Goal: Transaction & Acquisition: Purchase product/service

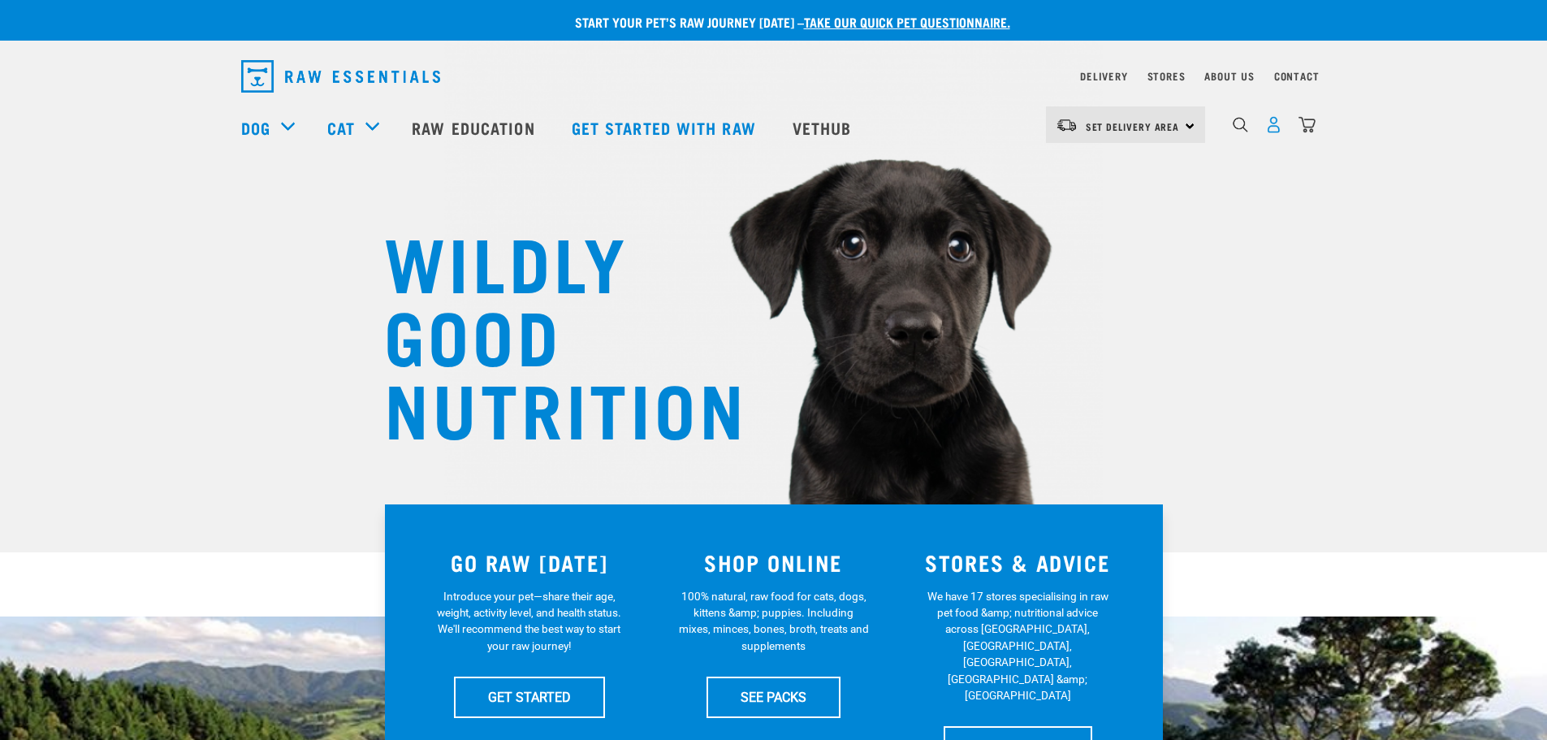
click at [1278, 132] on img "dropdown navigation" at bounding box center [1273, 124] width 17 height 17
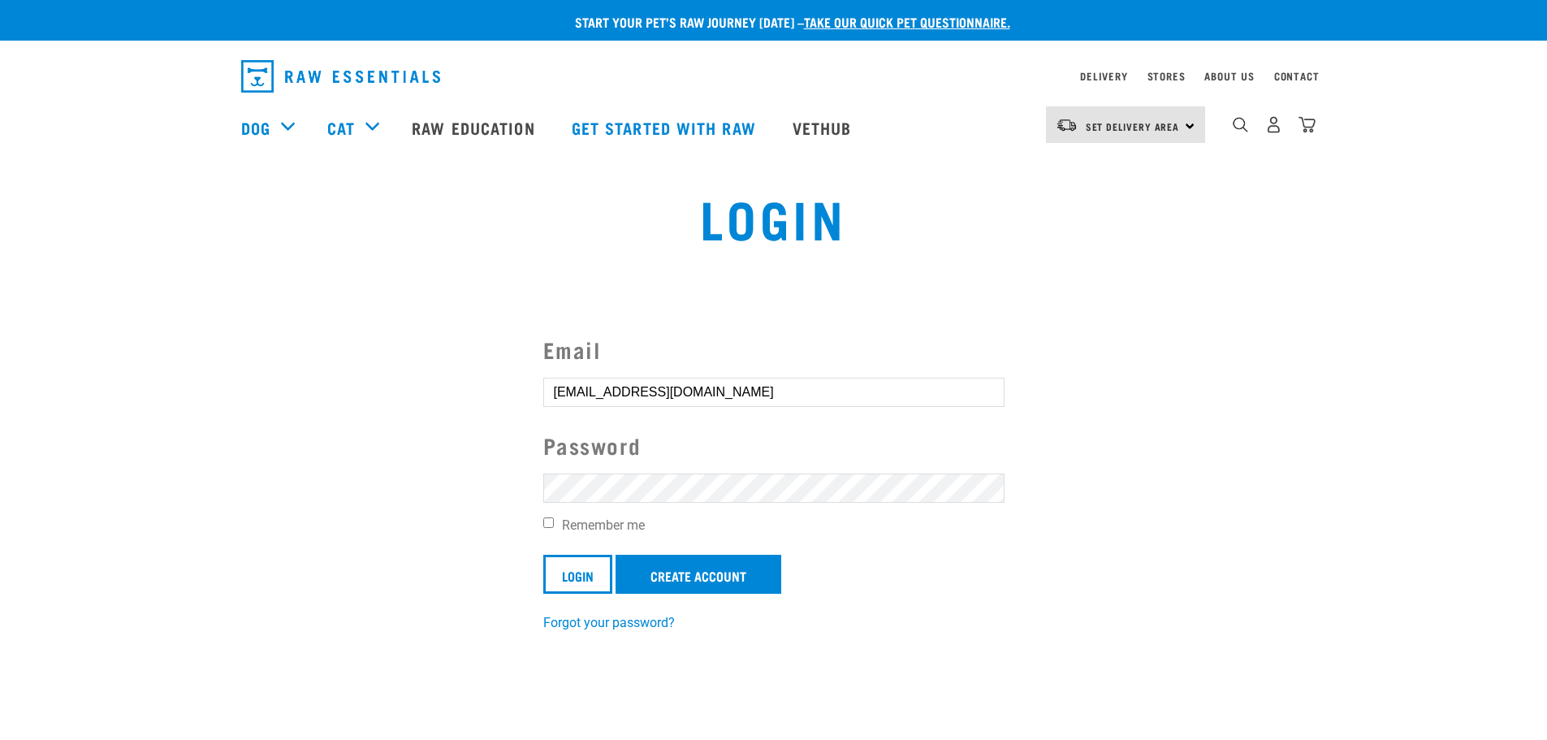
click at [591, 471] on form "Email rob@yta.co.nz Password Remember me Login Create Account" at bounding box center [773, 463] width 461 height 261
click at [543, 555] on input "Login" at bounding box center [577, 574] width 69 height 39
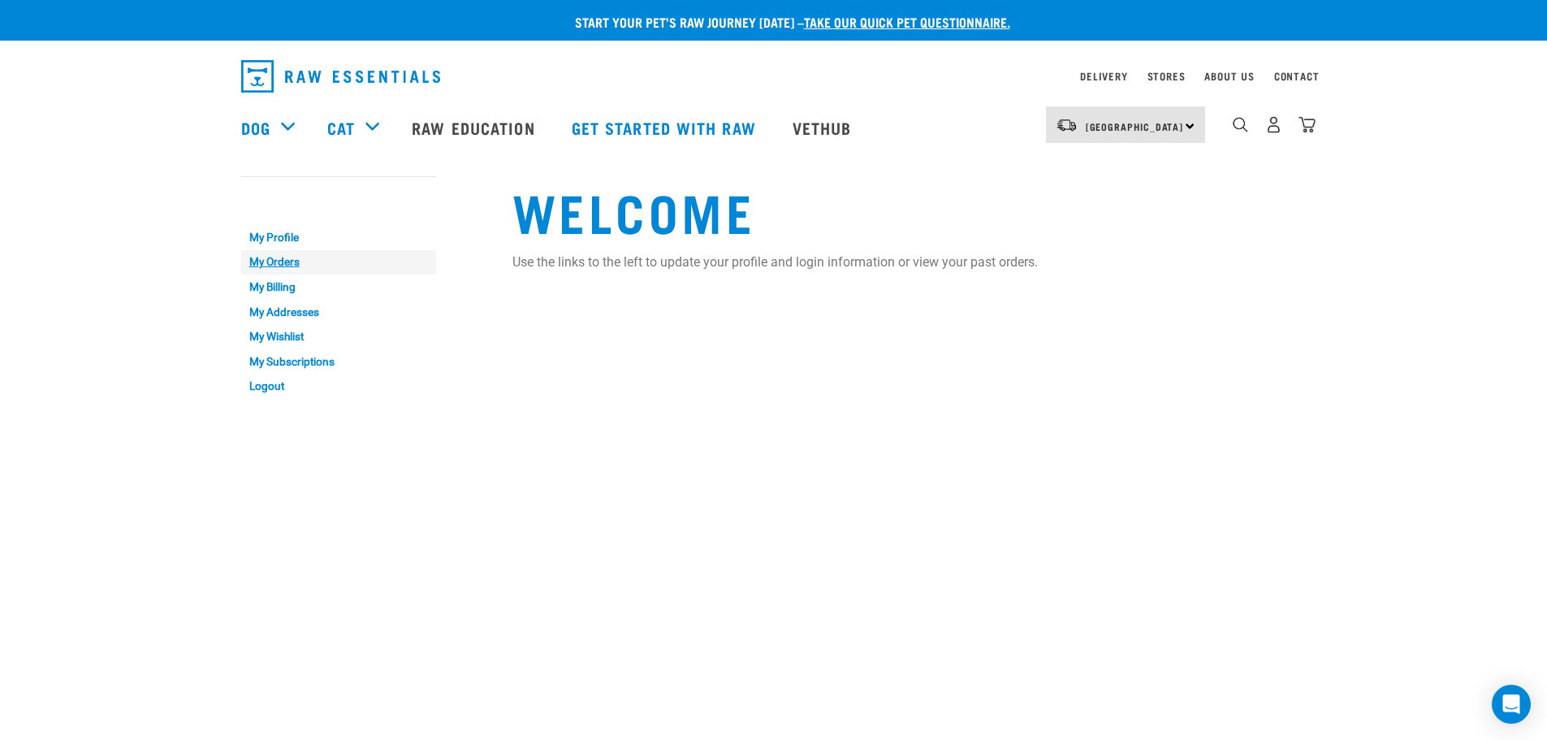
click at [269, 261] on link "My Orders" at bounding box center [338, 262] width 195 height 25
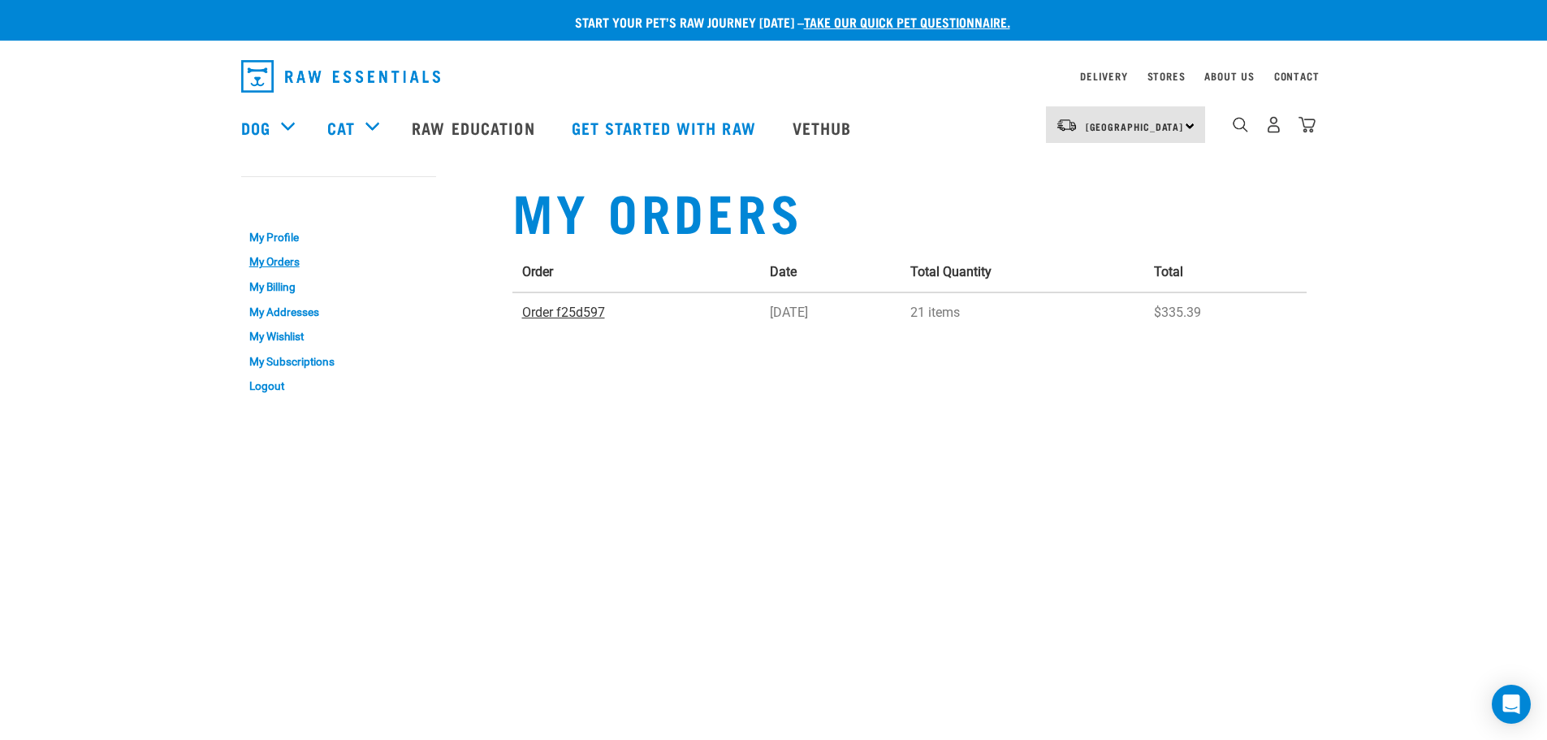
click at [585, 313] on link "Order f25d597" at bounding box center [563, 312] width 83 height 15
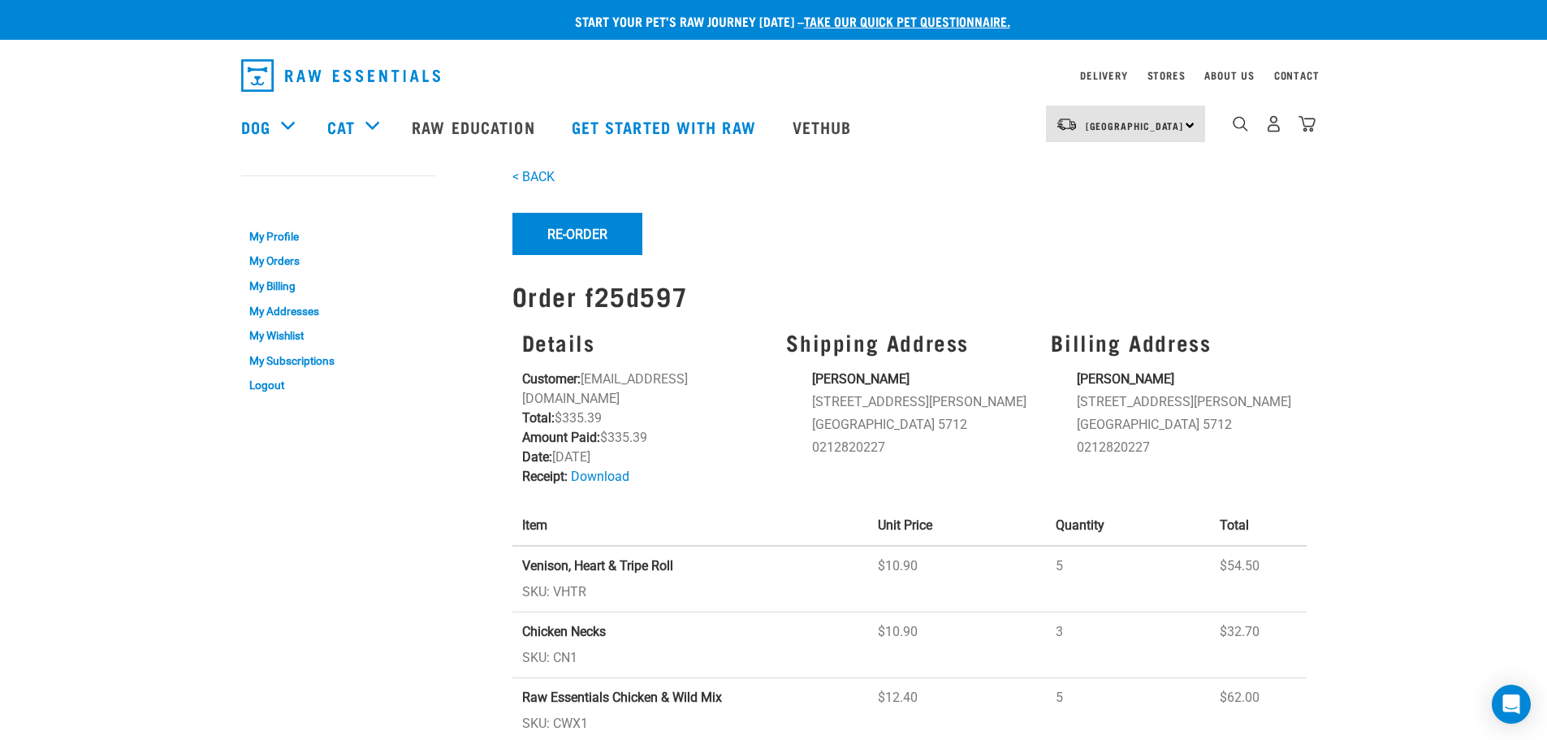
scroll to position [162, 0]
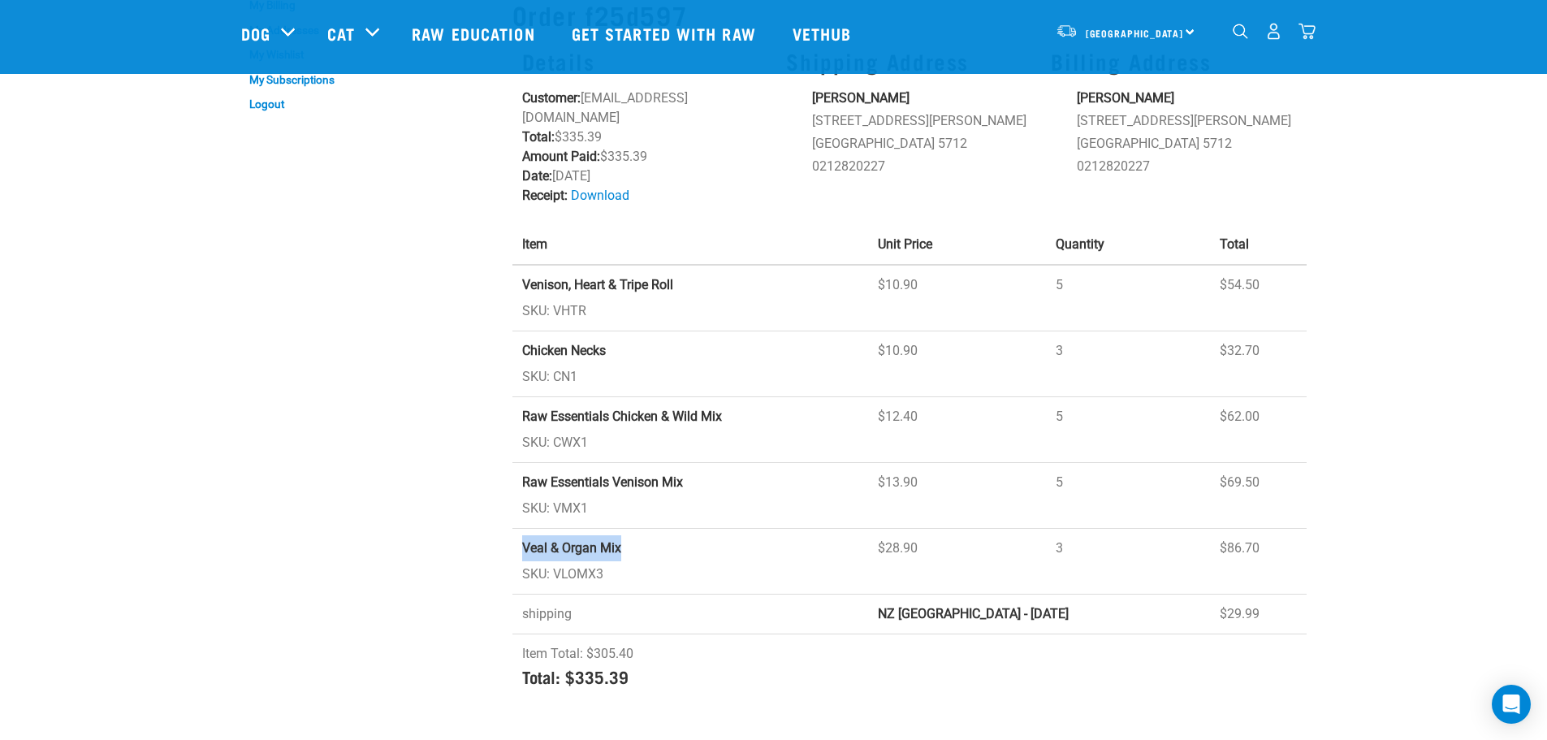
drag, startPoint x: 521, startPoint y: 531, endPoint x: 622, endPoint y: 529, distance: 100.7
click at [622, 529] on td "Veal & Organ Mix SKU: VLOMX3" at bounding box center [690, 562] width 356 height 66
click at [430, 511] on div "My Account My Profile My Orders My Billing My Addresses My Wishlist My Subscrip…" at bounding box center [366, 296] width 271 height 839
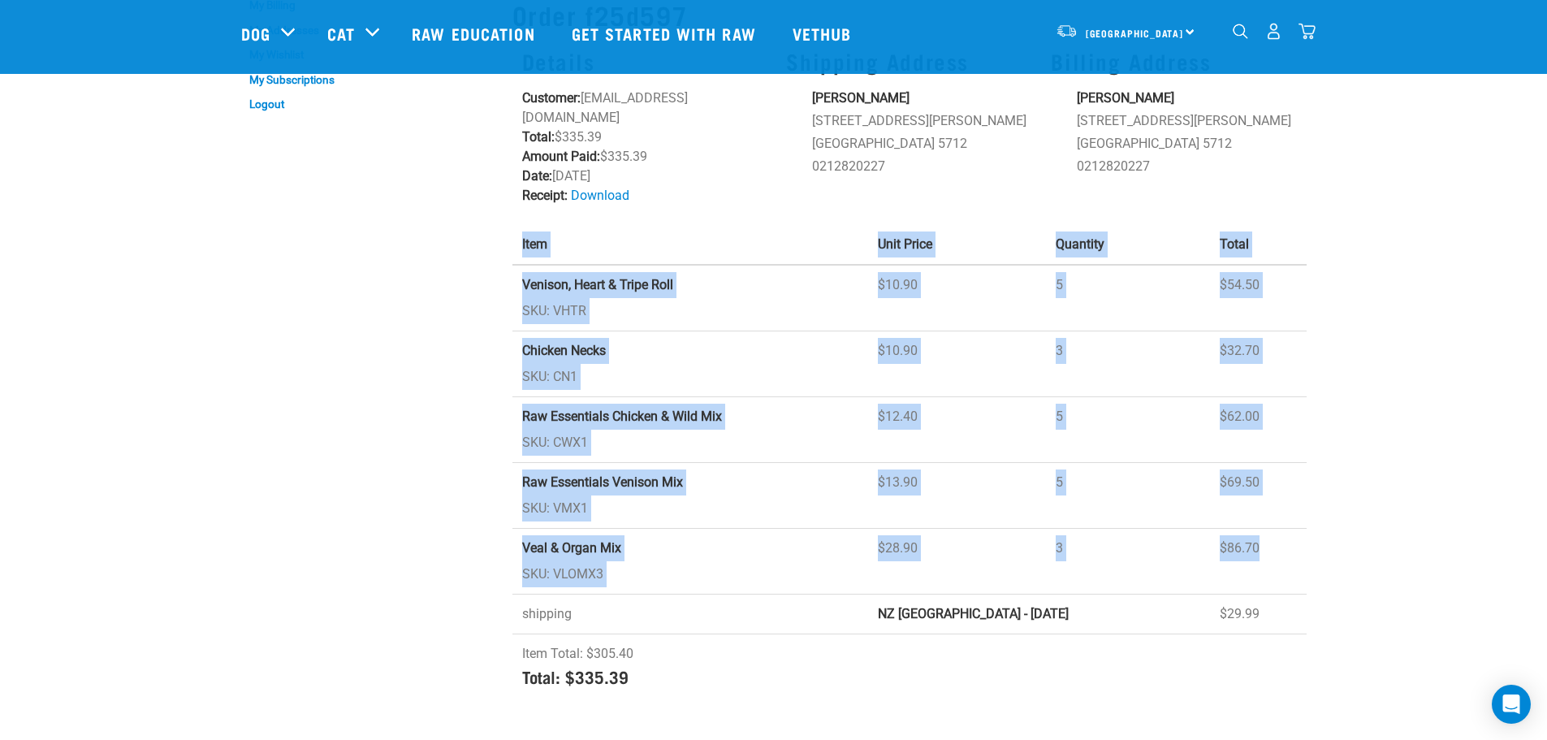
drag, startPoint x: 510, startPoint y: 526, endPoint x: 1302, endPoint y: 538, distance: 791.9
click at [1288, 538] on div "< BACK Re-Order Re-order Order f25d597 Details Customer: rob@yta.co.nz Total: $…" at bounding box center [910, 296] width 814 height 839
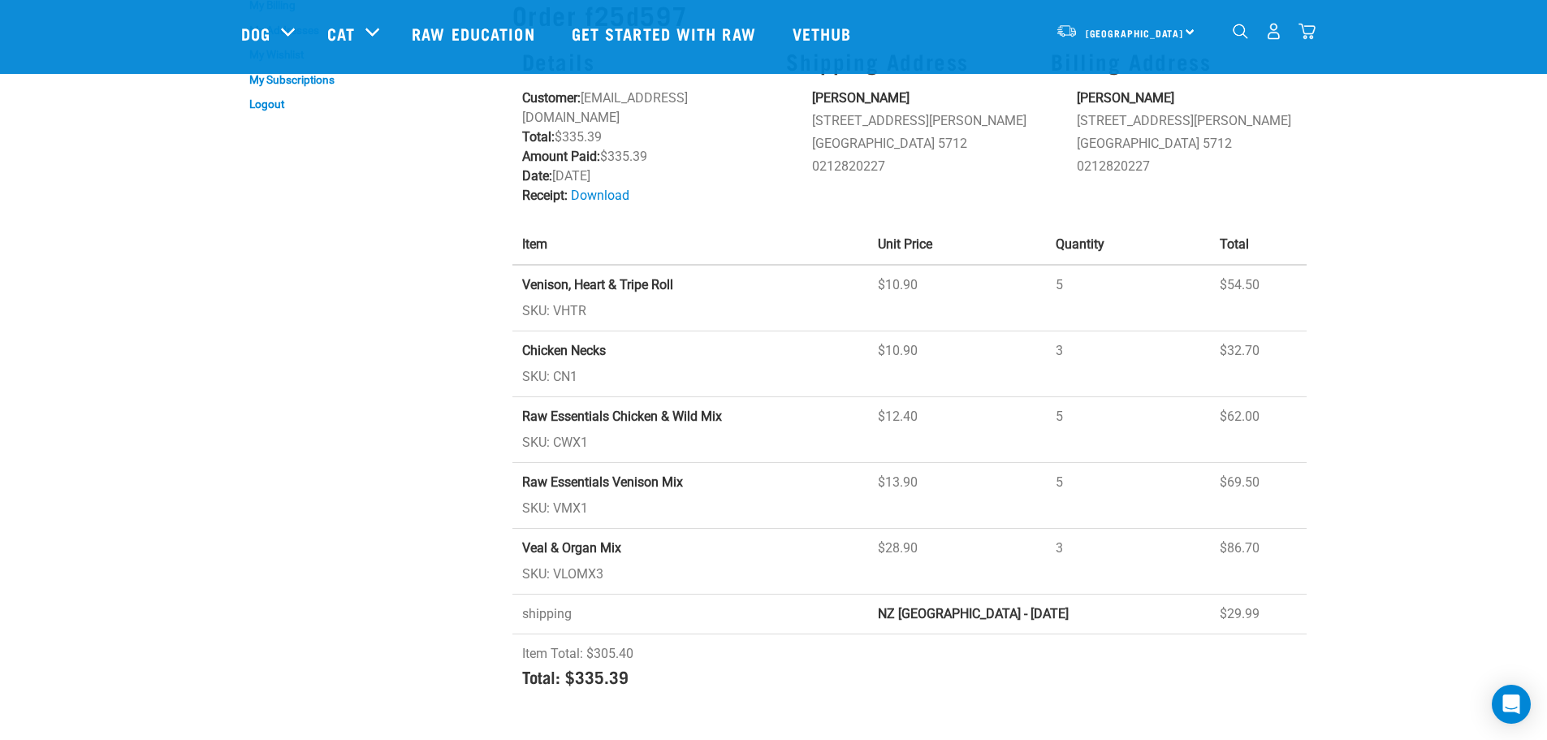
click at [1323, 535] on div "Start your pet’s raw journey today – take our quick pet questionnaire. Delivery…" at bounding box center [773, 282] width 1547 height 888
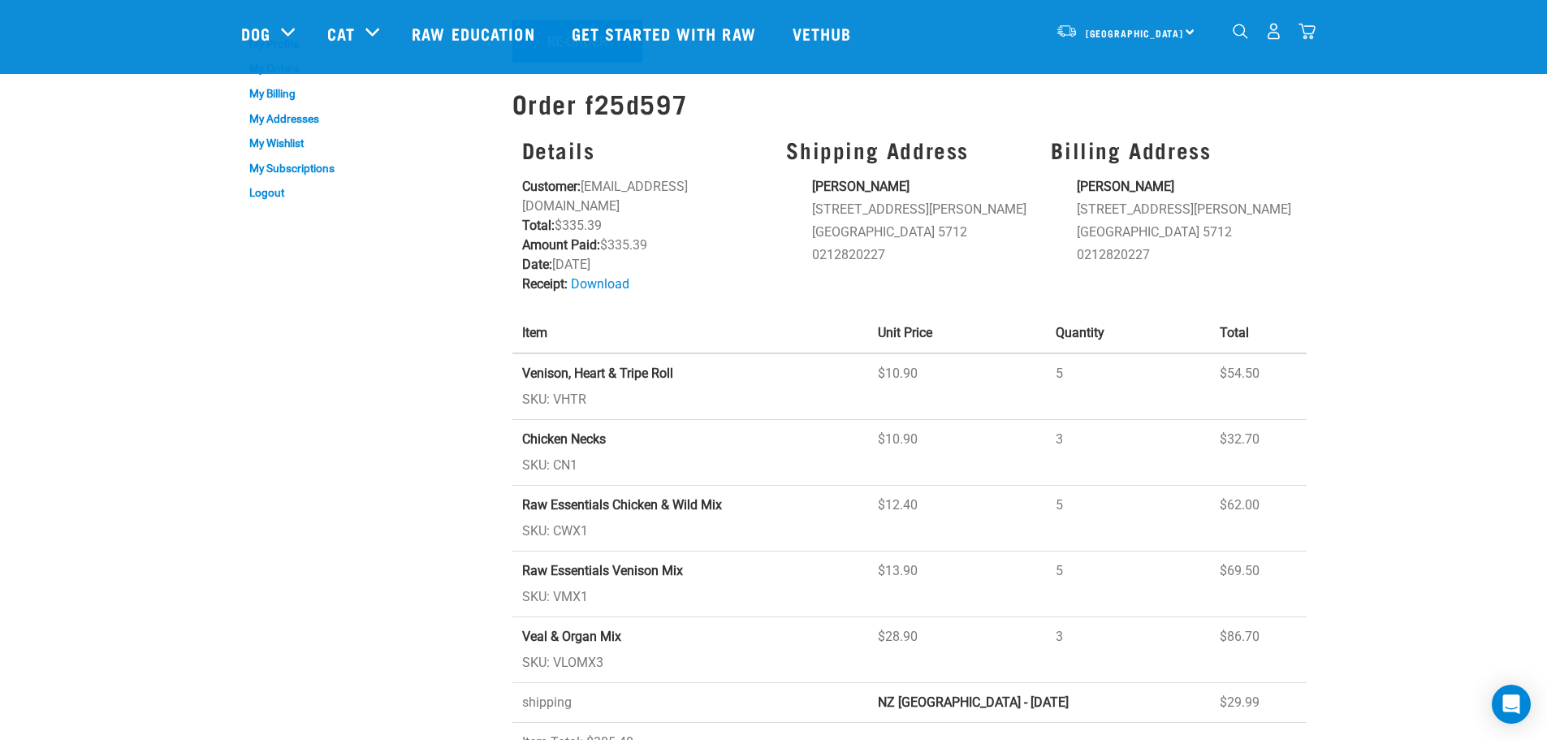
scroll to position [0, 0]
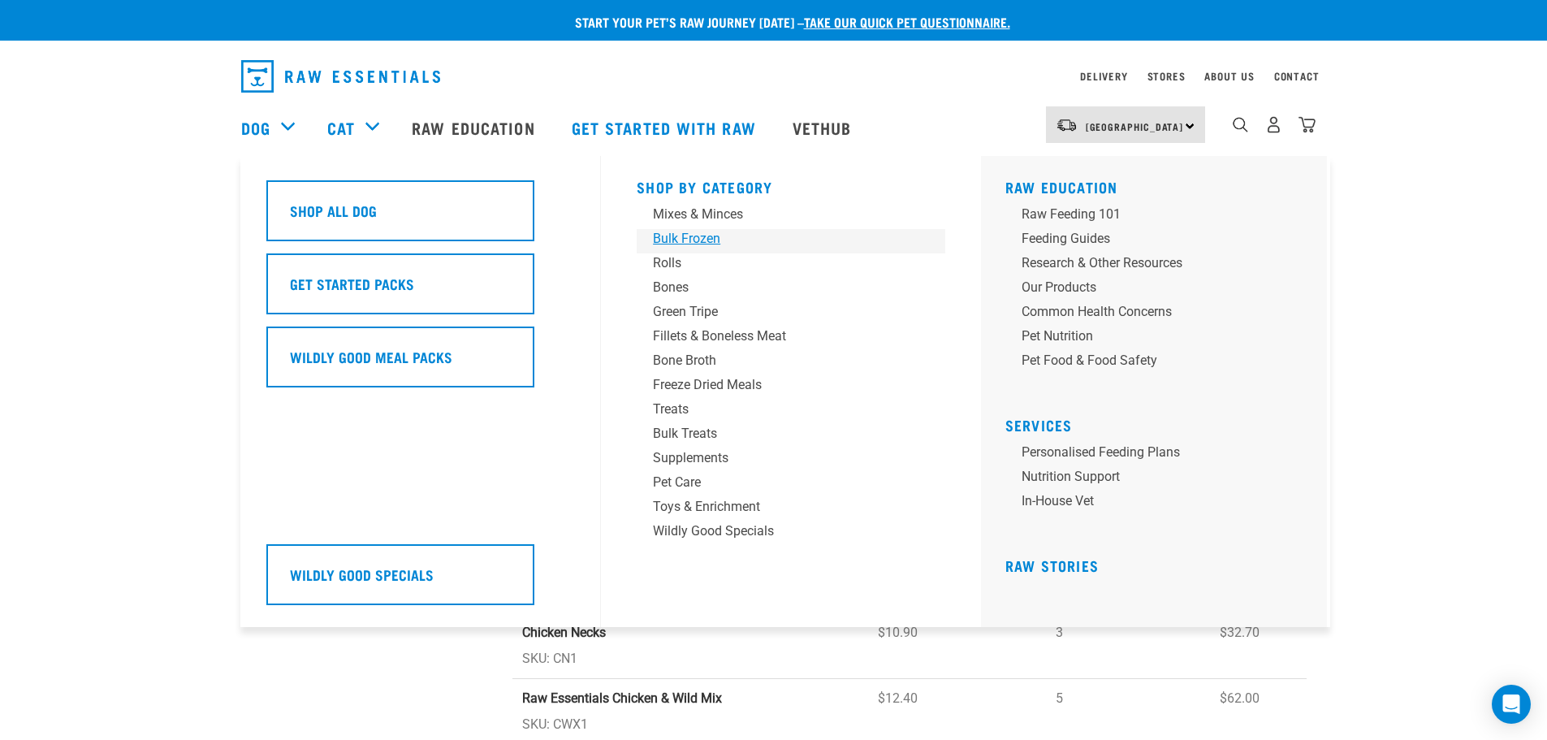
click at [675, 236] on div "Bulk Frozen" at bounding box center [779, 238] width 253 height 19
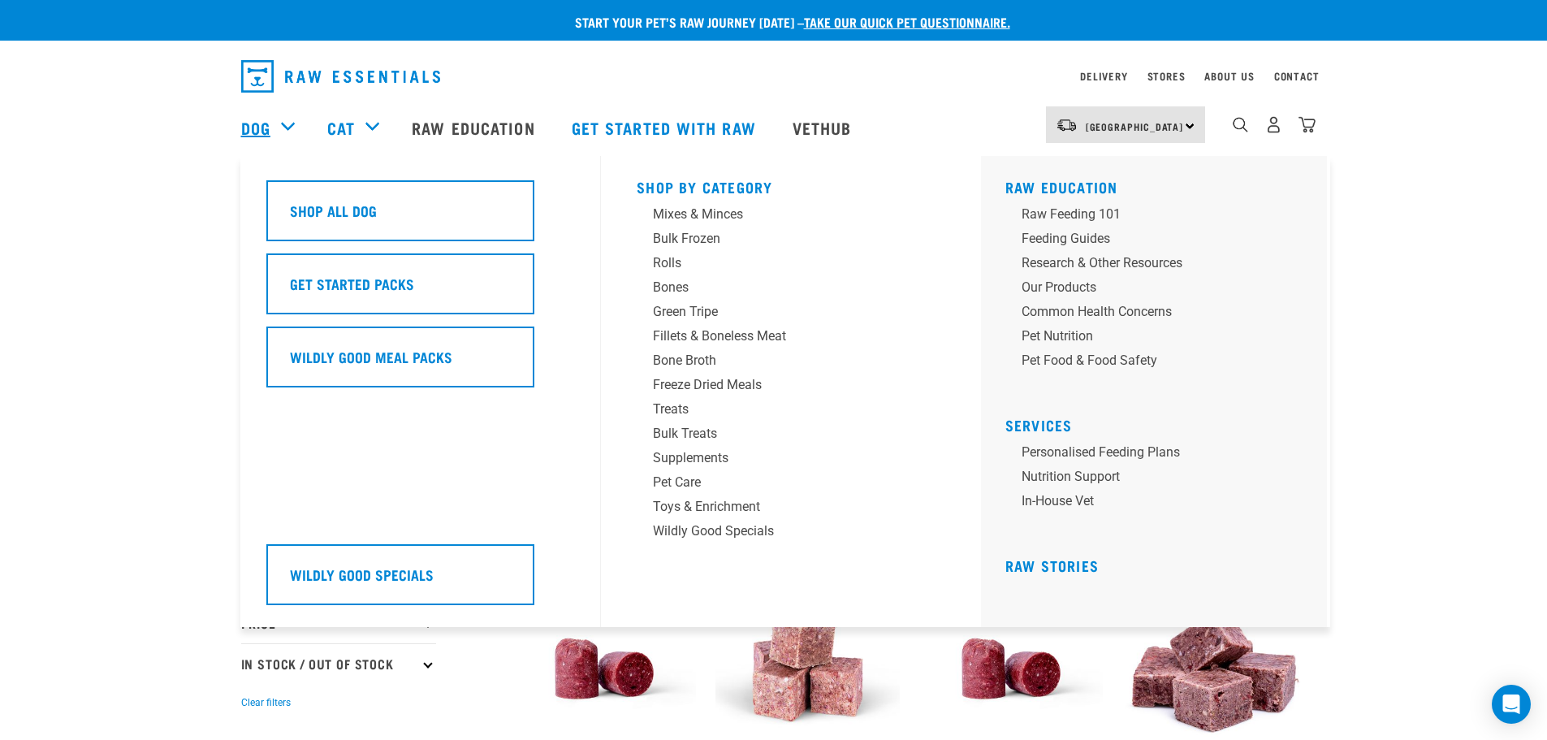
click at [259, 115] on link "Dog" at bounding box center [255, 127] width 29 height 24
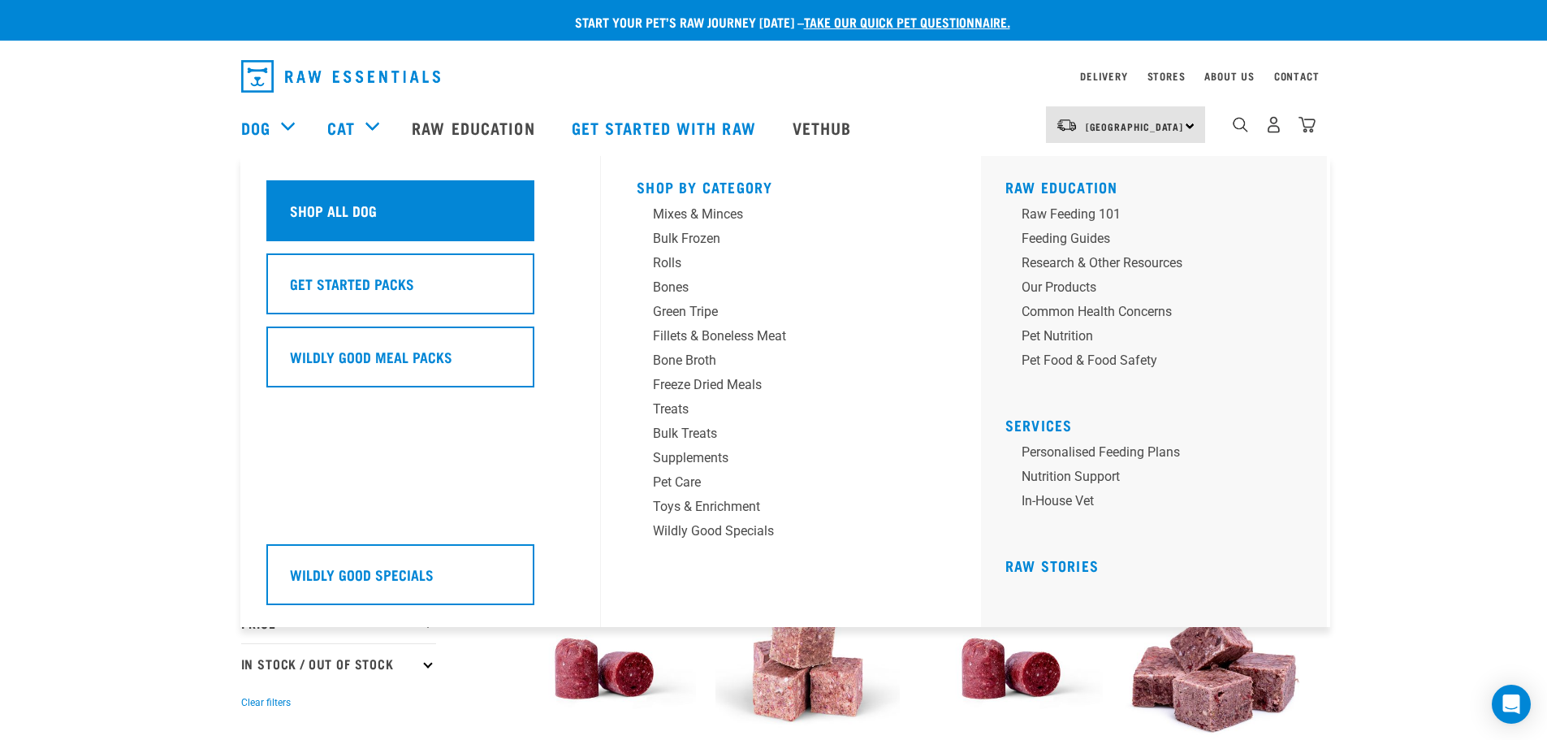
click at [320, 201] on h5 "Shop All Dog" at bounding box center [333, 210] width 87 height 21
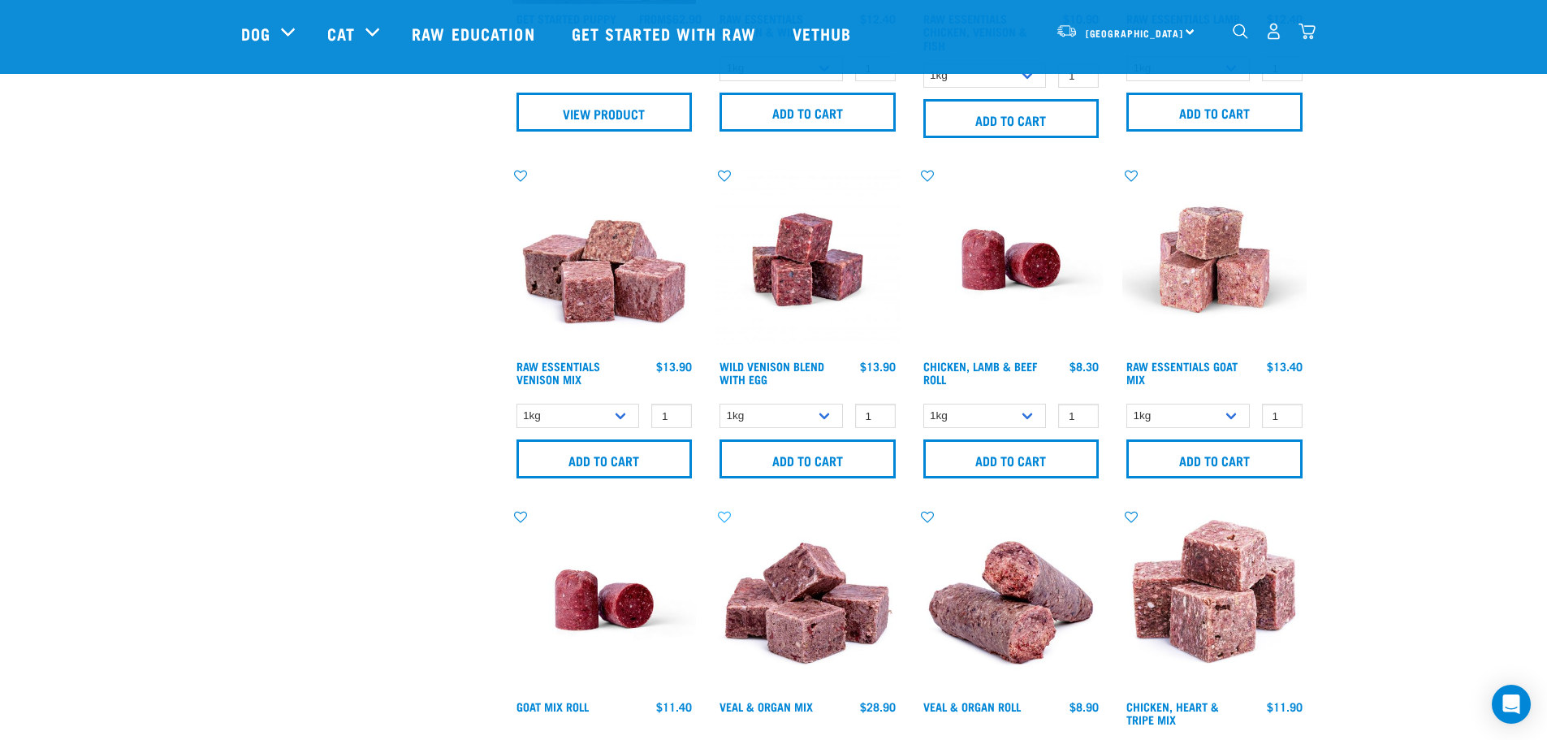
scroll to position [1056, 0]
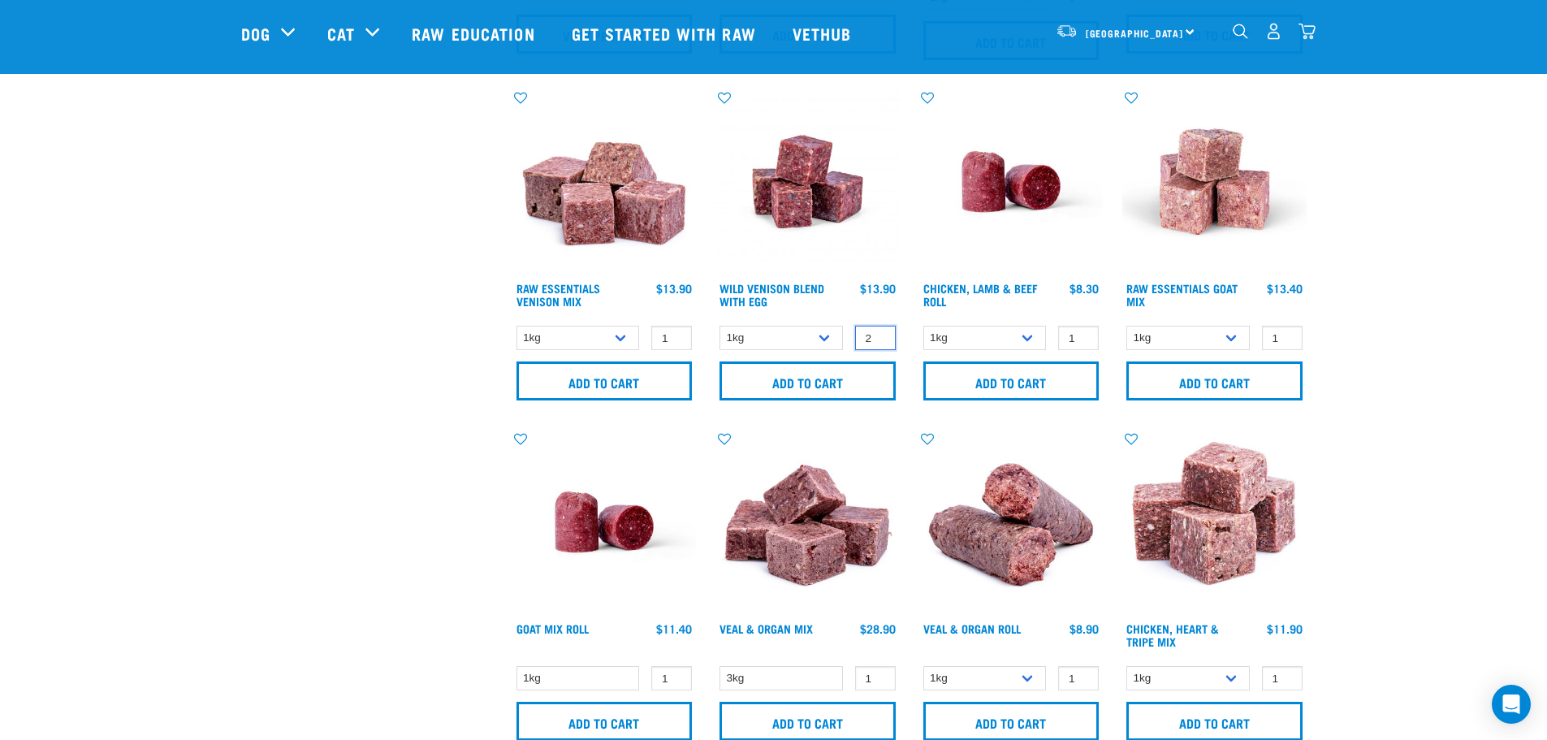
click at [882, 334] on input "2" at bounding box center [875, 338] width 41 height 25
type input "3"
click at [882, 334] on input "3" at bounding box center [875, 338] width 41 height 25
click at [815, 386] on input "Add to cart" at bounding box center [807, 380] width 176 height 39
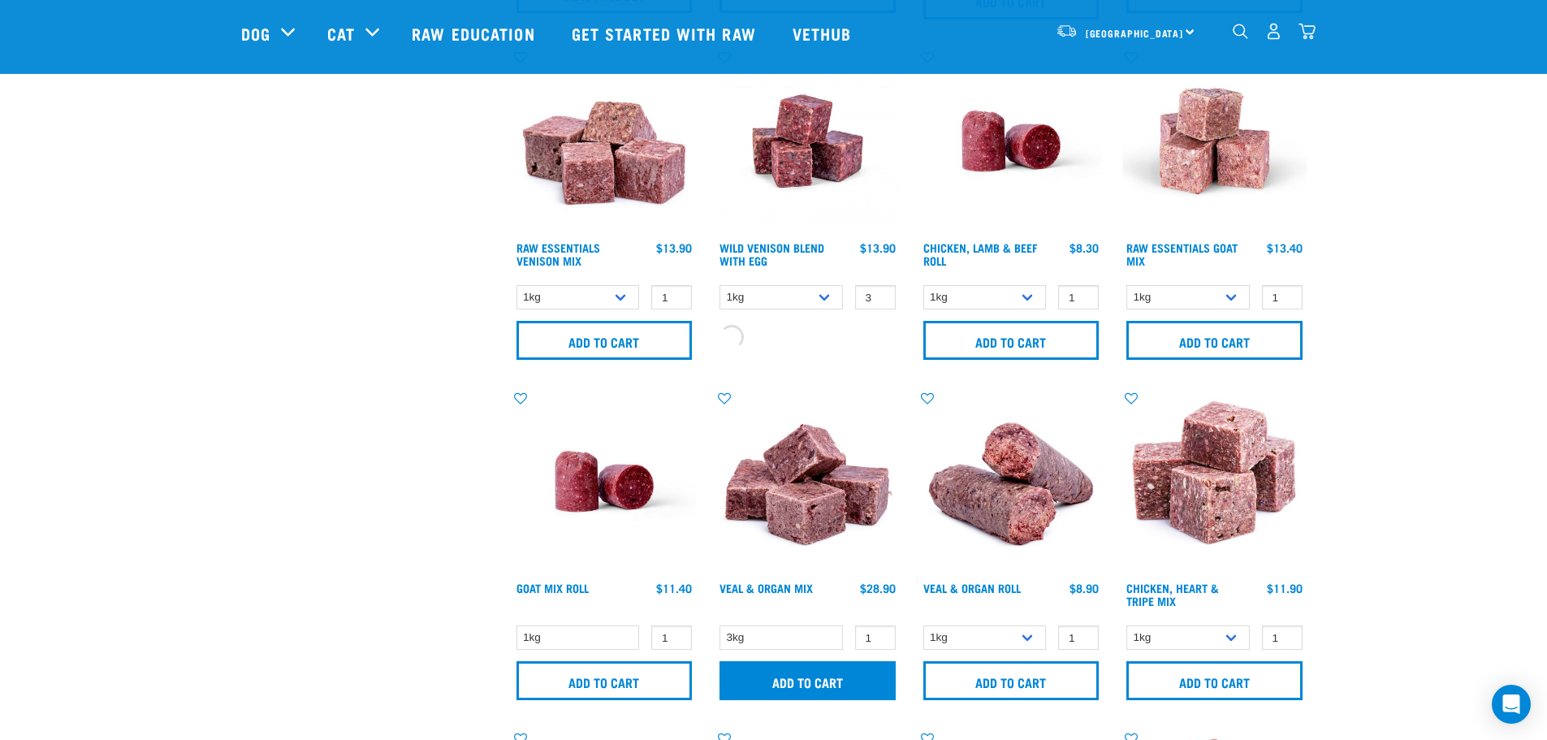
scroll to position [1137, 0]
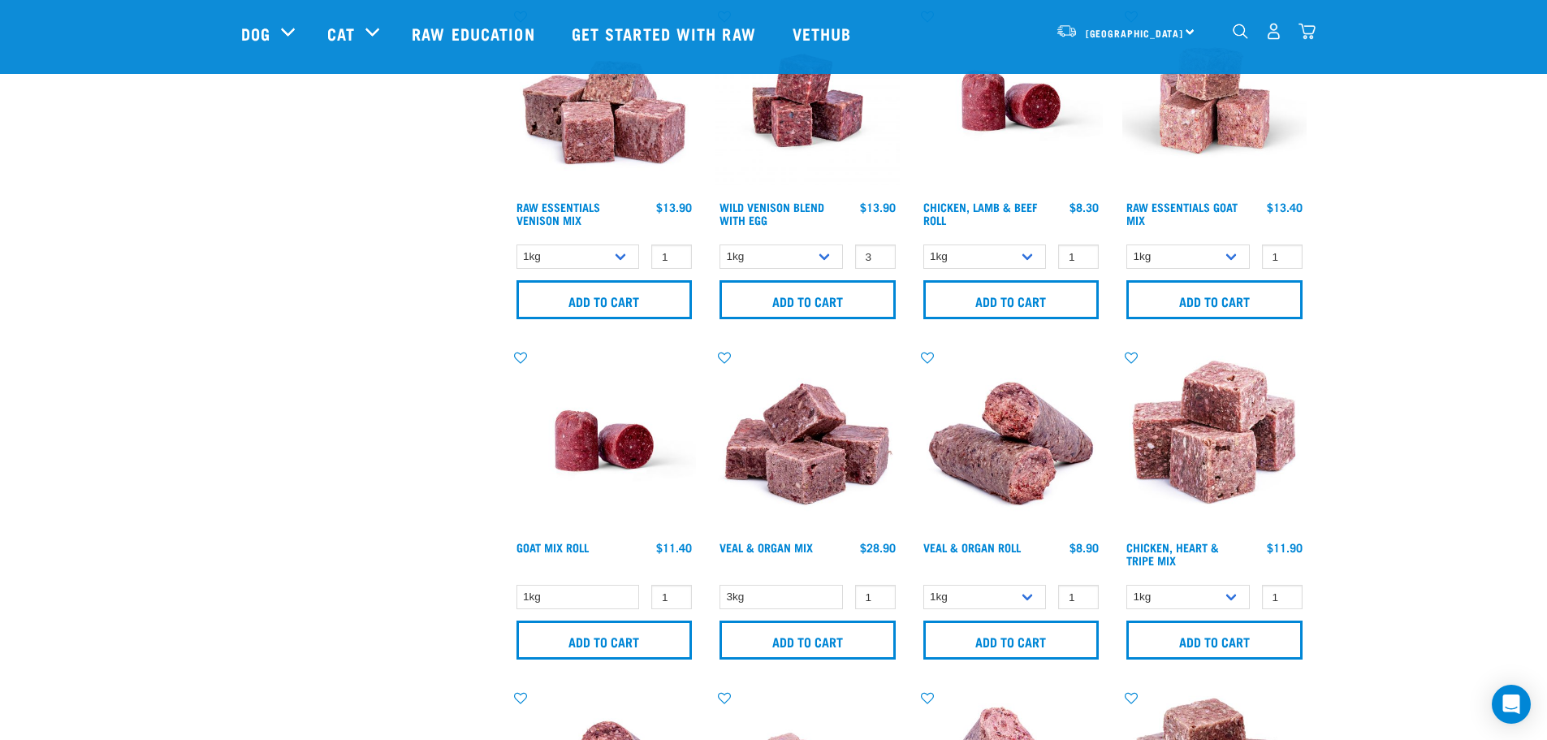
click at [75, 369] on button "delete" at bounding box center [66, 370] width 16 height 16
click at [885, 595] on input "1" at bounding box center [875, 597] width 41 height 25
click at [880, 594] on input "2" at bounding box center [875, 597] width 41 height 25
type input "3"
click at [880, 594] on input "3" at bounding box center [875, 597] width 41 height 25
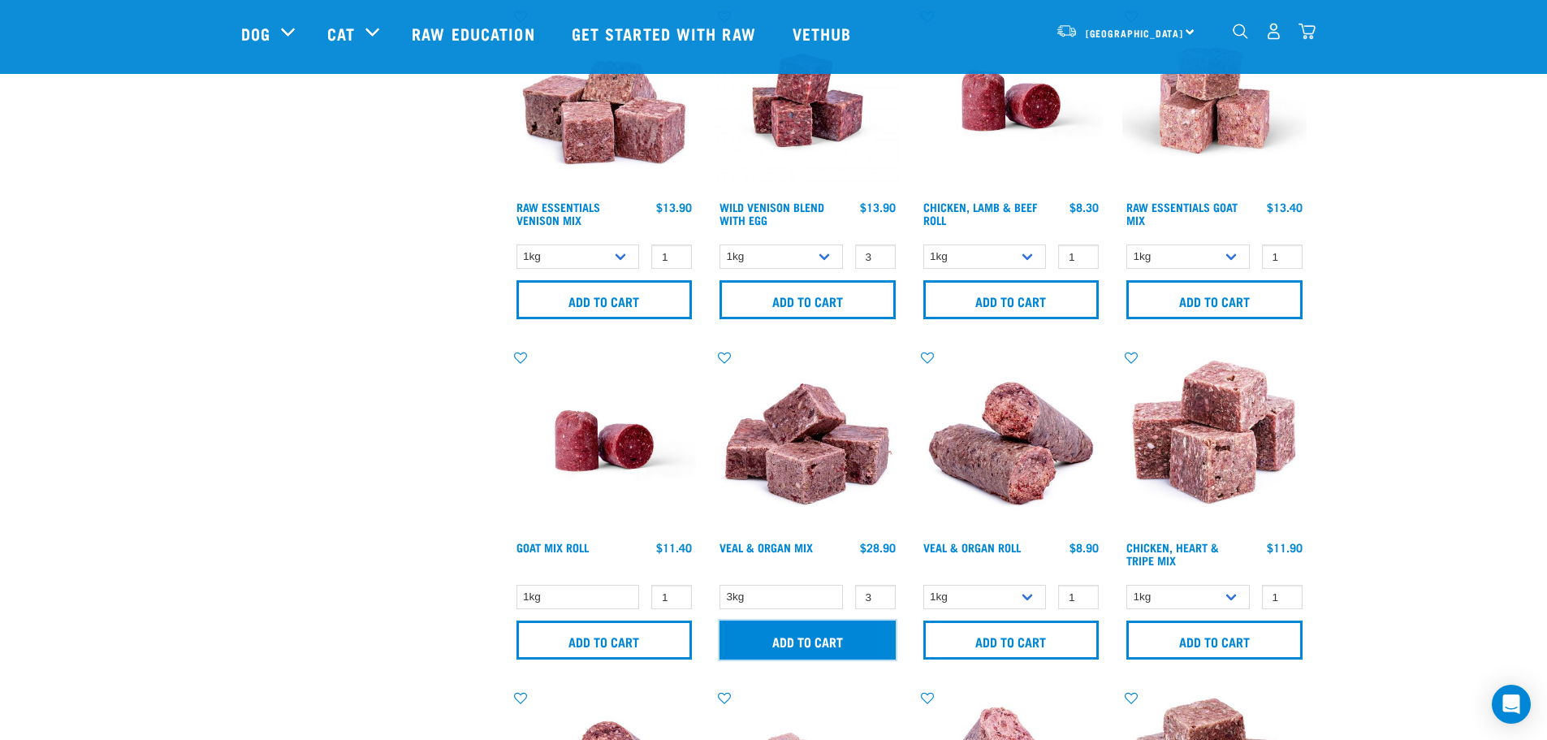
click at [839, 641] on input "Add to cart" at bounding box center [807, 639] width 176 height 39
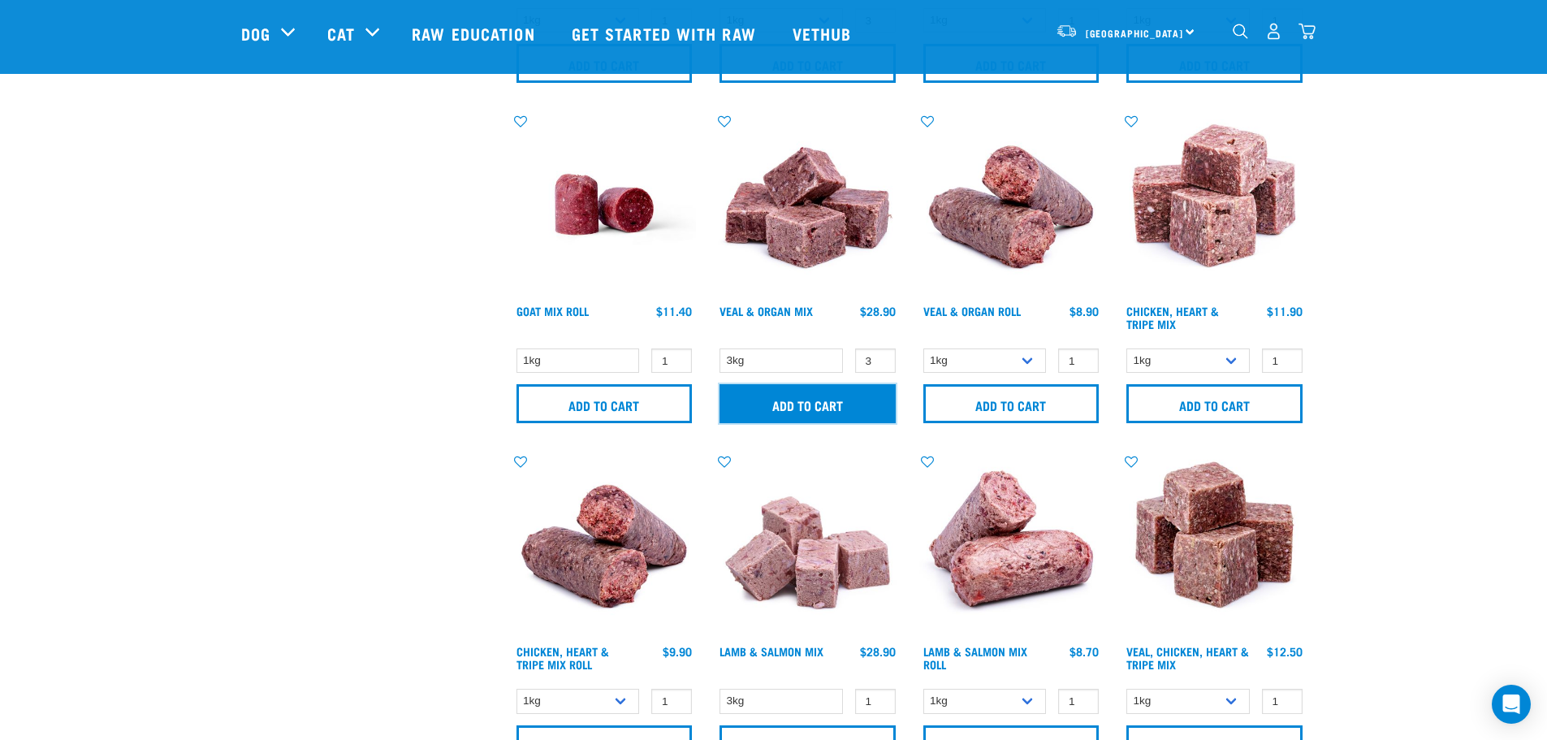
scroll to position [1381, 0]
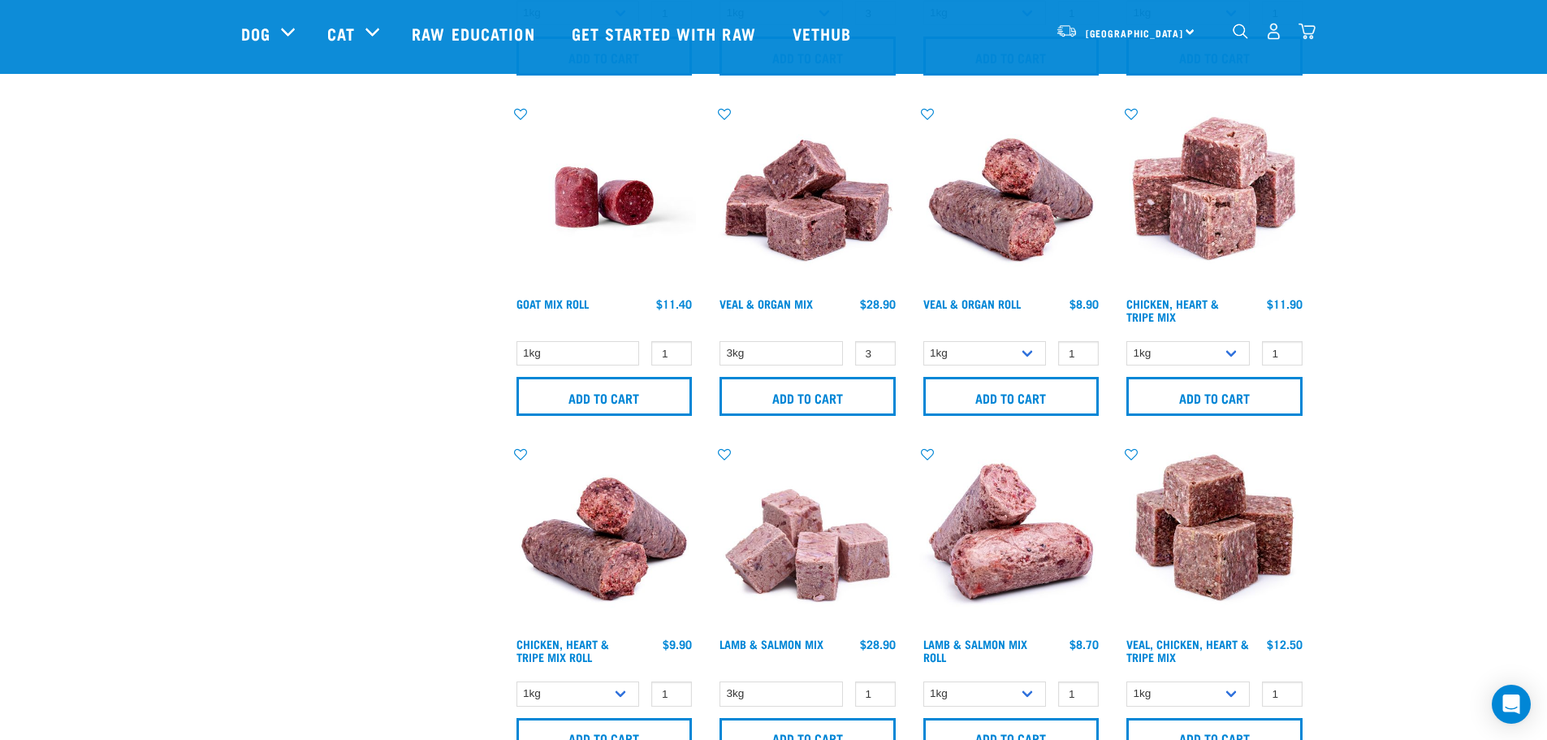
click at [16, 368] on div "There are 4 items left in stock of Veal & Organ Mix, please remove this item fr…" at bounding box center [0, 370] width 32 height 65
click at [58, 368] on button "delete" at bounding box center [50, 370] width 16 height 16
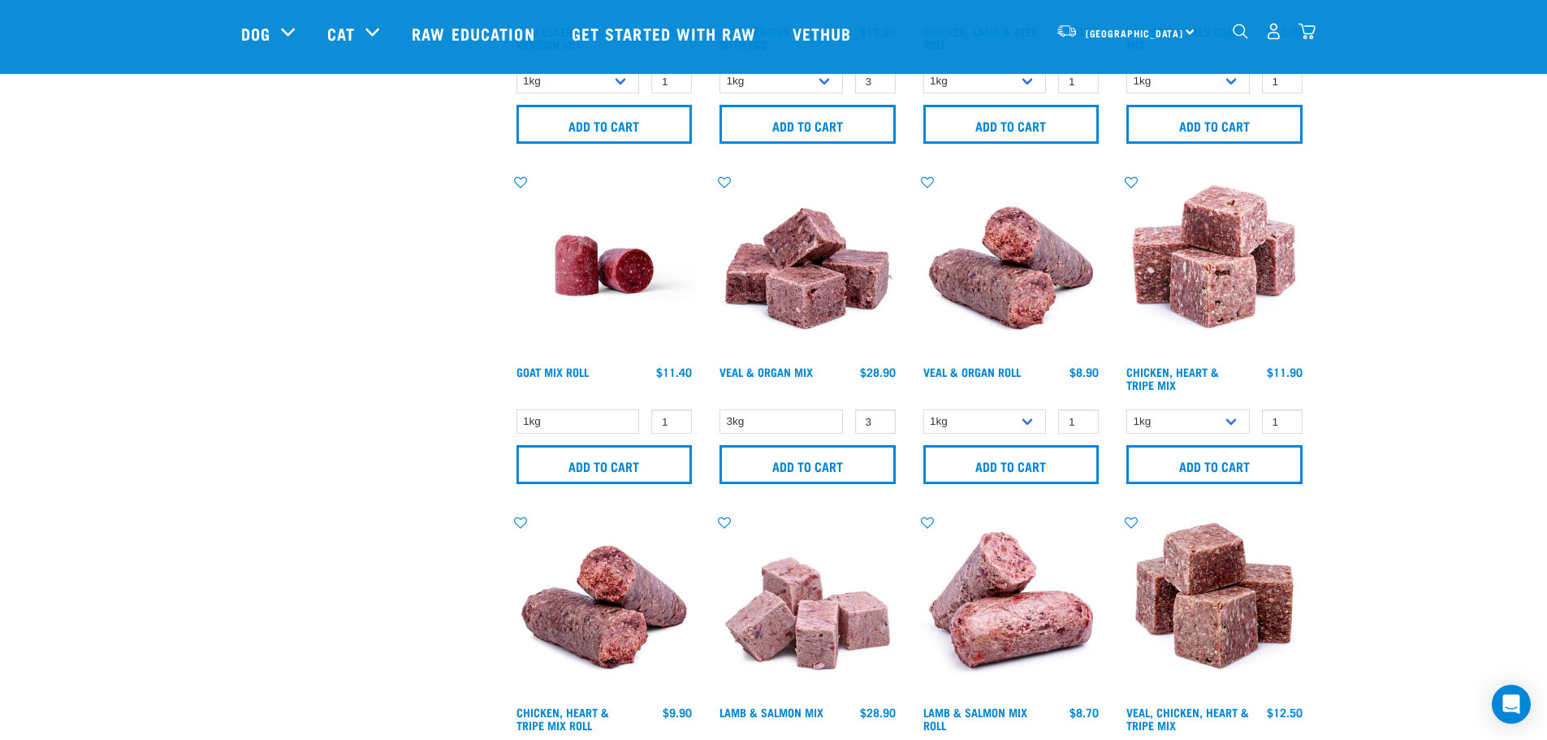
scroll to position [1218, 0]
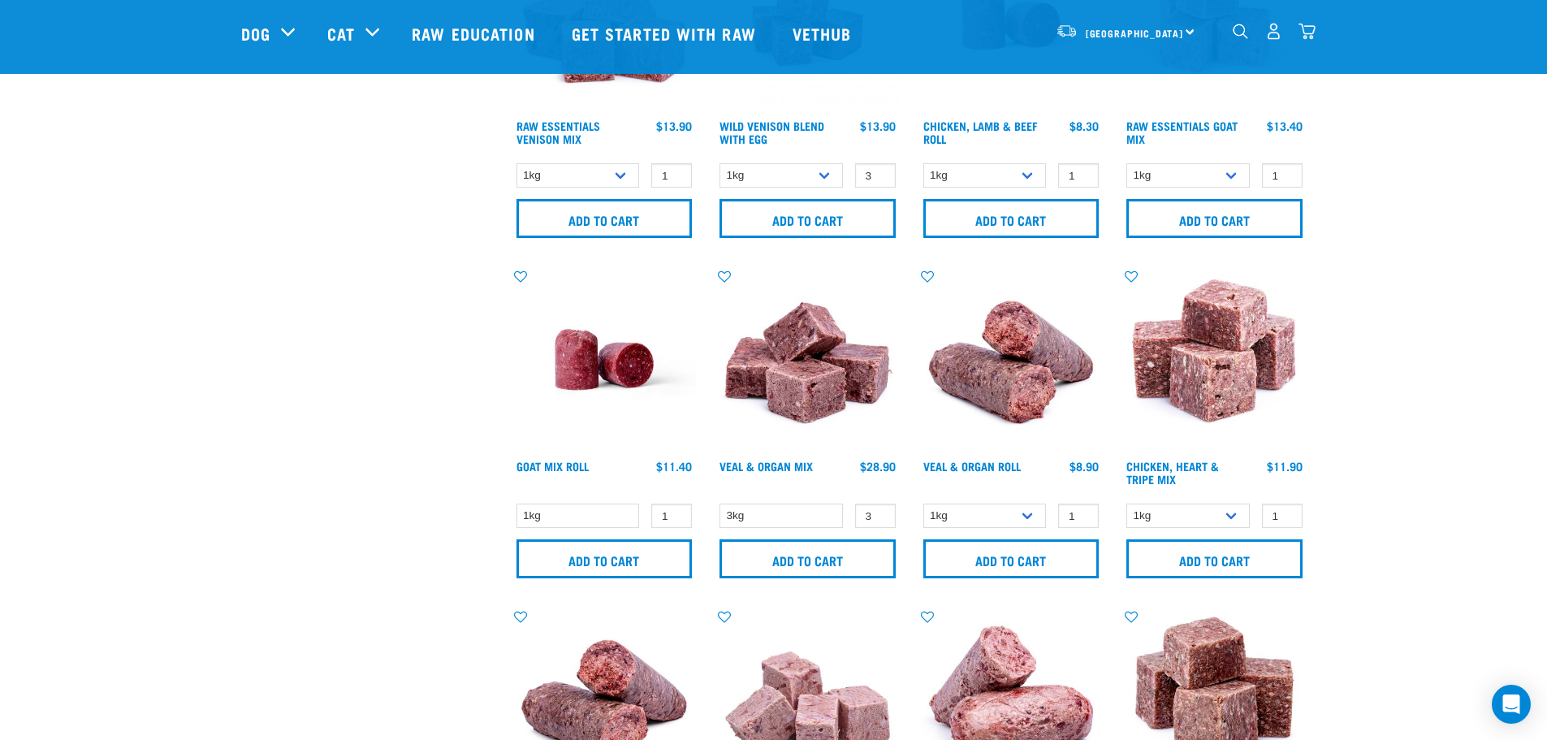
click at [1310, 31] on img "dropdown navigation" at bounding box center [1306, 31] width 17 height 17
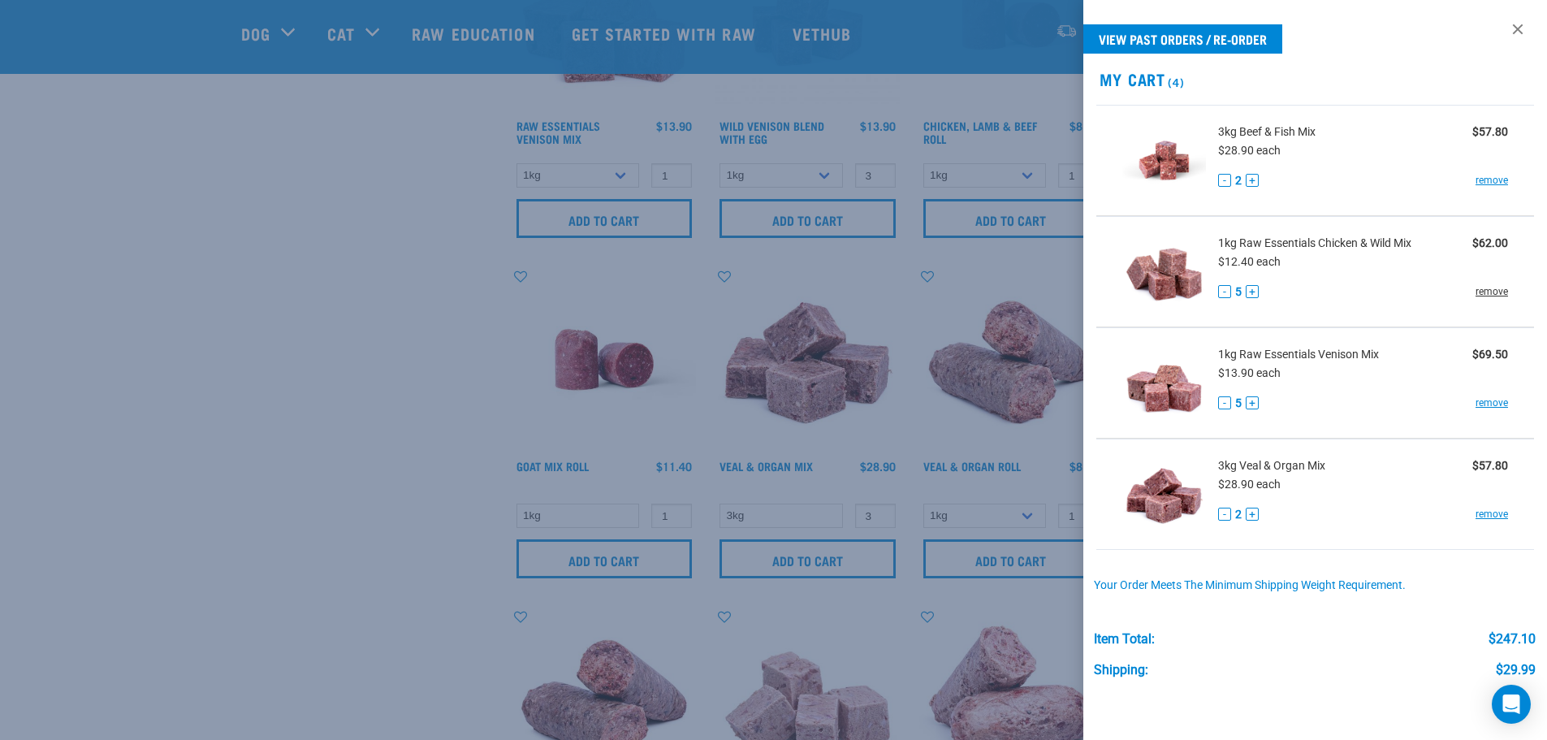
click at [1481, 287] on link "remove" at bounding box center [1492, 291] width 32 height 15
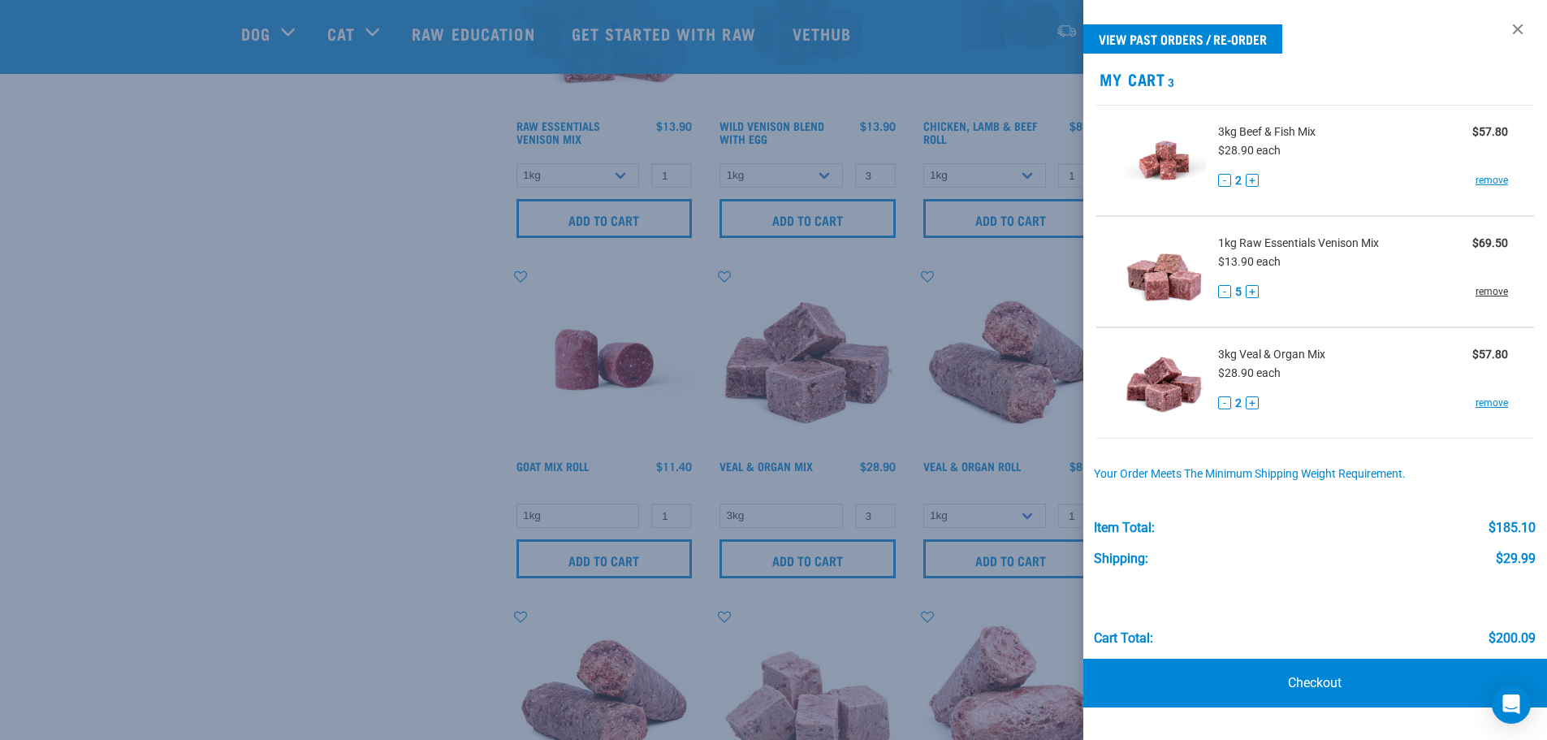
click at [1493, 292] on link "remove" at bounding box center [1492, 291] width 32 height 15
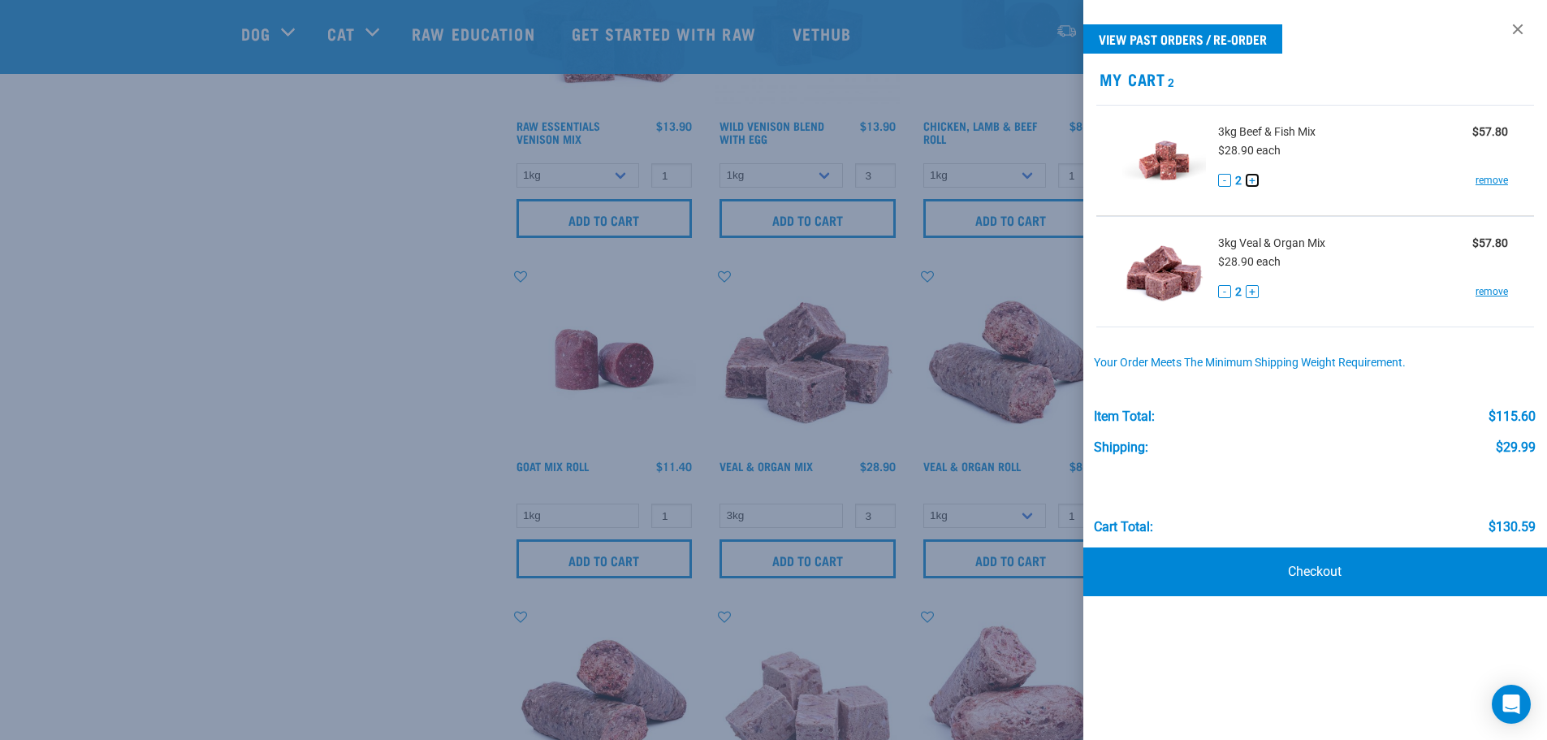
click at [1257, 182] on button "+" at bounding box center [1252, 180] width 13 height 13
click at [1255, 290] on button "+" at bounding box center [1252, 291] width 13 height 13
click at [351, 374] on div at bounding box center [773, 370] width 1547 height 740
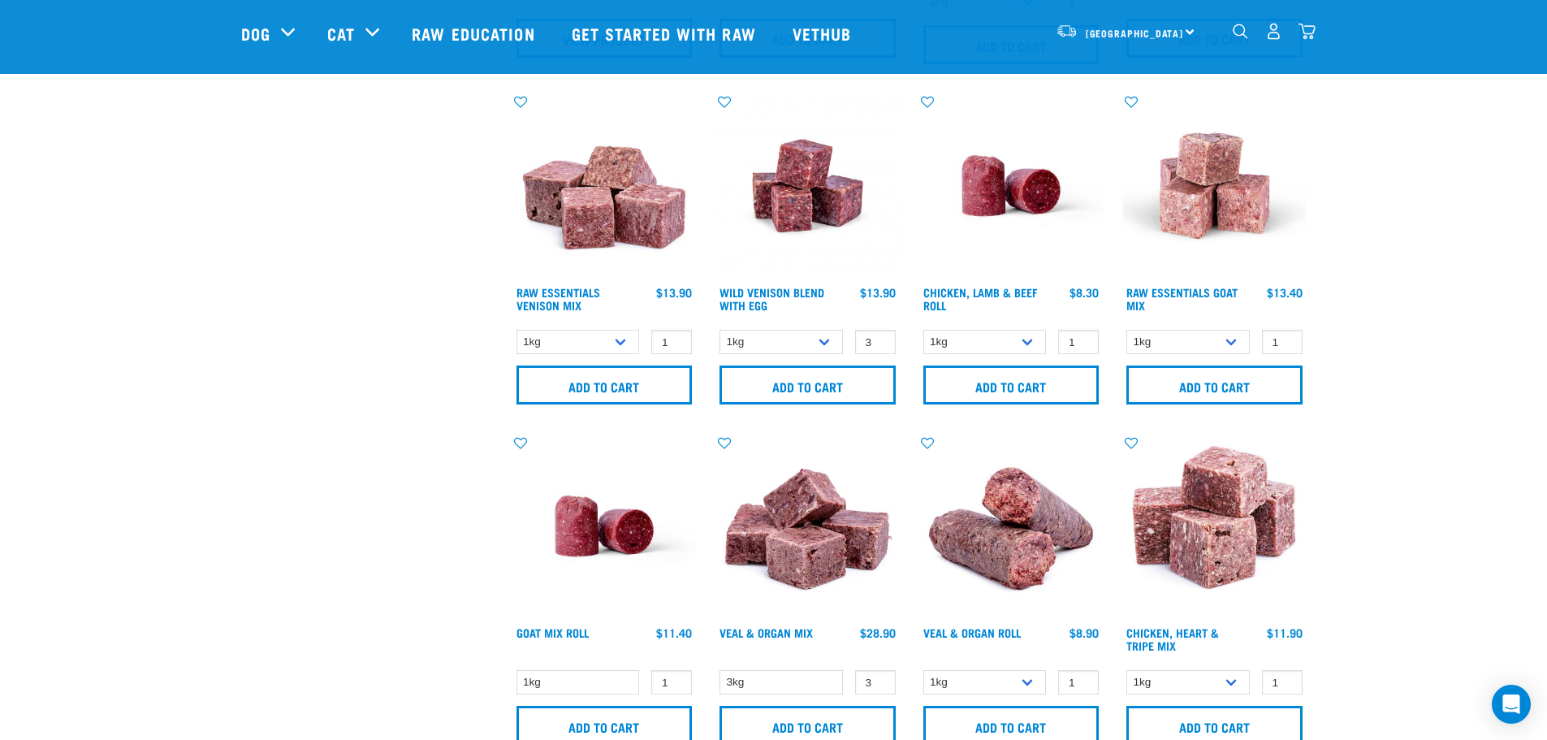
scroll to position [1056, 0]
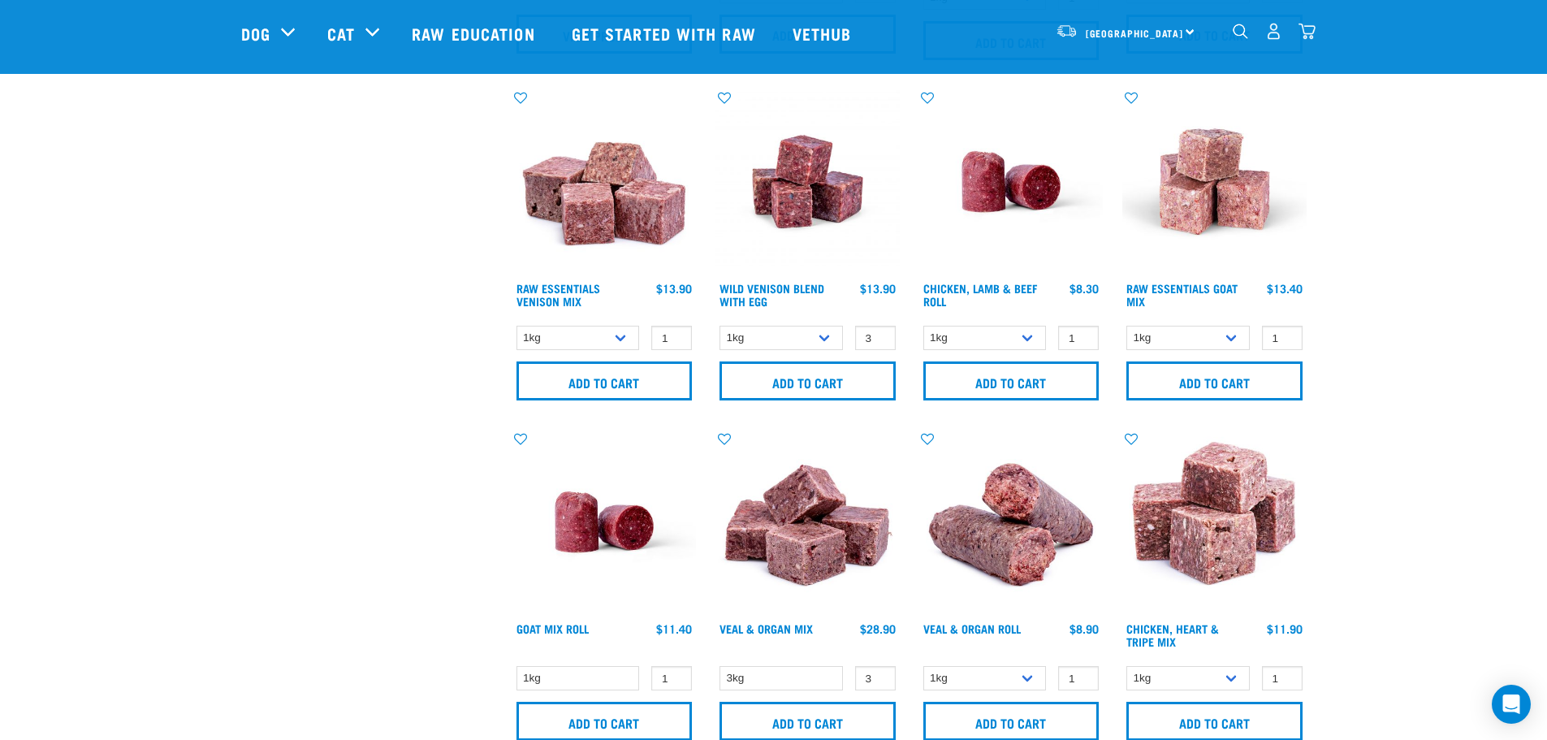
click at [221, 216] on div "Start your pet’s raw journey today – take our quick pet questionnaire. Delivery…" at bounding box center [773, 617] width 1547 height 3346
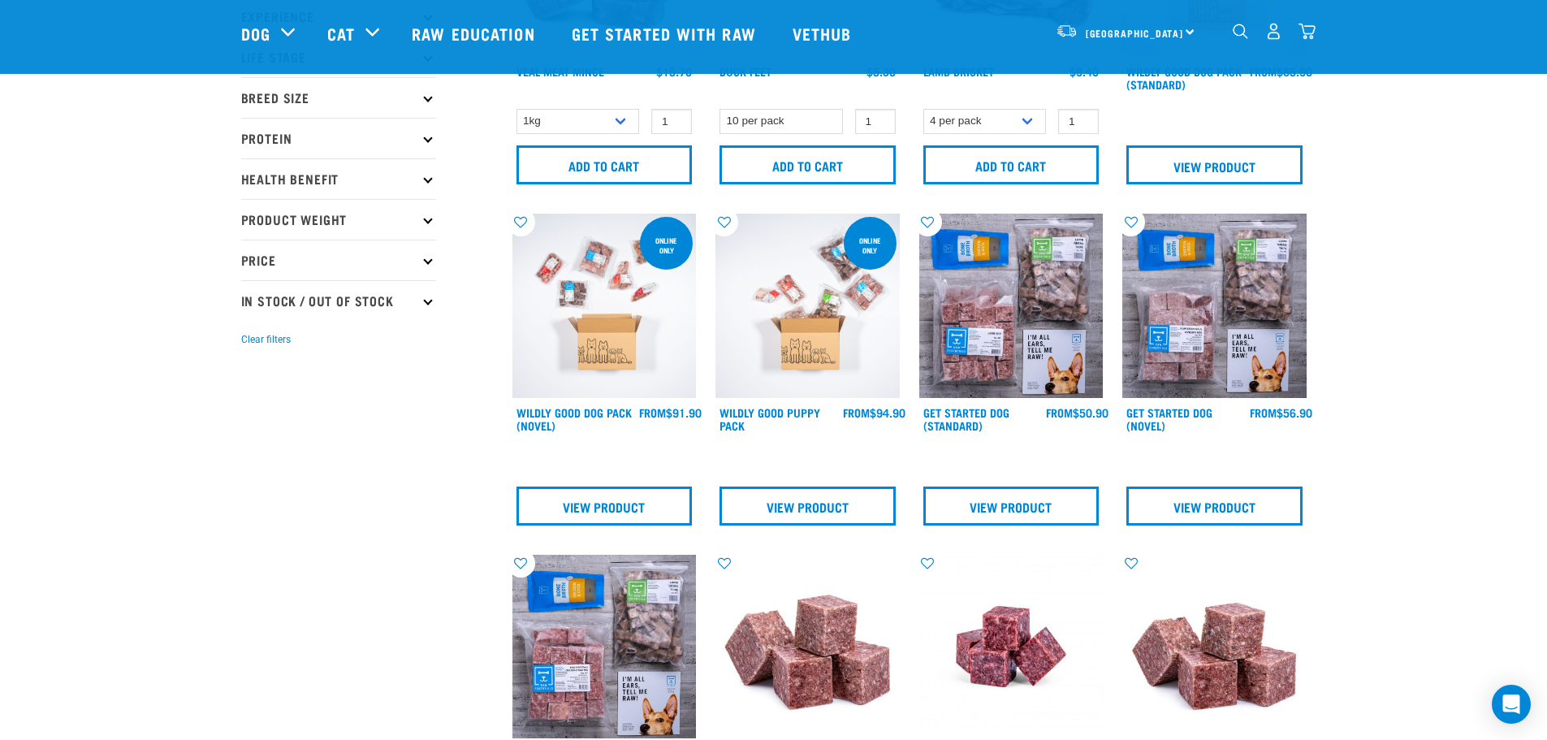
scroll to position [0, 0]
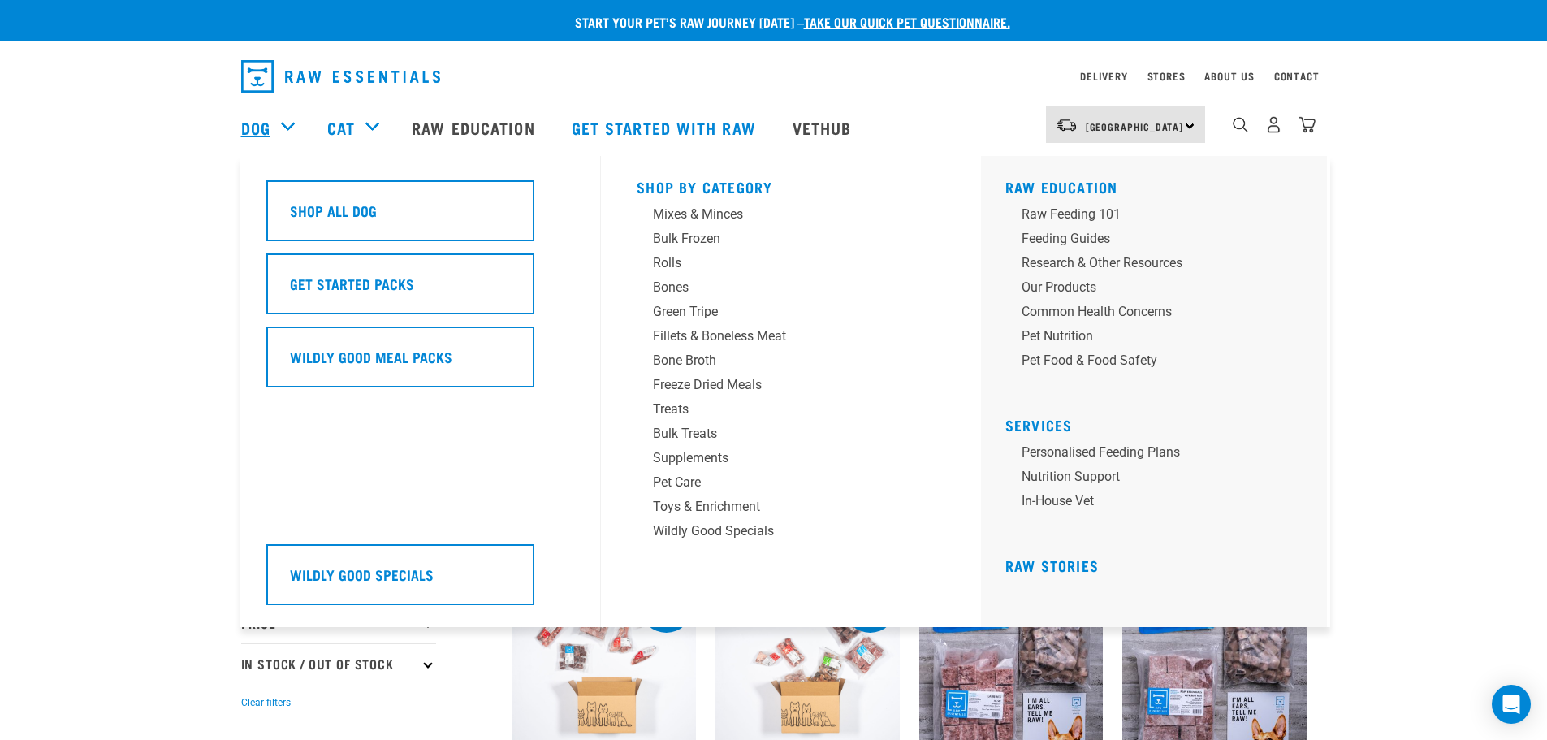
click at [259, 126] on link "Dog" at bounding box center [255, 127] width 29 height 24
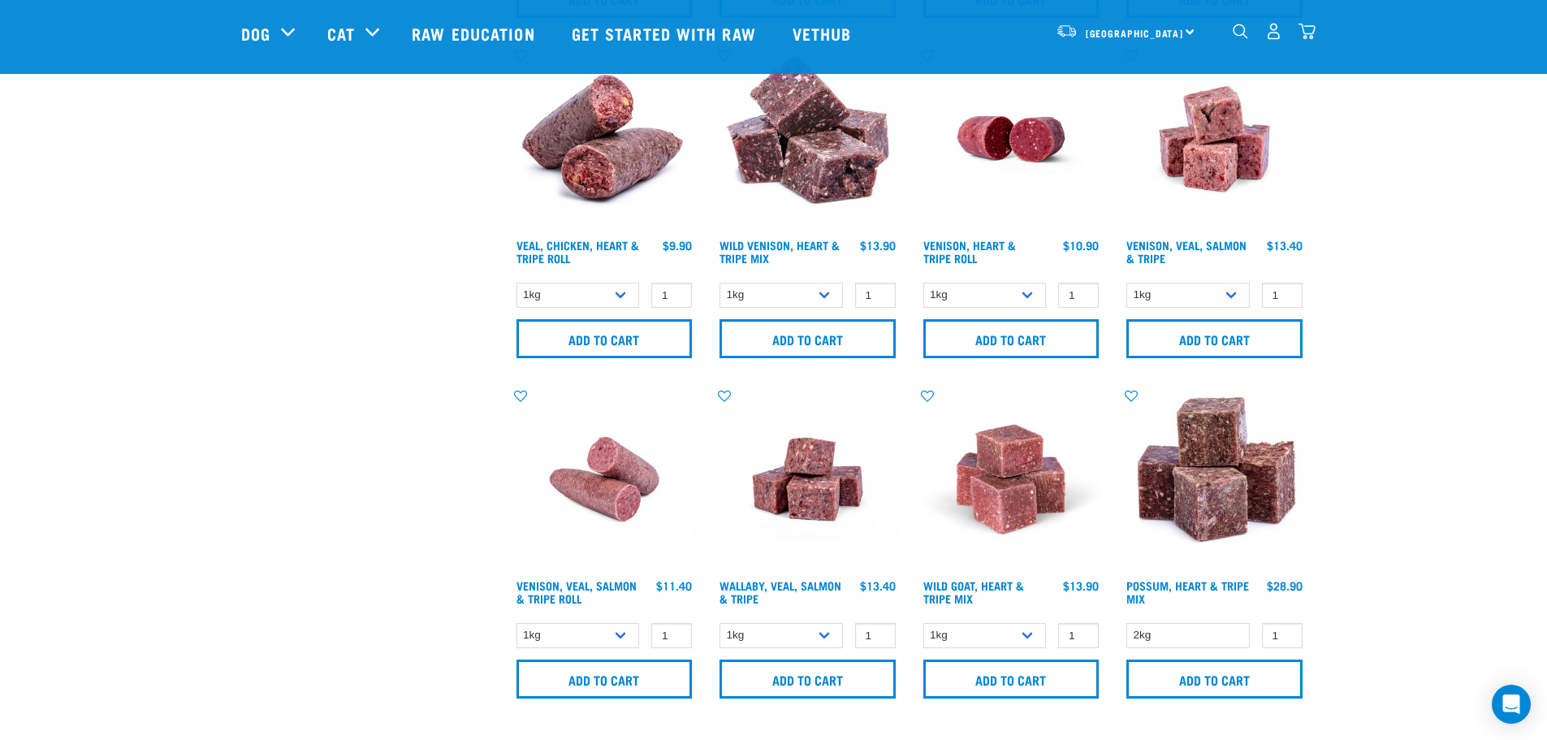
scroll to position [2292, 0]
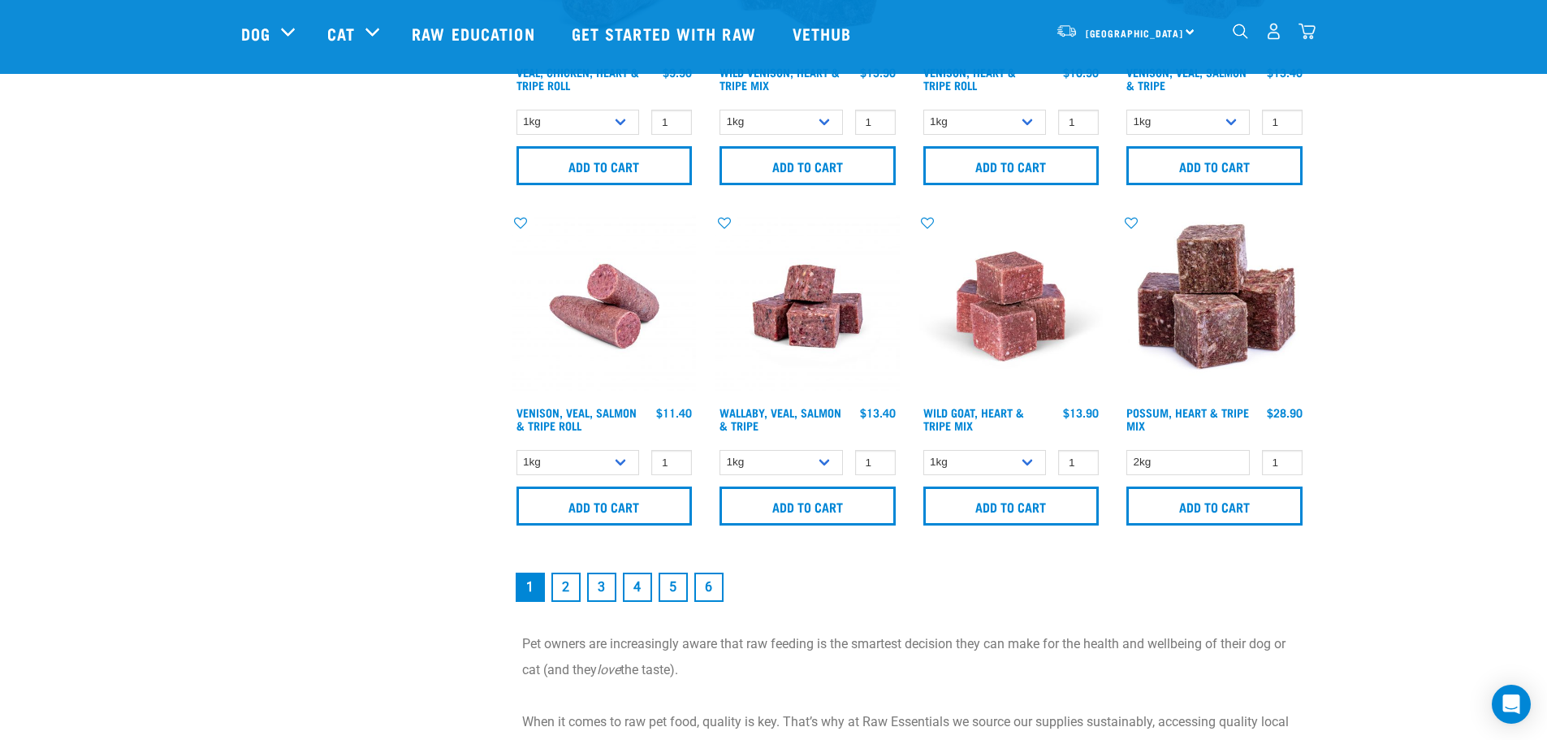
click at [573, 587] on link "2" at bounding box center [565, 587] width 29 height 29
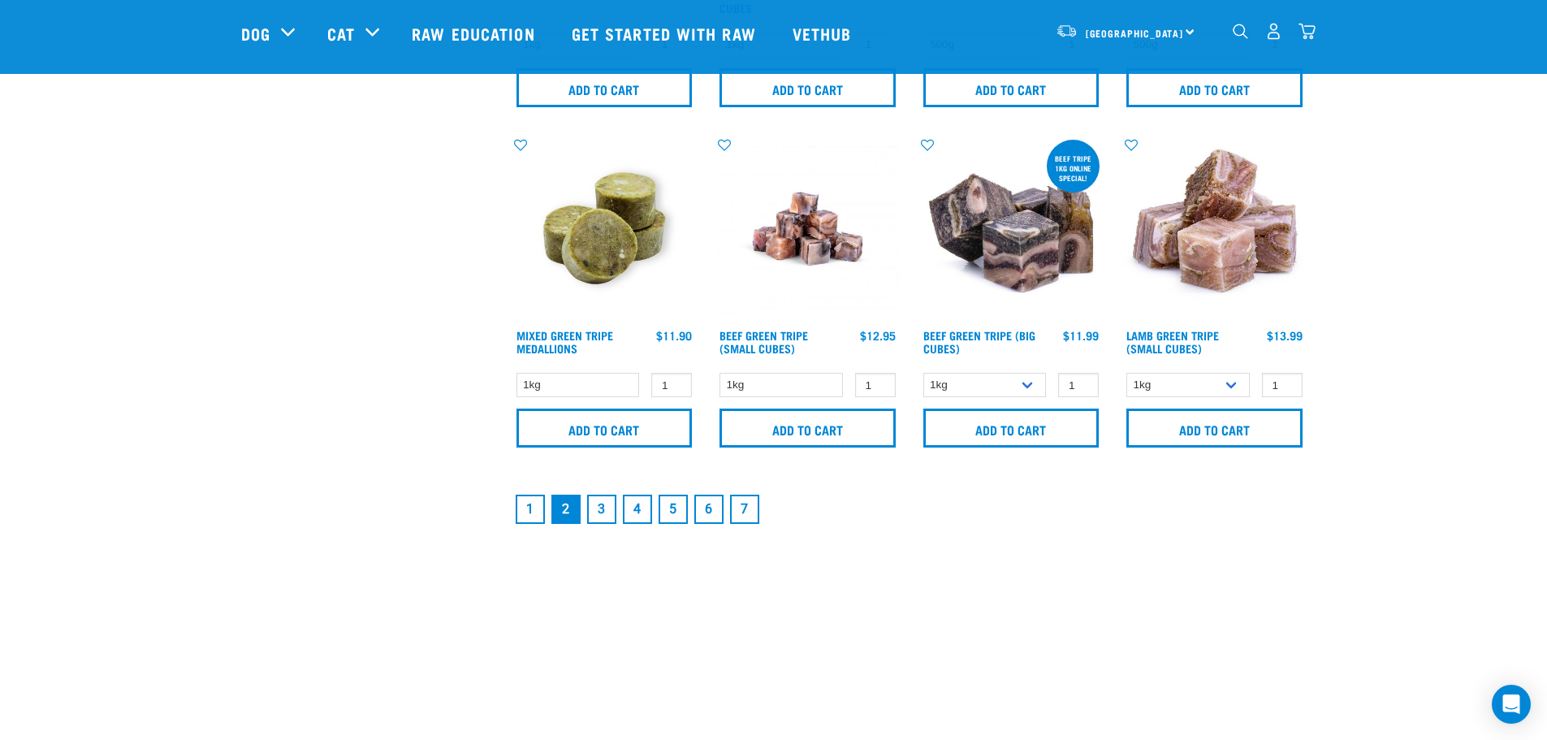
scroll to position [2266, 0]
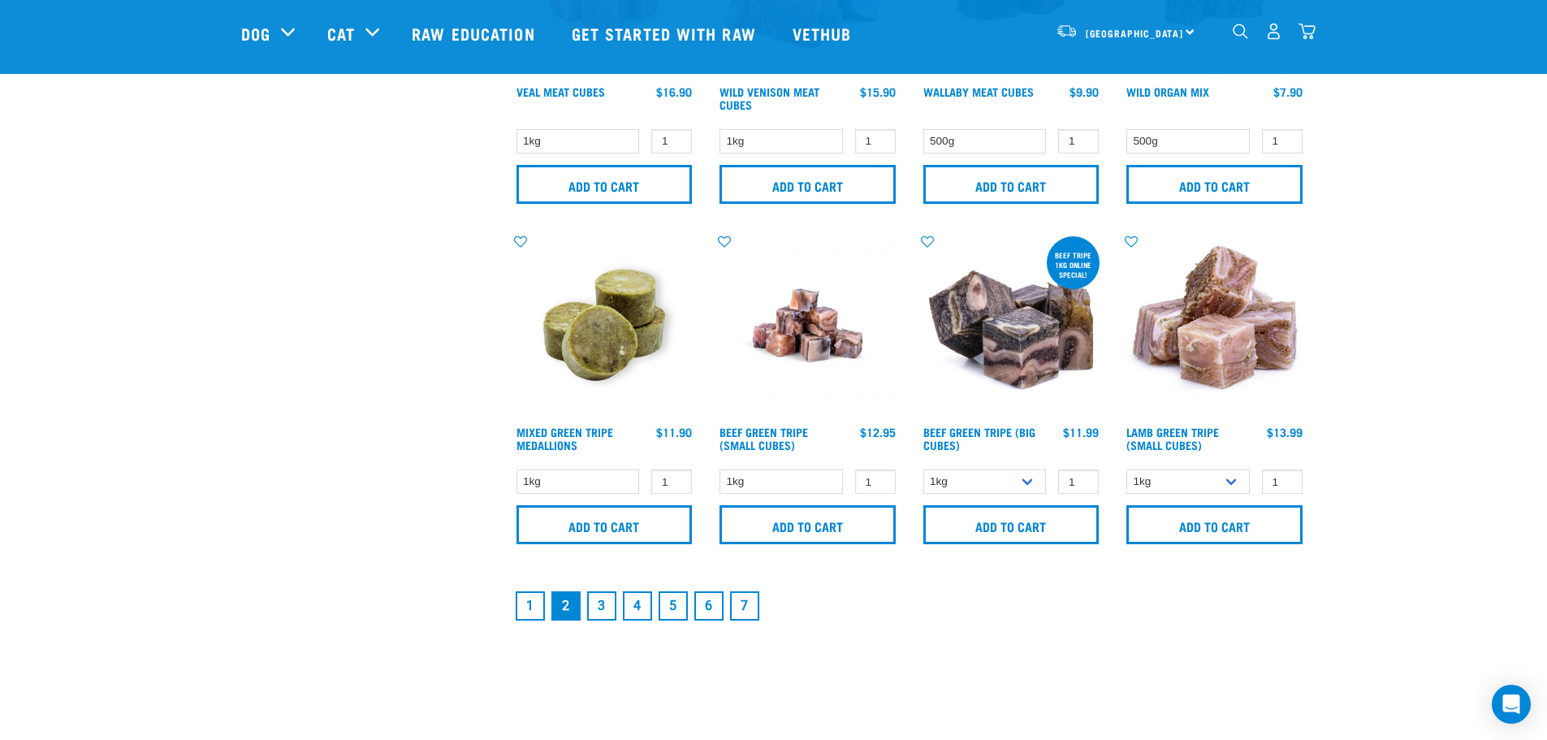
drag, startPoint x: 1549, startPoint y: 126, endPoint x: 1538, endPoint y: 551, distance: 425.7
drag, startPoint x: 598, startPoint y: 525, endPoint x: 584, endPoint y: 523, distance: 14.0
click at [598, 525] on input "Add to cart" at bounding box center [604, 524] width 176 height 39
click at [58, 372] on button "delete" at bounding box center [50, 370] width 16 height 16
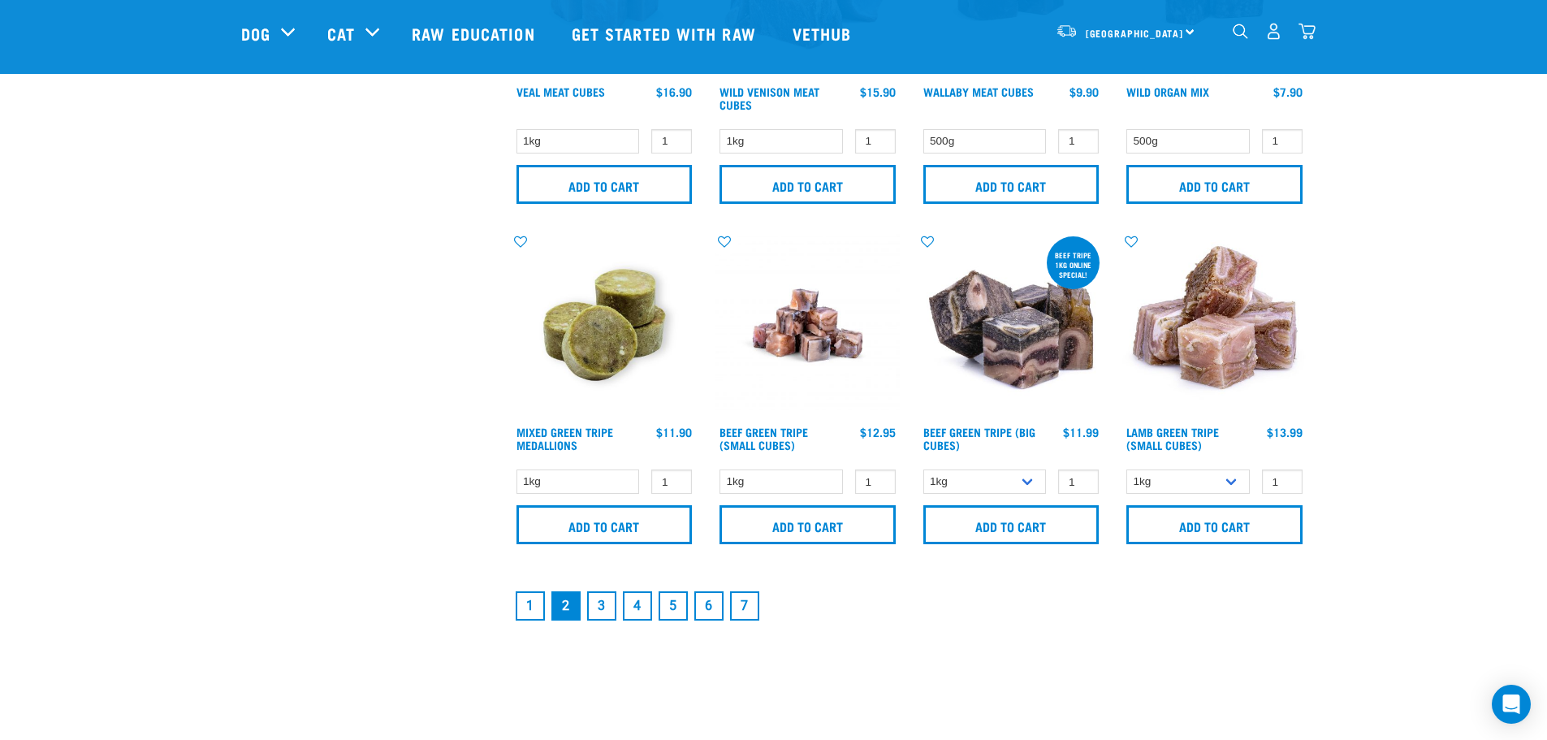
click at [602, 606] on link "3" at bounding box center [601, 605] width 29 height 29
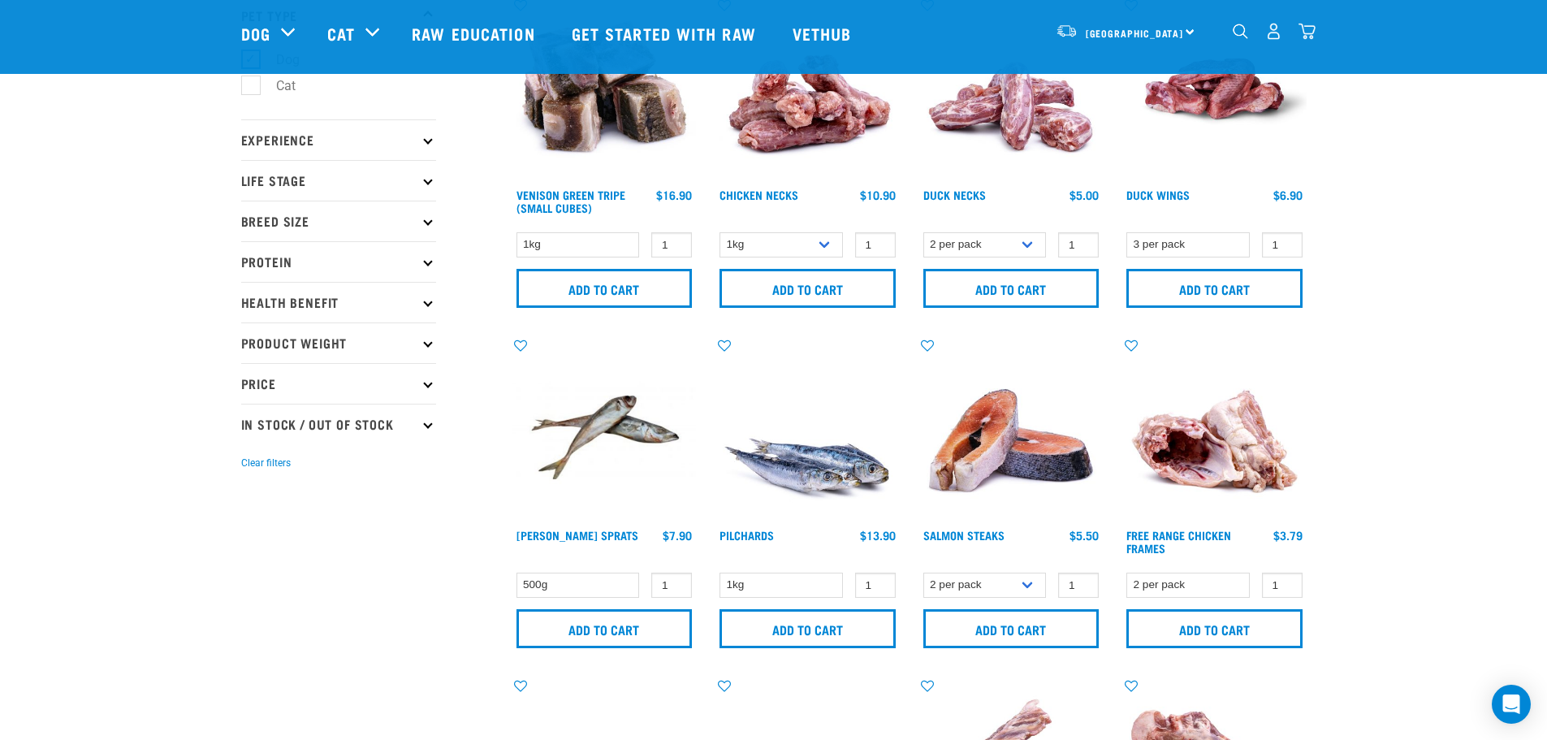
scroll to position [81, 0]
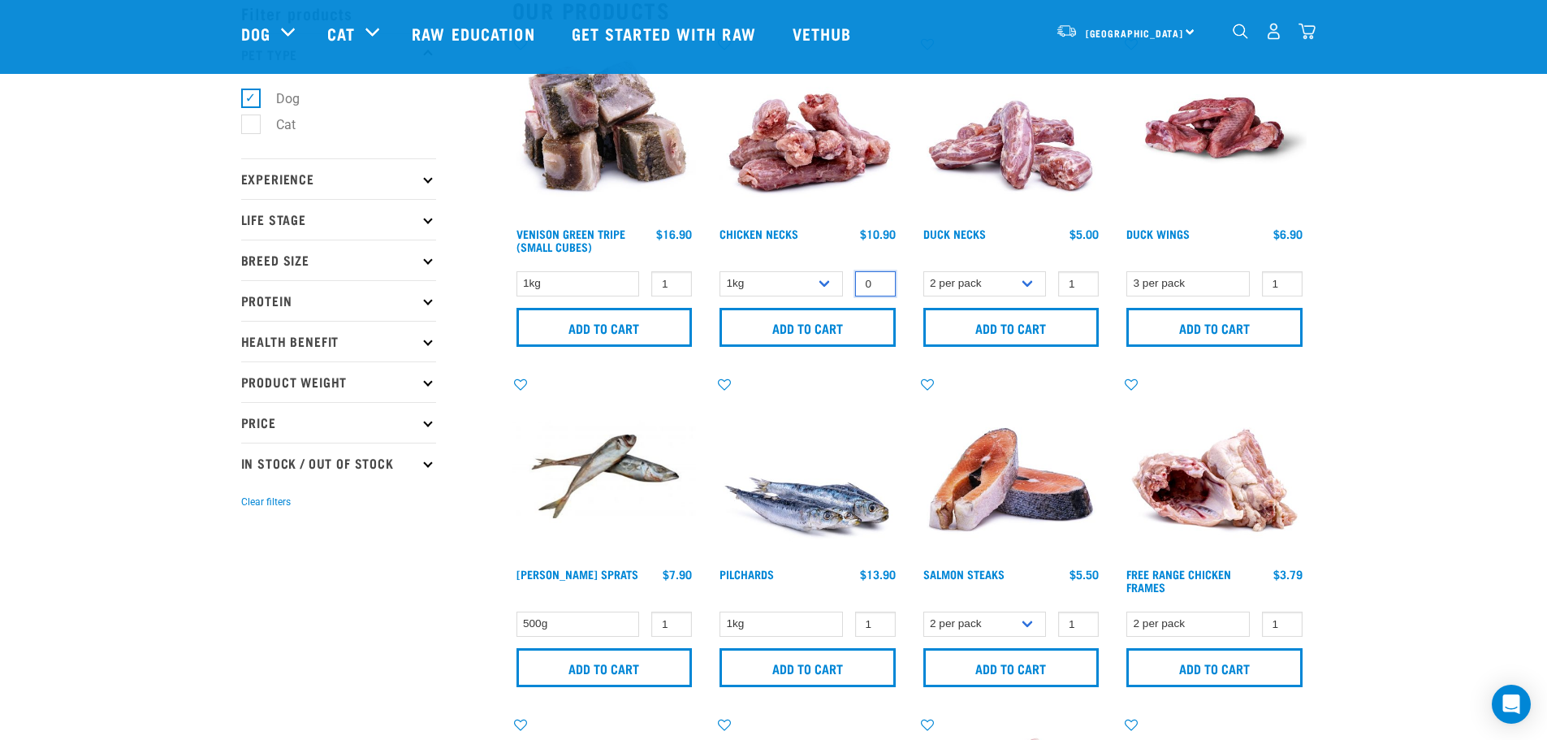
click at [881, 286] on input "0" at bounding box center [875, 283] width 41 height 25
click at [881, 277] on input "1" at bounding box center [875, 283] width 41 height 25
click at [881, 277] on input "2" at bounding box center [875, 283] width 41 height 25
click at [881, 277] on input "3" at bounding box center [875, 283] width 41 height 25
type input "4"
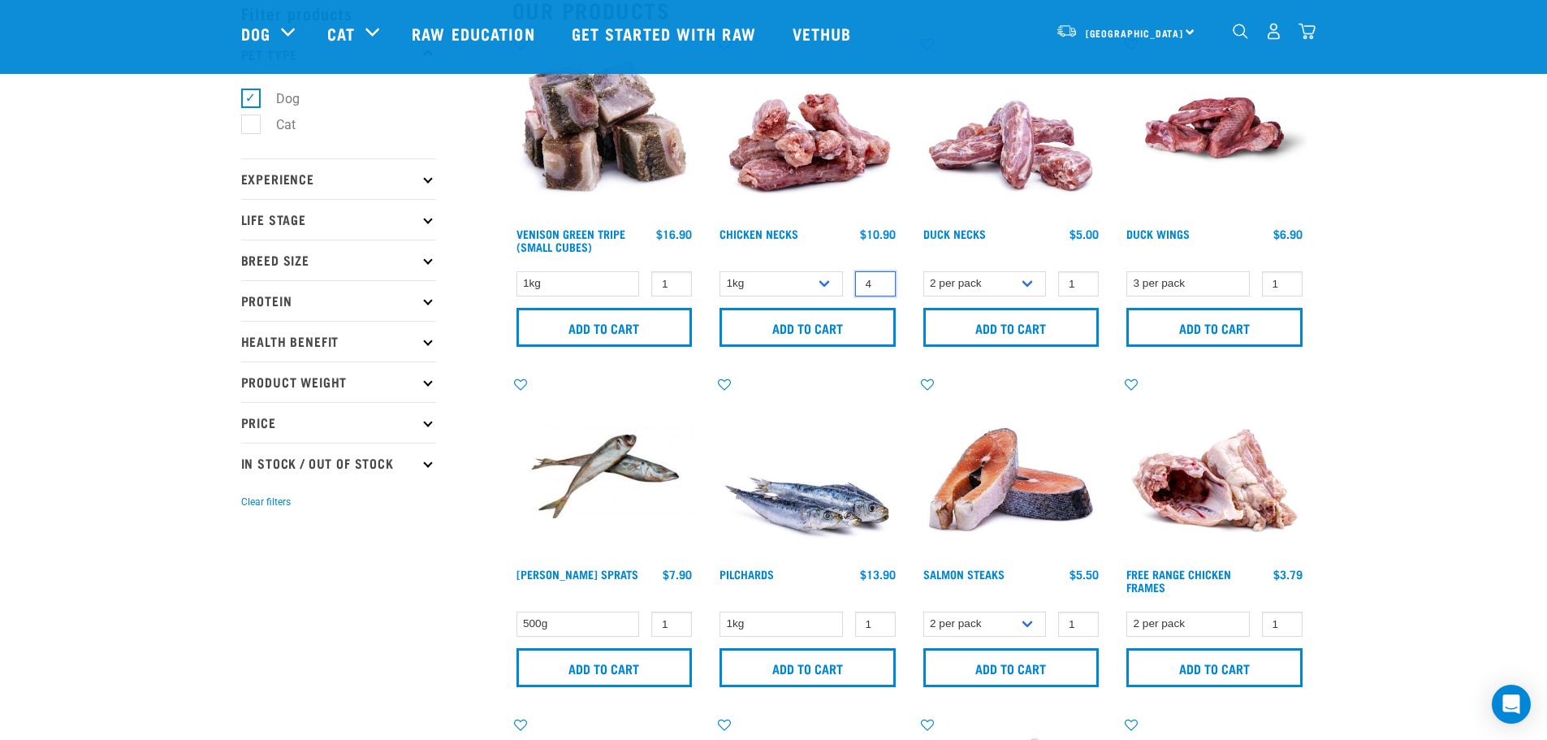
click at [881, 277] on input "4" at bounding box center [875, 283] width 41 height 25
click at [827, 321] on input "Add to cart" at bounding box center [807, 327] width 176 height 39
click at [58, 373] on button "delete" at bounding box center [50, 370] width 16 height 16
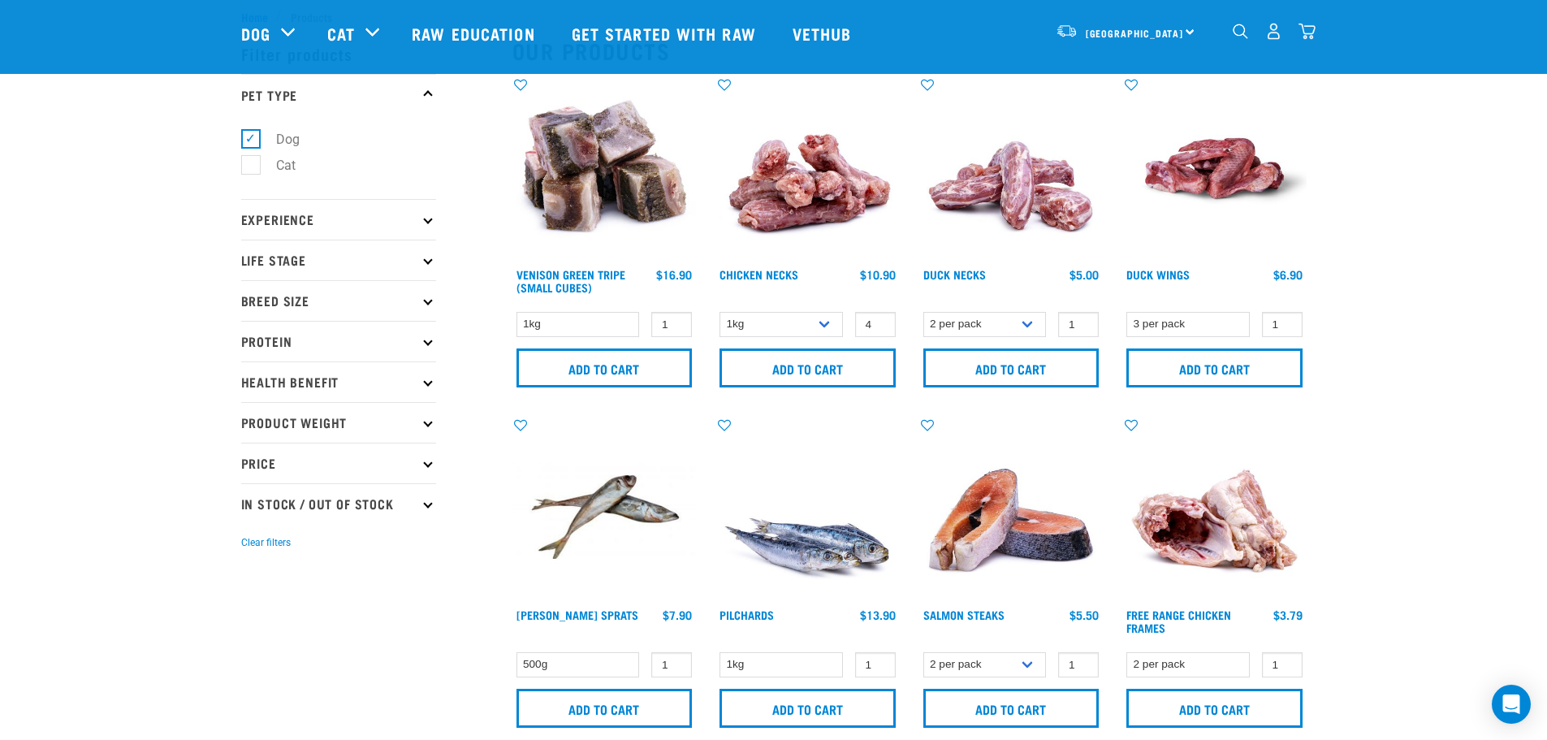
scroll to position [0, 0]
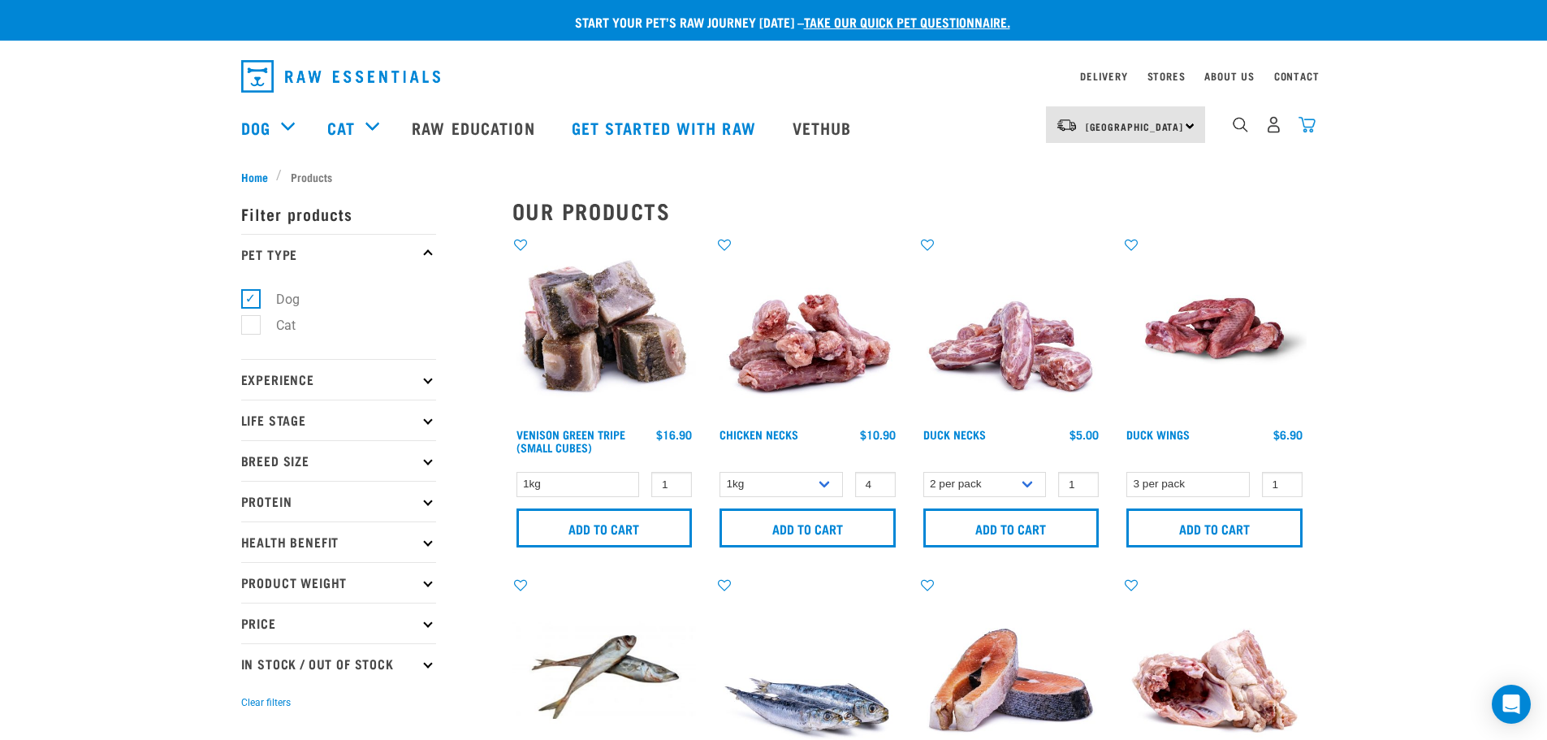
click at [1301, 123] on img "dropdown navigation" at bounding box center [1306, 124] width 17 height 17
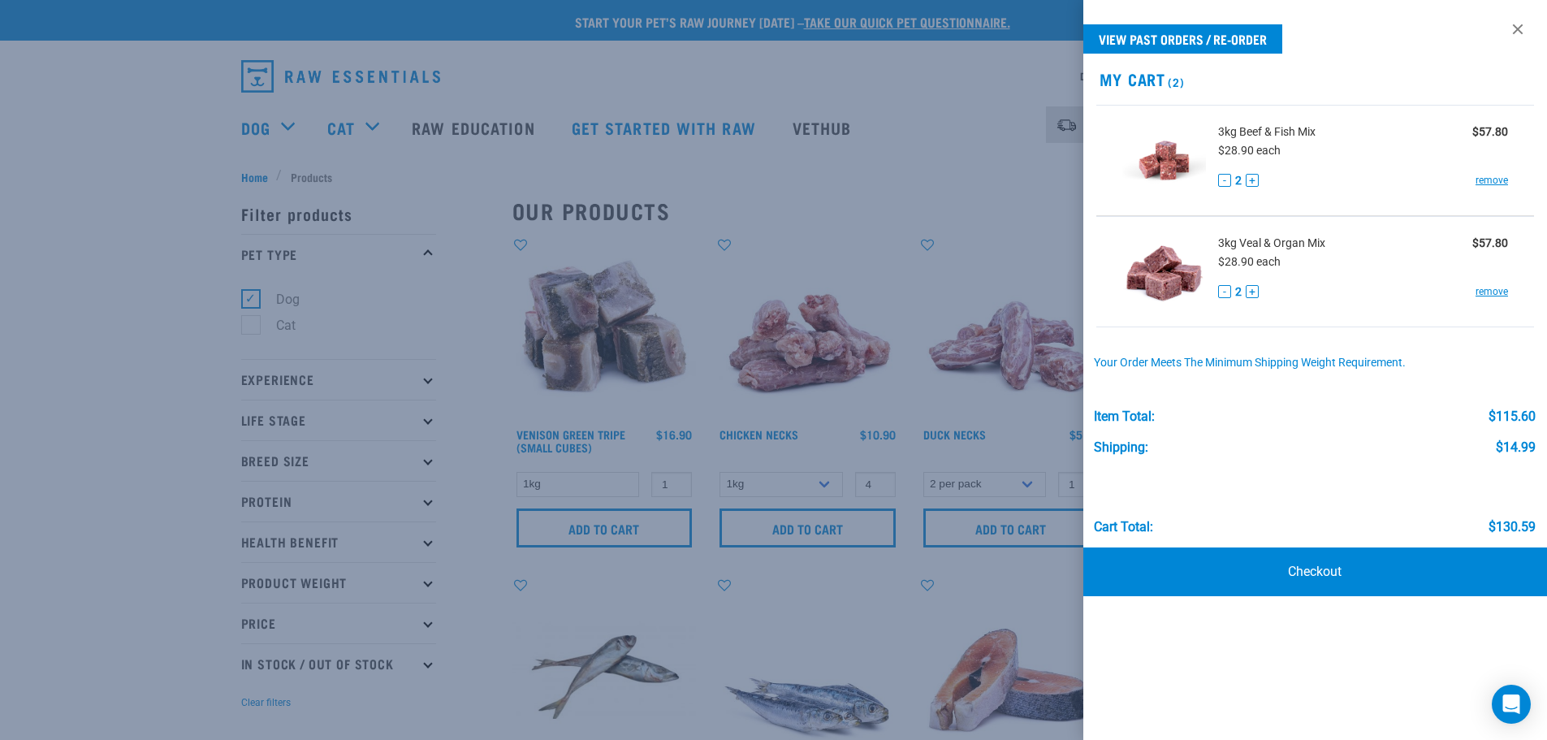
click at [89, 352] on div at bounding box center [773, 370] width 1547 height 740
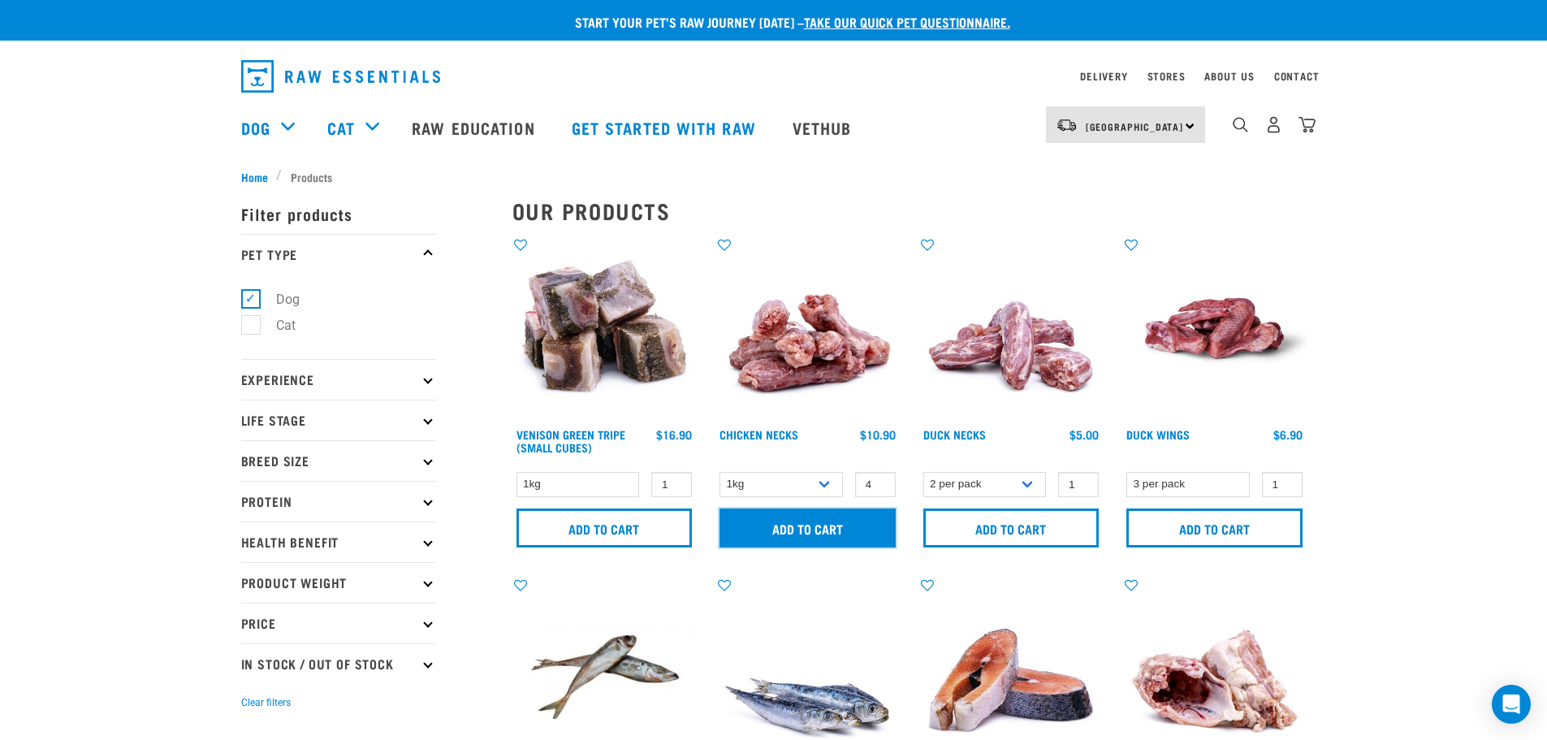
click at [819, 532] on input "Add to cart" at bounding box center [807, 527] width 176 height 39
click at [58, 368] on button "delete" at bounding box center [50, 370] width 16 height 16
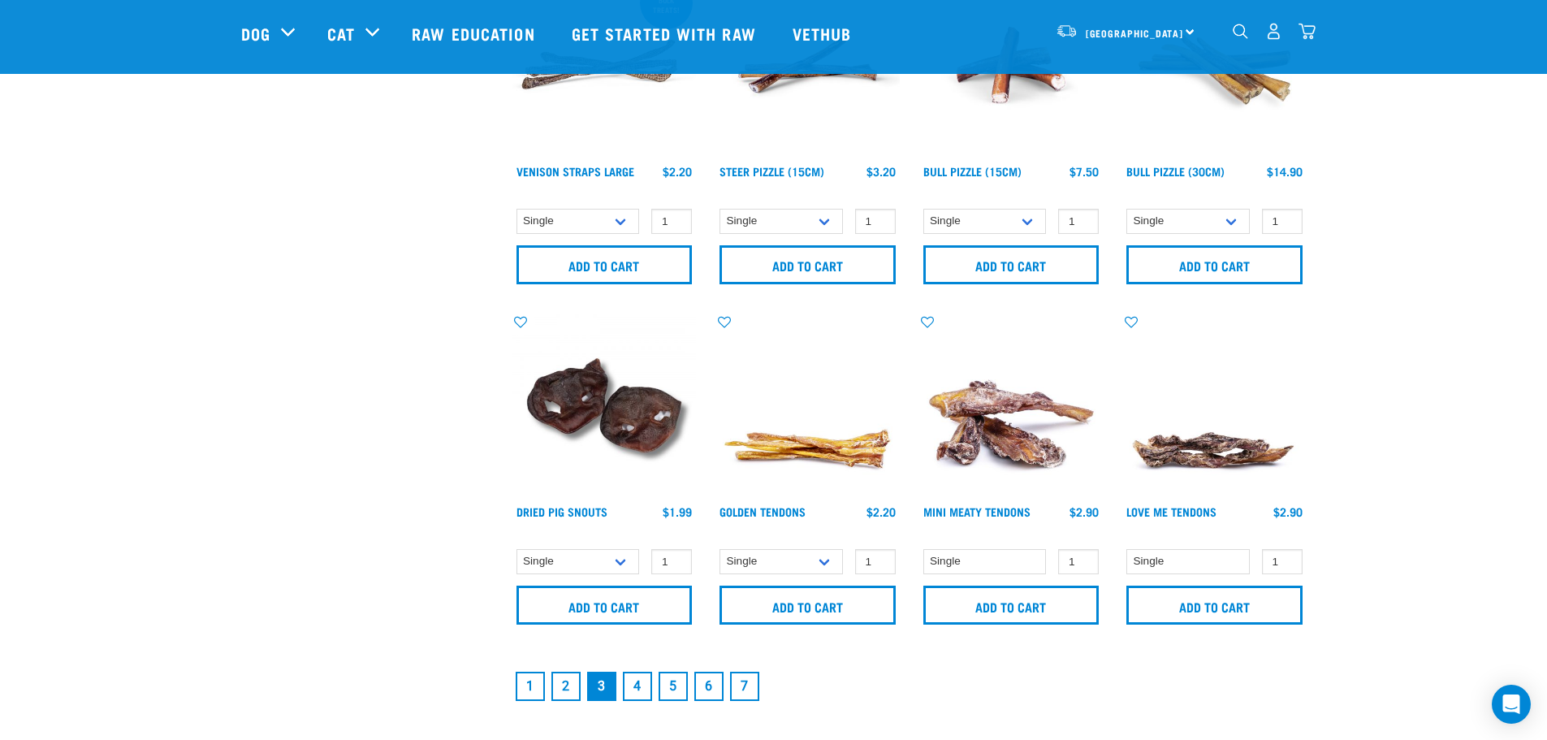
scroll to position [2156, 0]
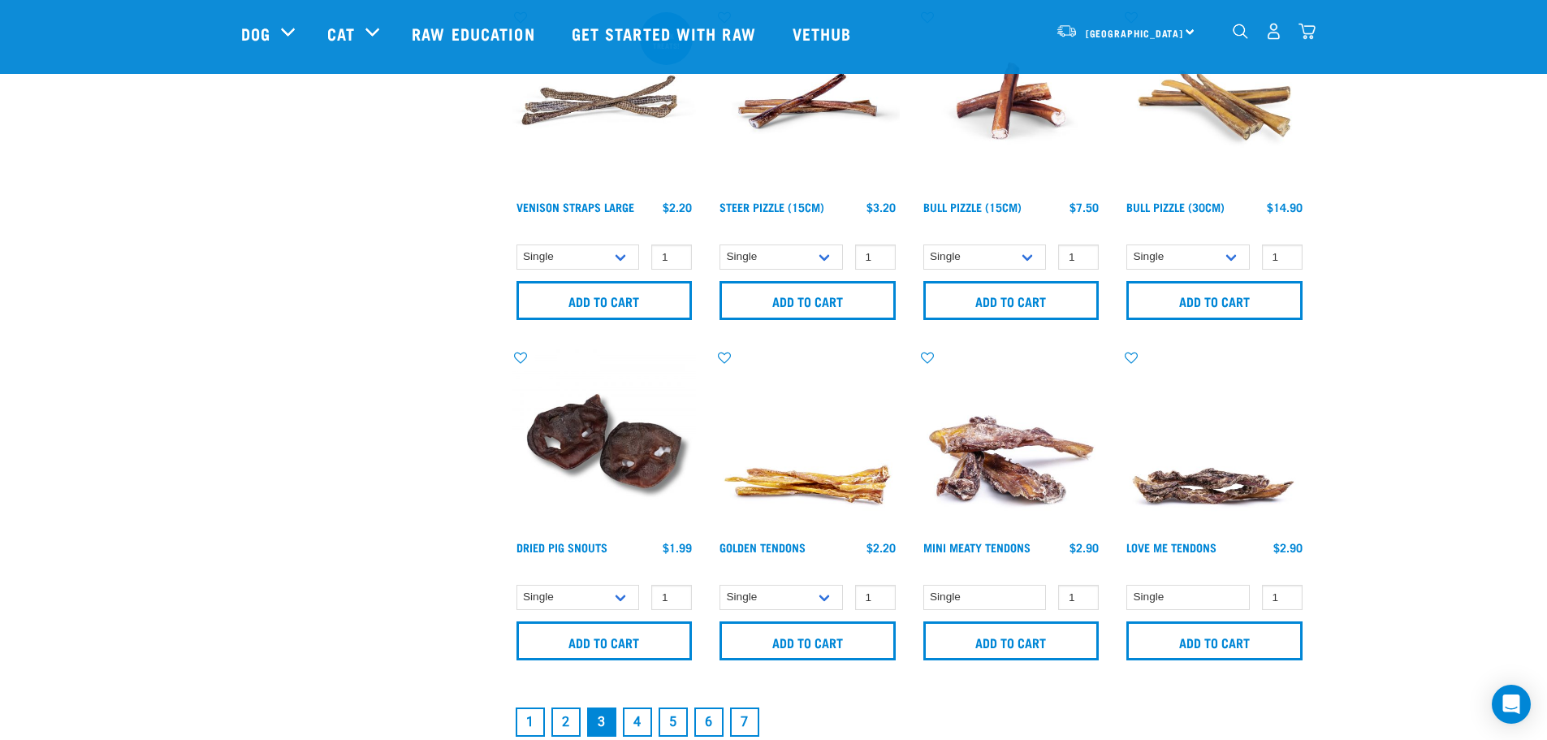
click at [521, 724] on link "1" at bounding box center [530, 721] width 29 height 29
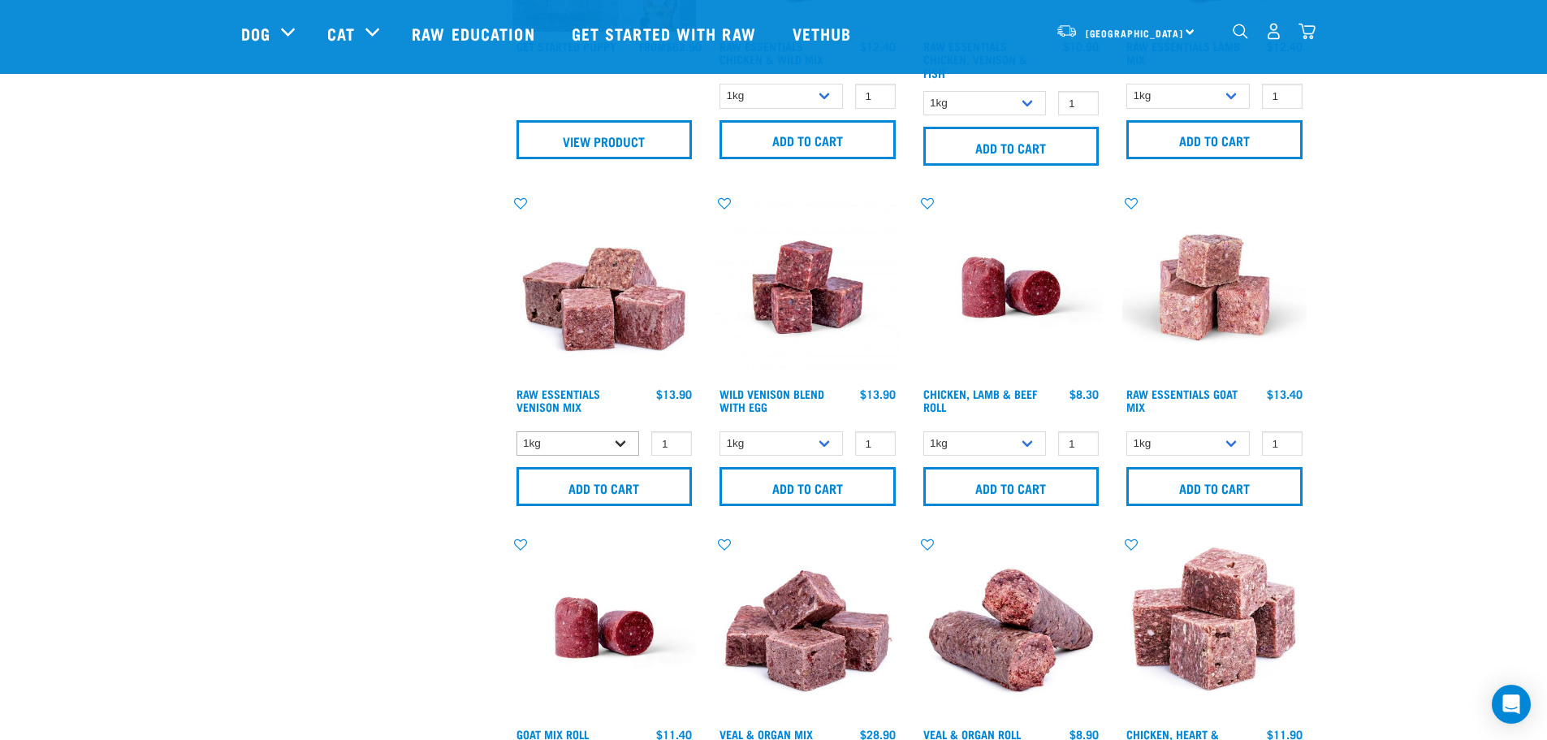
scroll to position [974, 0]
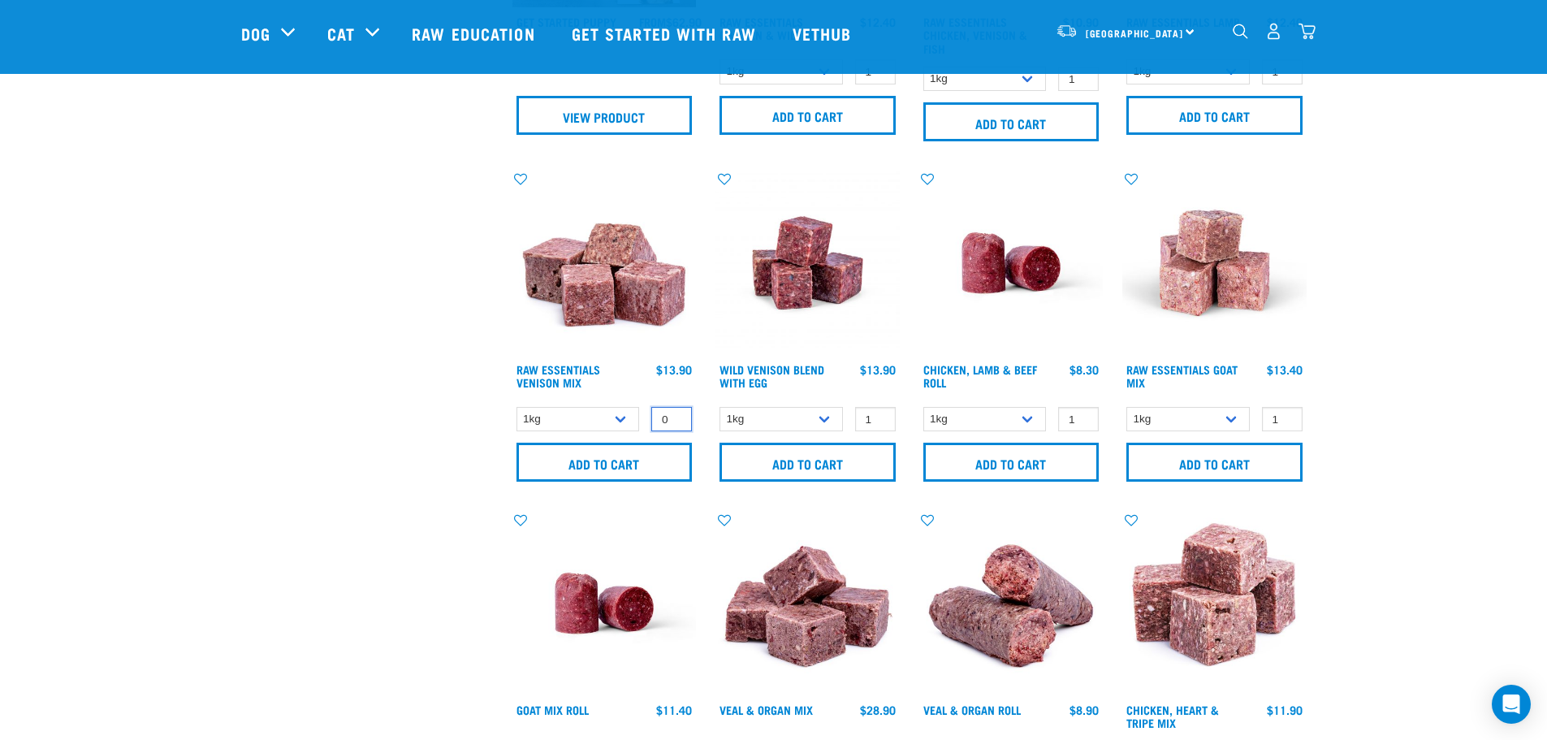
type input "0"
click at [672, 423] on input "0" at bounding box center [671, 419] width 41 height 25
type input "0"
click at [882, 421] on input "0" at bounding box center [875, 419] width 41 height 25
type input "0"
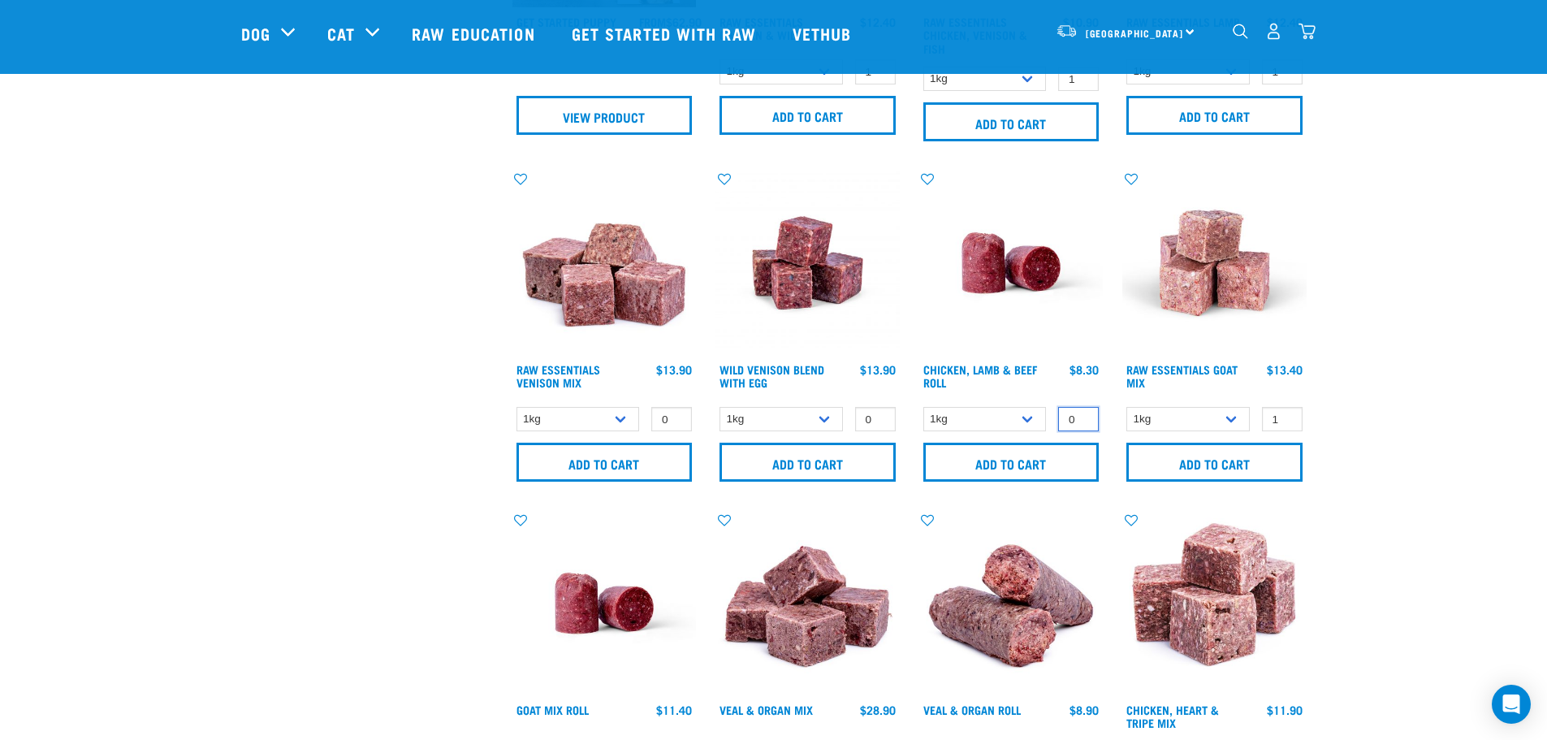
click at [1086, 424] on input "0" at bounding box center [1078, 419] width 41 height 25
type input "0"
click at [1288, 421] on input "0" at bounding box center [1282, 419] width 41 height 25
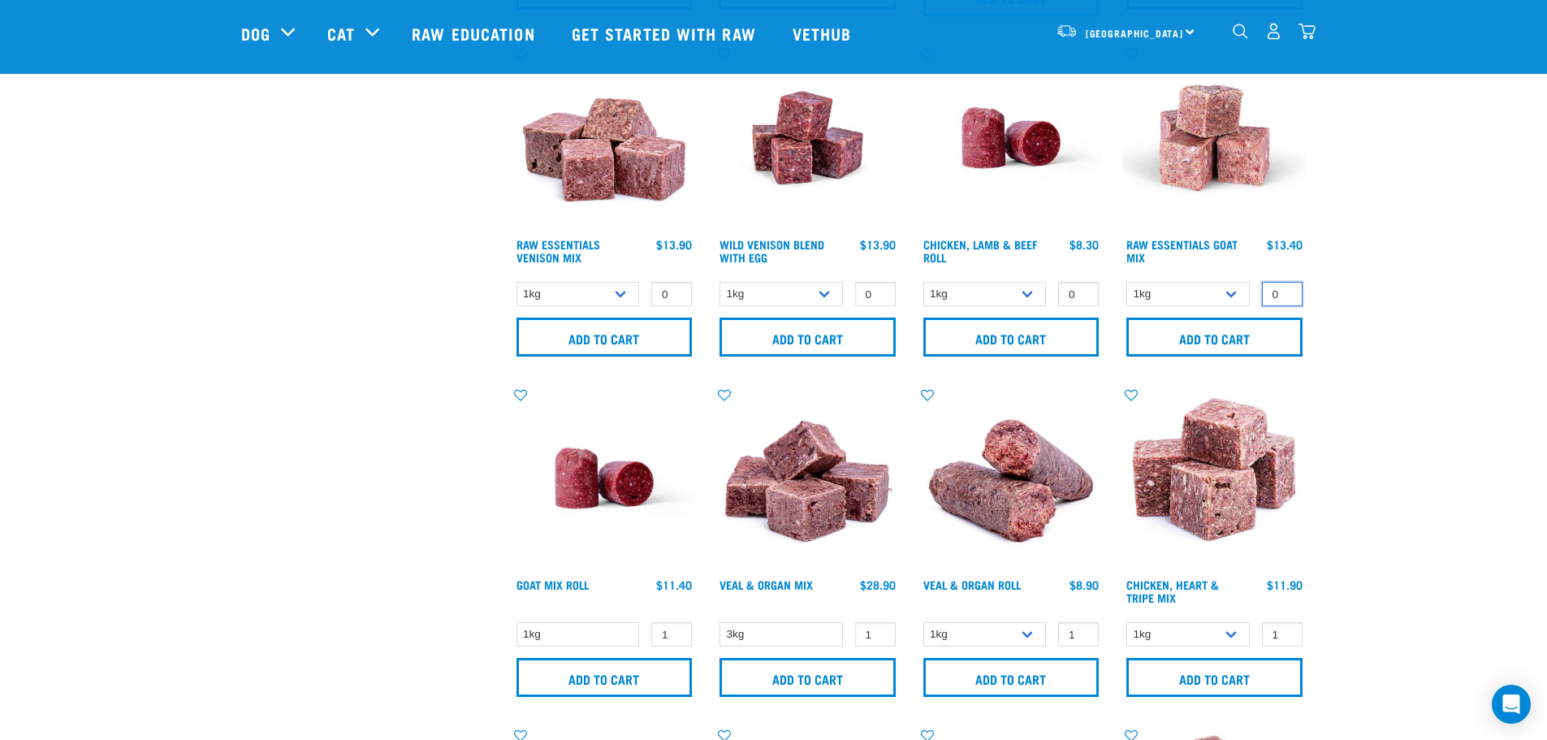
scroll to position [1299, 0]
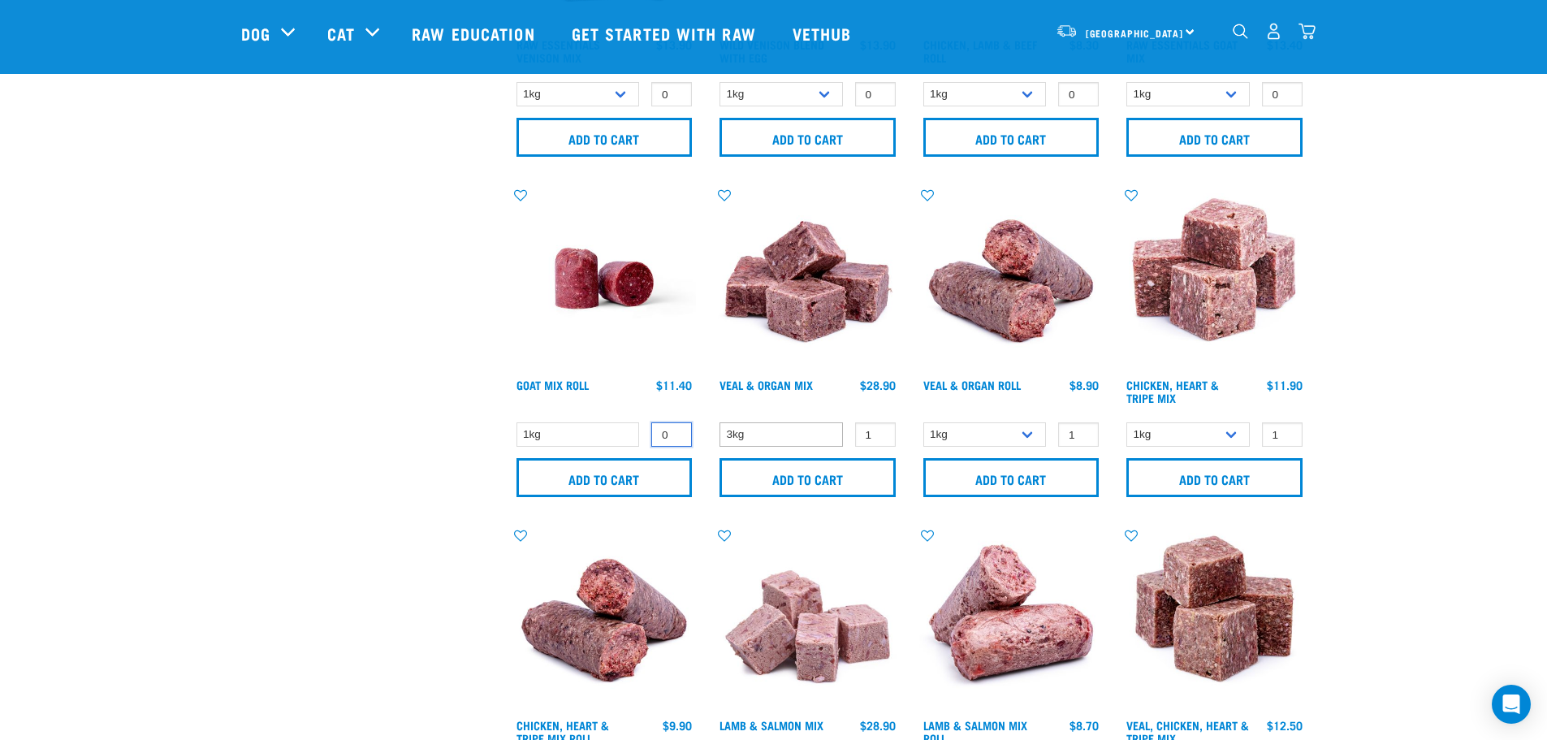
drag, startPoint x: 676, startPoint y: 437, endPoint x: 729, endPoint y: 445, distance: 53.4
type input "0"
click at [676, 437] on input "0" at bounding box center [671, 434] width 41 height 25
type input "0"
click at [882, 436] on input "0" at bounding box center [875, 434] width 41 height 25
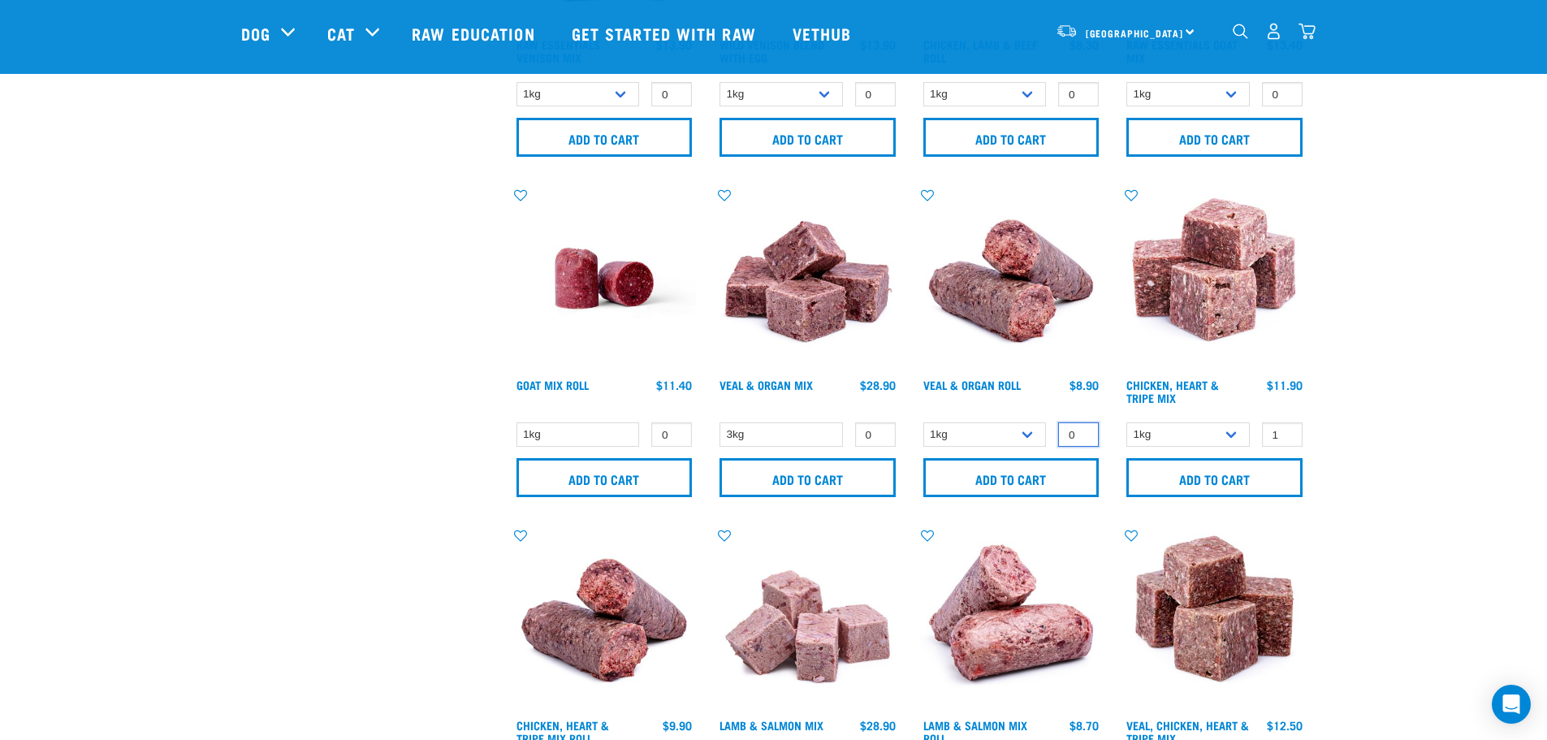
type input "0"
click at [1082, 438] on input "0" at bounding box center [1078, 434] width 41 height 25
type input "0"
click at [1285, 440] on input "0" at bounding box center [1282, 434] width 41 height 25
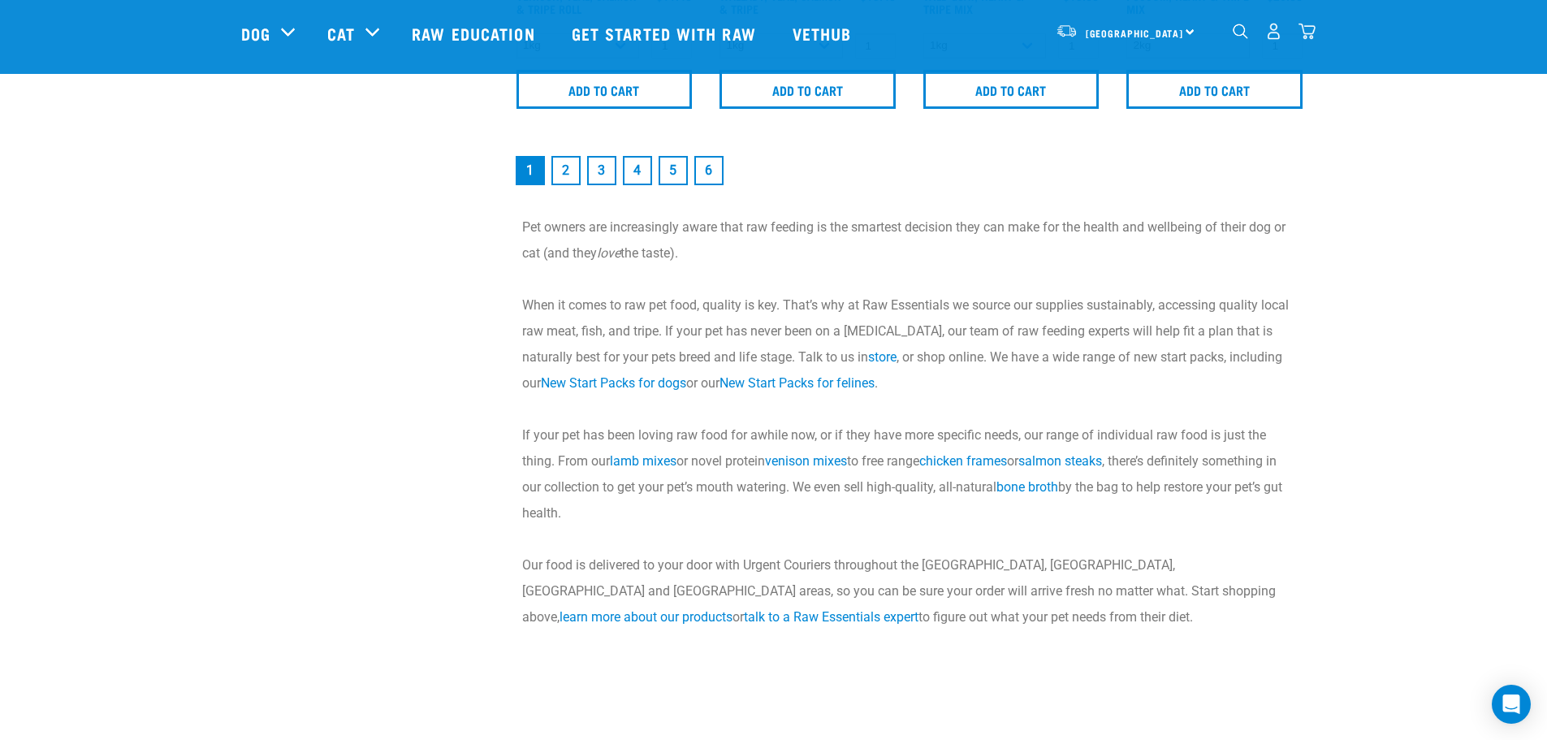
scroll to position [2599, 0]
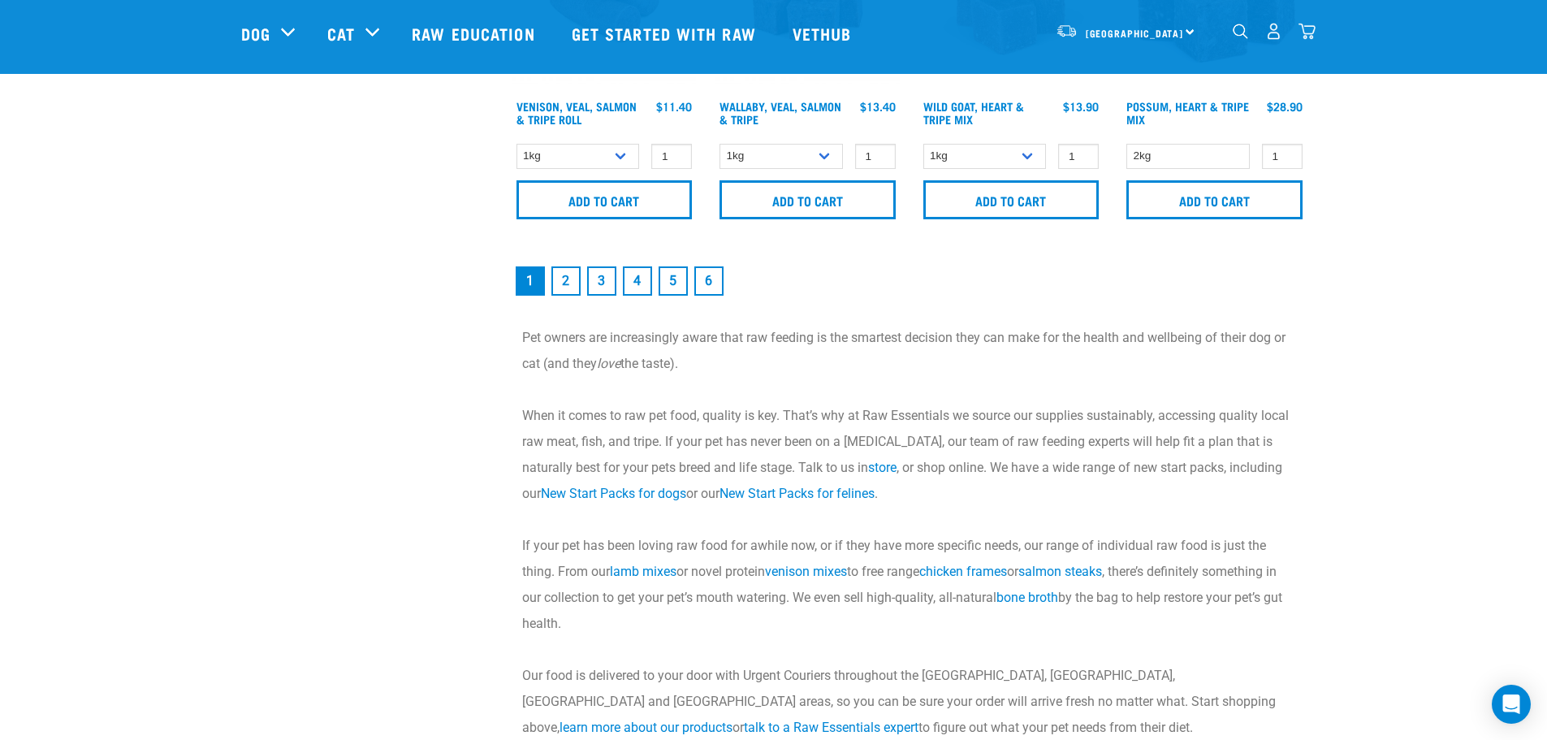
click at [600, 282] on link "3" at bounding box center [601, 280] width 29 height 29
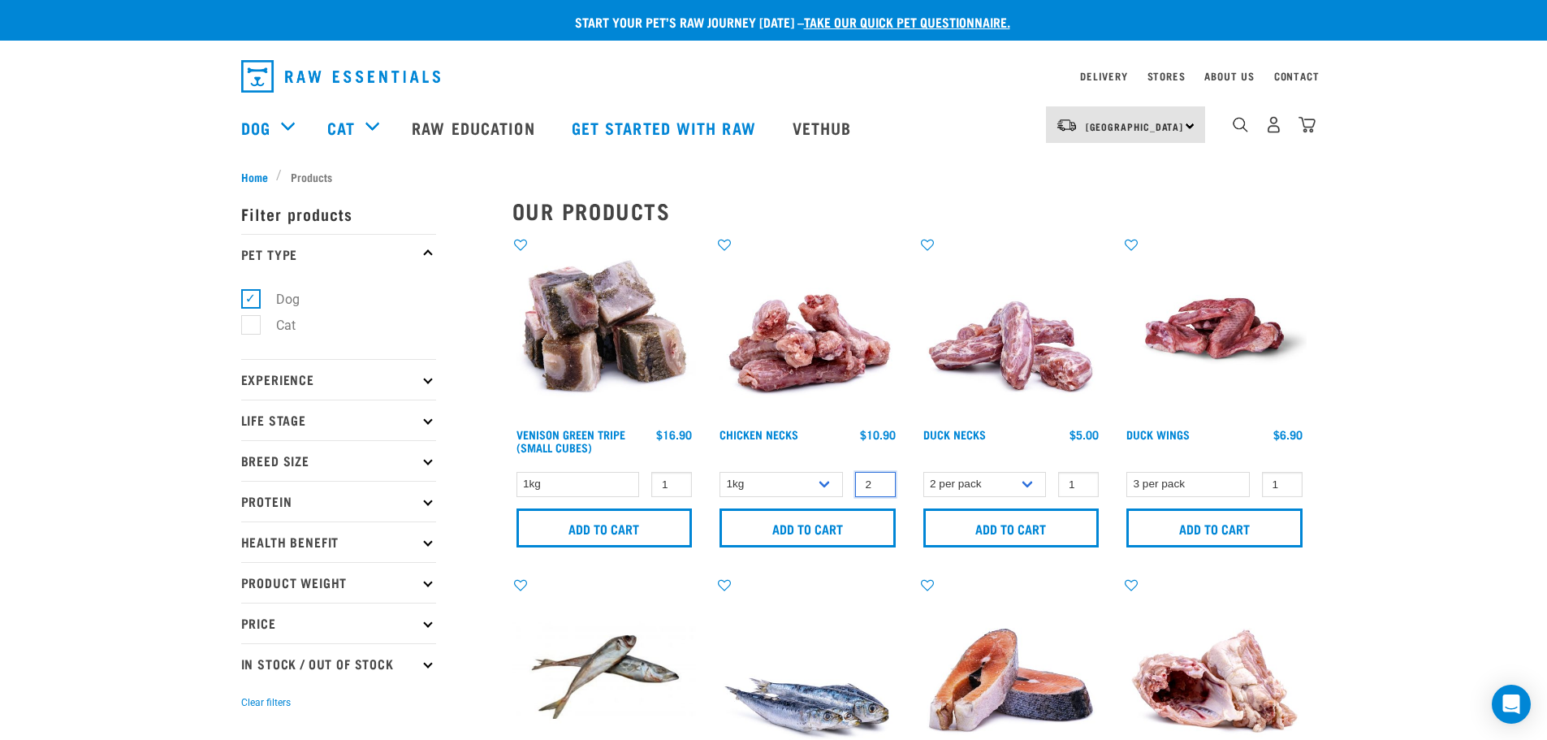
click at [883, 479] on input "2" at bounding box center [875, 484] width 41 height 25
type input "3"
click at [883, 479] on input "3" at bounding box center [875, 484] width 41 height 25
click at [827, 520] on input "Add to cart" at bounding box center [807, 527] width 176 height 39
click at [16, 366] on div "There are 0 items left in stock of Beef & Fish Mix, please remove this item fro…" at bounding box center [0, 370] width 32 height 65
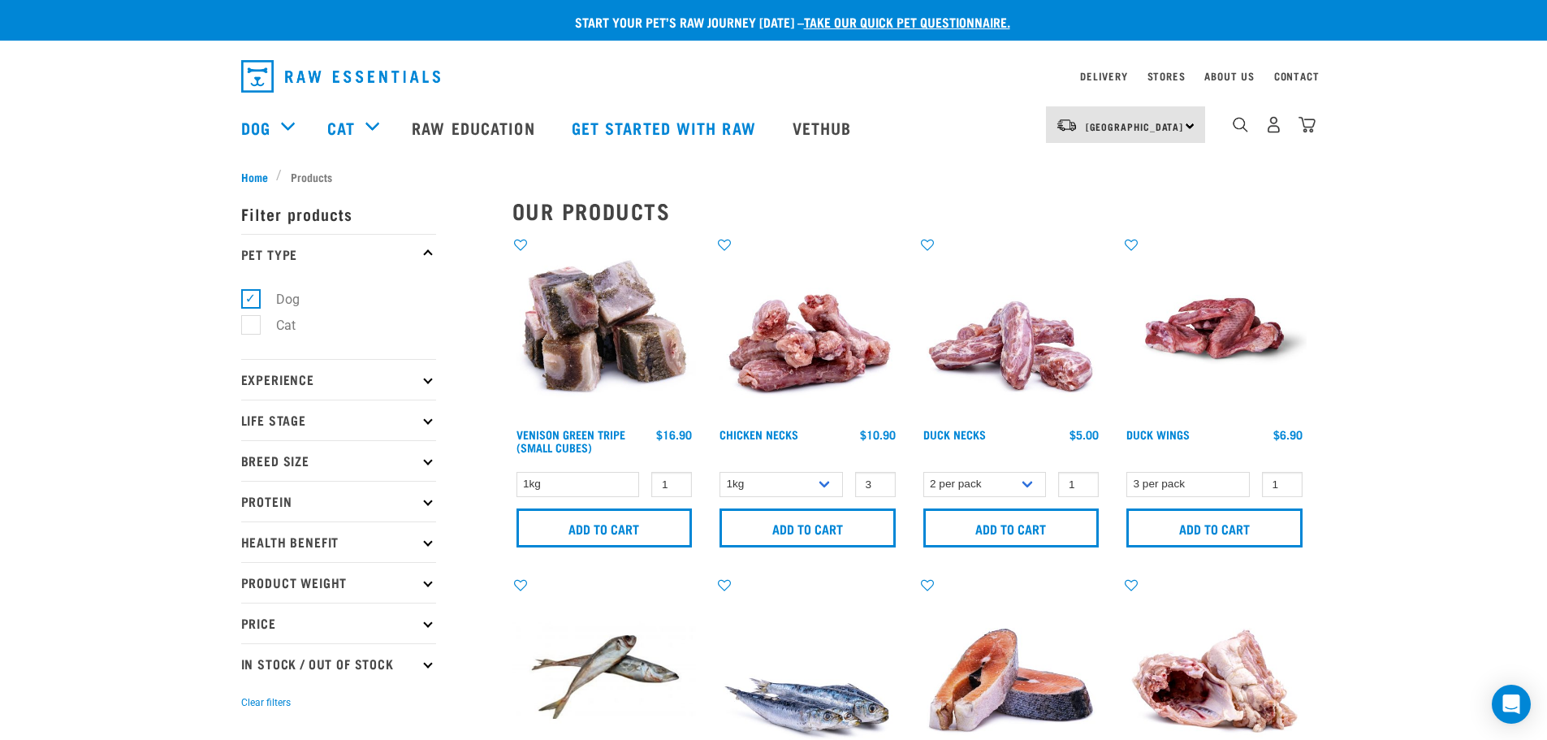
click at [58, 369] on button "delete" at bounding box center [50, 370] width 16 height 16
click at [1305, 129] on img "dropdown navigation" at bounding box center [1306, 124] width 17 height 17
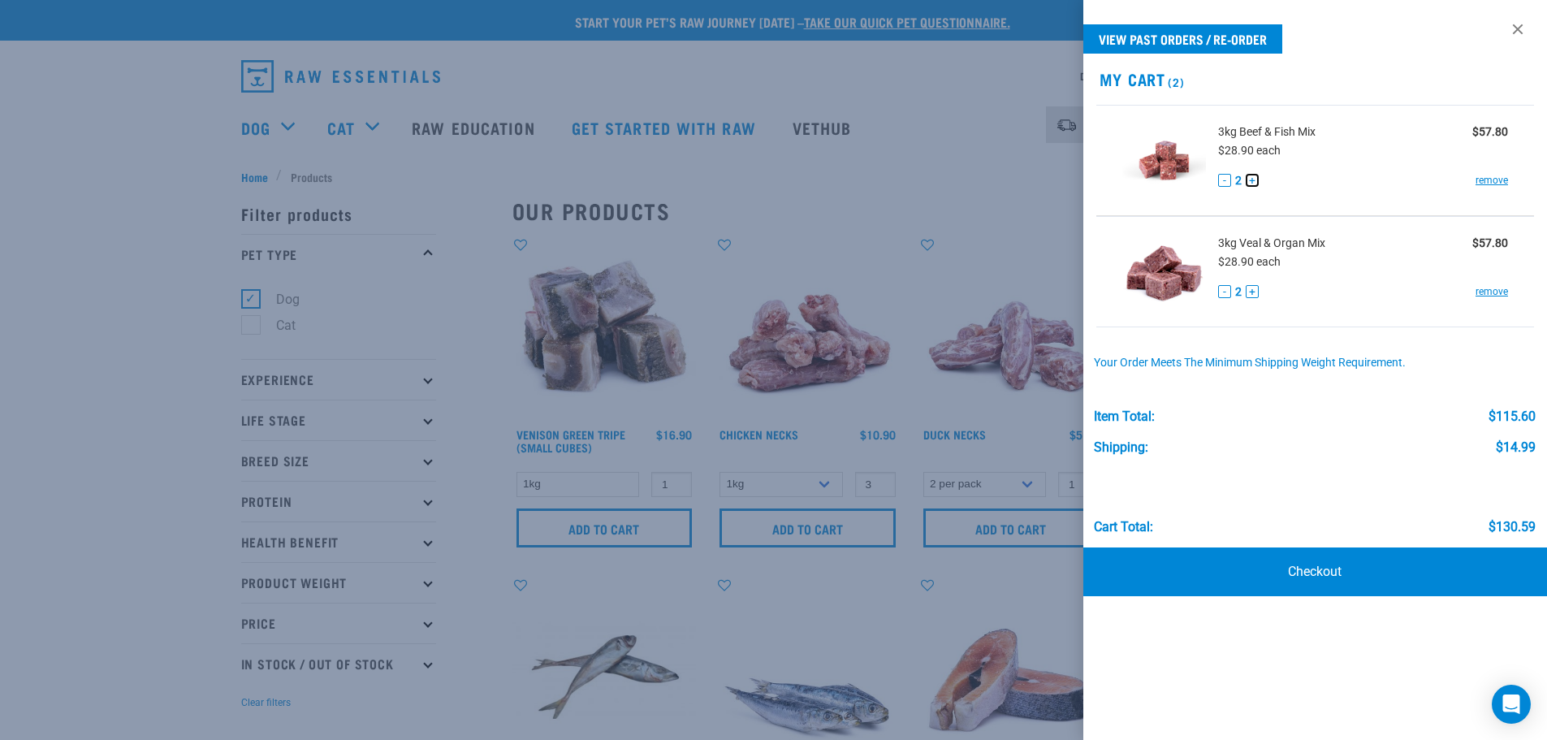
drag, startPoint x: 1254, startPoint y: 179, endPoint x: 1260, endPoint y: 197, distance: 19.0
click at [1255, 179] on button "+" at bounding box center [1252, 180] width 13 height 13
click at [1247, 293] on button "+" at bounding box center [1252, 291] width 13 height 13
click at [1390, 306] on div "3kg Veal & Organ Mix $57.80 $28.90 each - 3 + remove" at bounding box center [1357, 272] width 303 height 74
click at [1394, 417] on div "Item Total: $115.60" at bounding box center [1315, 408] width 442 height 31
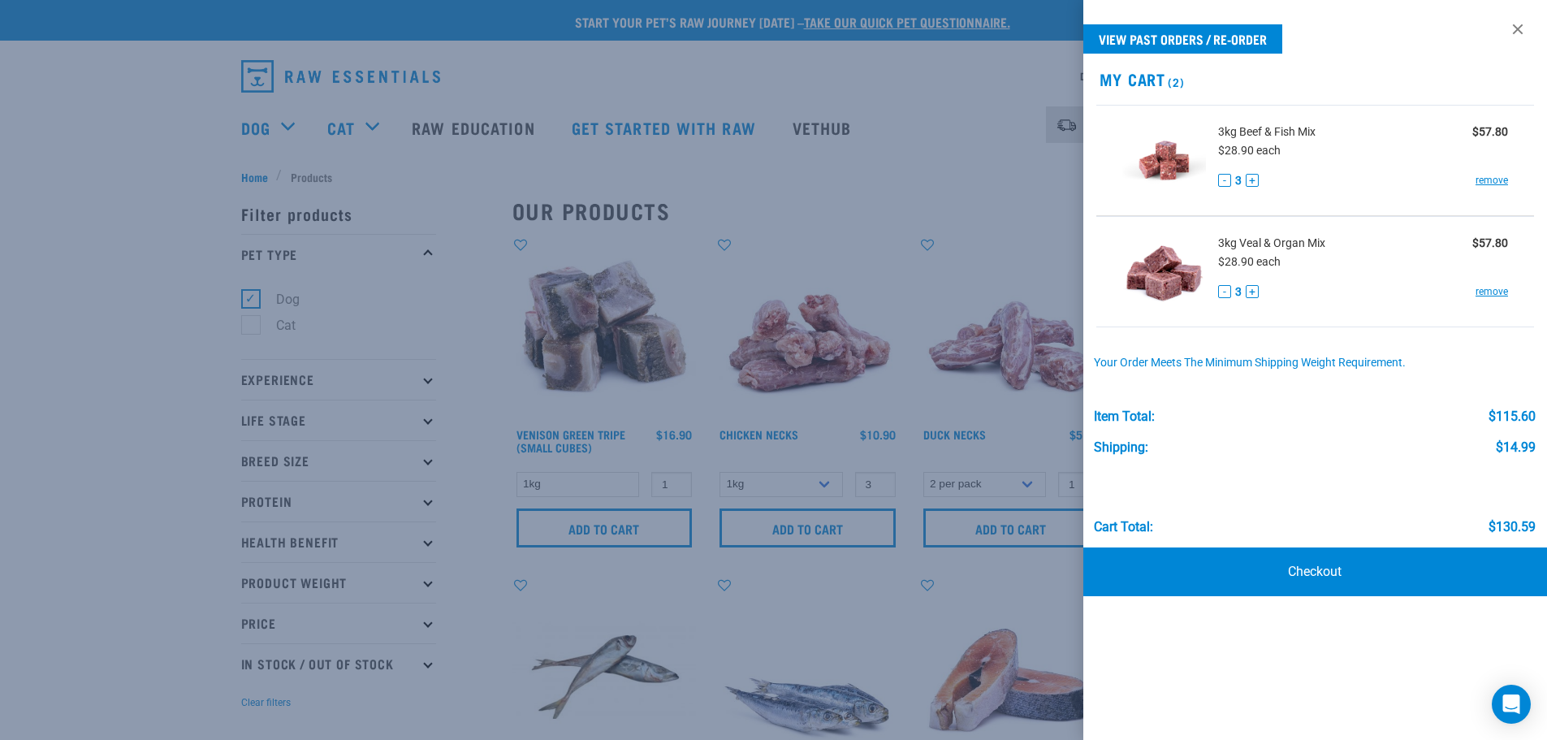
click at [1389, 489] on div "Cart total: $130.59" at bounding box center [1315, 495] width 442 height 80
click at [1323, 485] on div "Cart total: $130.59" at bounding box center [1315, 495] width 442 height 80
click at [1305, 408] on div "Item Total: $115.60" at bounding box center [1315, 408] width 442 height 31
click at [1000, 92] on div at bounding box center [773, 370] width 1547 height 740
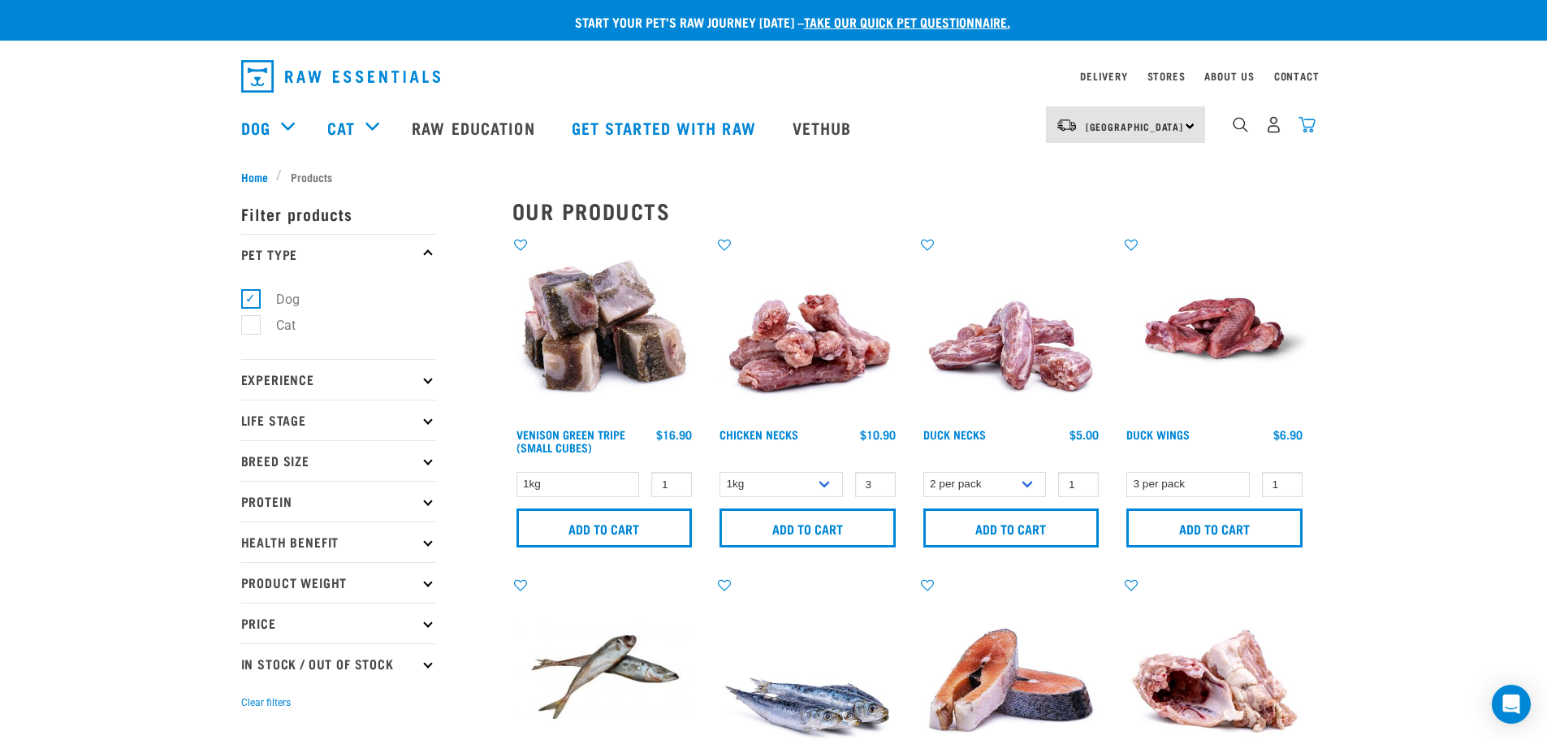
click at [1303, 133] on img "dropdown navigation" at bounding box center [1306, 124] width 17 height 17
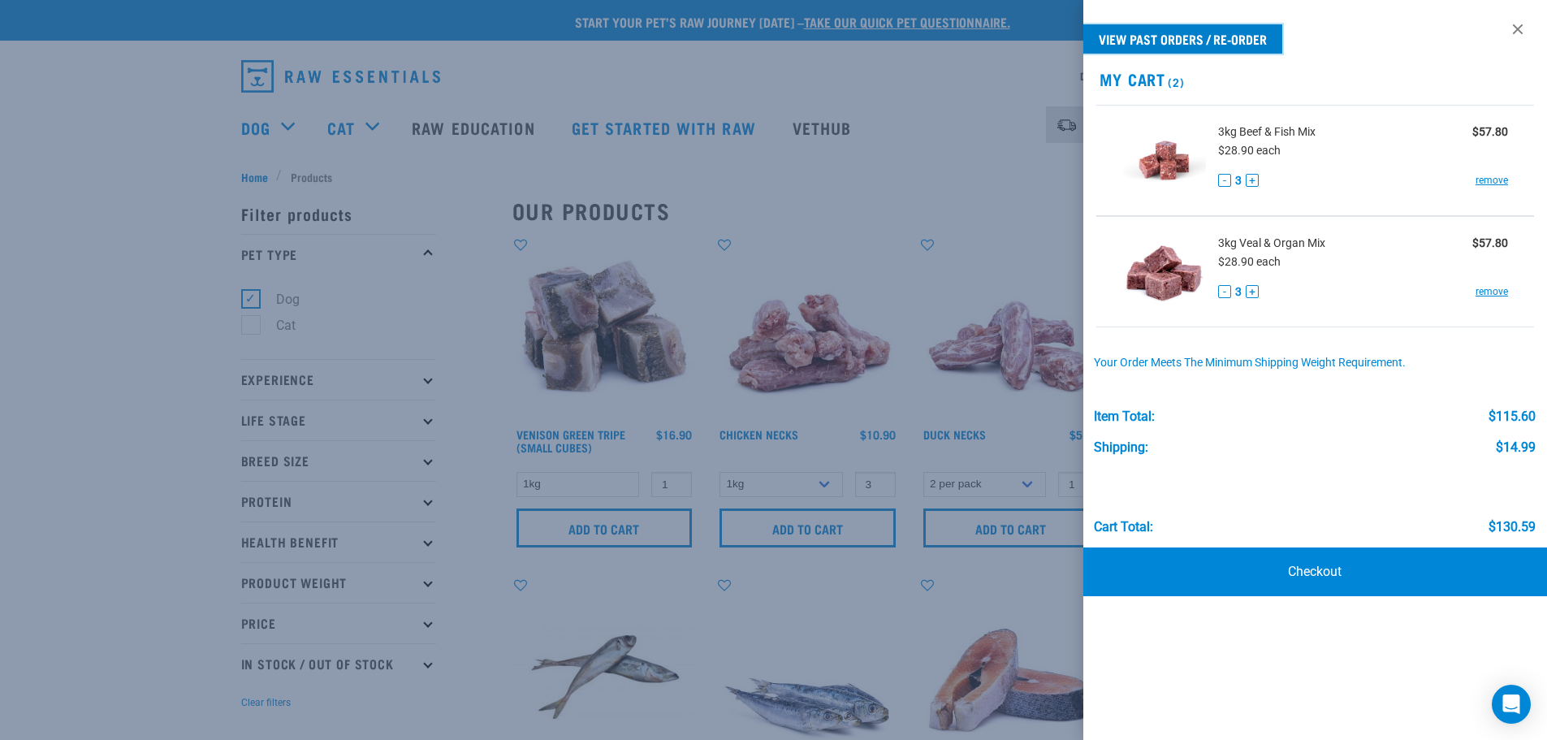
click at [1216, 35] on link "View past orders / re-order" at bounding box center [1182, 38] width 199 height 29
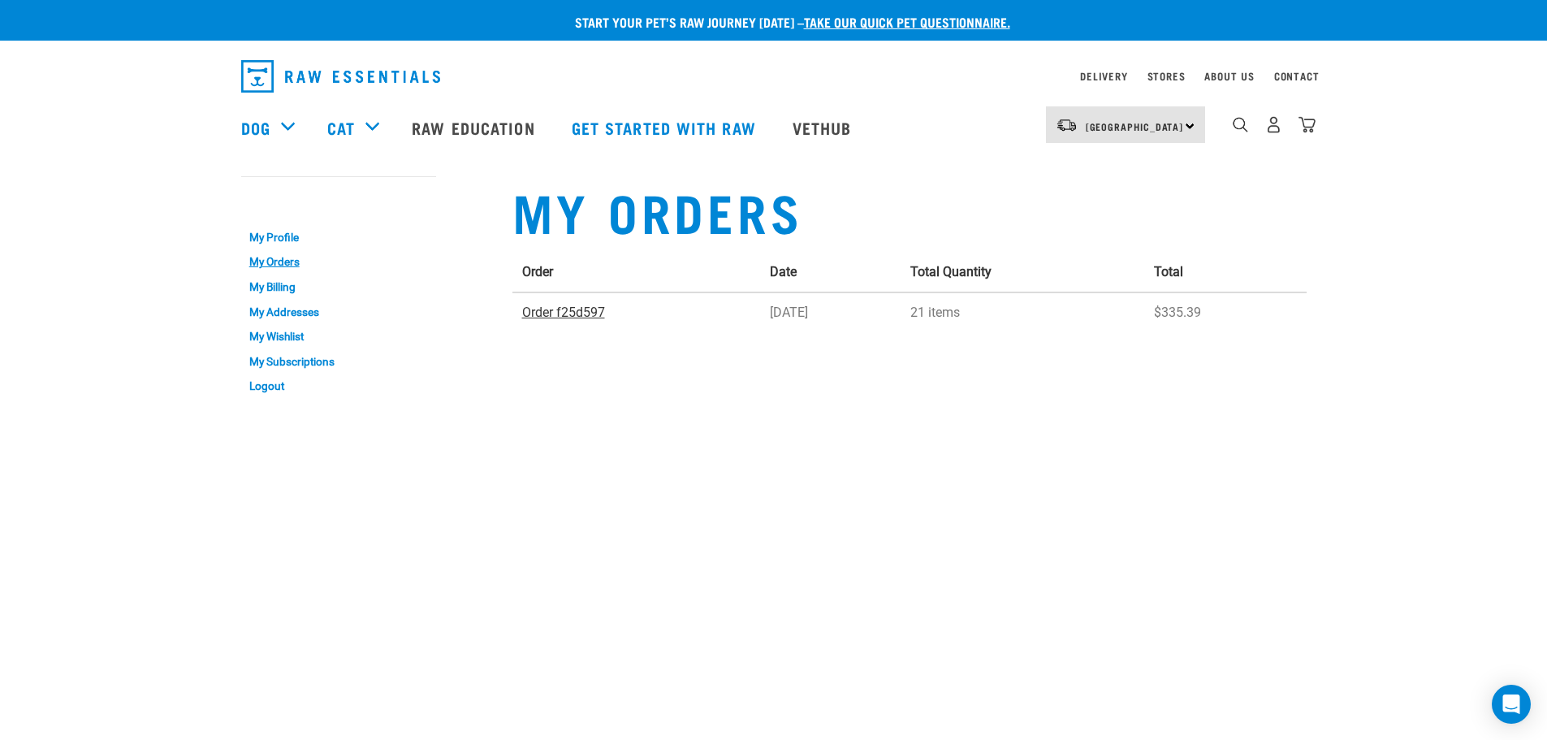
click at [543, 306] on link "Order f25d597" at bounding box center [563, 312] width 83 height 15
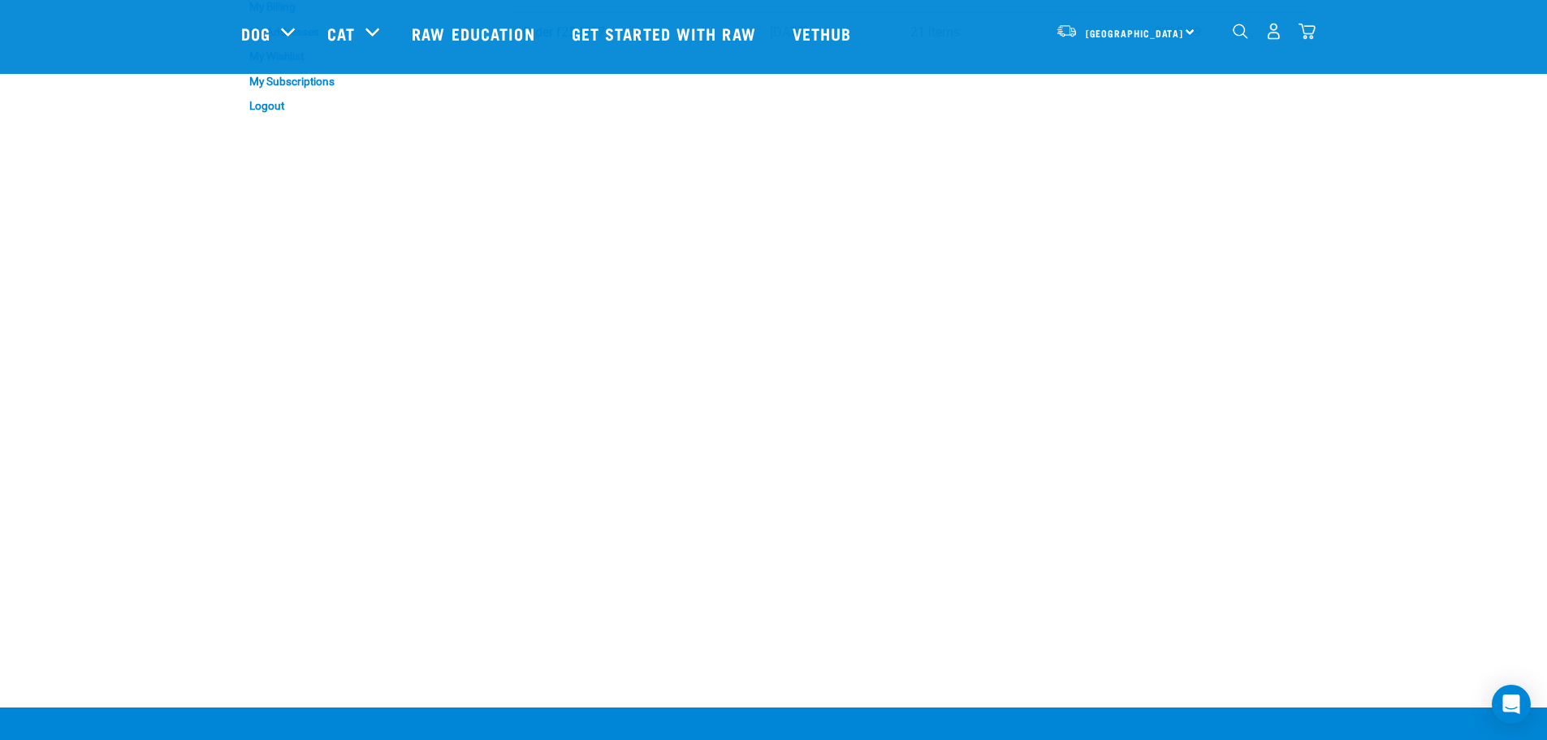
scroll to position [162, 0]
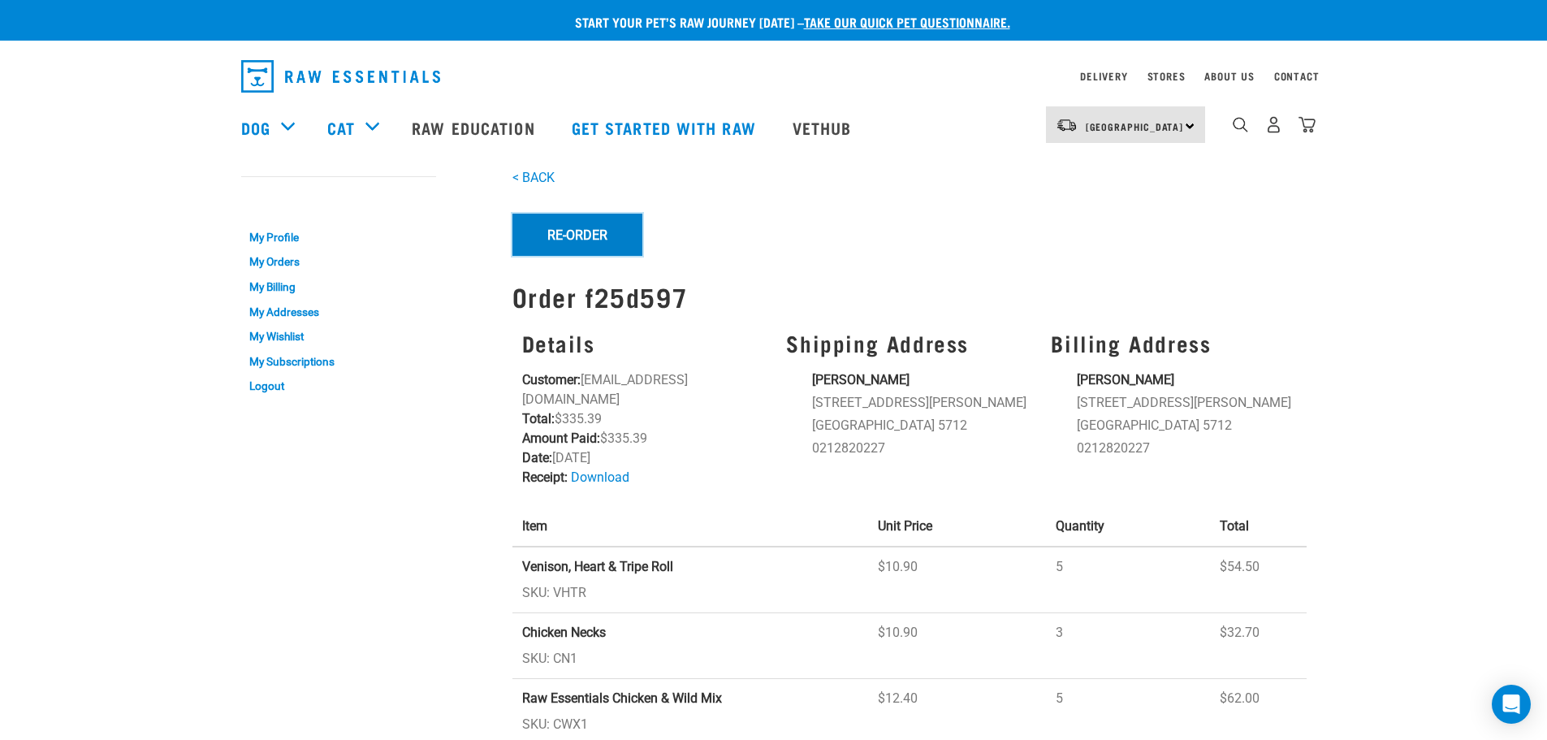
click at [590, 237] on button "Re-Order" at bounding box center [577, 235] width 130 height 42
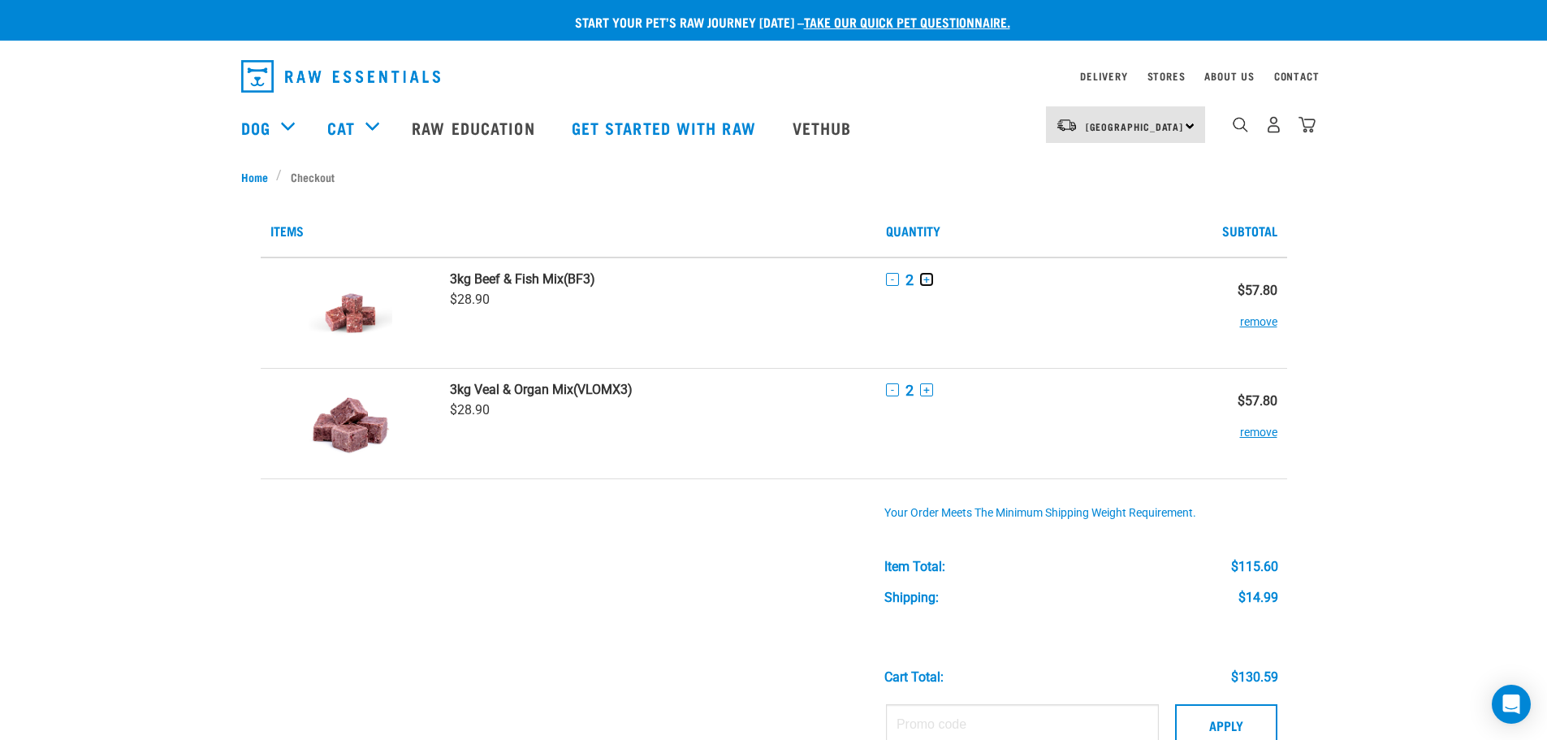
click at [933, 280] on button "+" at bounding box center [926, 279] width 13 height 13
click at [924, 395] on button "+" at bounding box center [926, 389] width 13 height 13
click at [1386, 432] on div "Start your pet’s raw journey today – take our quick pet questionnaire. Delivery…" at bounding box center [773, 663] width 1547 height 1327
click at [1464, 491] on div "Start your pet’s raw journey today – take our quick pet questionnaire. Delivery…" at bounding box center [773, 663] width 1547 height 1327
click at [1461, 547] on div "Start your pet’s raw journey today – take our quick pet questionnaire. Delivery…" at bounding box center [773, 663] width 1547 height 1327
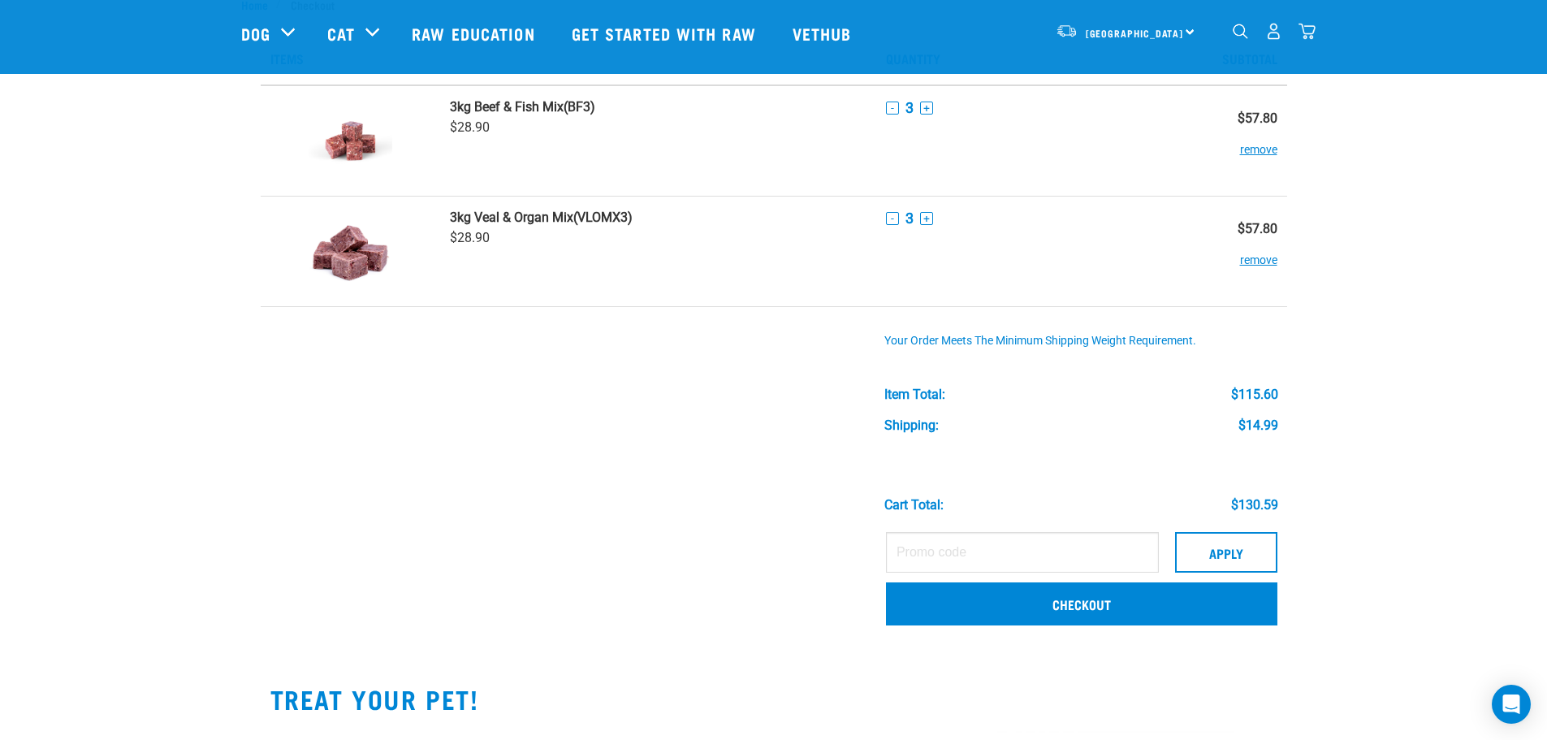
scroll to position [81, 0]
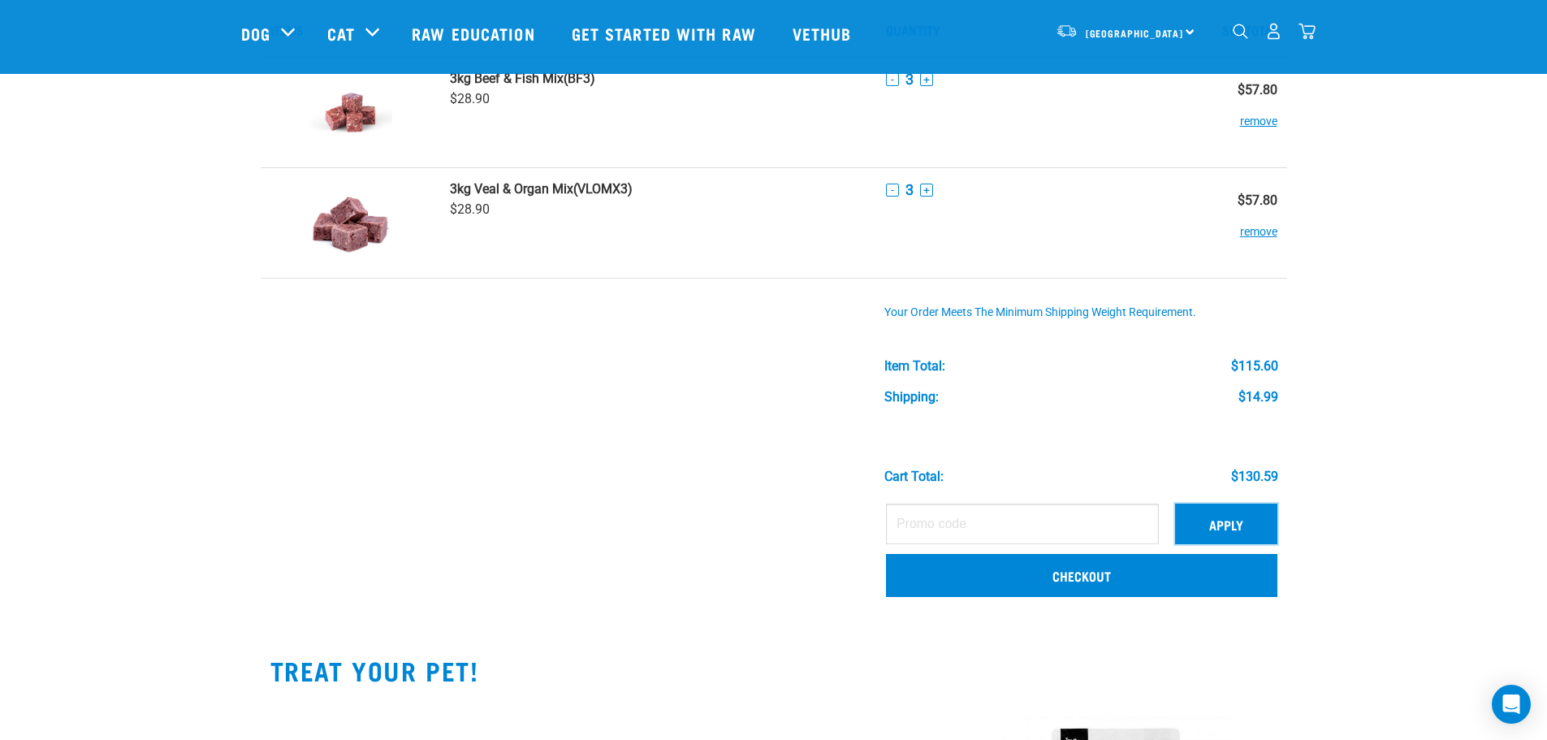
click at [1208, 523] on button "Apply" at bounding box center [1226, 523] width 102 height 41
click at [184, 412] on div "Start your pet’s raw journey today – take our quick pet questionnaire. Delivery…" at bounding box center [773, 523] width 1547 height 1208
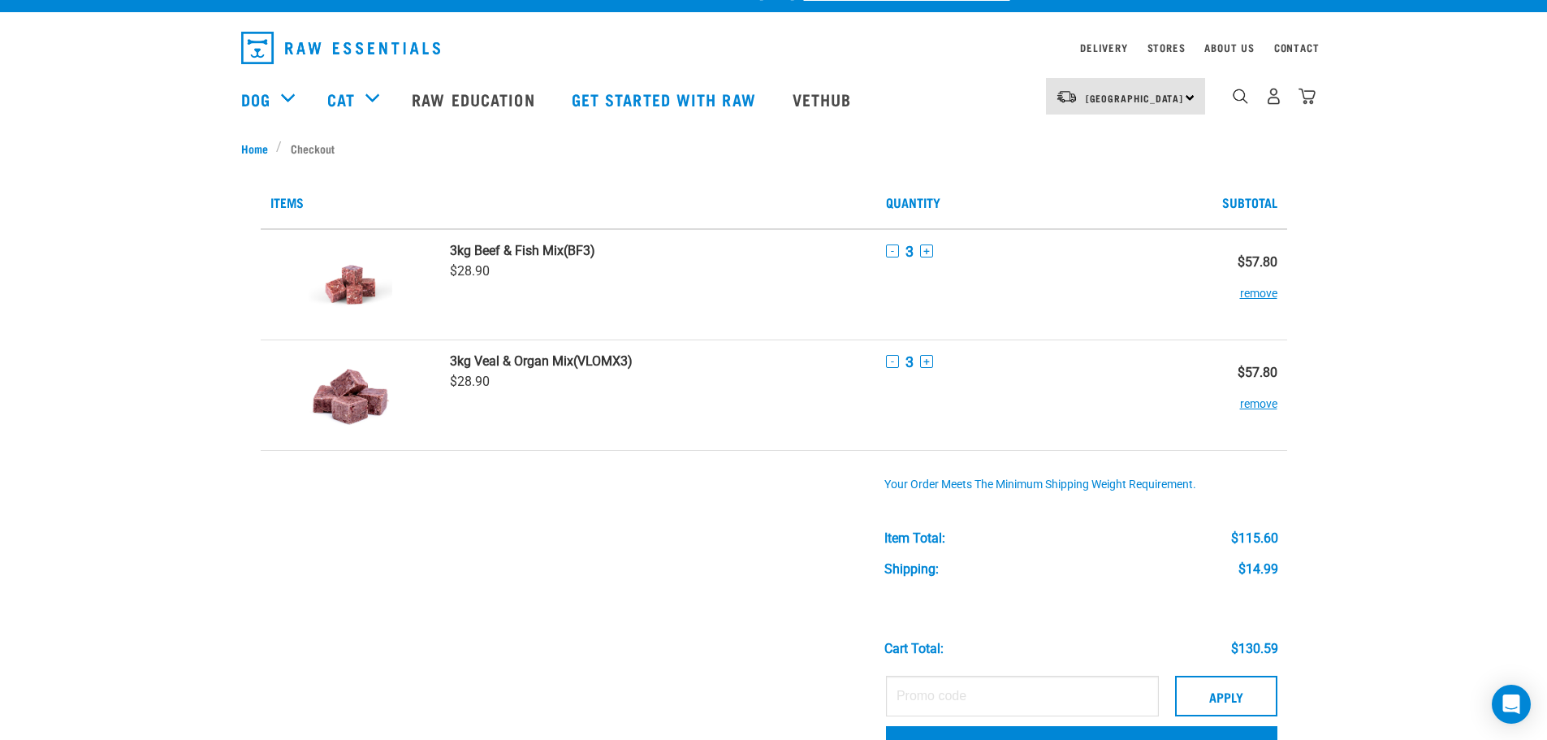
scroll to position [0, 0]
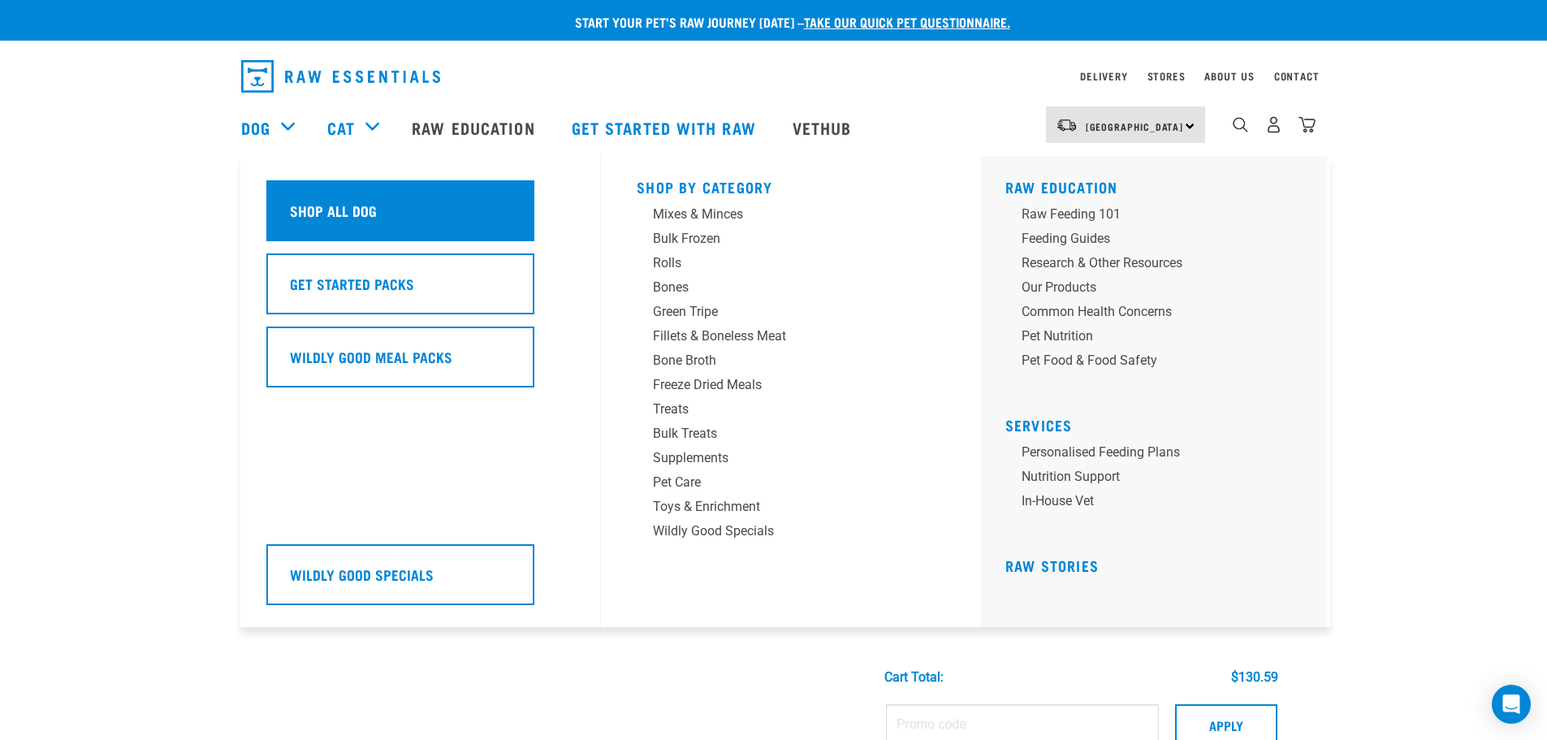
click at [351, 207] on h5 "Shop All Dog" at bounding box center [333, 210] width 87 height 21
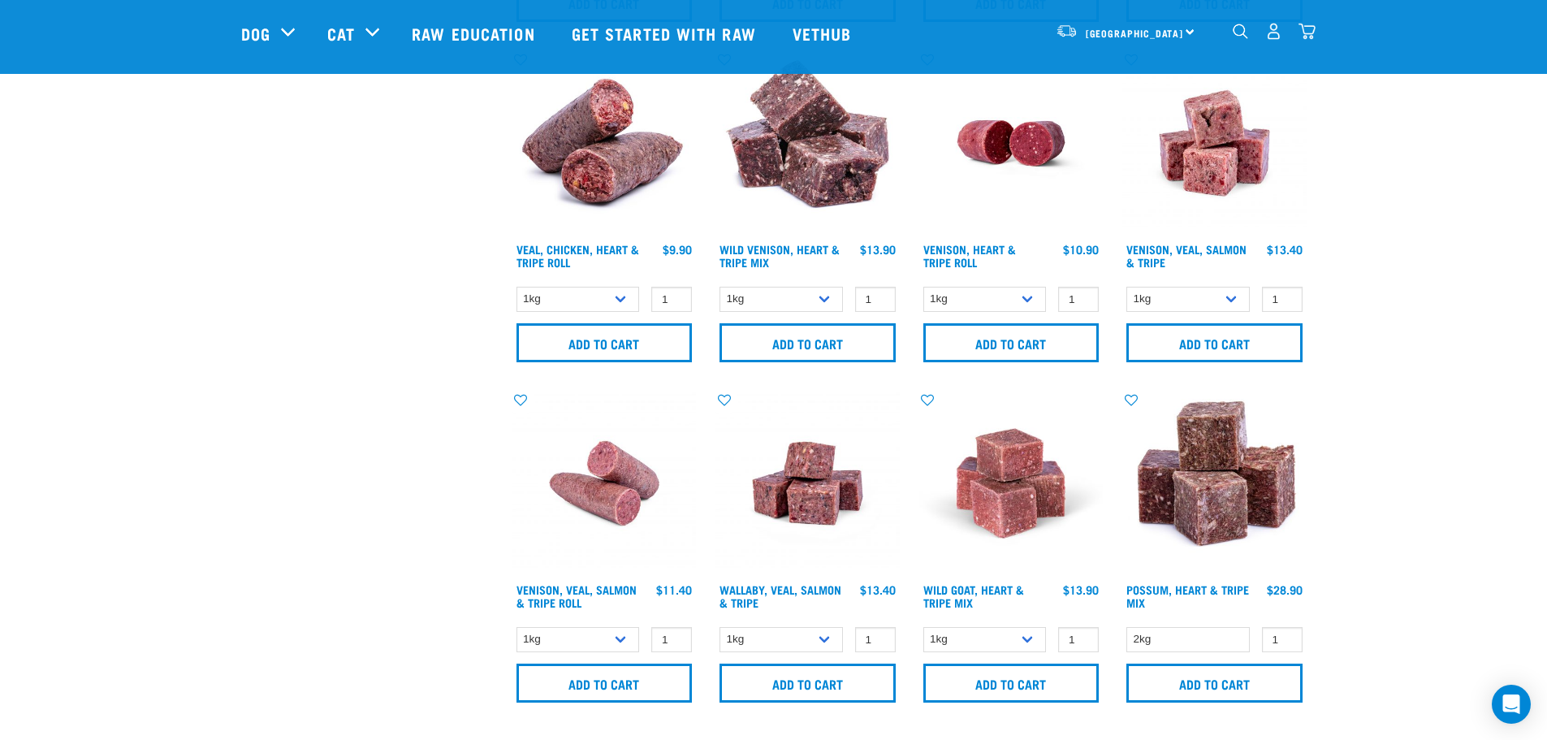
scroll to position [2402, 0]
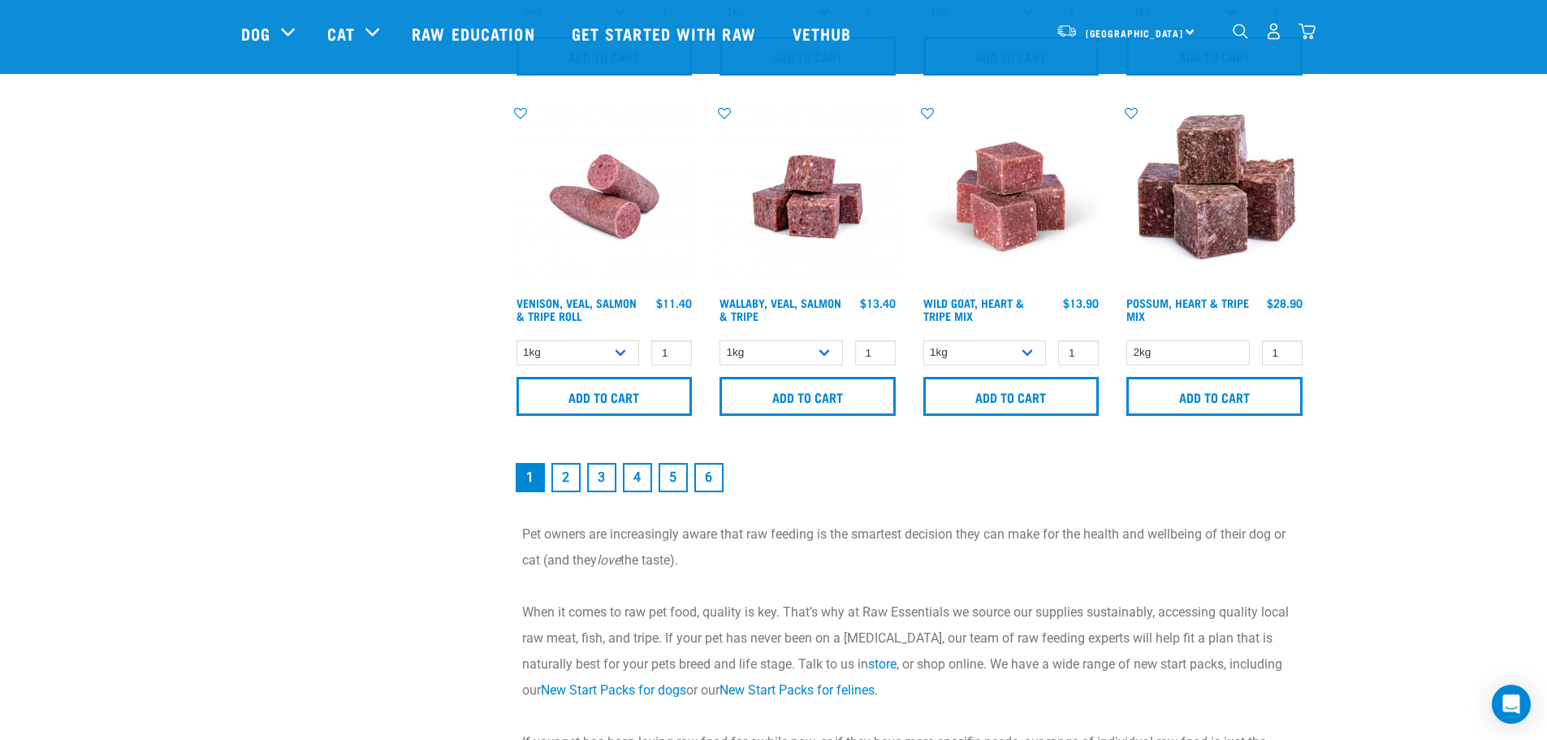
click at [701, 478] on link "6" at bounding box center [708, 477] width 29 height 29
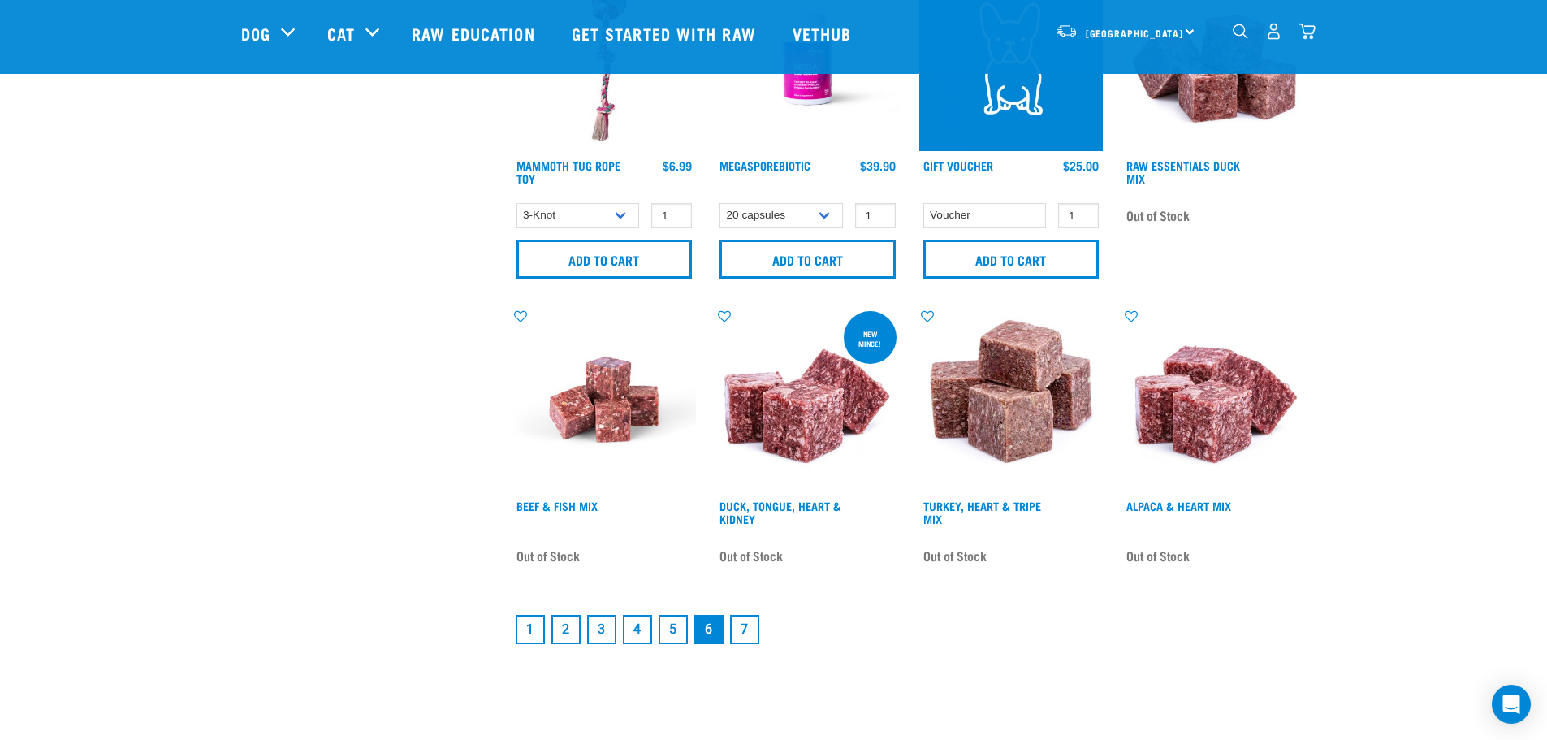
scroll to position [2243, 0]
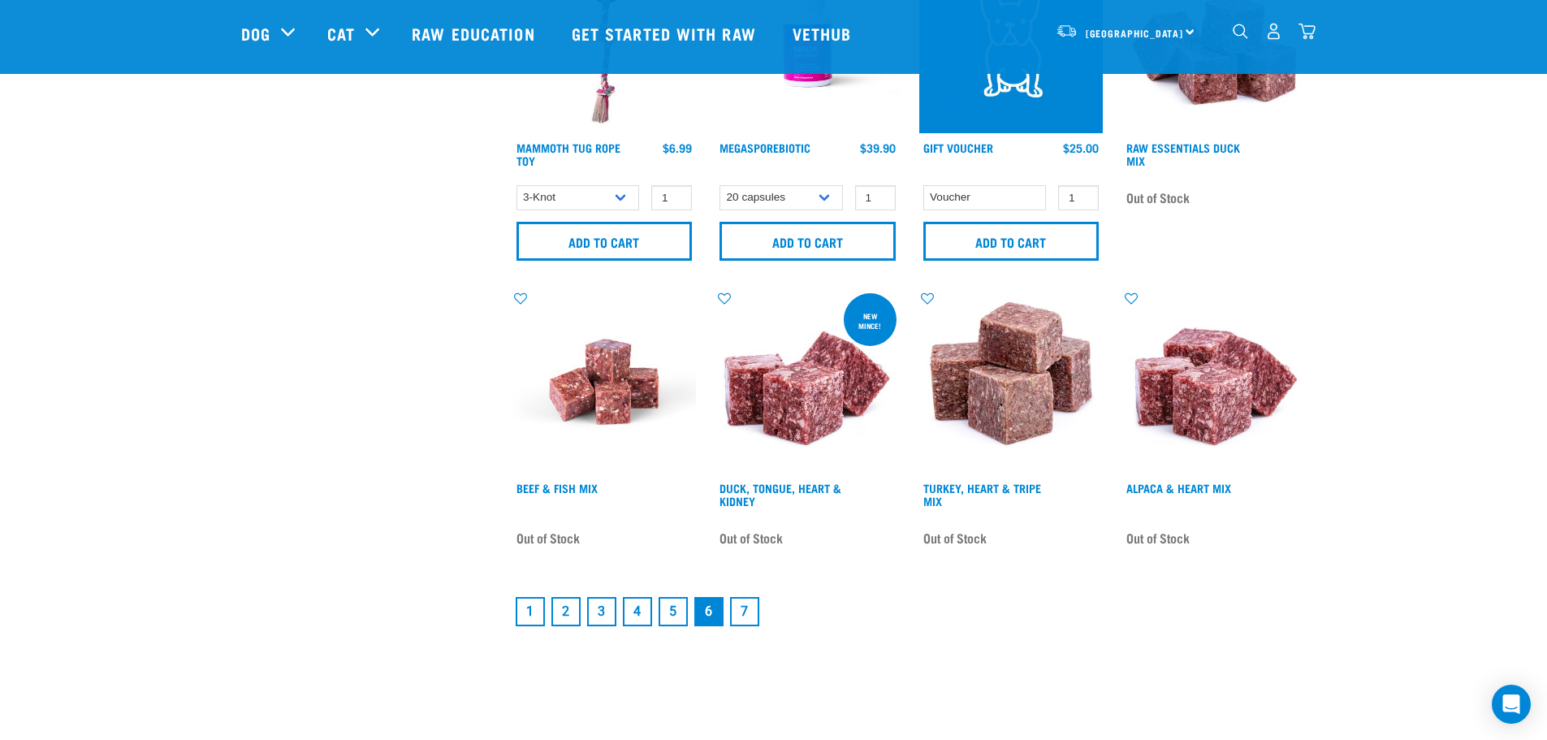
drag, startPoint x: 672, startPoint y: 614, endPoint x: 654, endPoint y: 603, distance: 21.9
click at [672, 614] on link "5" at bounding box center [673, 611] width 29 height 29
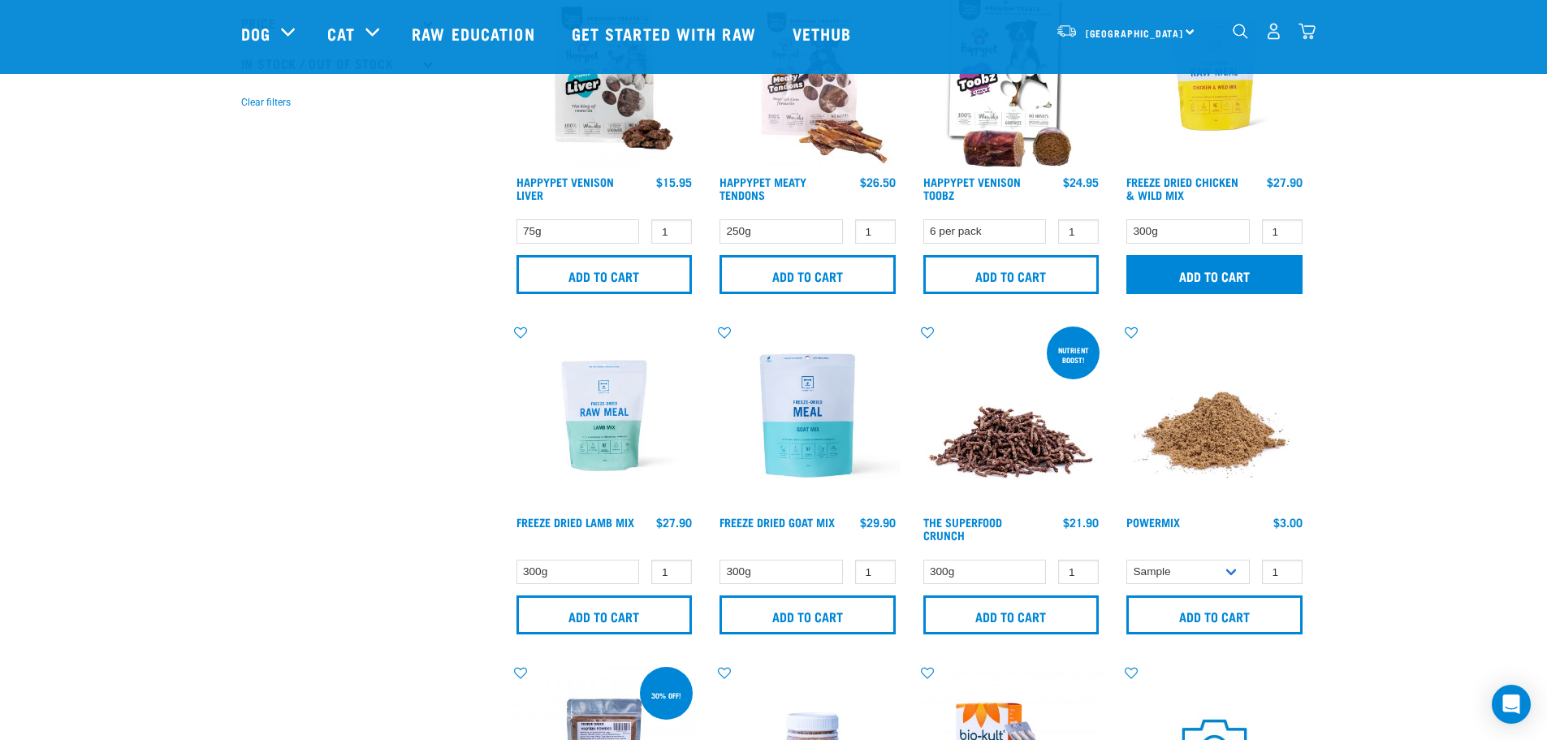
scroll to position [487, 0]
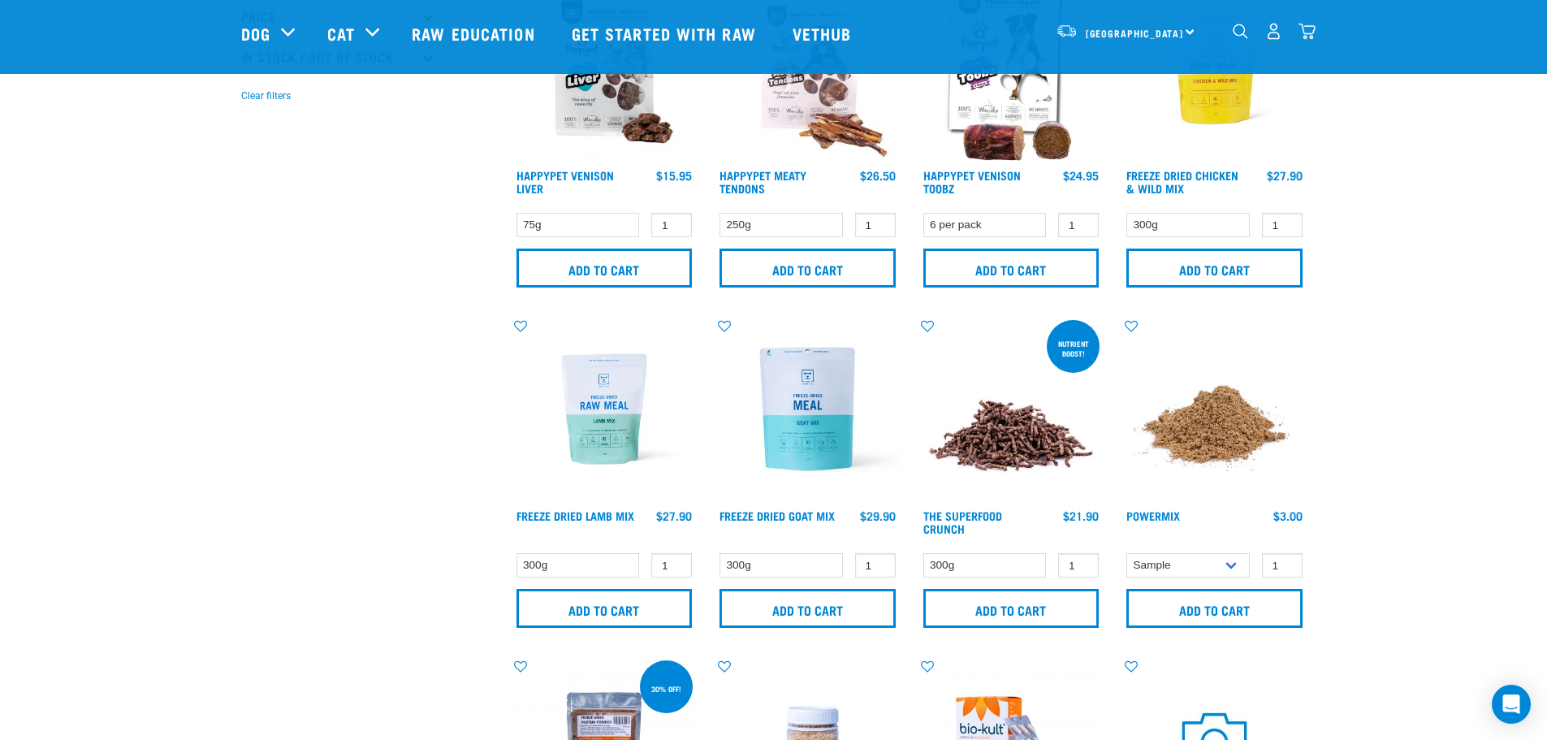
drag, startPoint x: 1546, startPoint y: 172, endPoint x: 1558, endPoint y: 248, distance: 77.3
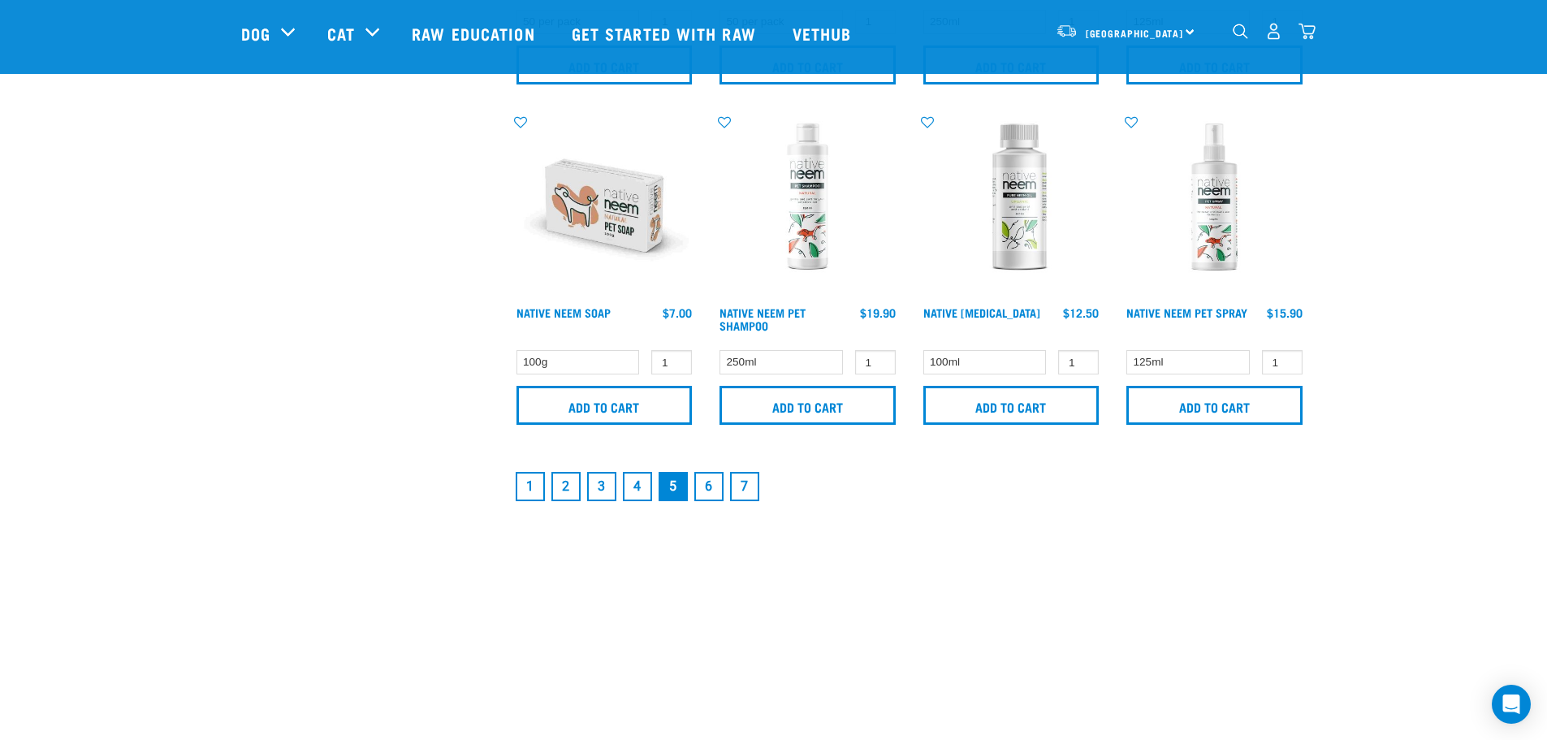
scroll to position [2312, 0]
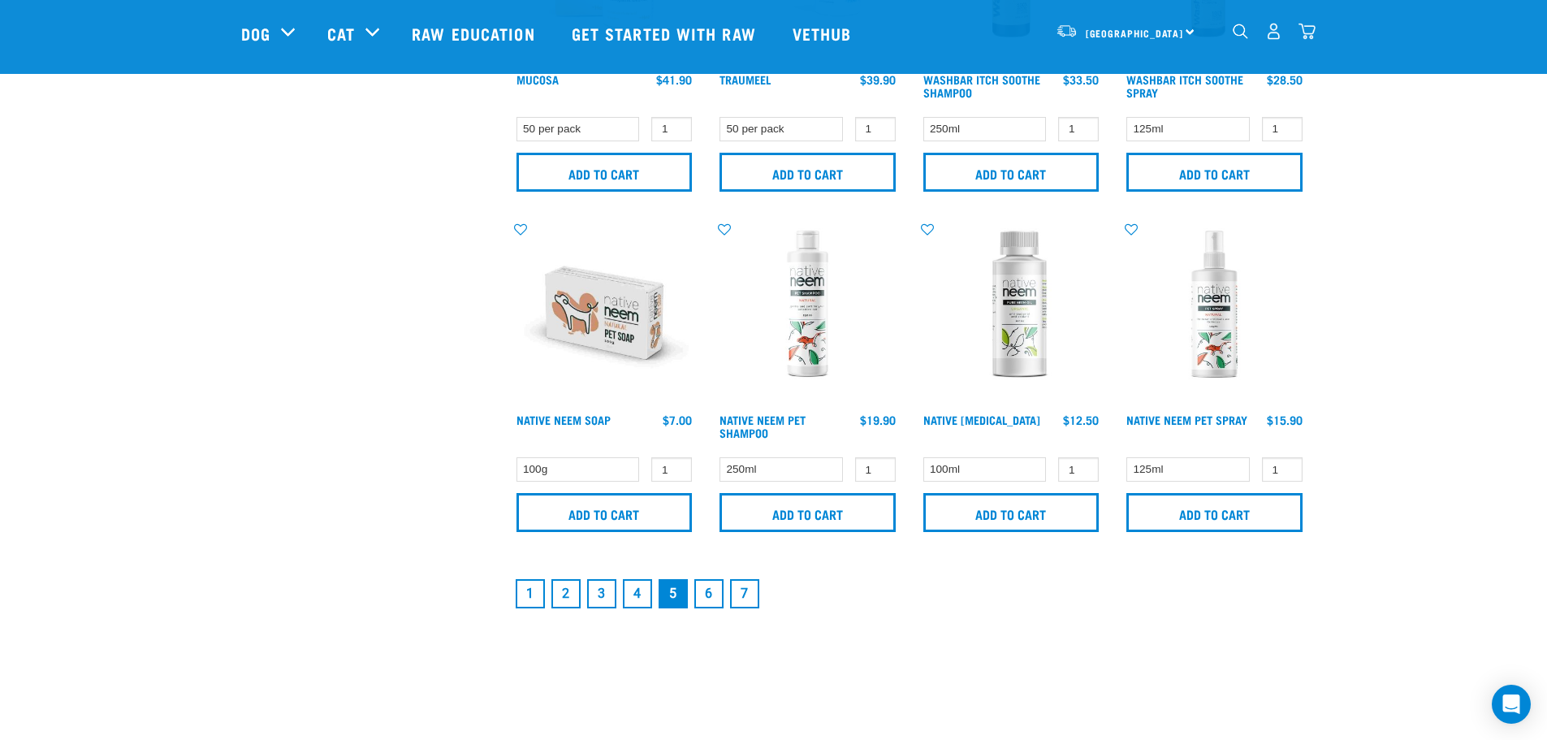
click at [646, 598] on link "4" at bounding box center [637, 593] width 29 height 29
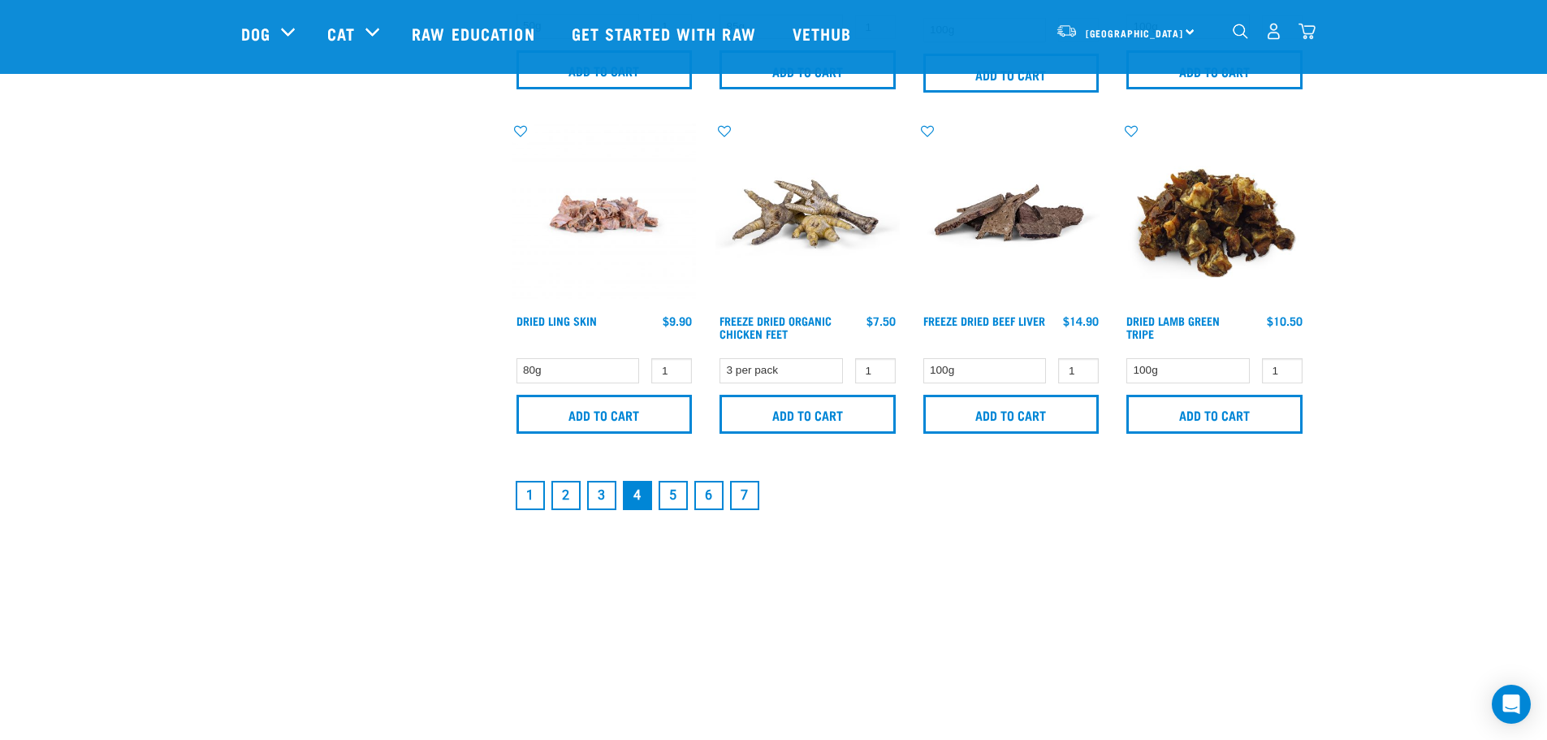
scroll to position [2376, 0]
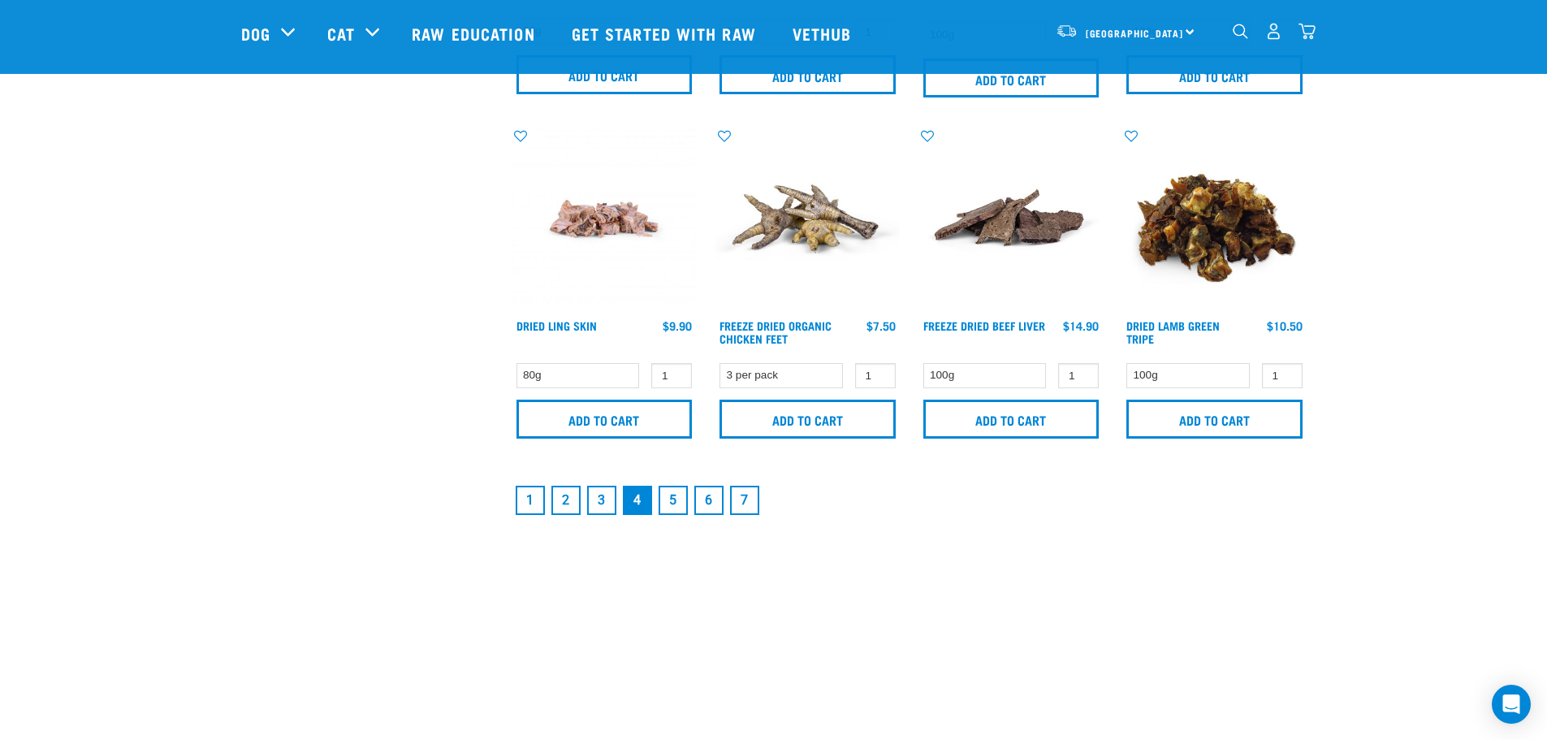
click at [601, 500] on link "3" at bounding box center [601, 500] width 29 height 29
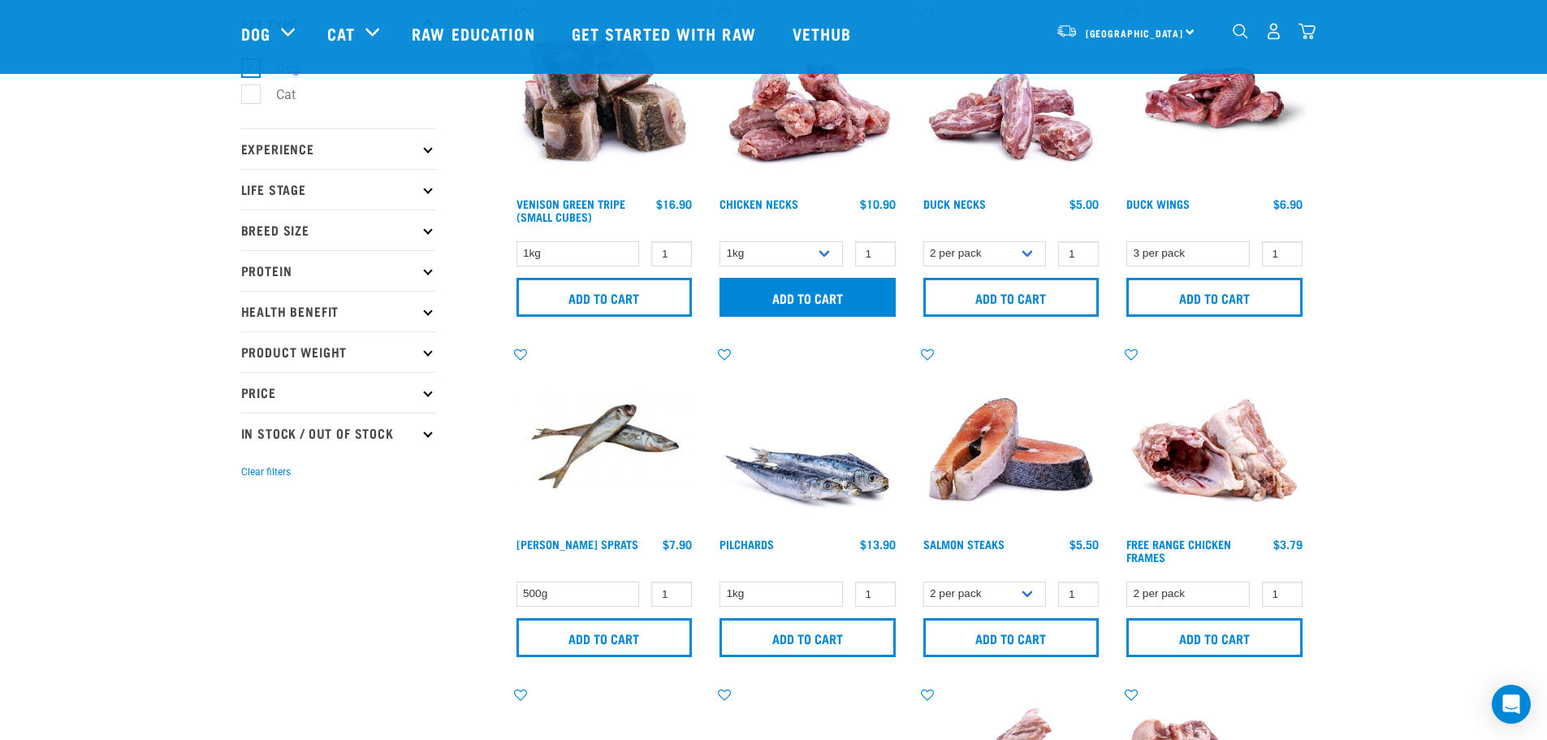
scroll to position [162, 0]
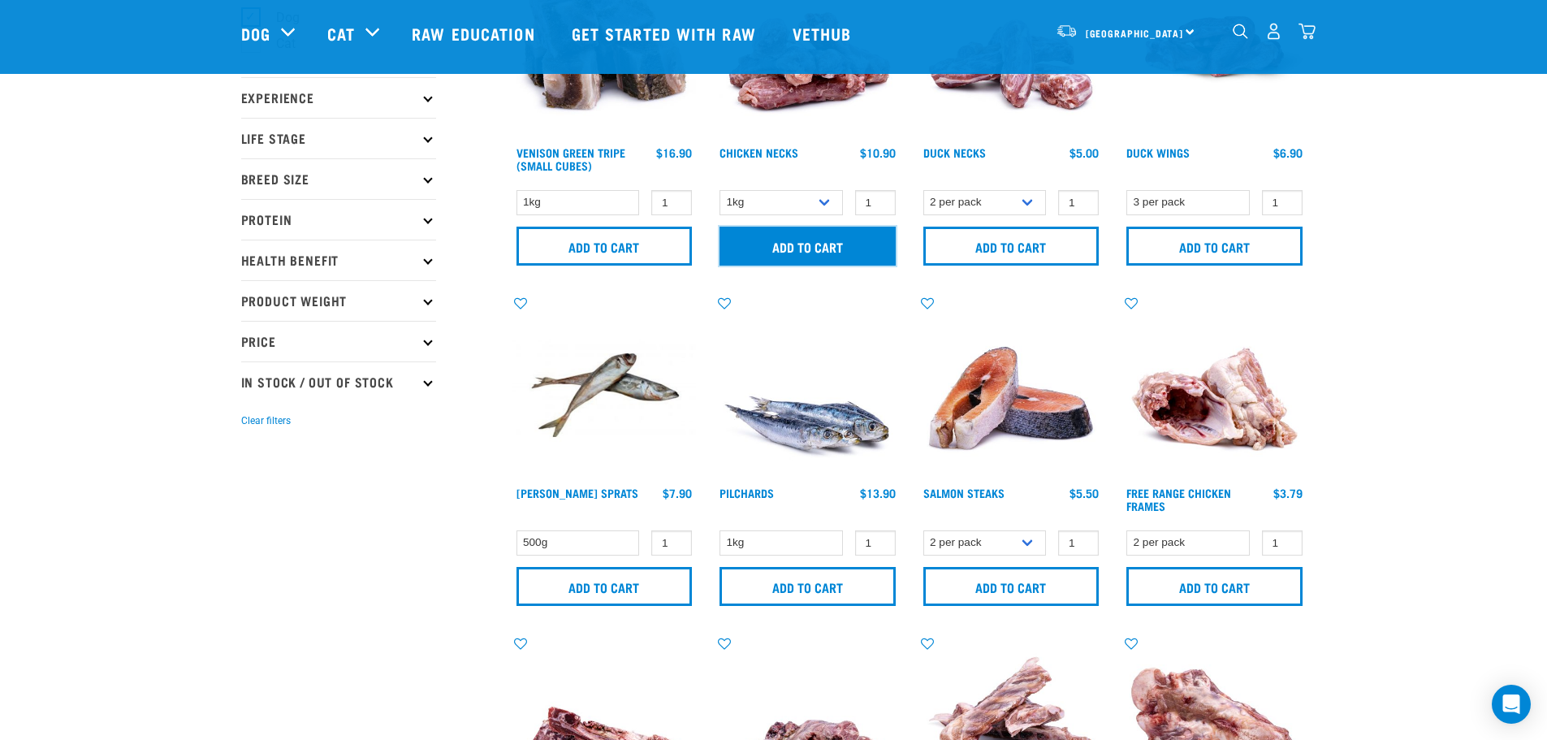
click at [775, 253] on input "Add to cart" at bounding box center [807, 246] width 176 height 39
click at [58, 371] on button "delete" at bounding box center [50, 370] width 16 height 16
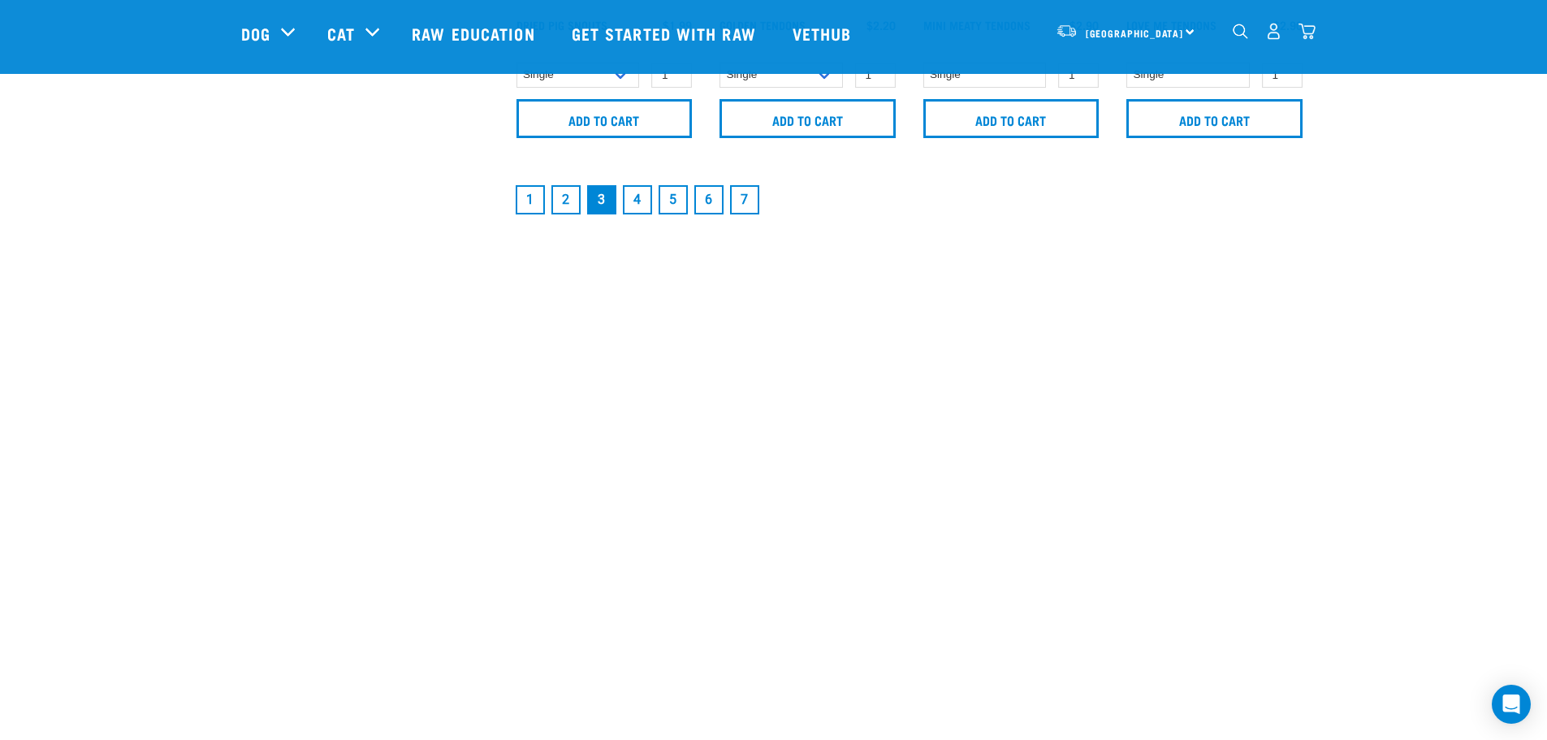
scroll to position [2642, 0]
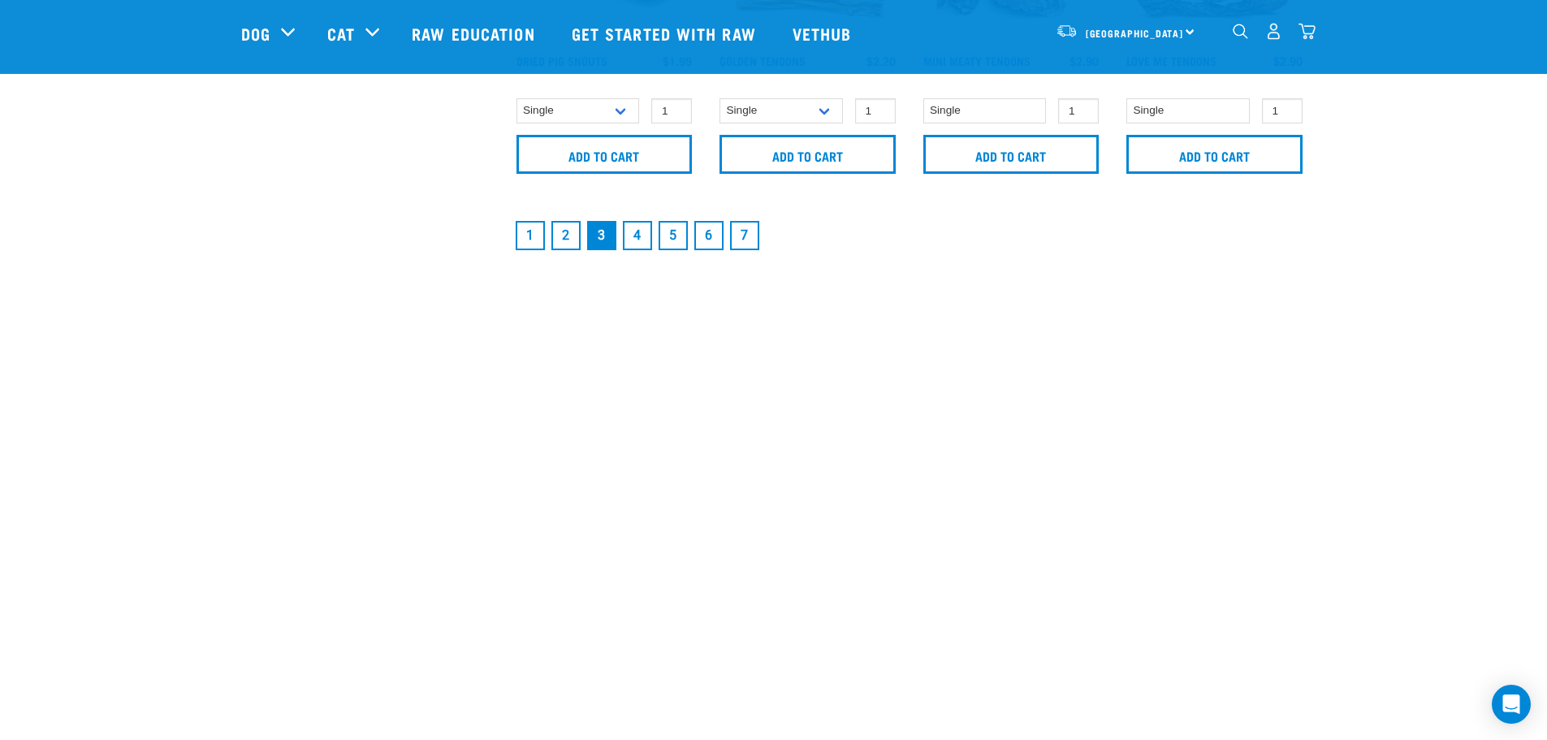
click at [702, 233] on link "6" at bounding box center [708, 235] width 29 height 29
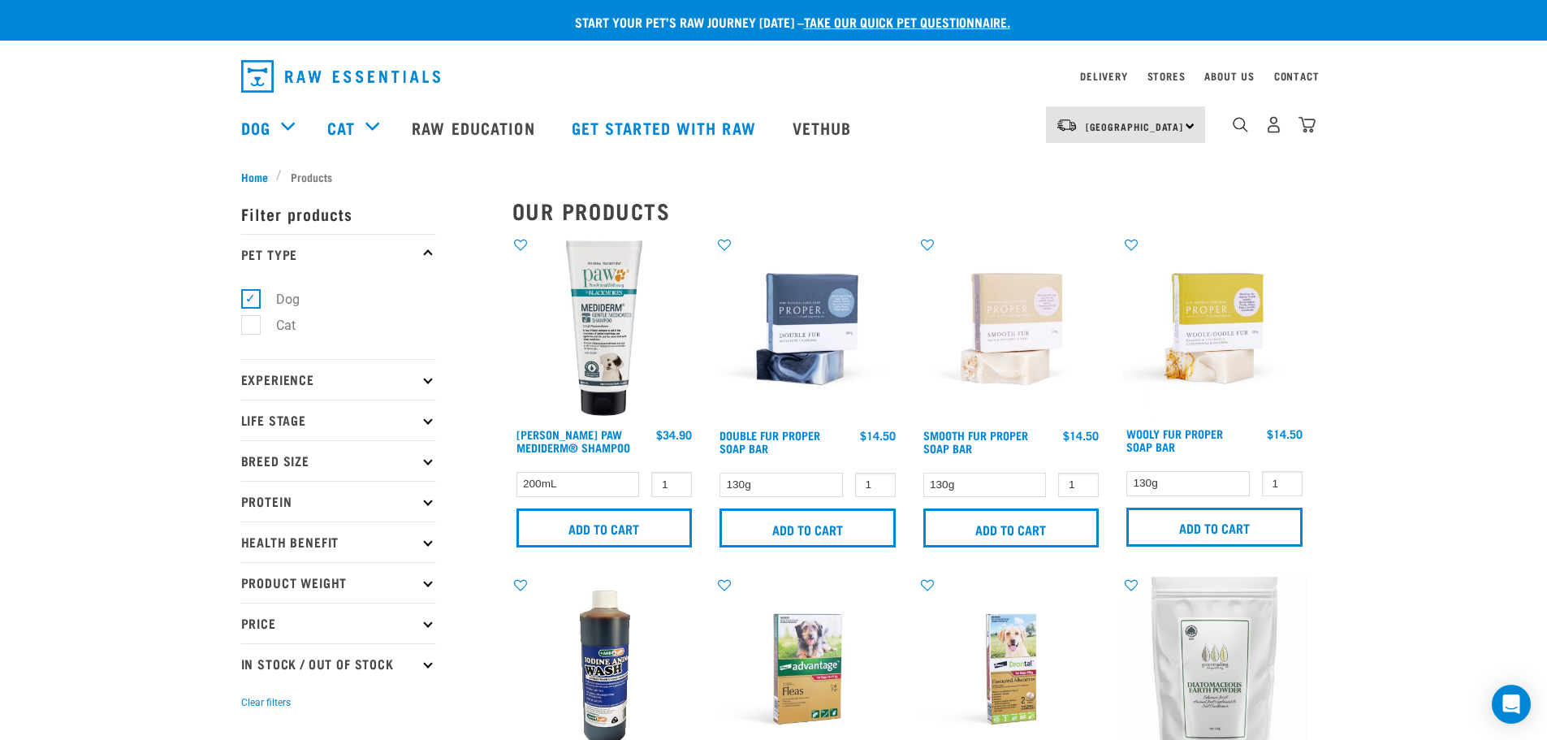
click at [1298, 127] on div "4" at bounding box center [1274, 124] width 84 height 37
click at [1307, 127] on img "dropdown navigation" at bounding box center [1306, 124] width 17 height 17
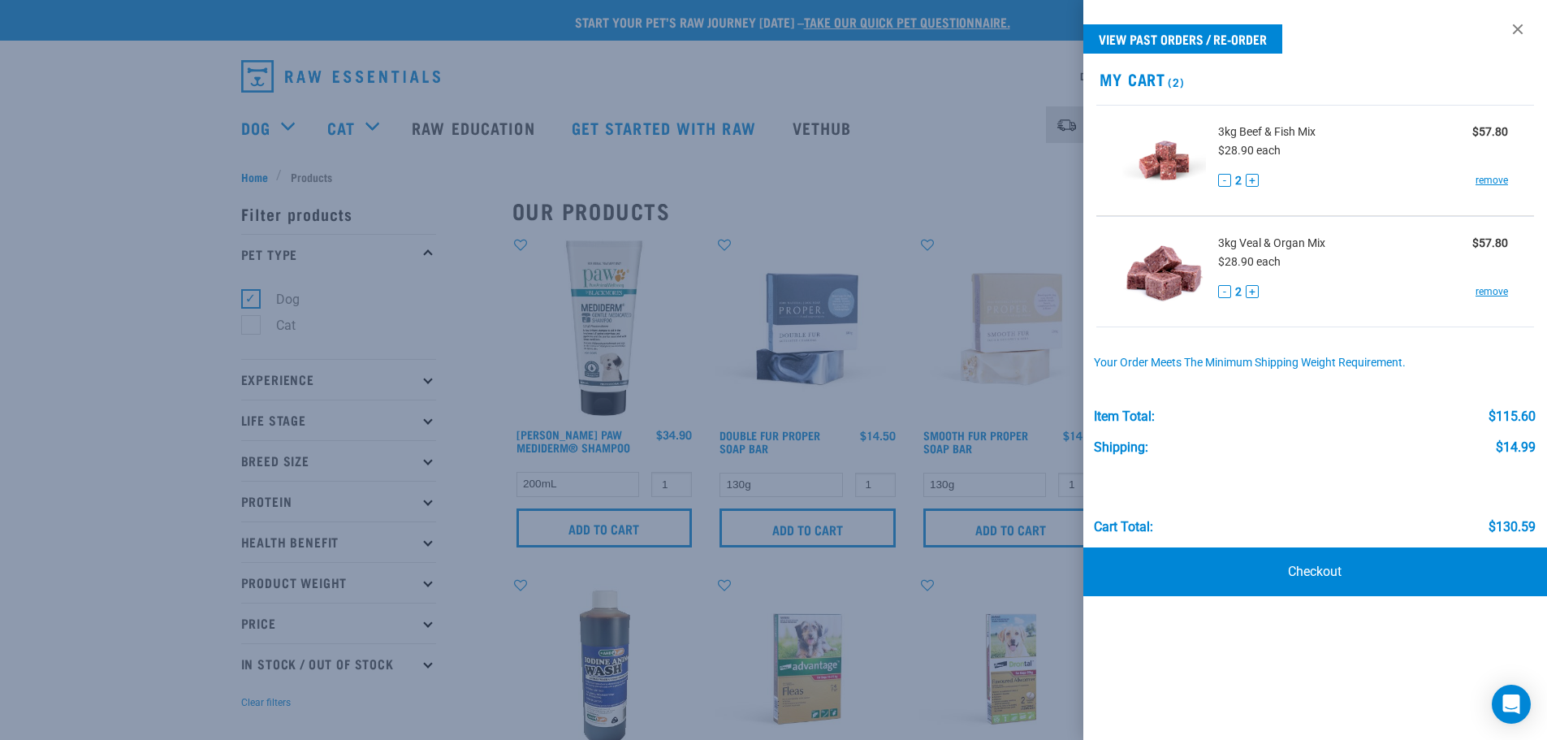
click at [1159, 76] on h2 "My Cart (2)" at bounding box center [1315, 79] width 465 height 19
click at [1487, 181] on link "remove" at bounding box center [1492, 180] width 32 height 15
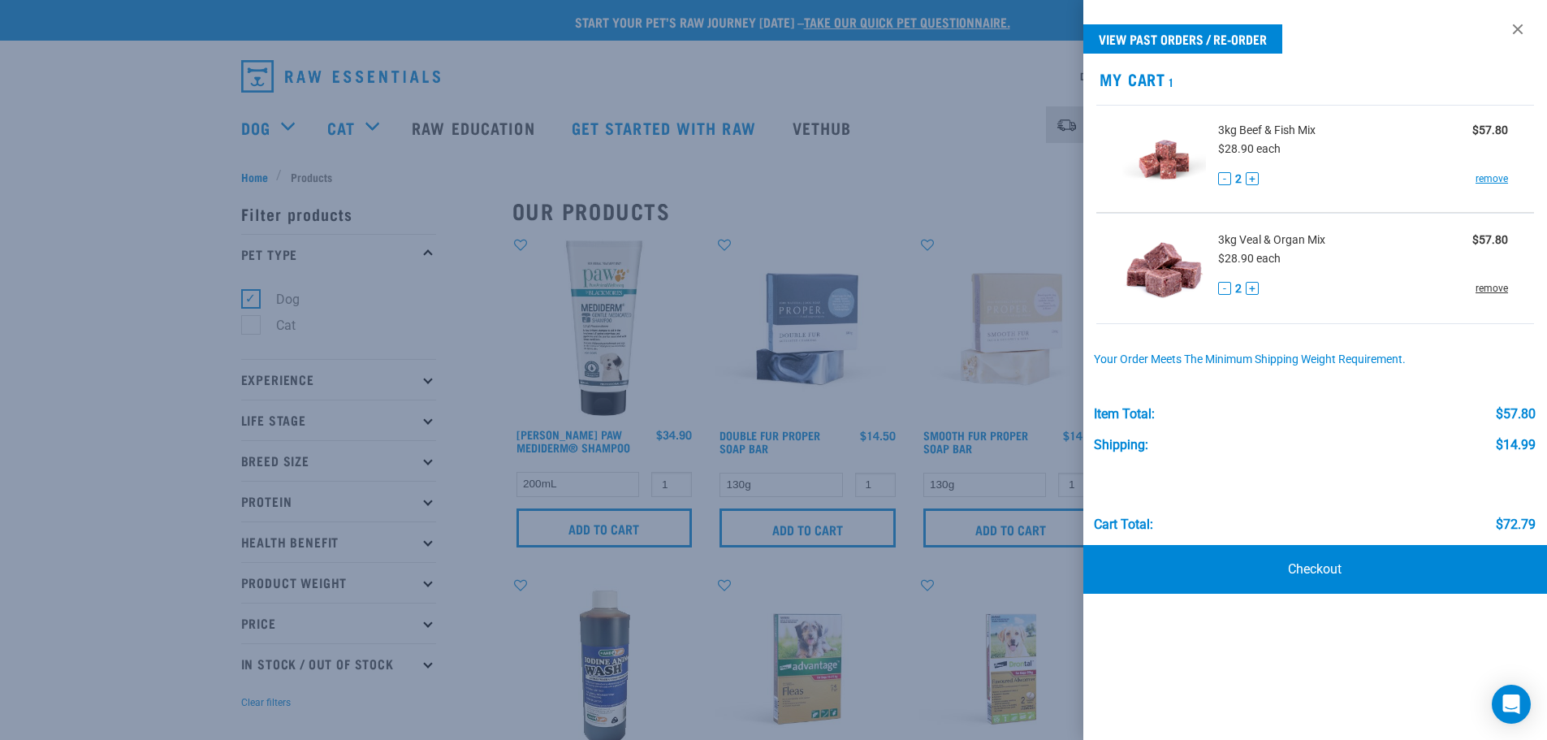
click at [1490, 293] on div "View past orders / re-order My Cart 1 3kg Beef & Fish Mix $57.80 $28.90 each - …" at bounding box center [1315, 370] width 465 height 740
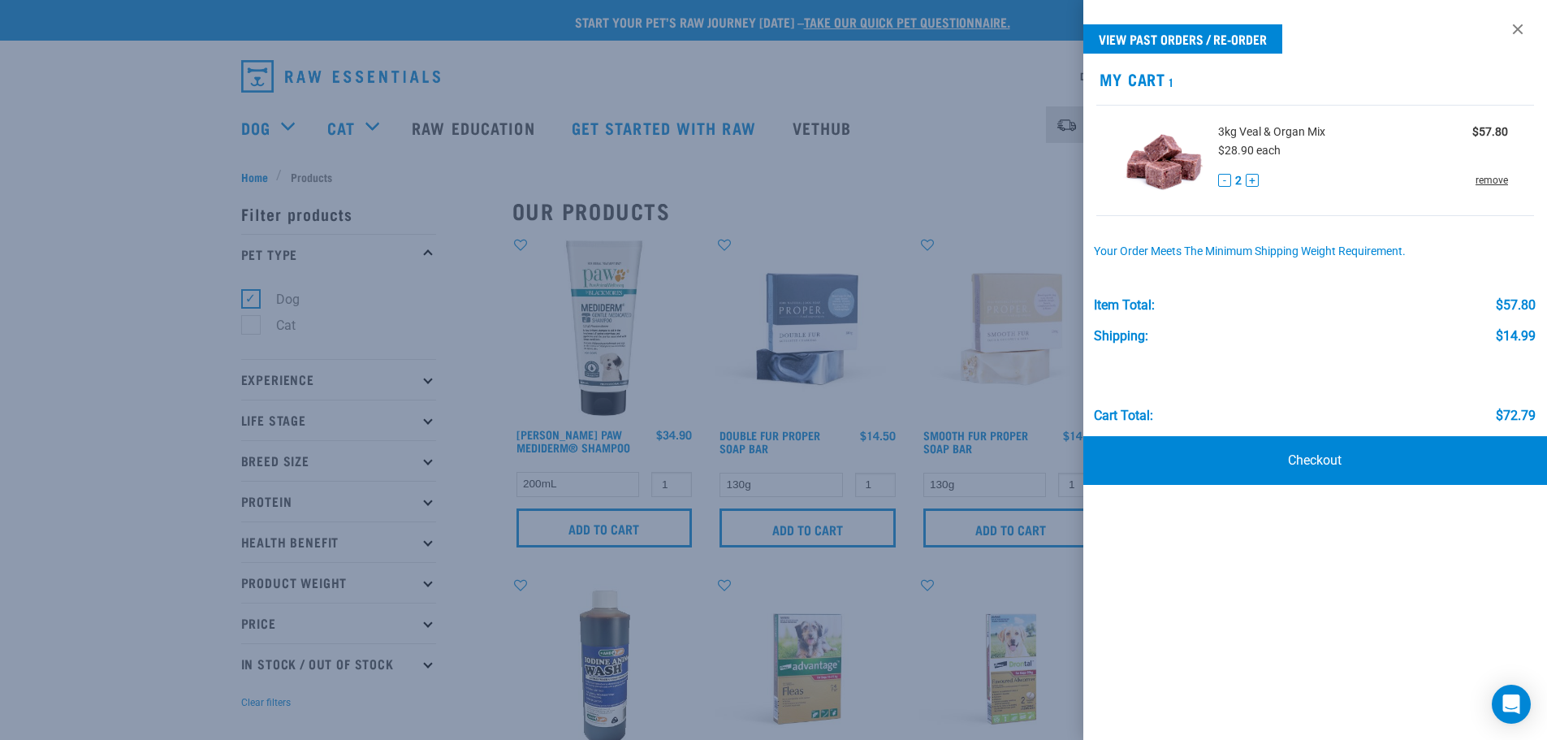
click at [1482, 184] on link "remove" at bounding box center [1492, 180] width 32 height 15
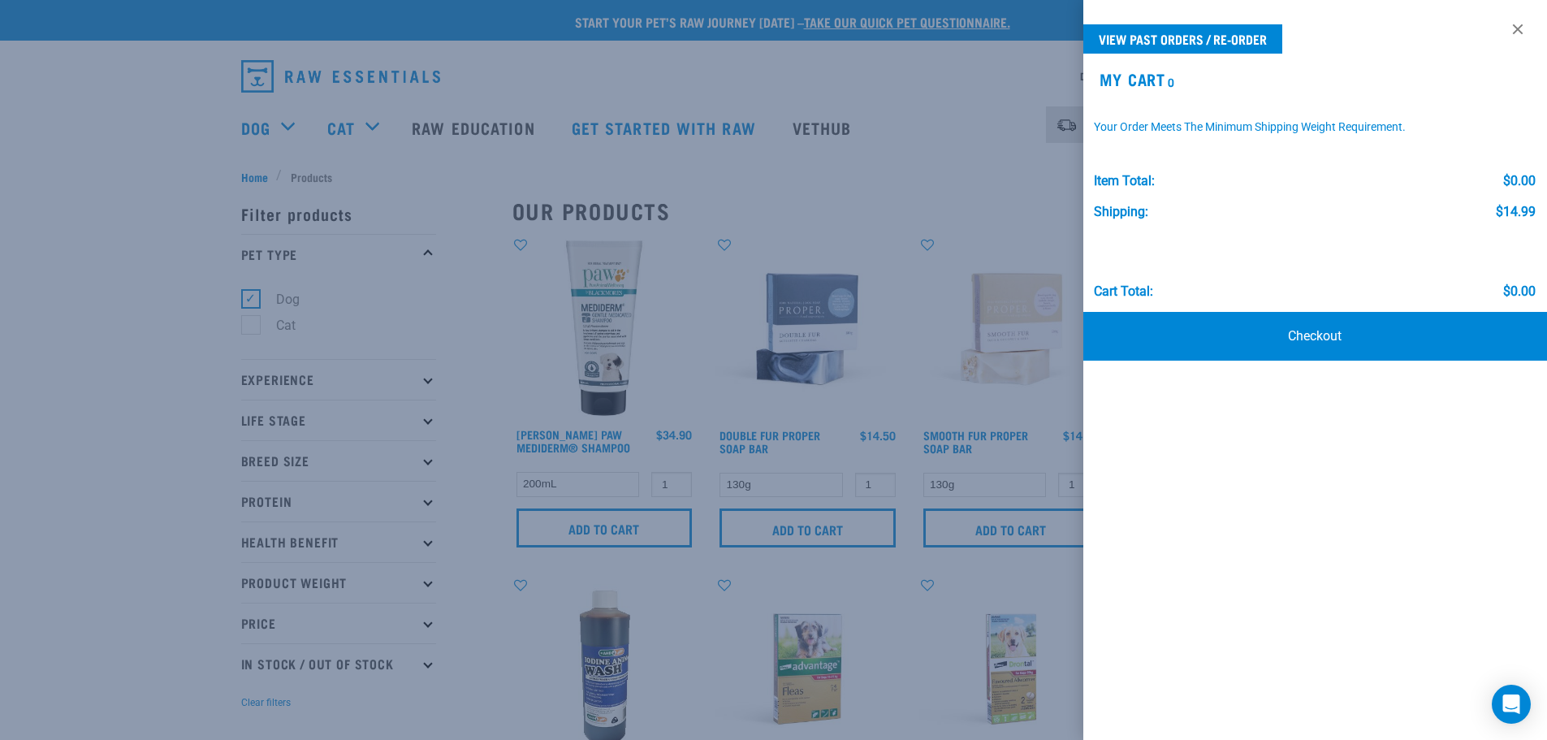
click at [134, 287] on div at bounding box center [773, 370] width 1547 height 740
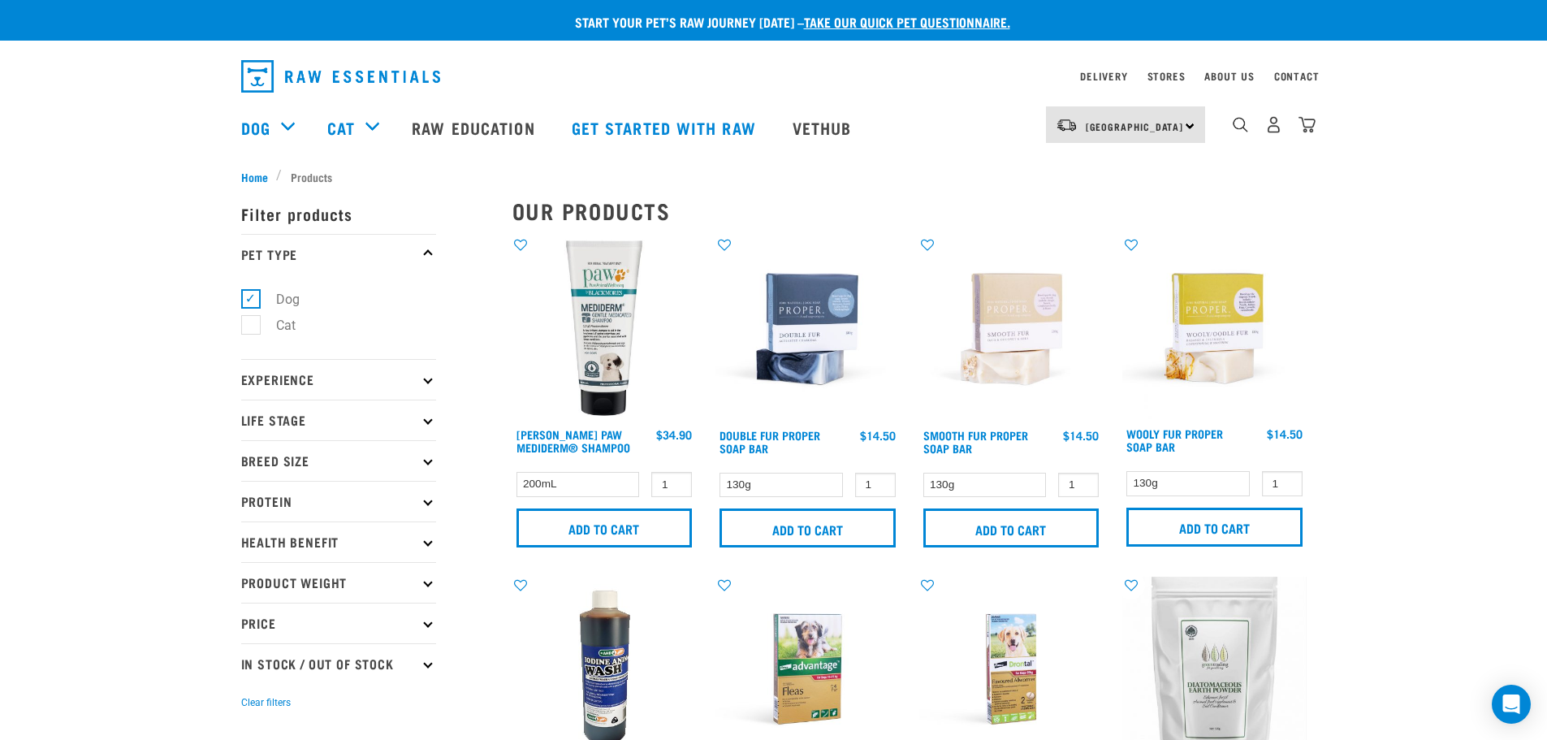
click at [1242, 121] on div "dropdown navigation" at bounding box center [1240, 124] width 17 height 17
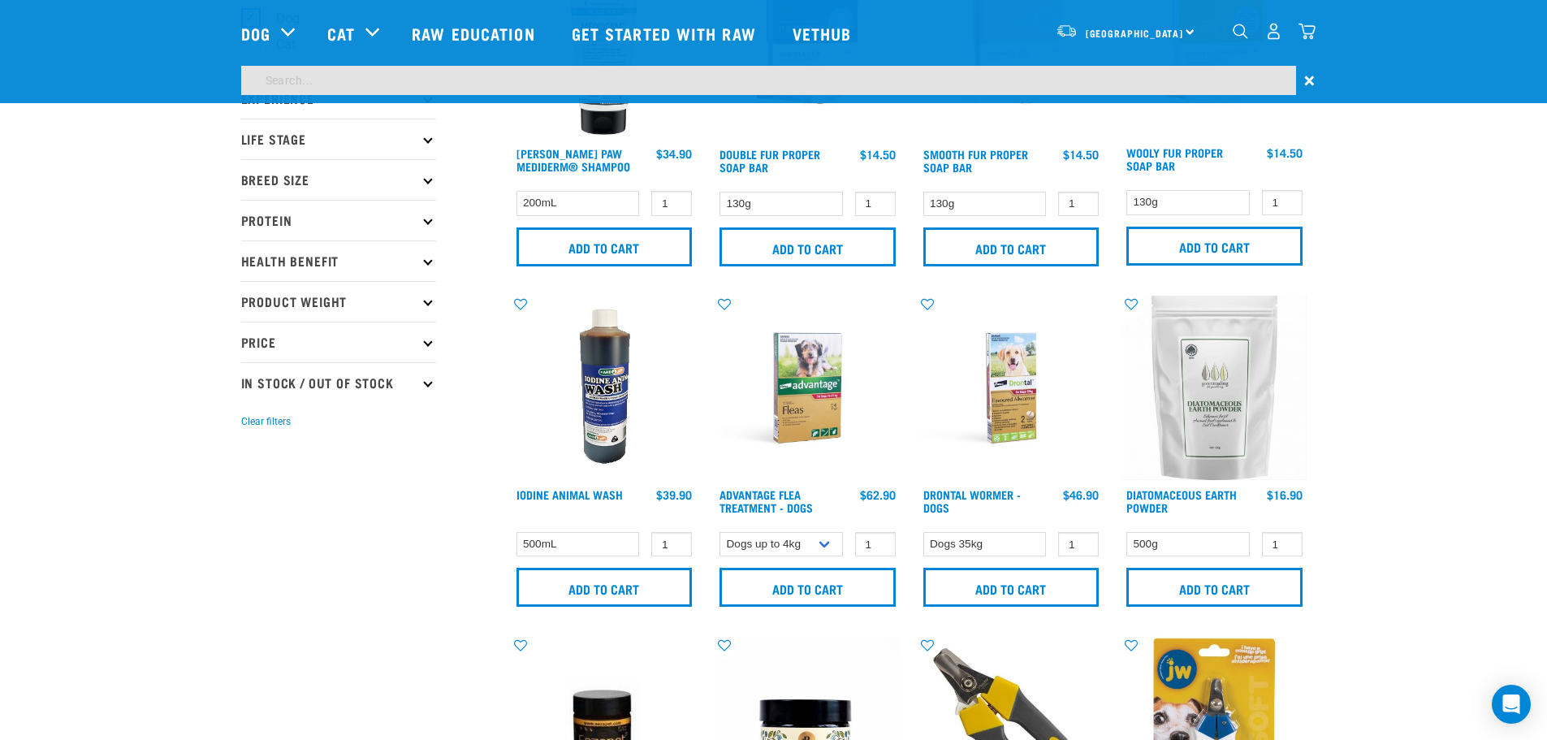
scroll to position [162, 0]
click at [291, 306] on p "Product Weight" at bounding box center [338, 300] width 195 height 41
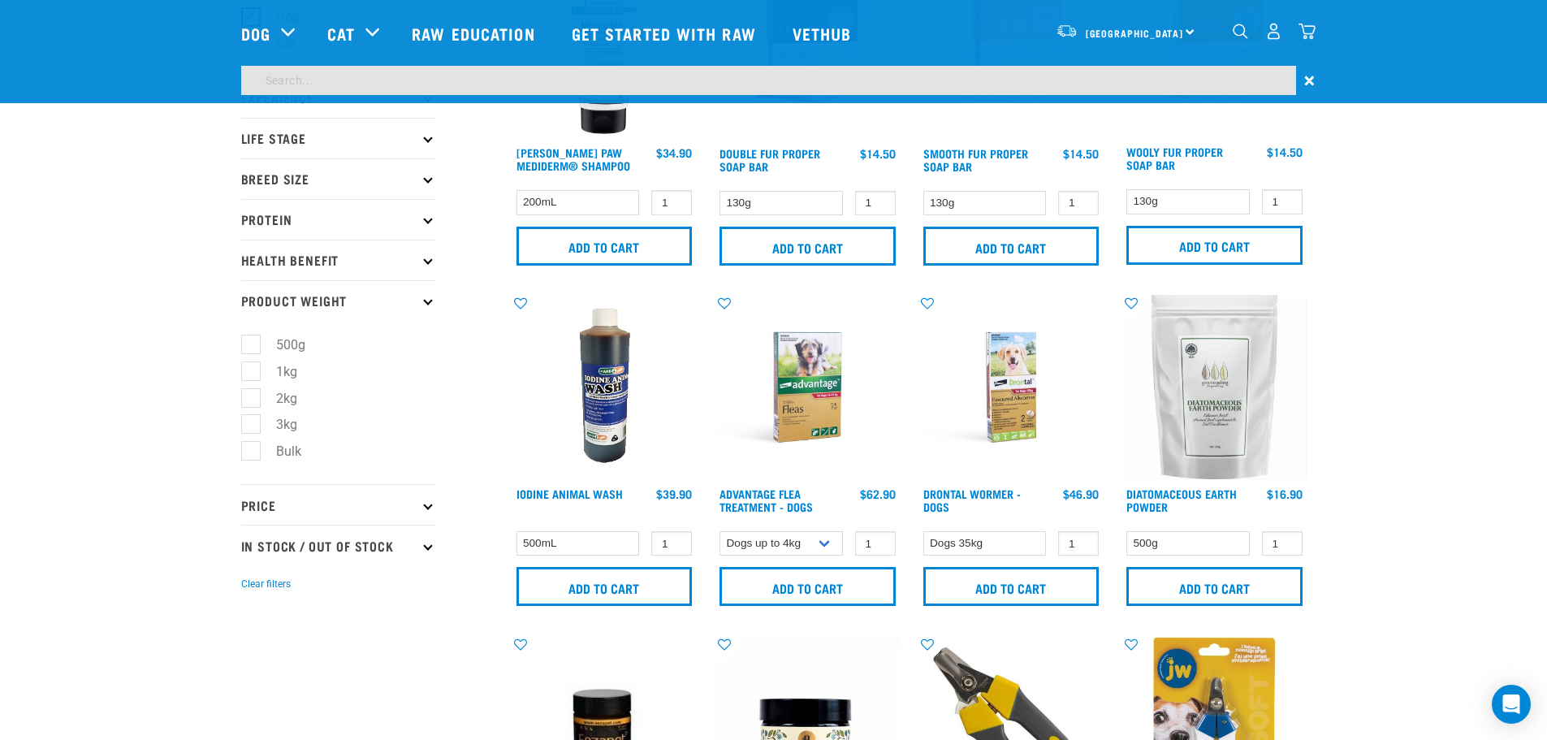
click at [257, 420] on label "3kg" at bounding box center [277, 424] width 54 height 20
click at [252, 420] on input "3kg" at bounding box center [246, 422] width 11 height 11
checkbox input "true"
click at [250, 449] on label "Bulk" at bounding box center [279, 451] width 58 height 20
click at [249, 449] on input "Bulk" at bounding box center [246, 448] width 11 height 11
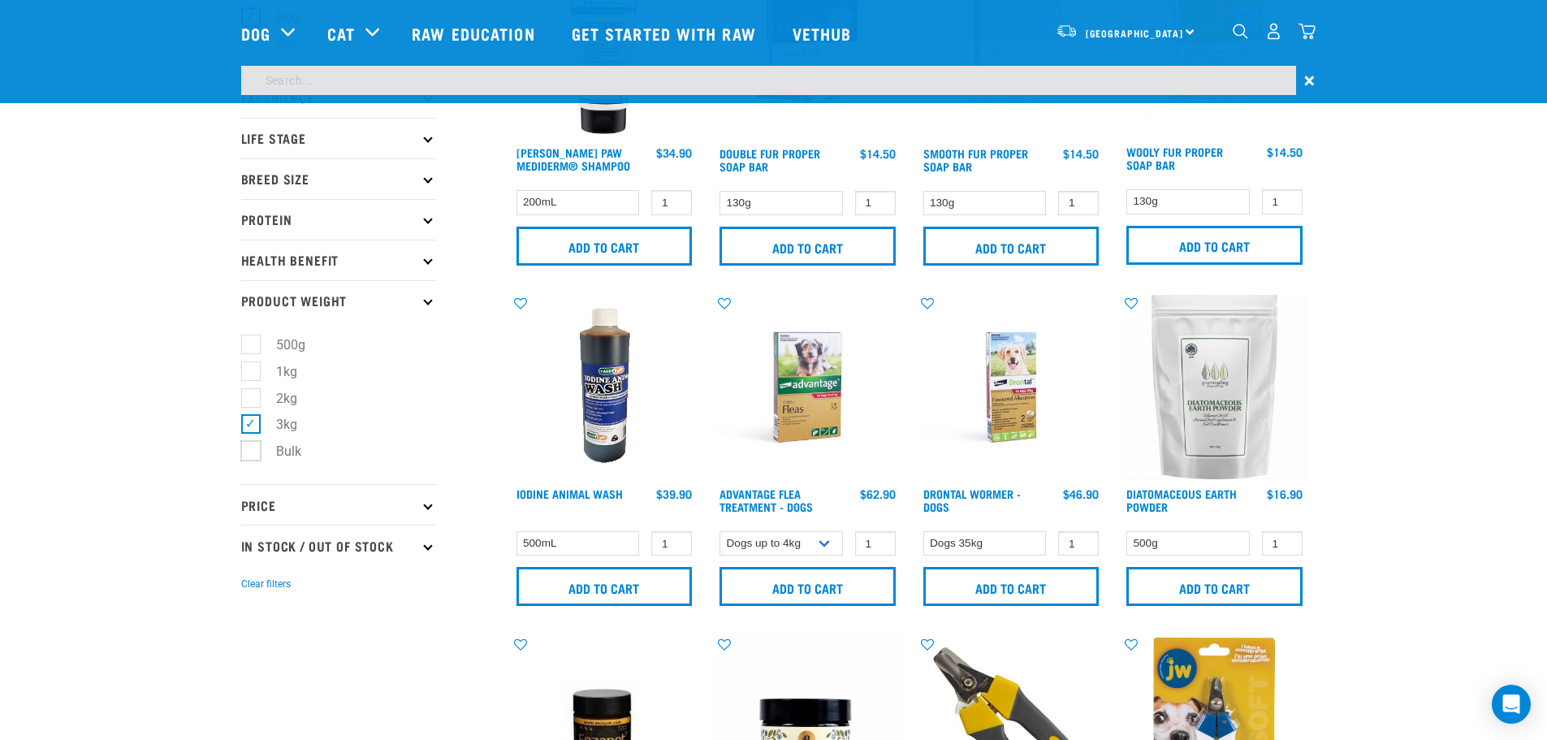
checkbox input "true"
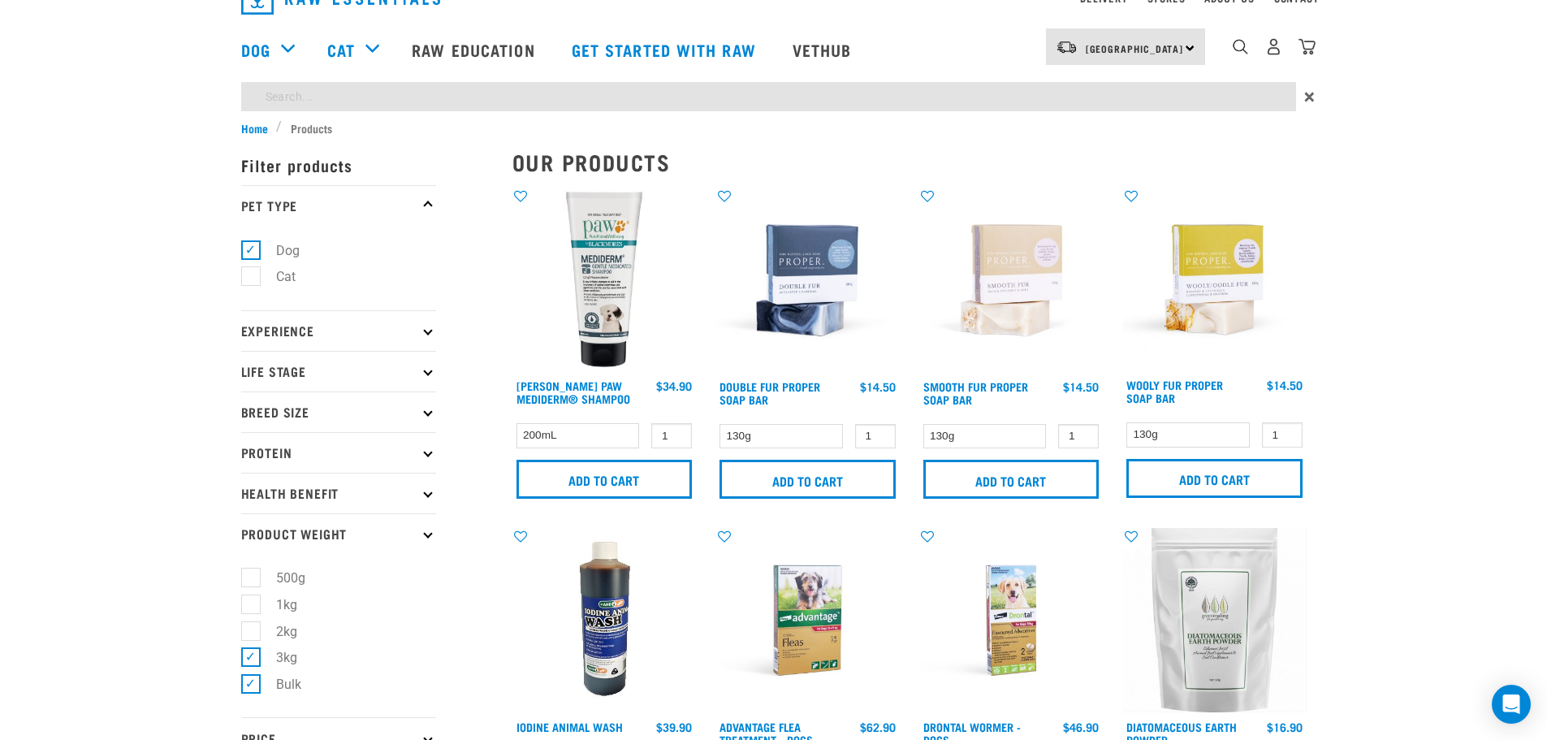
scroll to position [0, 0]
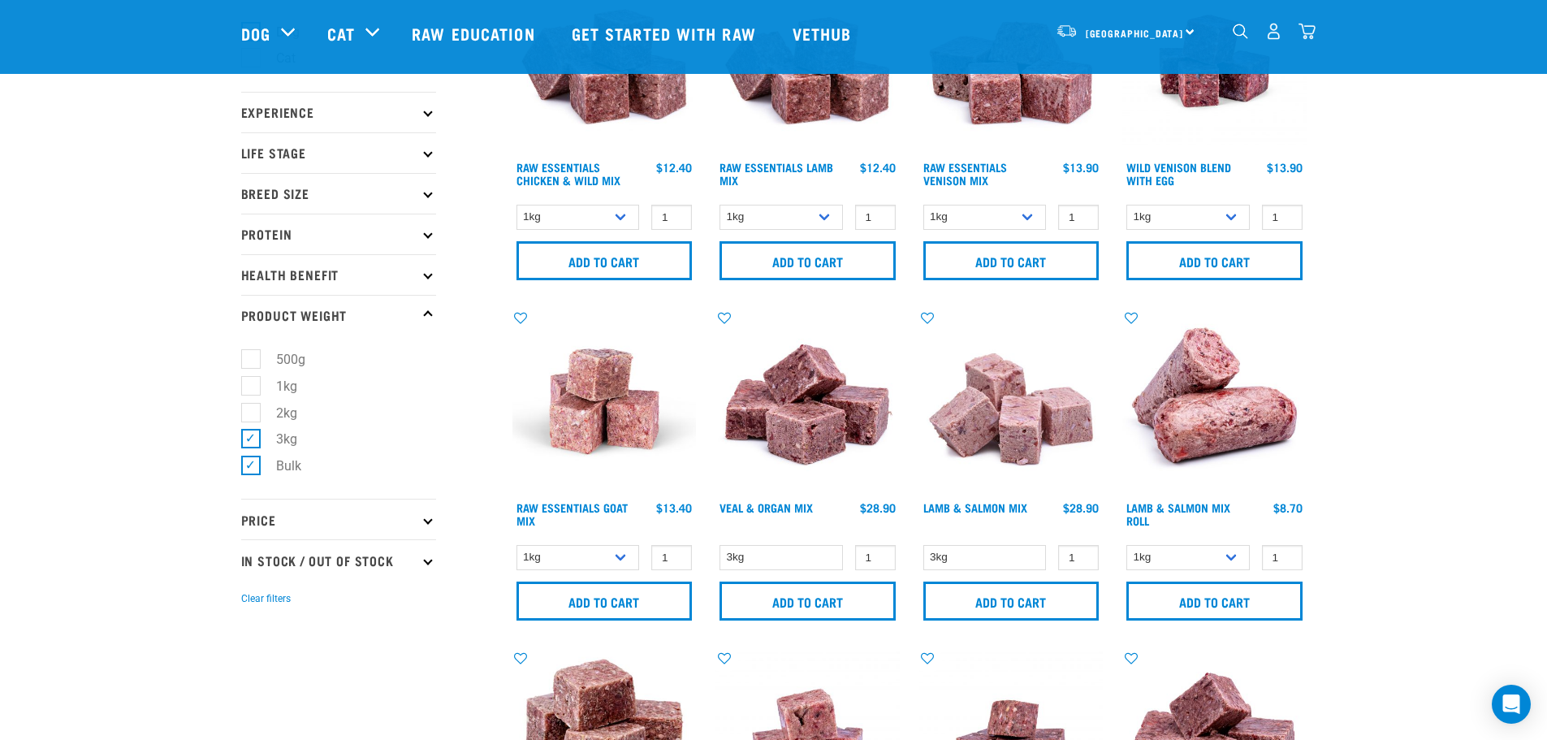
scroll to position [162, 0]
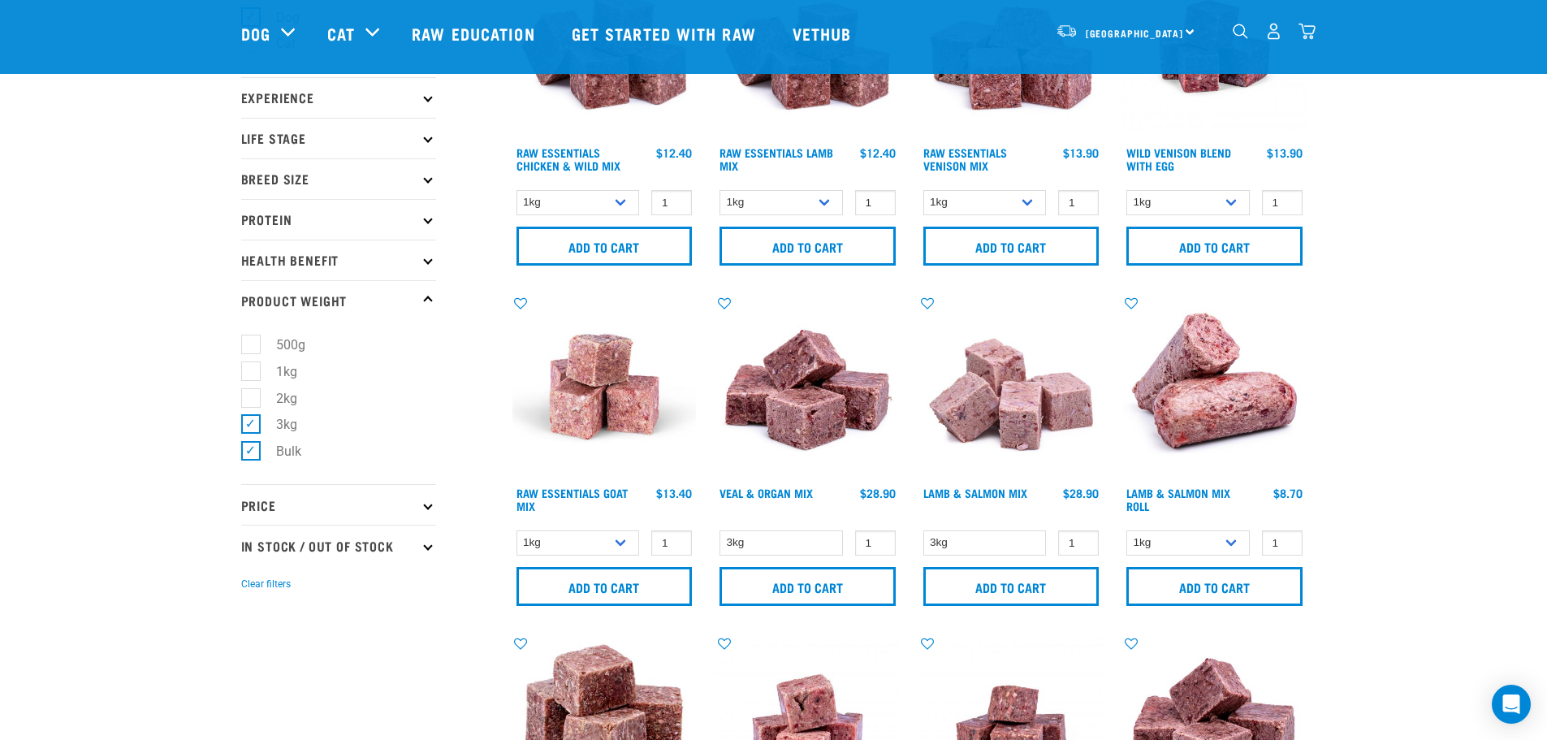
click at [255, 454] on label "Bulk" at bounding box center [279, 451] width 58 height 20
click at [252, 454] on input "Bulk" at bounding box center [246, 448] width 11 height 11
checkbox input "false"
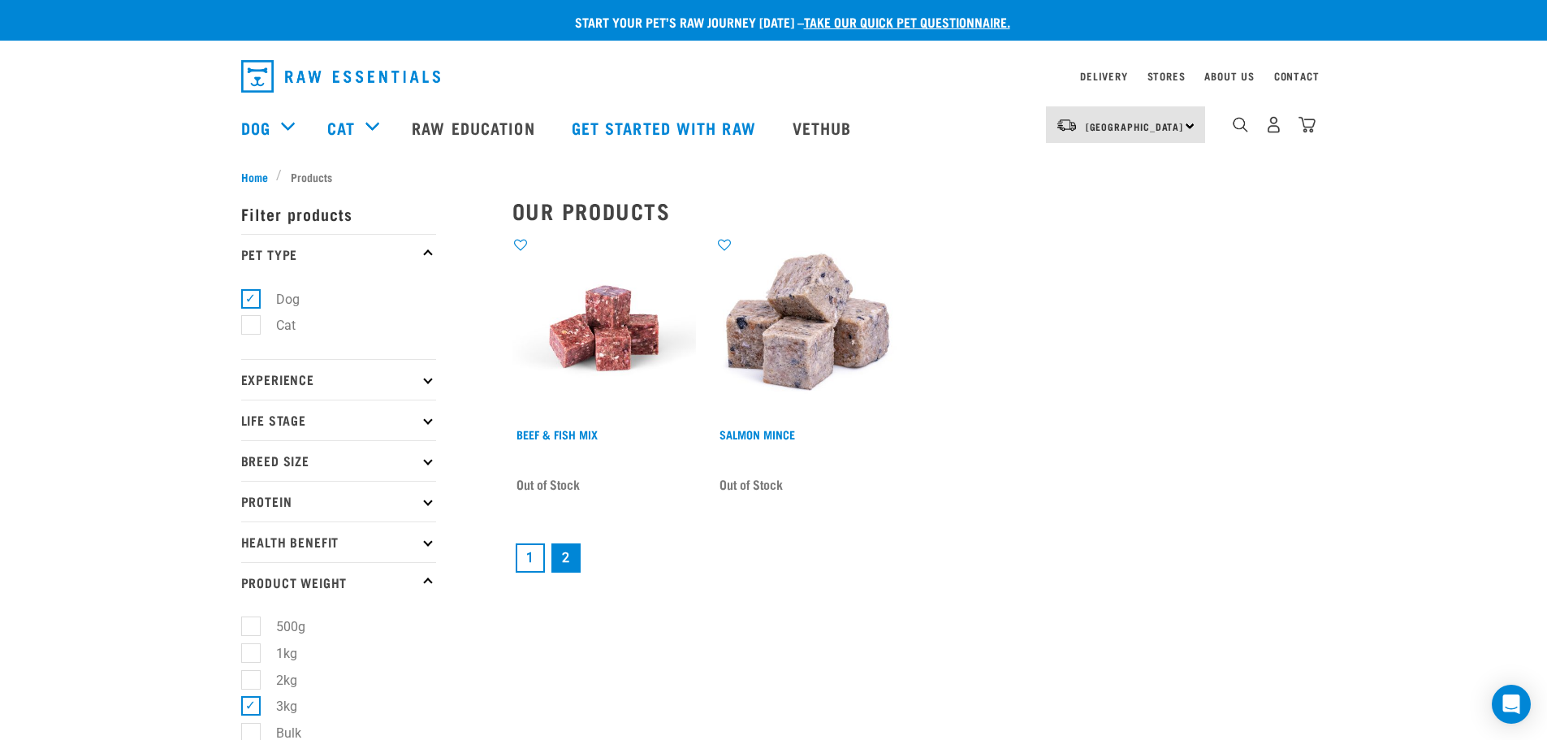
click at [253, 707] on label "3kg" at bounding box center [277, 706] width 54 height 20
click at [252, 707] on input "3kg" at bounding box center [246, 703] width 11 height 11
checkbox input "false"
click at [250, 729] on label "Bulk" at bounding box center [279, 733] width 58 height 20
click at [250, 729] on input "Bulk" at bounding box center [246, 730] width 11 height 11
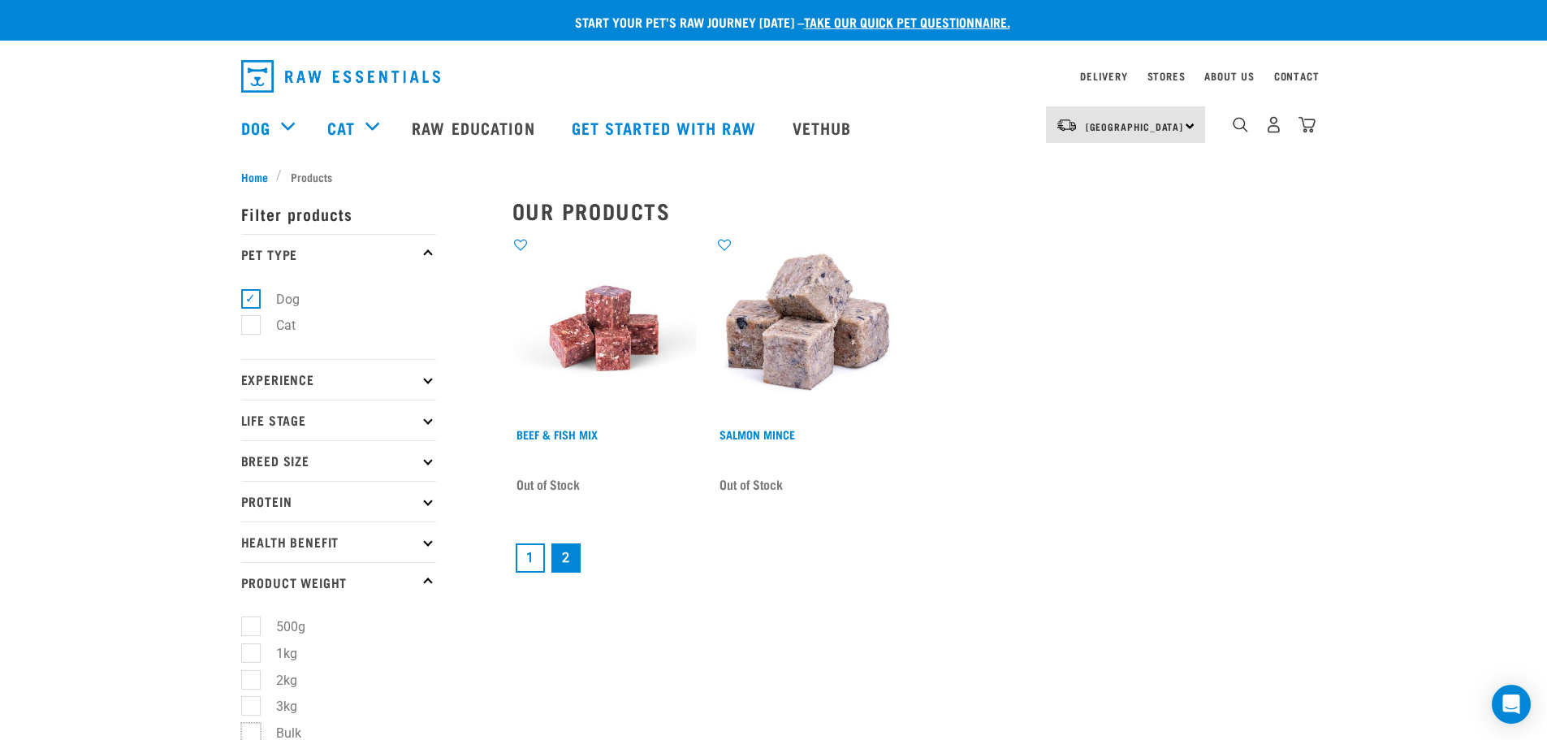
checkbox input "true"
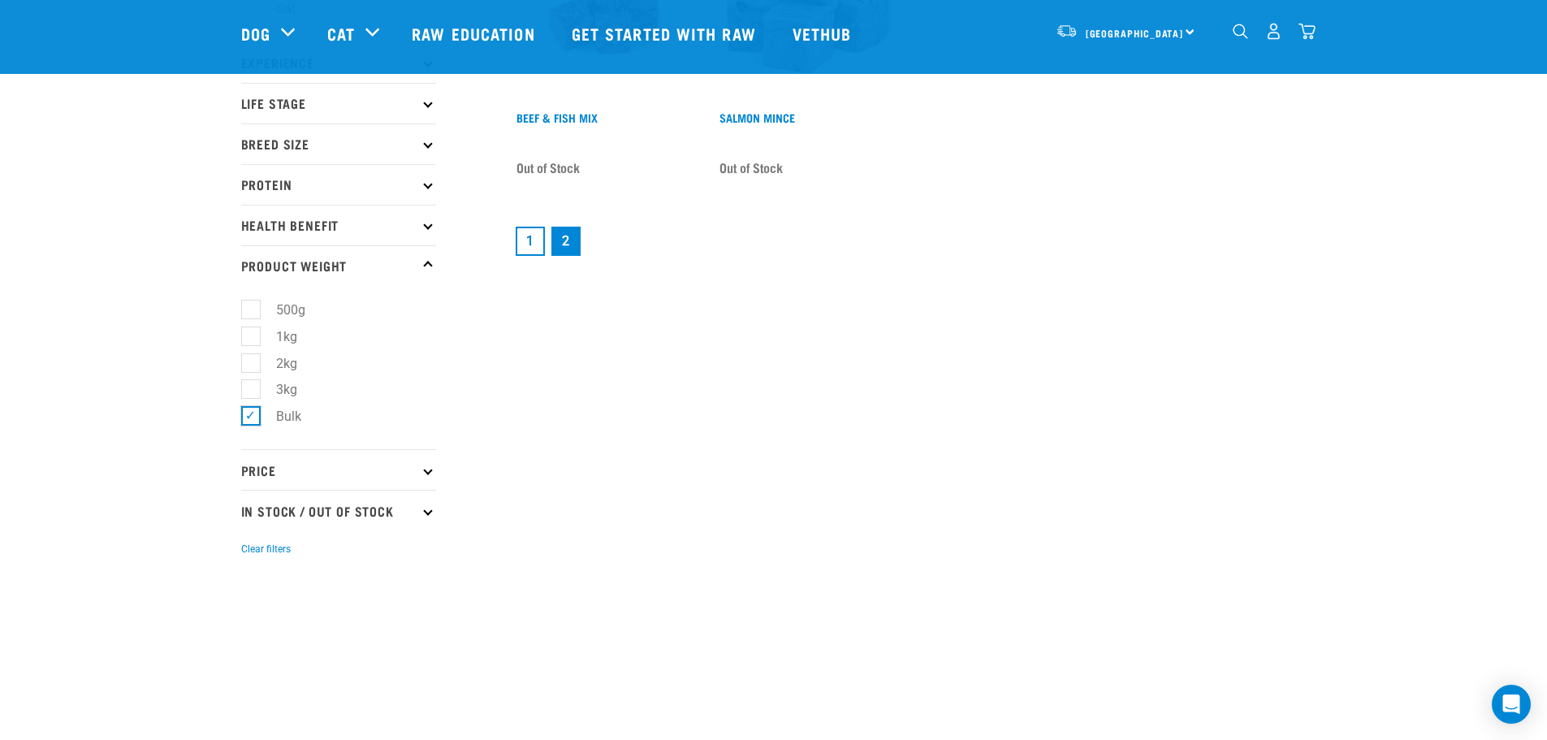
scroll to position [244, 0]
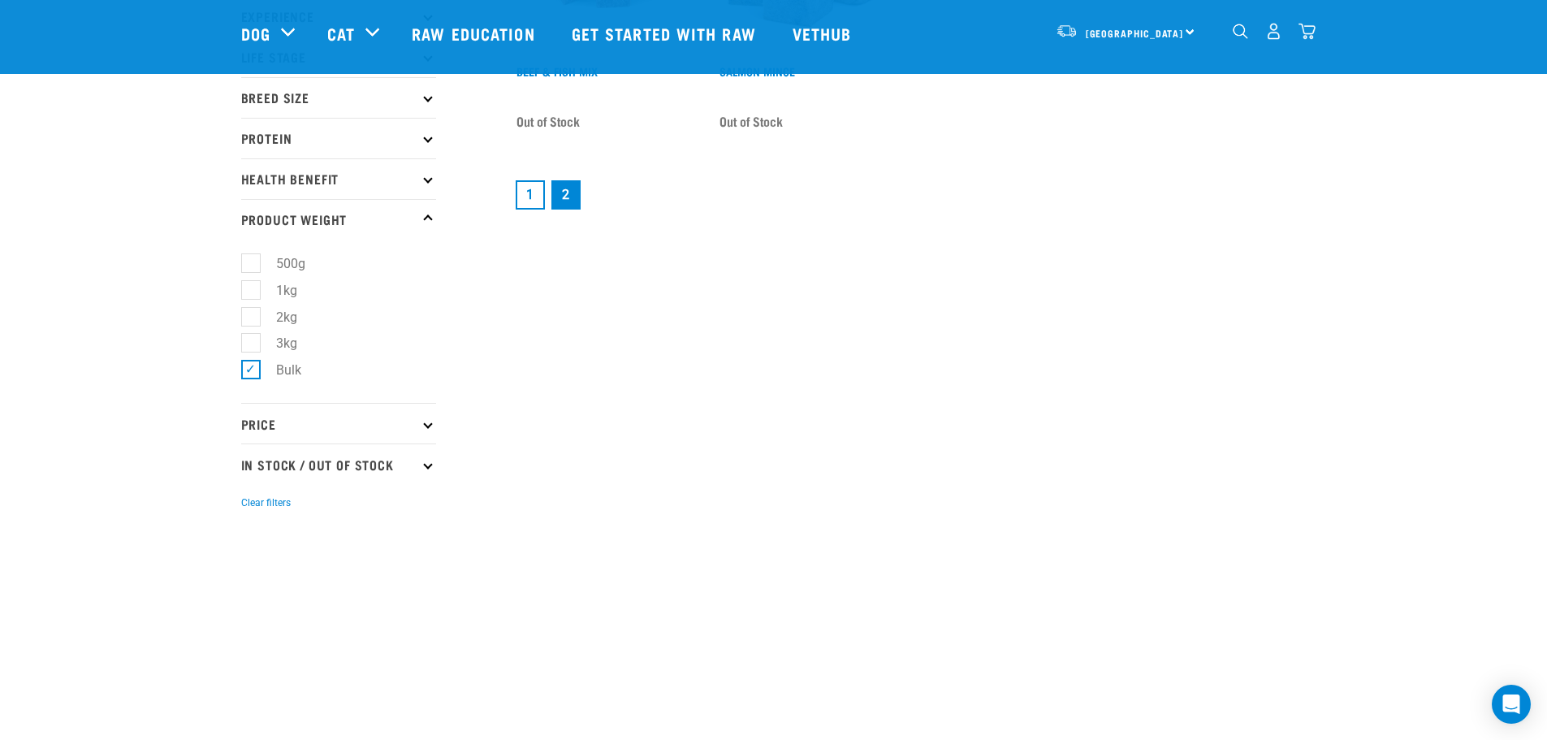
click at [531, 195] on link "1" at bounding box center [530, 194] width 29 height 29
click at [528, 194] on link "1" at bounding box center [530, 194] width 29 height 29
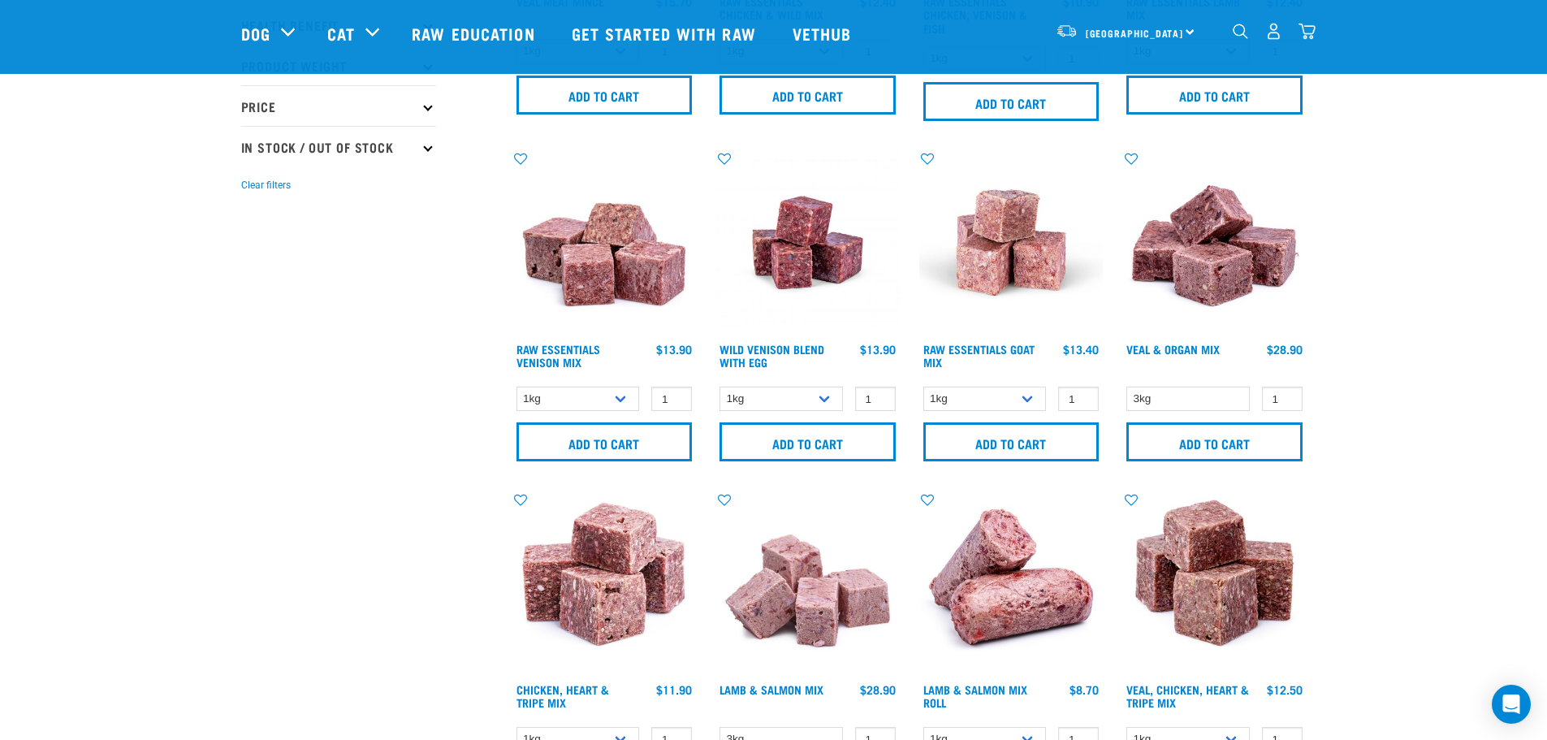
scroll to position [325, 0]
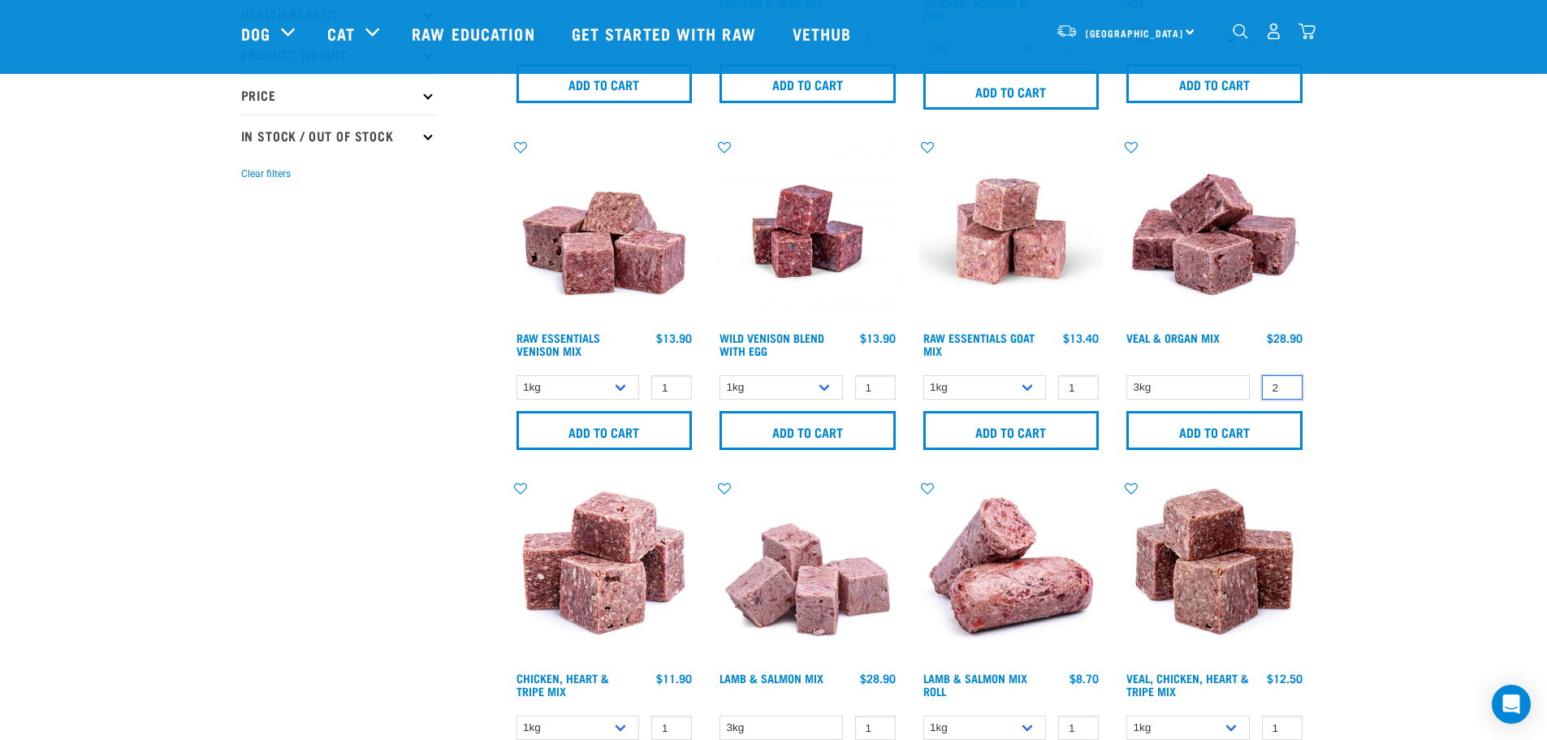
click at [1287, 384] on input "2" at bounding box center [1282, 387] width 41 height 25
type input "3"
click at [1287, 384] on input "3" at bounding box center [1282, 387] width 41 height 25
click at [1248, 428] on input "Add to cart" at bounding box center [1214, 430] width 176 height 39
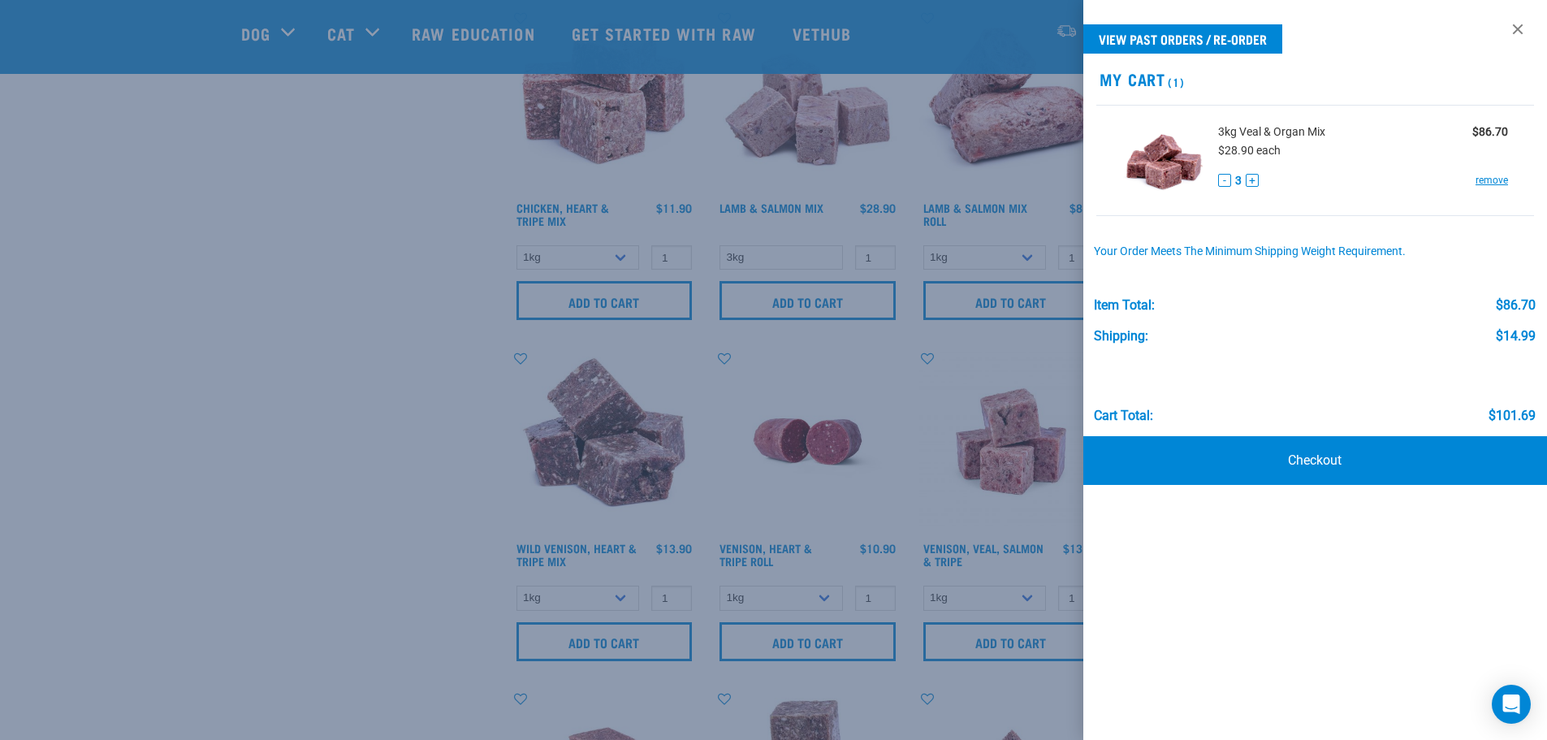
scroll to position [812, 0]
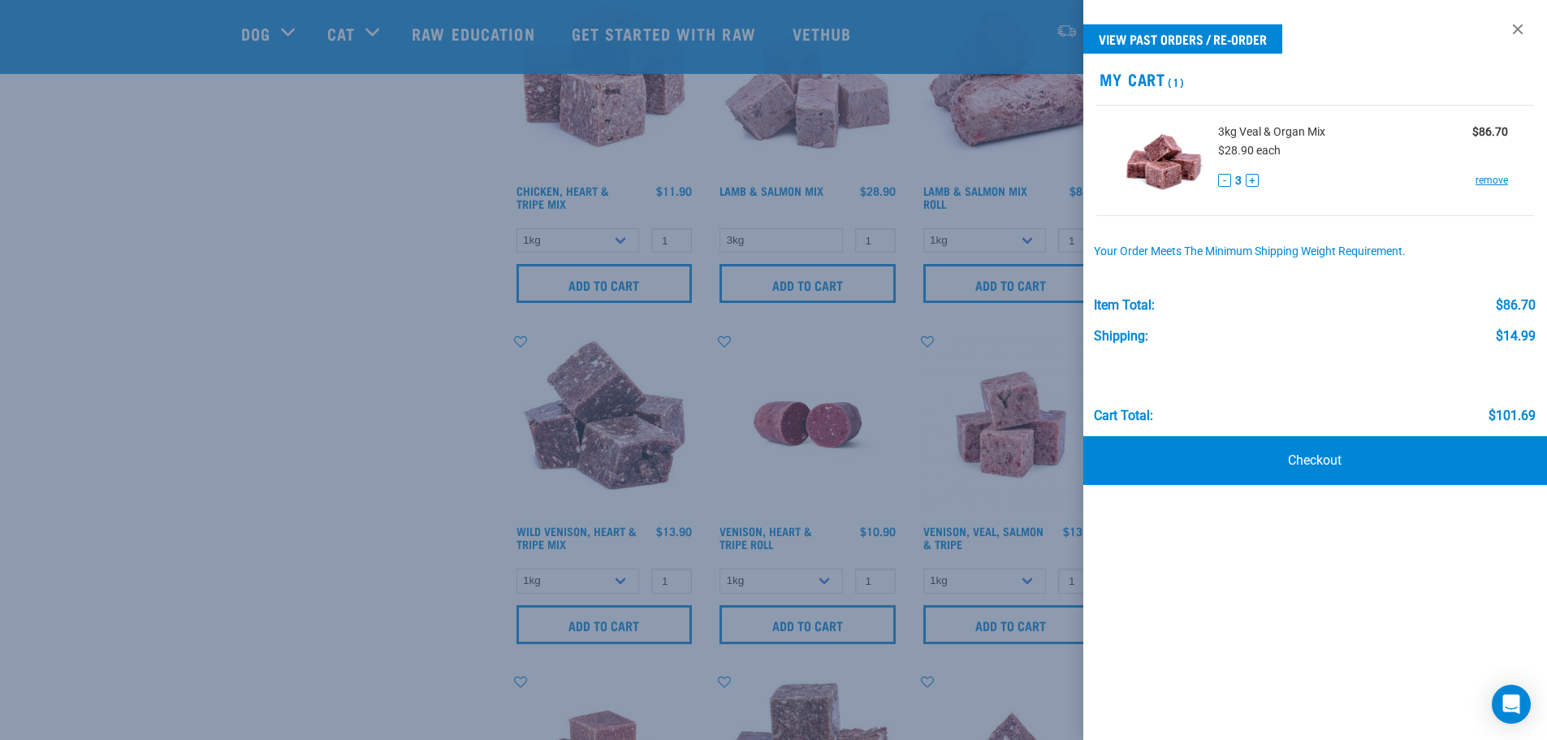
click at [163, 312] on div at bounding box center [773, 370] width 1547 height 740
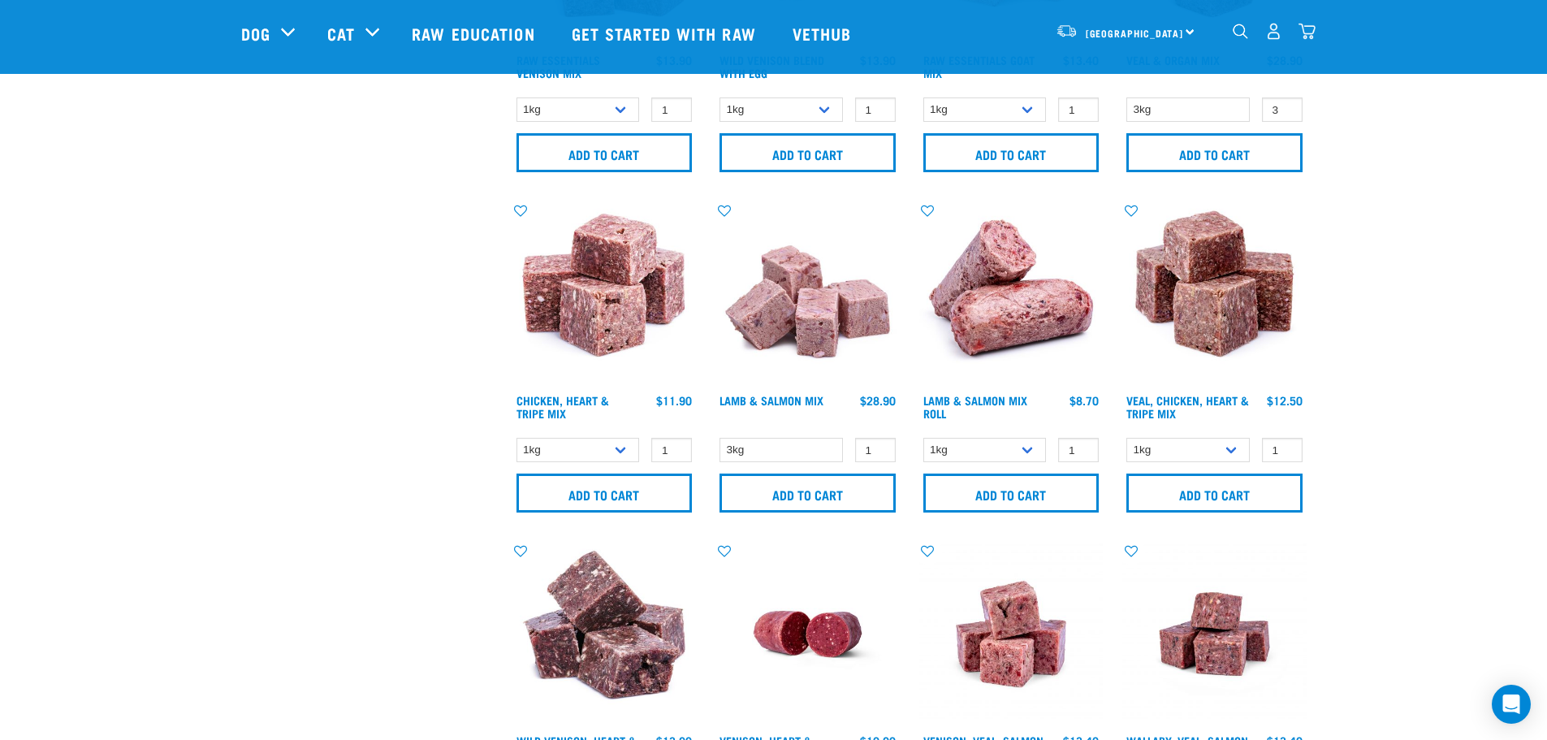
scroll to position [568, 0]
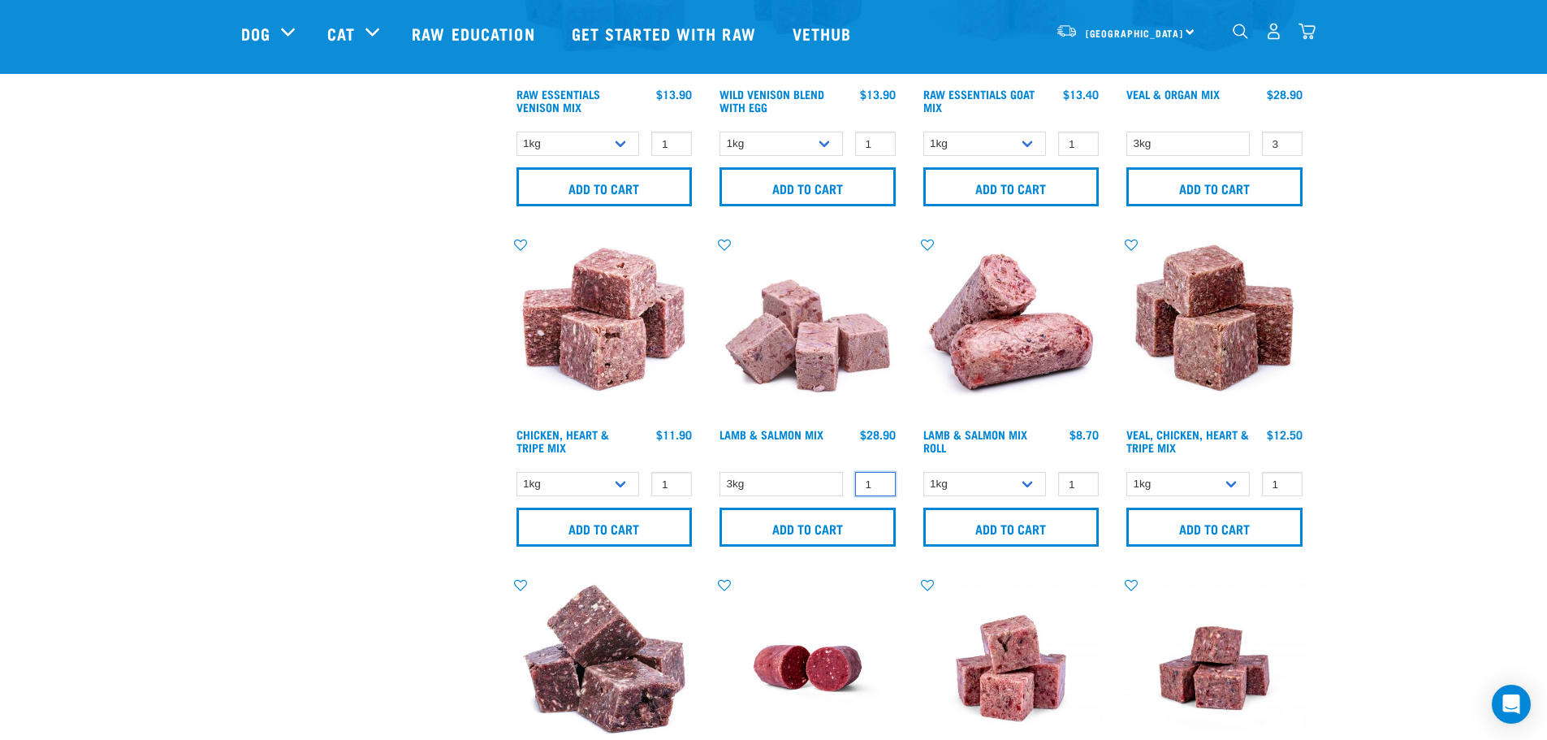
click at [878, 476] on input "1" at bounding box center [875, 484] width 41 height 25
click at [883, 477] on input "1" at bounding box center [875, 484] width 41 height 25
click at [879, 479] on input "2" at bounding box center [875, 484] width 41 height 25
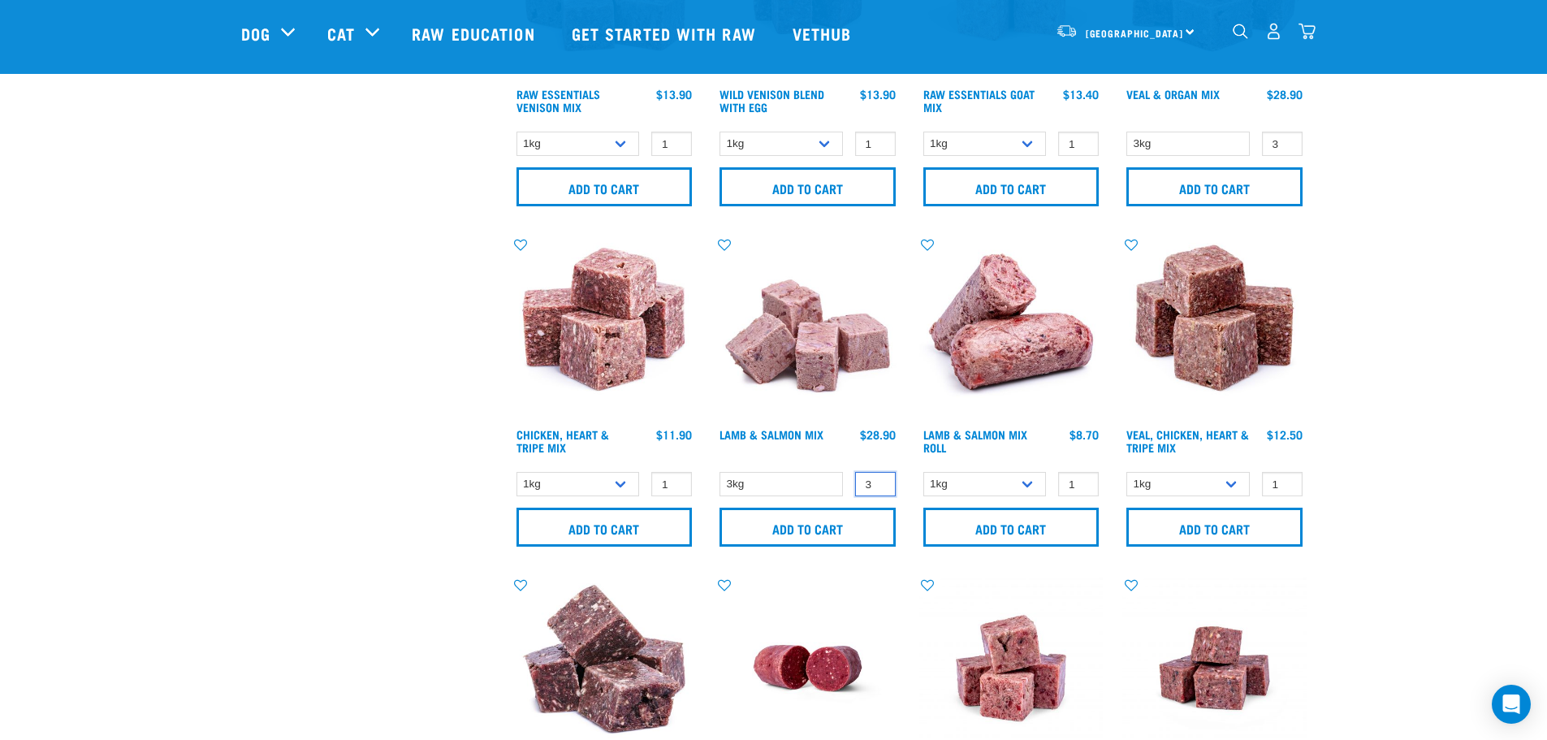
type input "3"
click at [879, 479] on input "3" at bounding box center [875, 484] width 41 height 25
click at [818, 529] on input "Add to cart" at bounding box center [807, 527] width 176 height 39
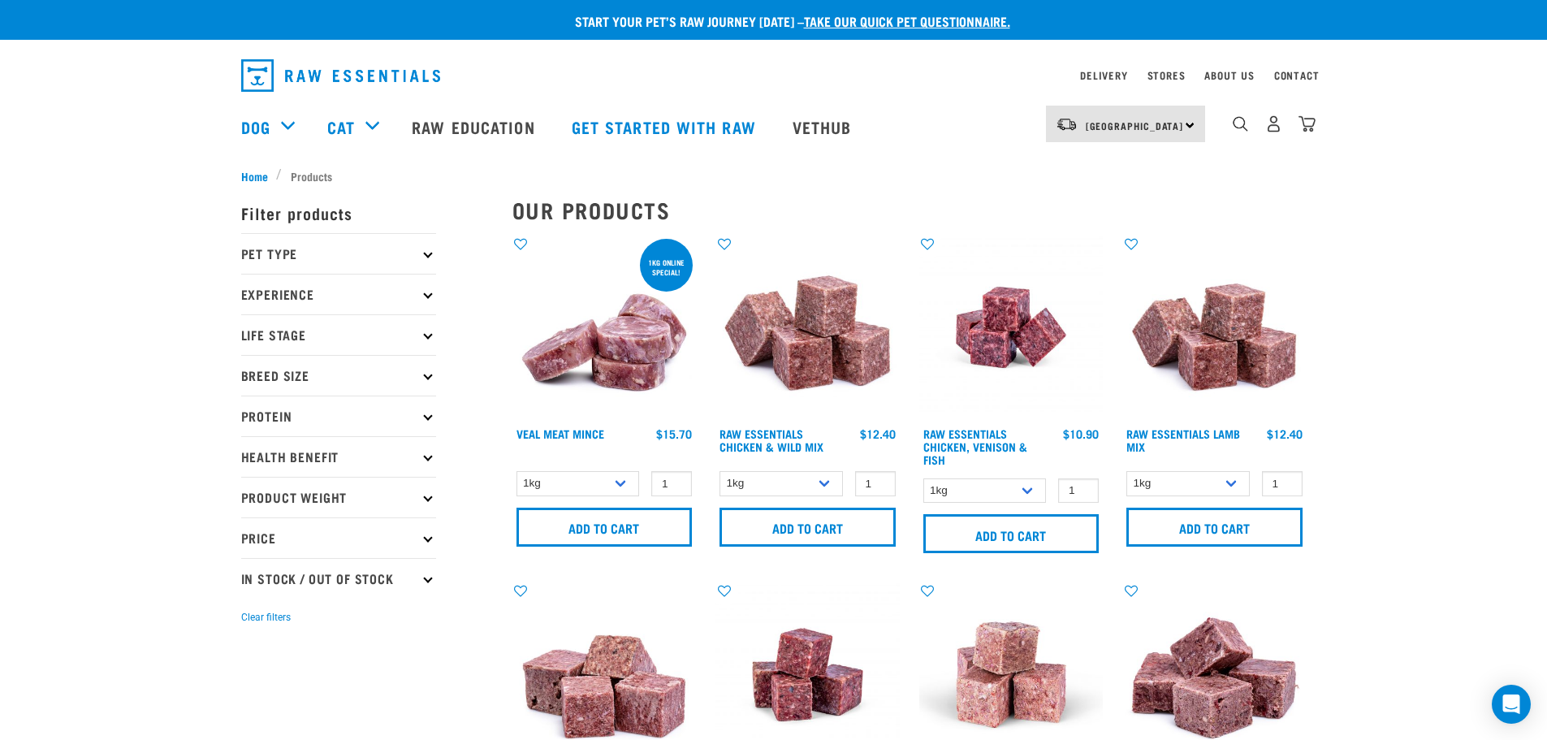
scroll to position [0, 0]
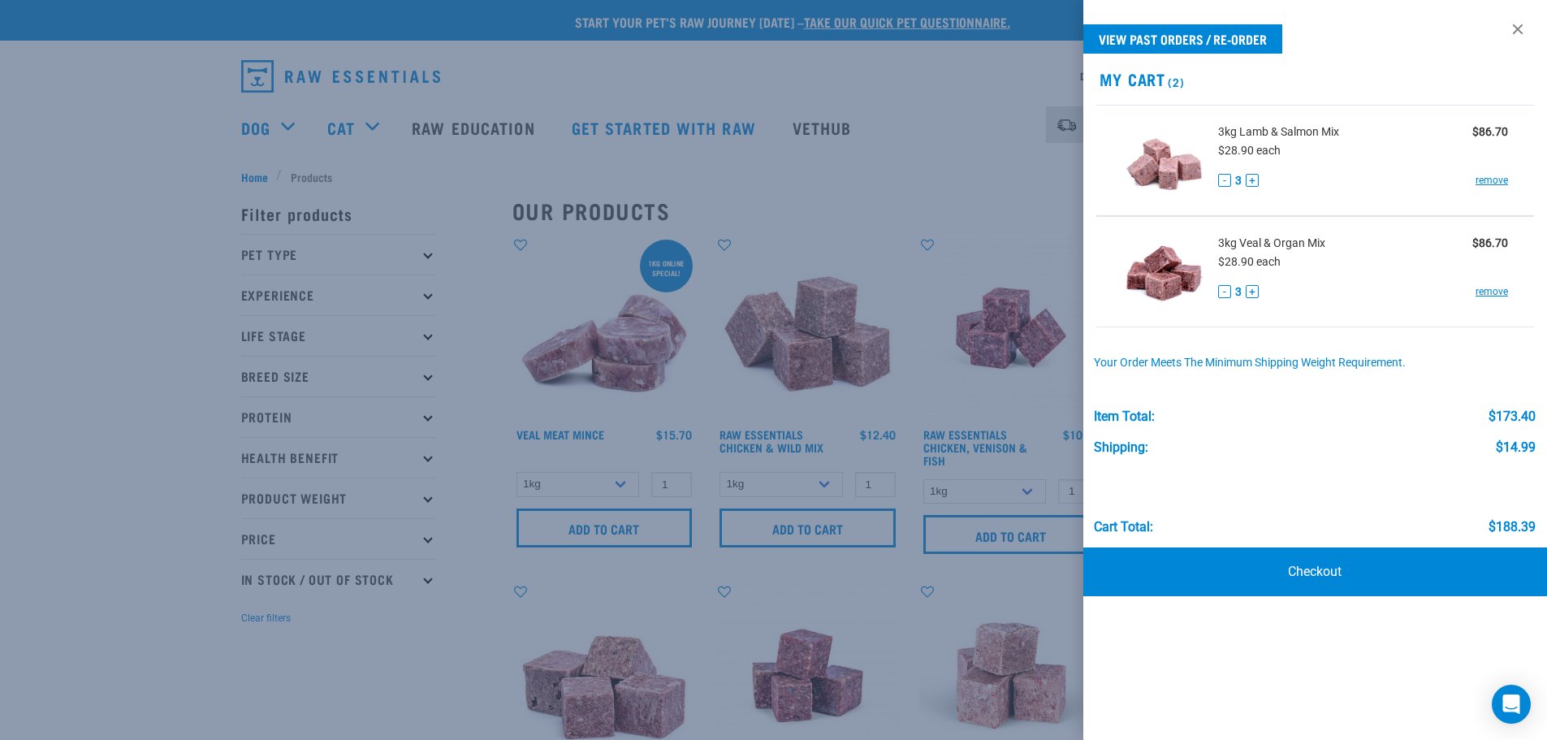
drag, startPoint x: 136, startPoint y: 326, endPoint x: 492, endPoint y: 331, distance: 355.7
click at [141, 329] on div at bounding box center [773, 370] width 1547 height 740
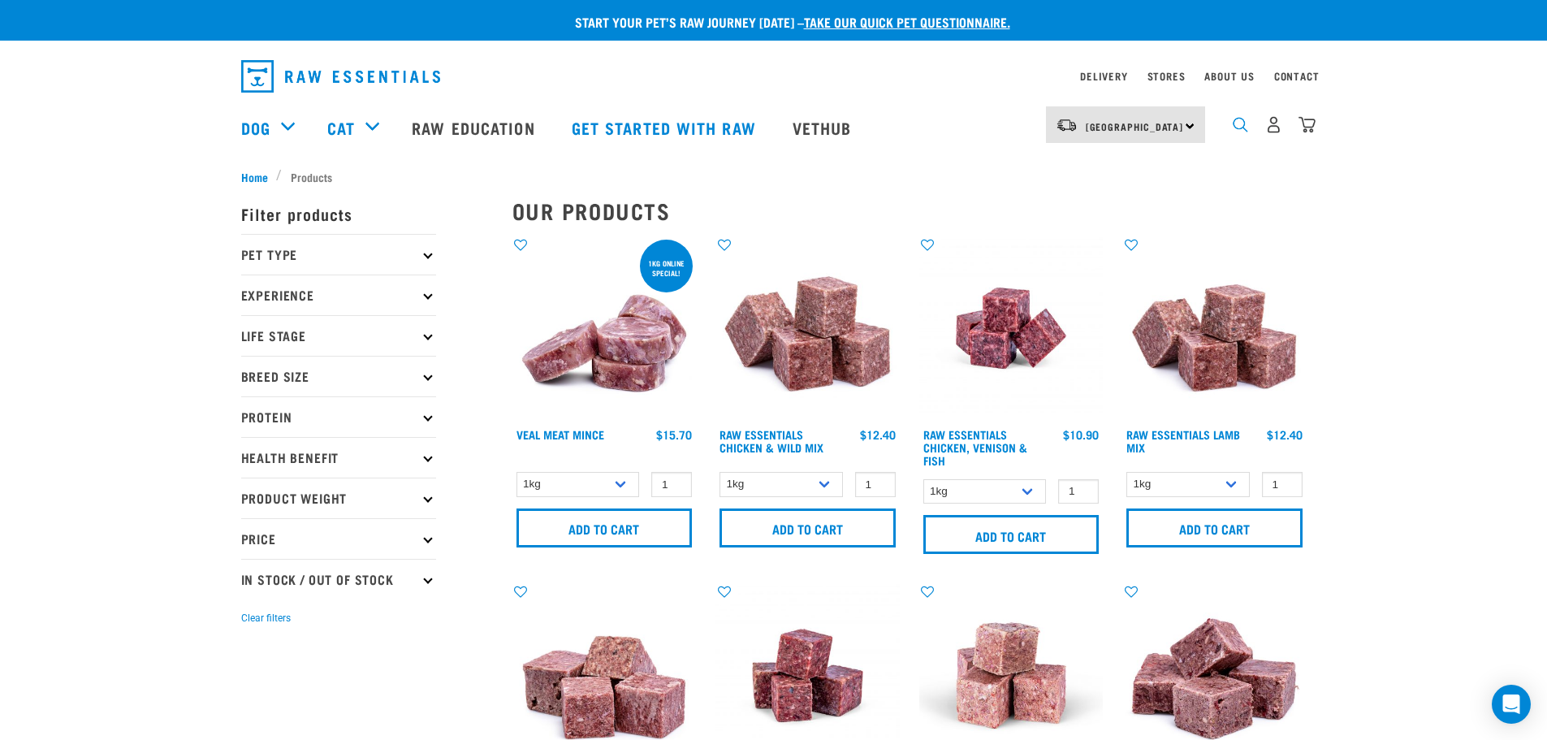
click at [1245, 132] on img "dropdown navigation" at bounding box center [1240, 124] width 15 height 15
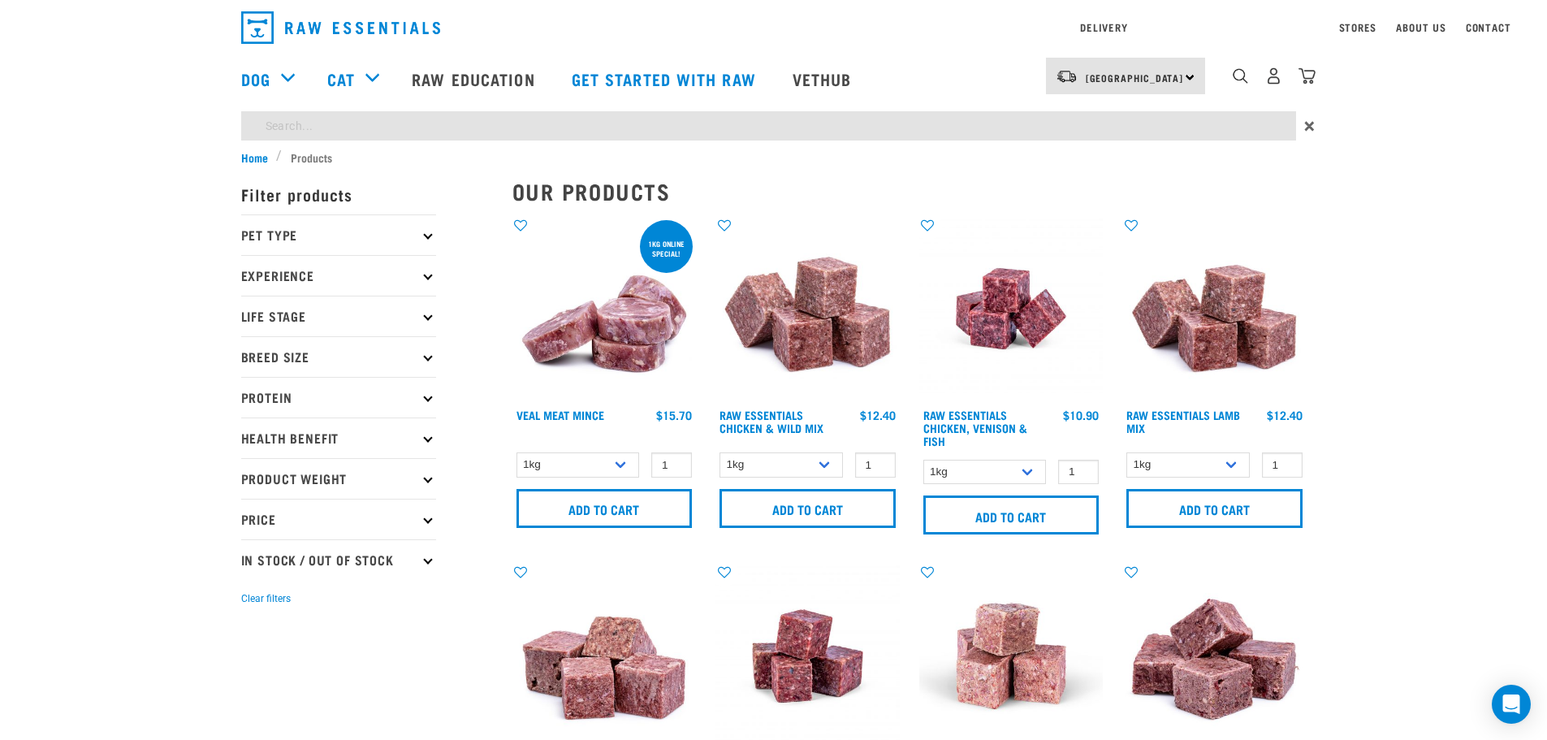
click at [320, 121] on input "search" at bounding box center [768, 125] width 1055 height 29
type input "Necks"
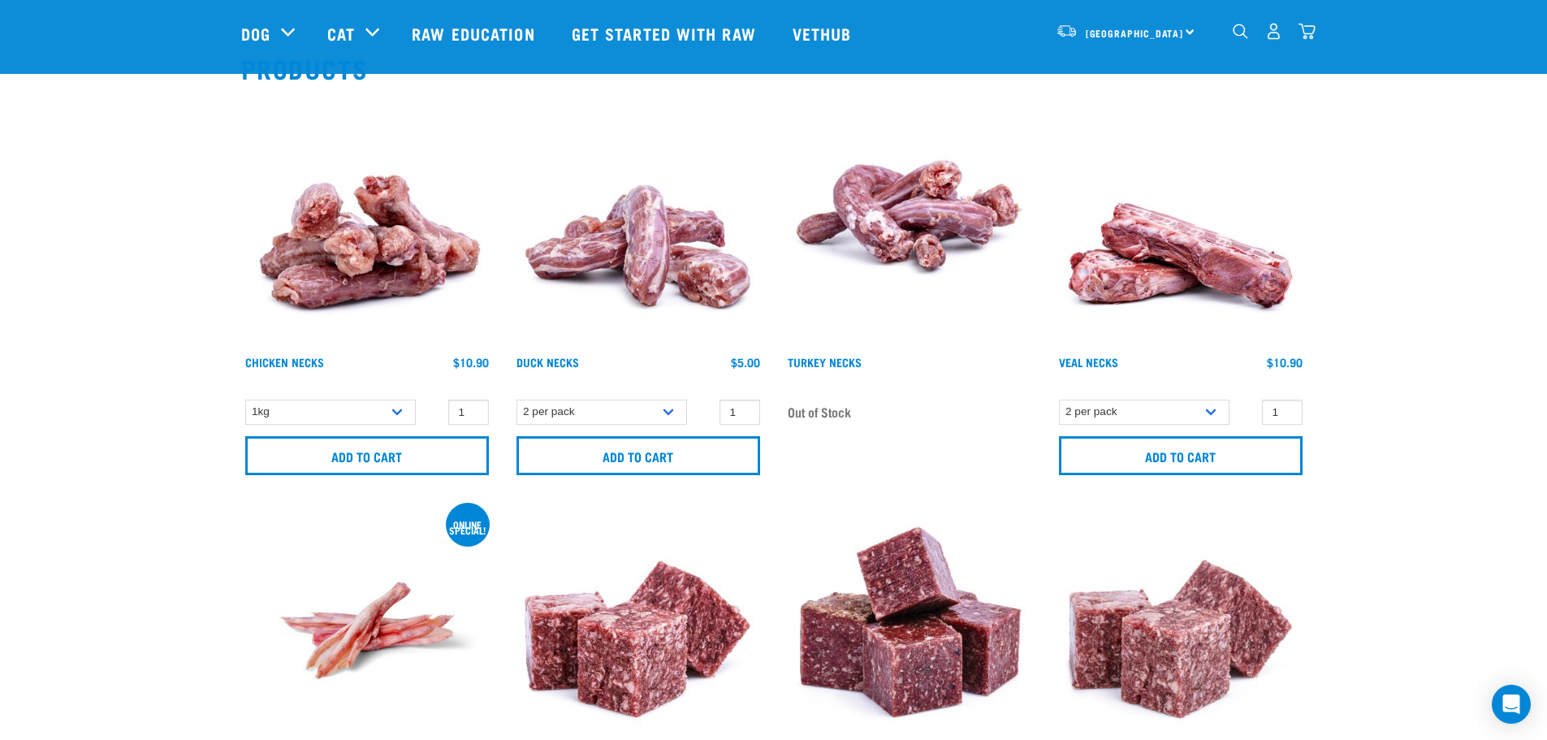
scroll to position [162, 0]
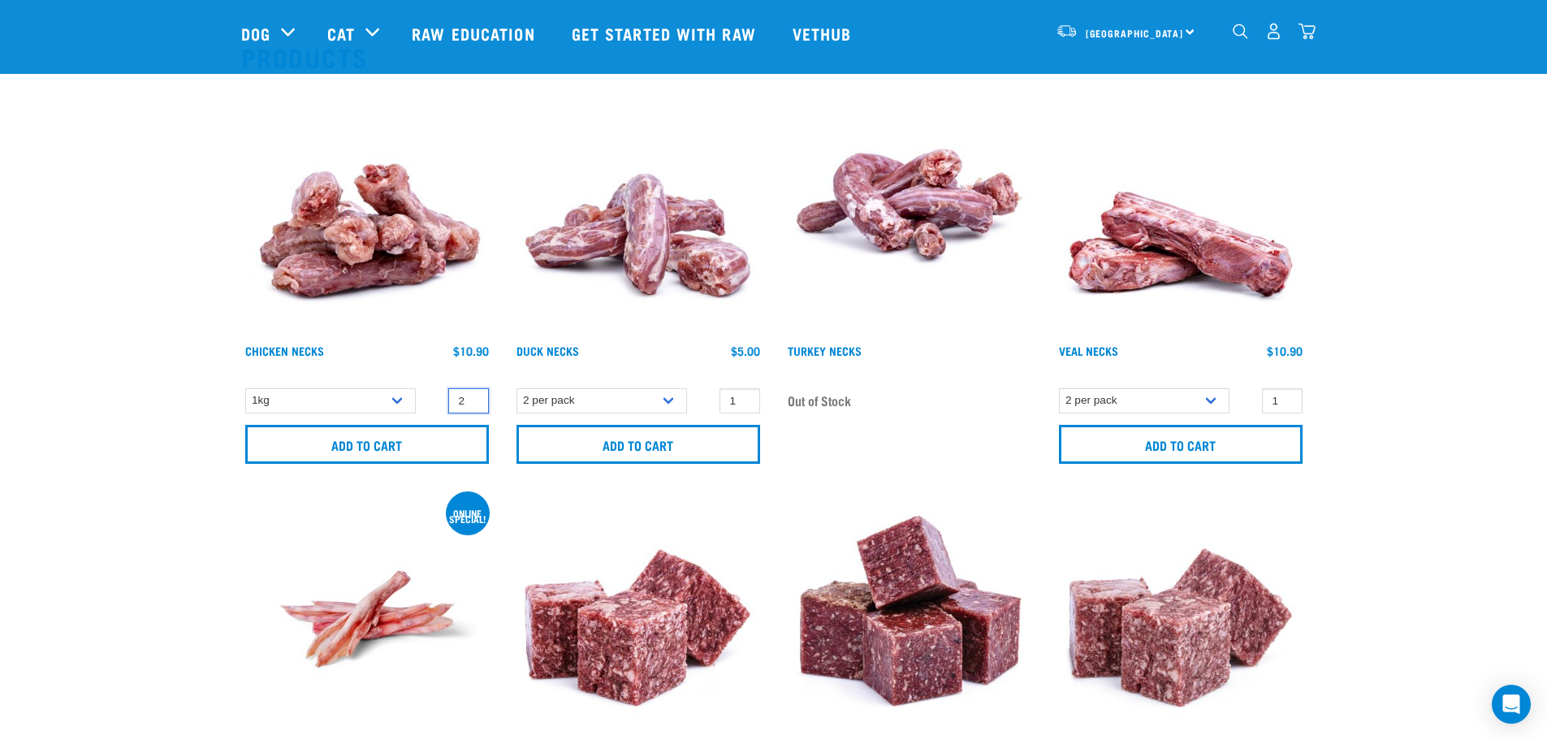
click at [469, 394] on input "2" at bounding box center [468, 400] width 41 height 25
click at [469, 394] on input "3" at bounding box center [468, 400] width 41 height 25
click at [469, 394] on input "4" at bounding box center [468, 400] width 41 height 25
type input "5"
click at [469, 394] on input "5" at bounding box center [468, 400] width 41 height 25
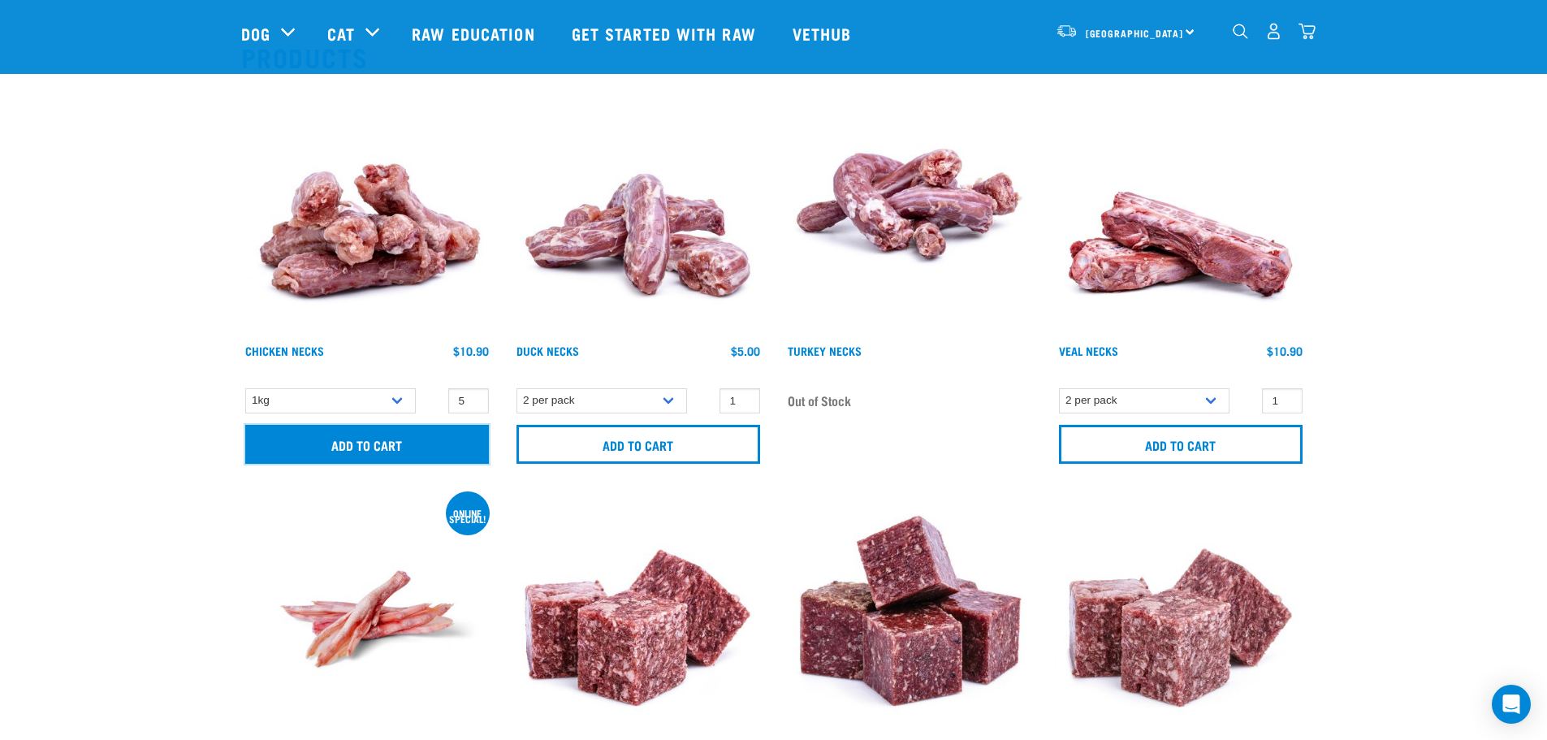
click at [370, 441] on input "Add to cart" at bounding box center [367, 444] width 244 height 39
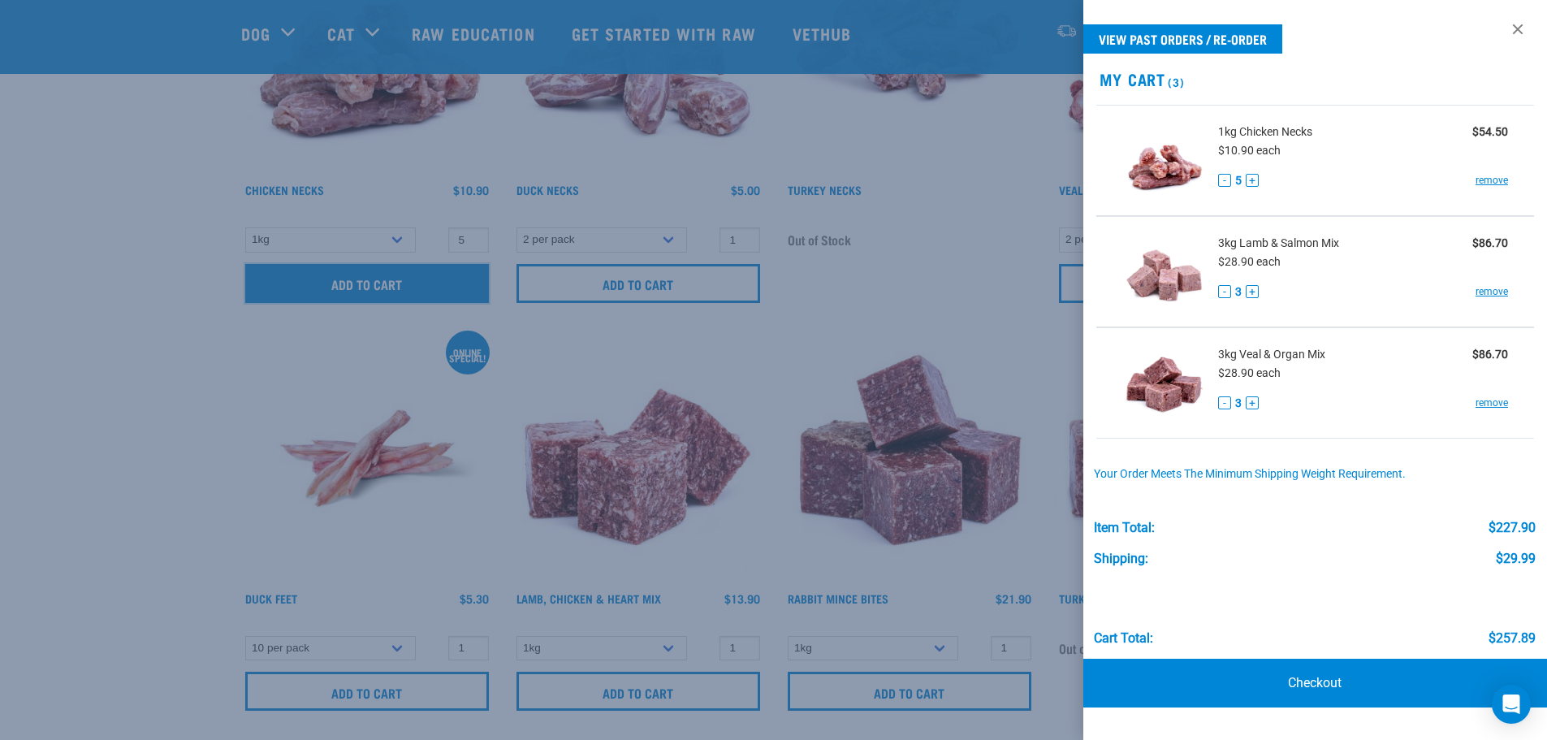
scroll to position [325, 0]
click at [112, 384] on div at bounding box center [773, 370] width 1547 height 740
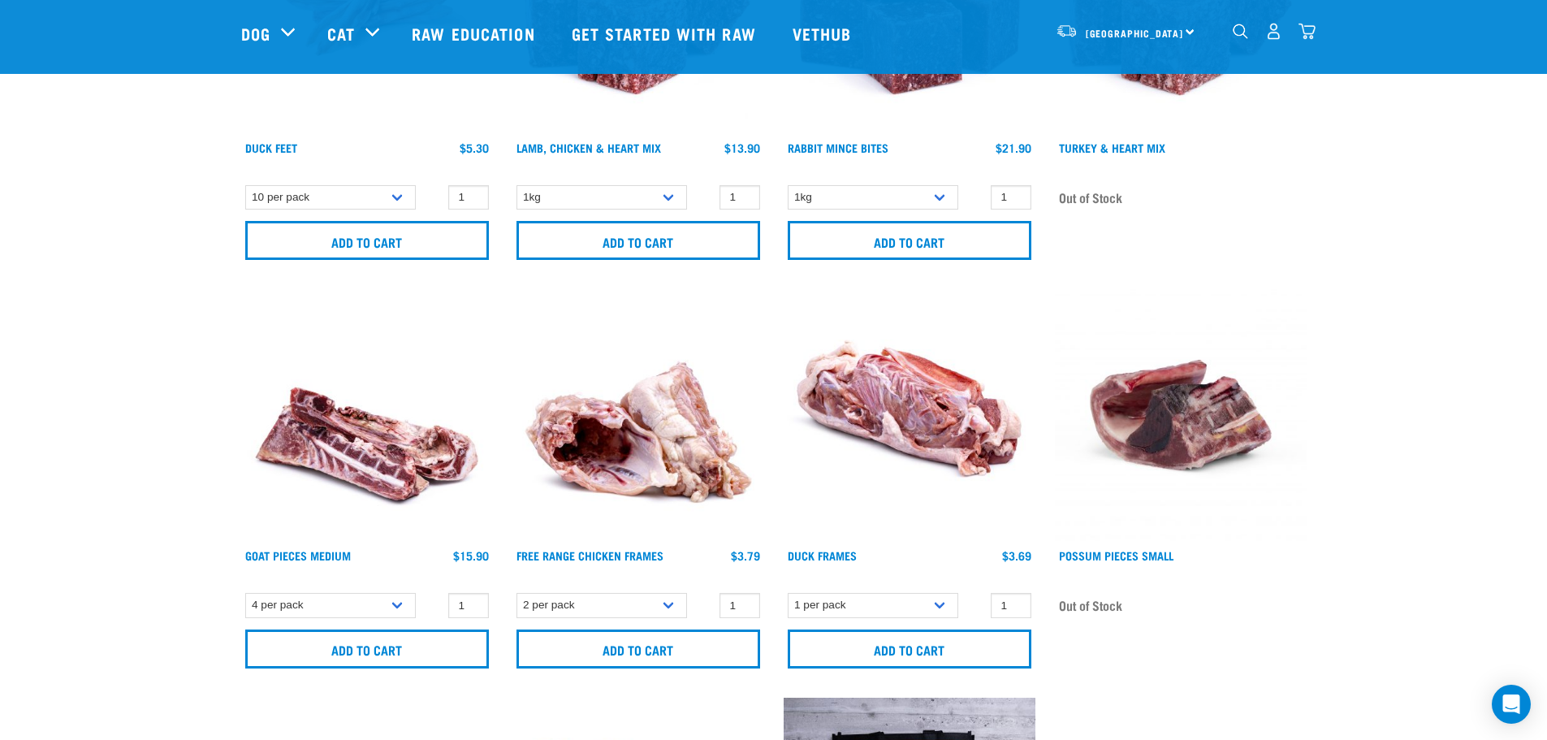
scroll to position [812, 0]
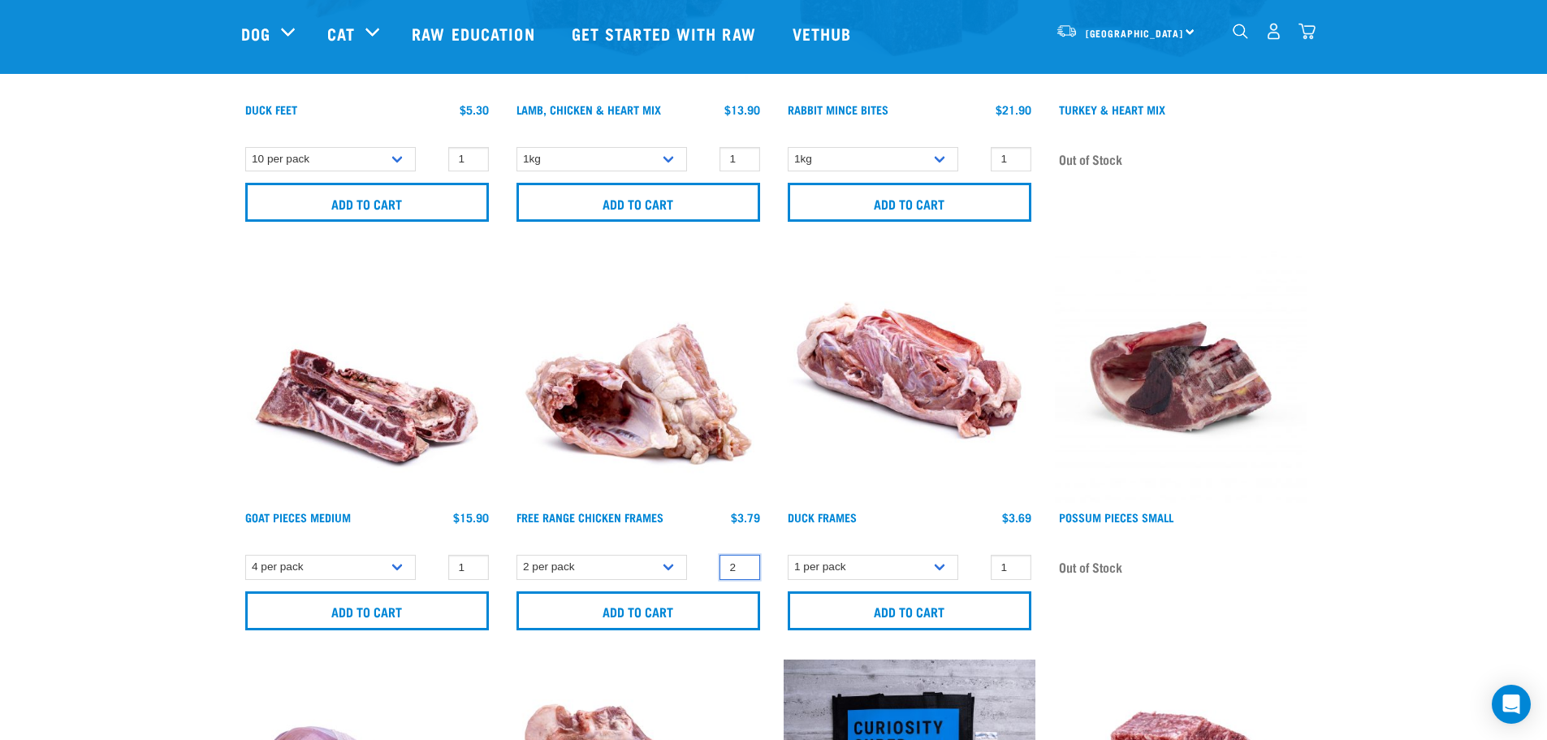
click at [745, 560] on input "2" at bounding box center [739, 567] width 41 height 25
click at [745, 560] on input "3" at bounding box center [739, 567] width 41 height 25
click at [745, 560] on input "4" at bounding box center [739, 567] width 41 height 25
type input "5"
click at [745, 560] on input "5" at bounding box center [739, 567] width 41 height 25
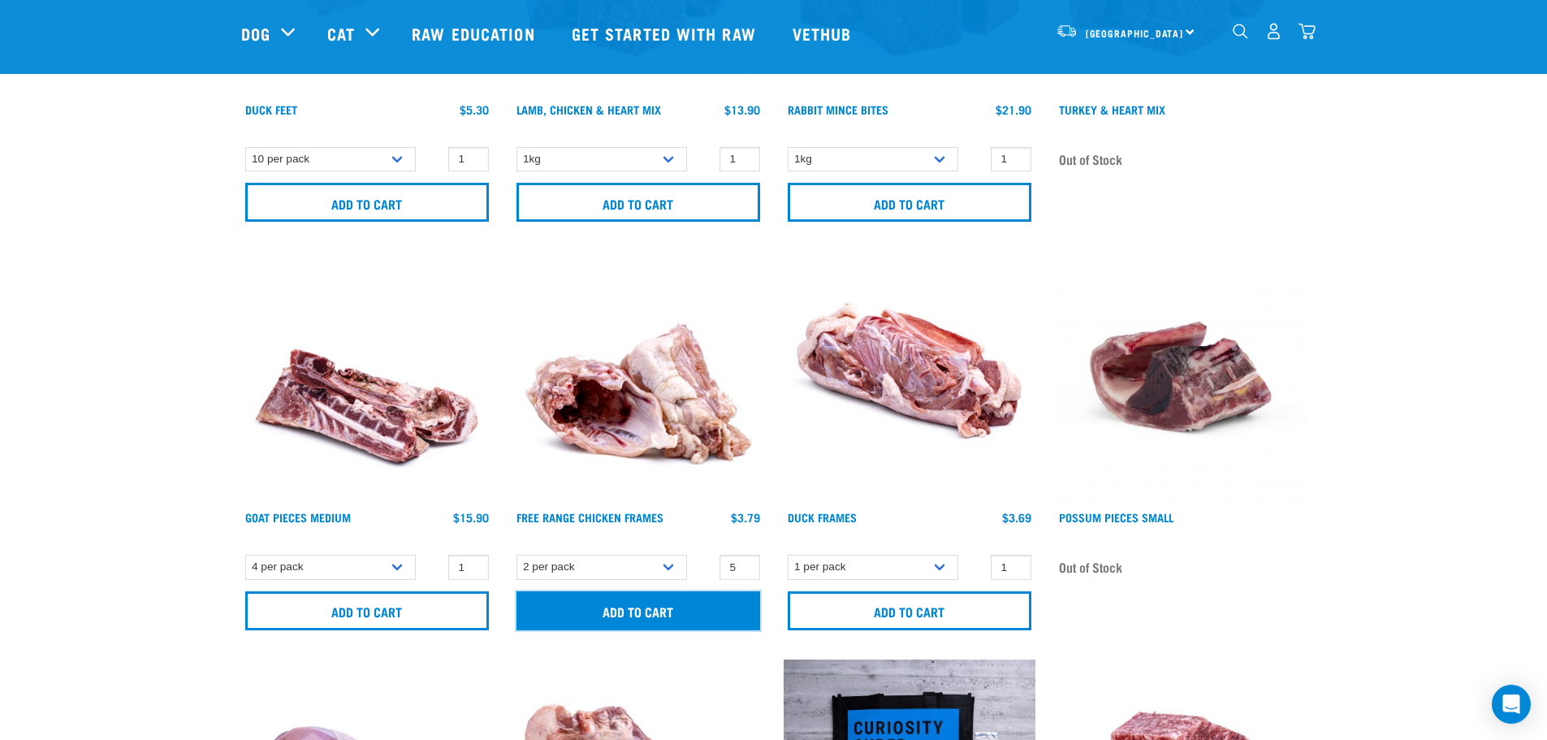
click at [633, 611] on input "Add to cart" at bounding box center [638, 610] width 244 height 39
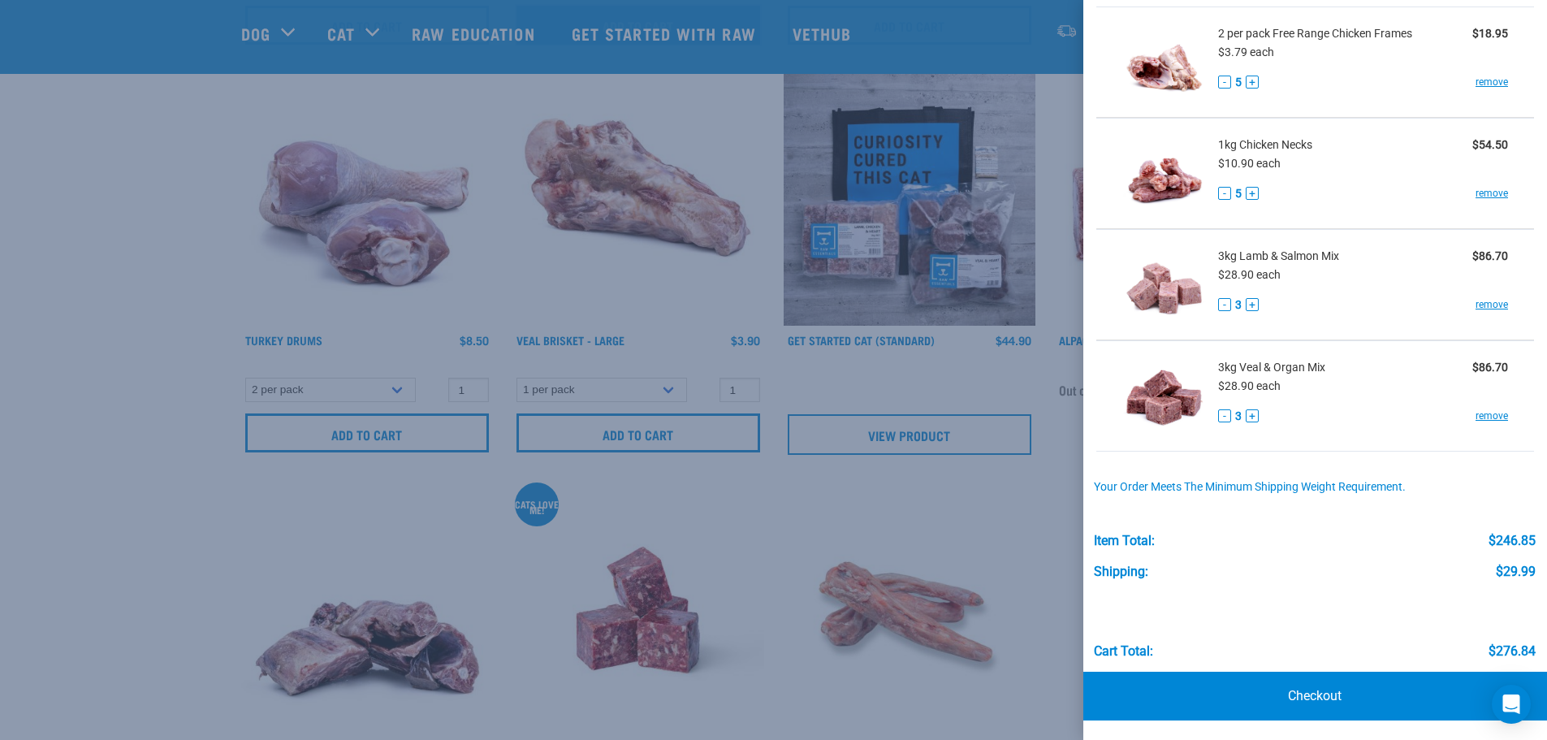
scroll to position [1543, 0]
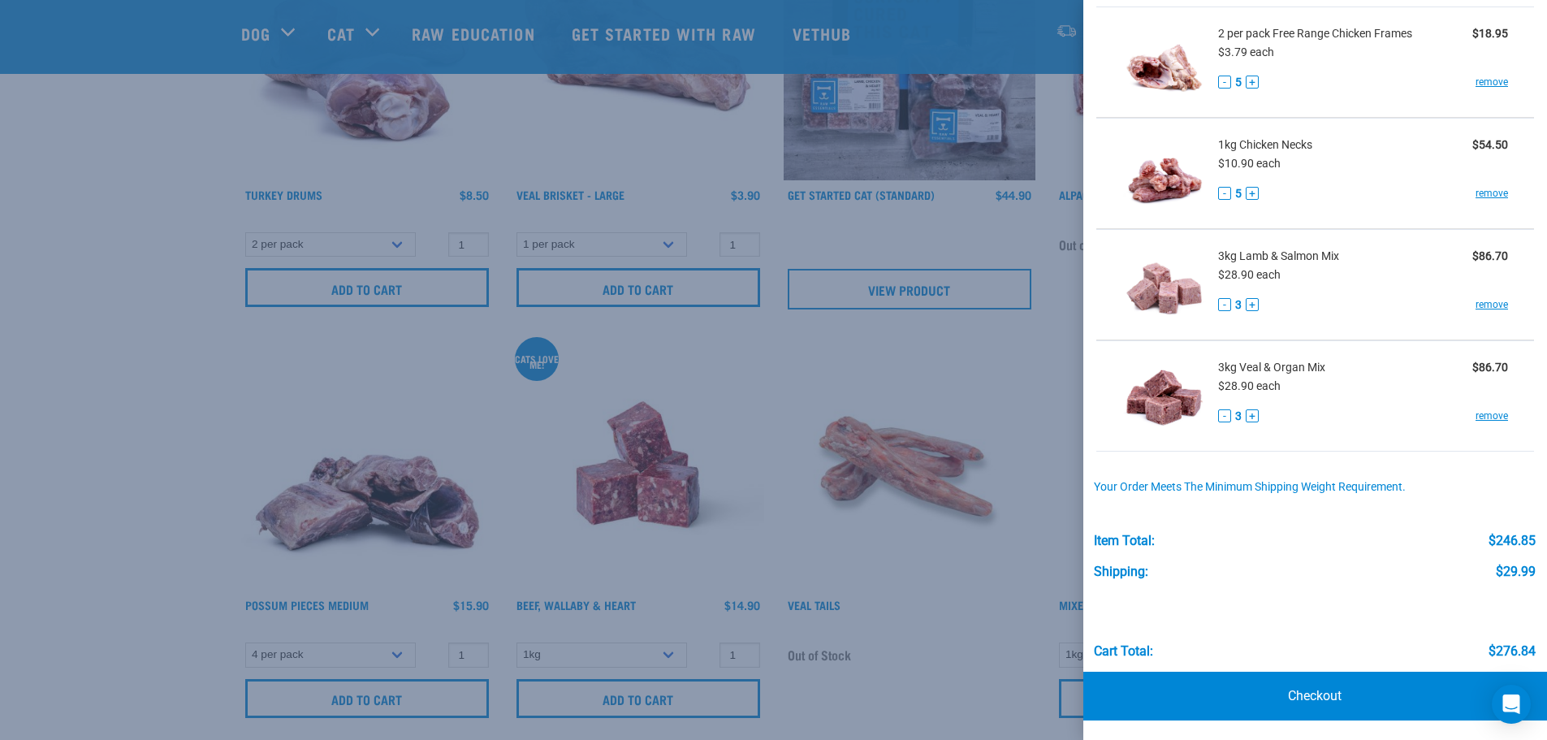
click at [117, 447] on div at bounding box center [773, 370] width 1547 height 740
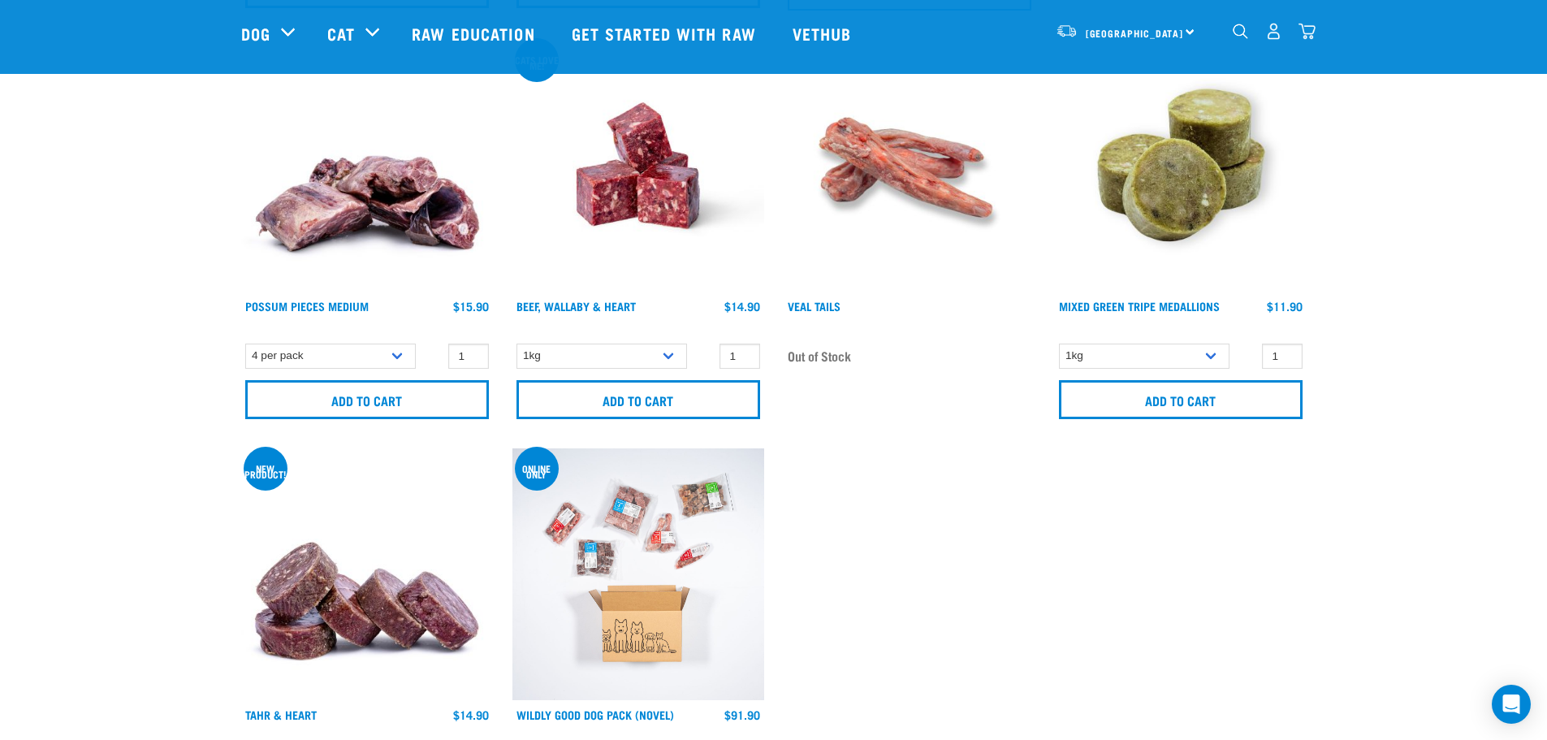
scroll to position [1868, 0]
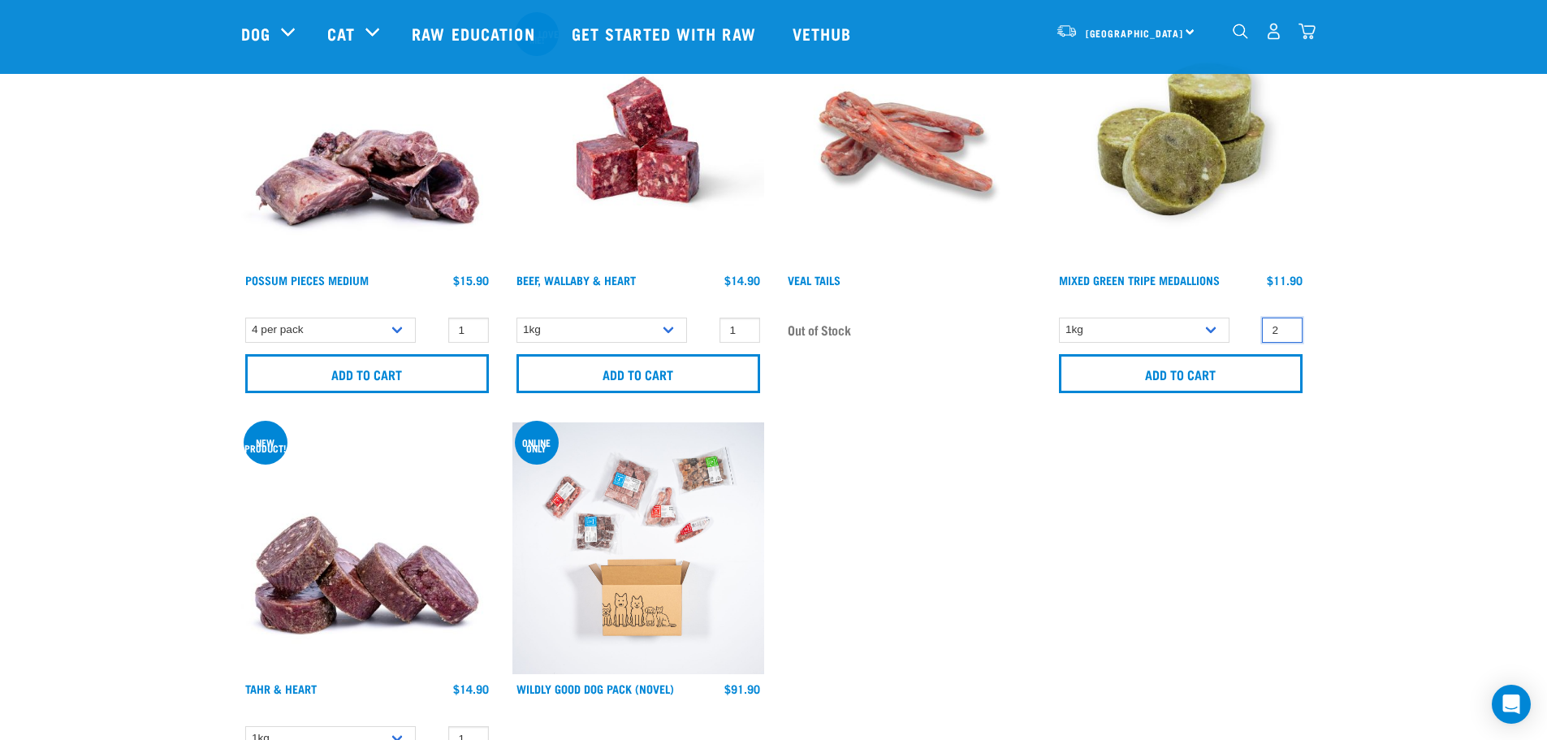
type input "2"
click at [1286, 326] on input "2" at bounding box center [1282, 330] width 41 height 25
click at [1168, 374] on input "Add to cart" at bounding box center [1181, 373] width 244 height 39
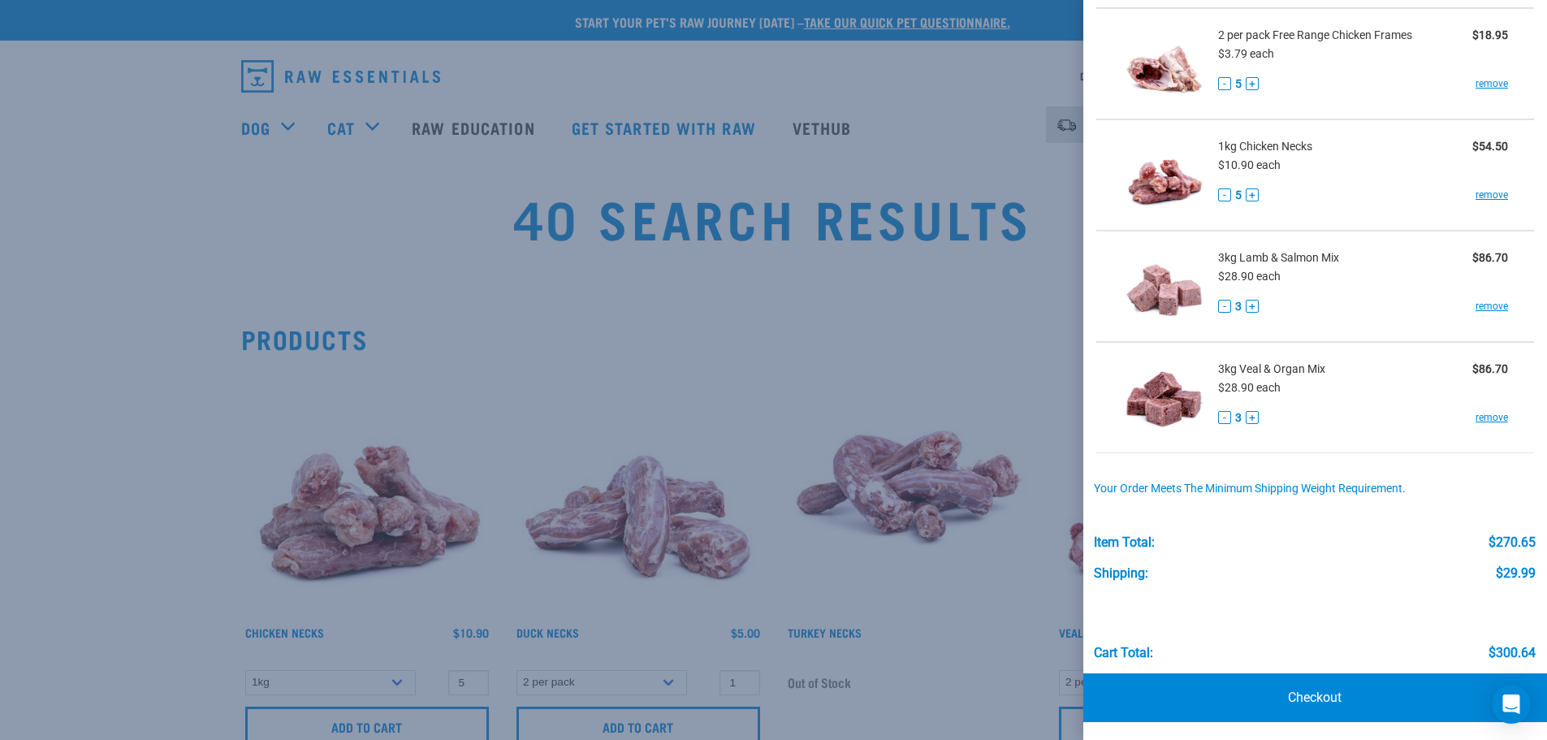
scroll to position [210, 0]
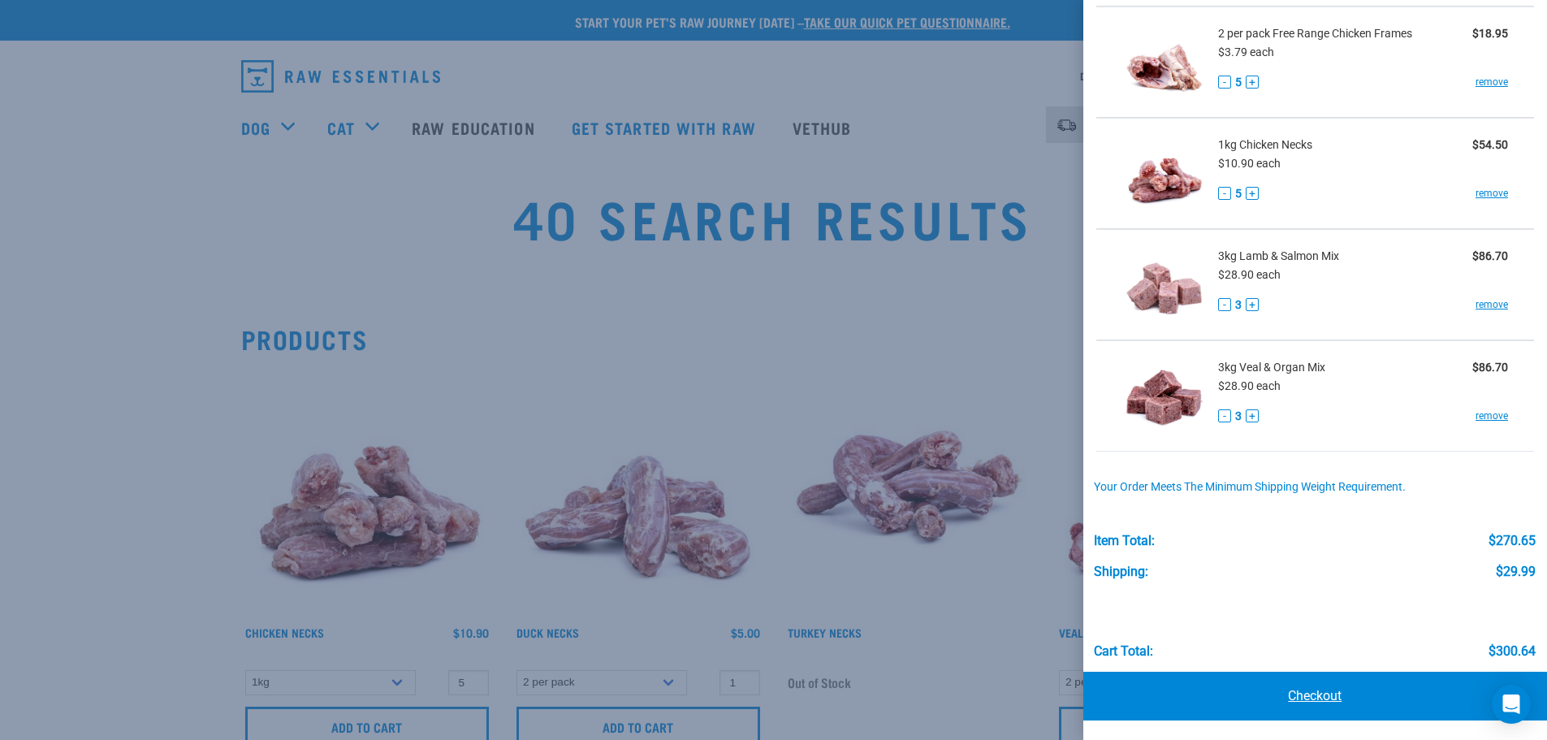
click at [1313, 706] on link "Checkout" at bounding box center [1315, 696] width 465 height 49
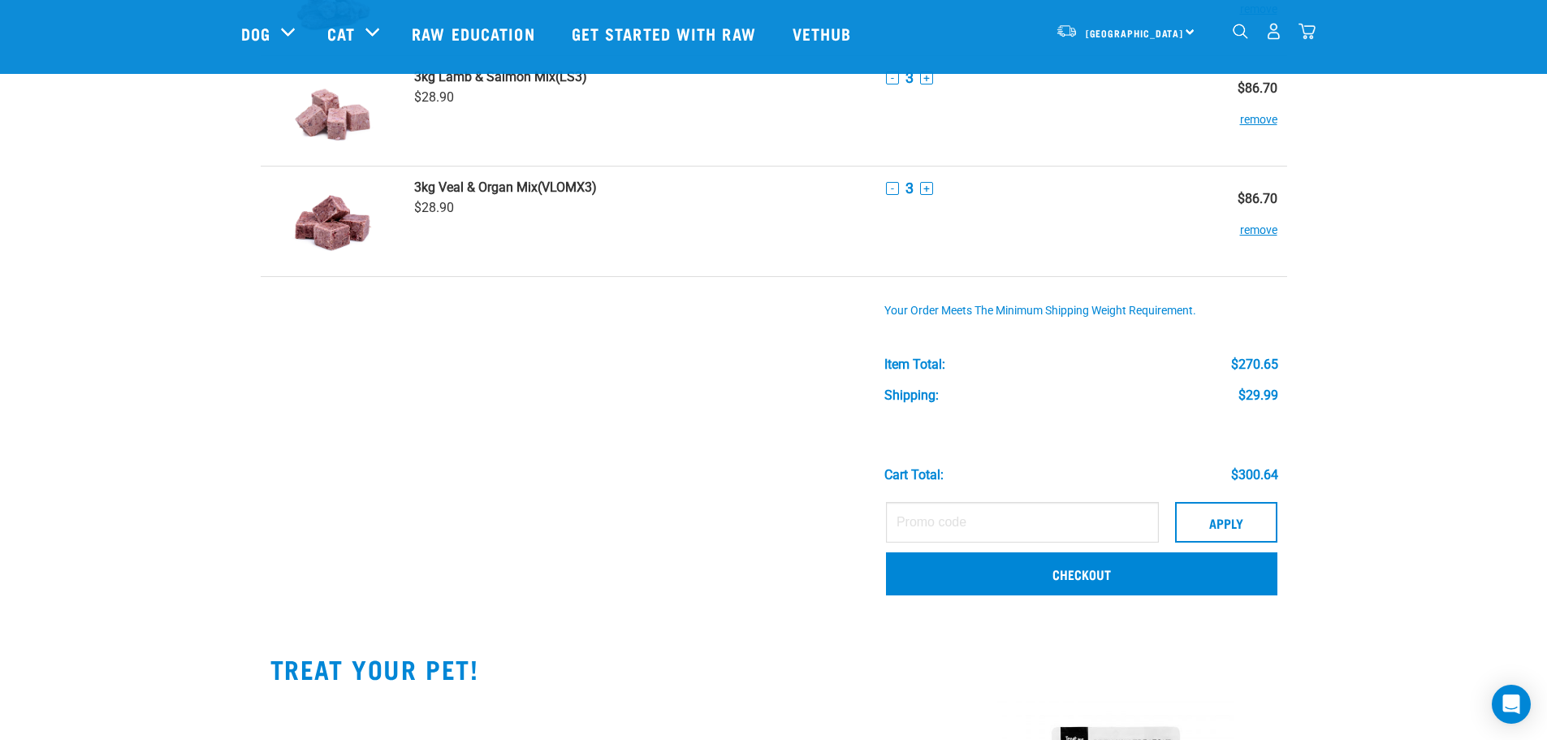
scroll to position [568, 0]
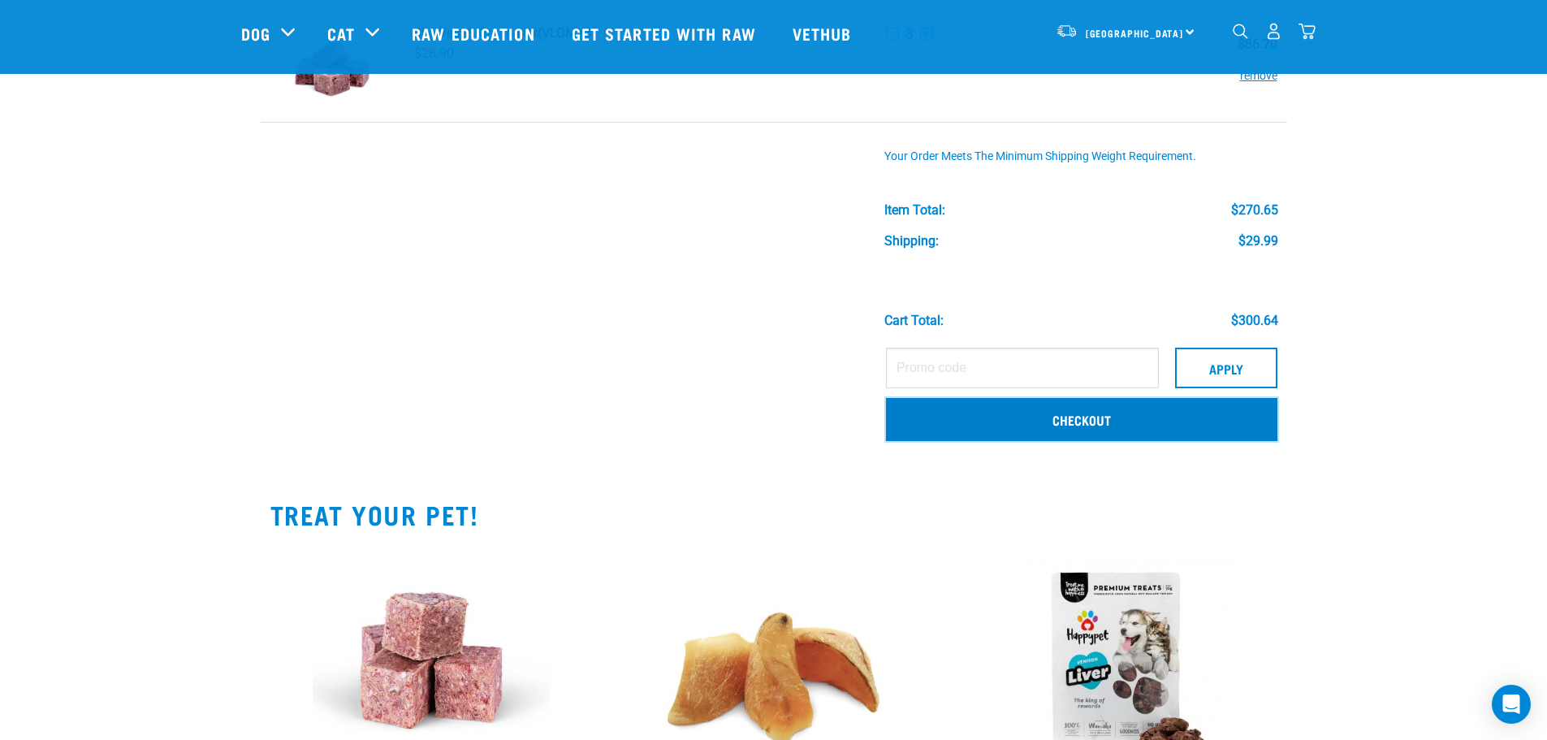
click at [1087, 415] on link "Checkout" at bounding box center [1081, 419] width 391 height 42
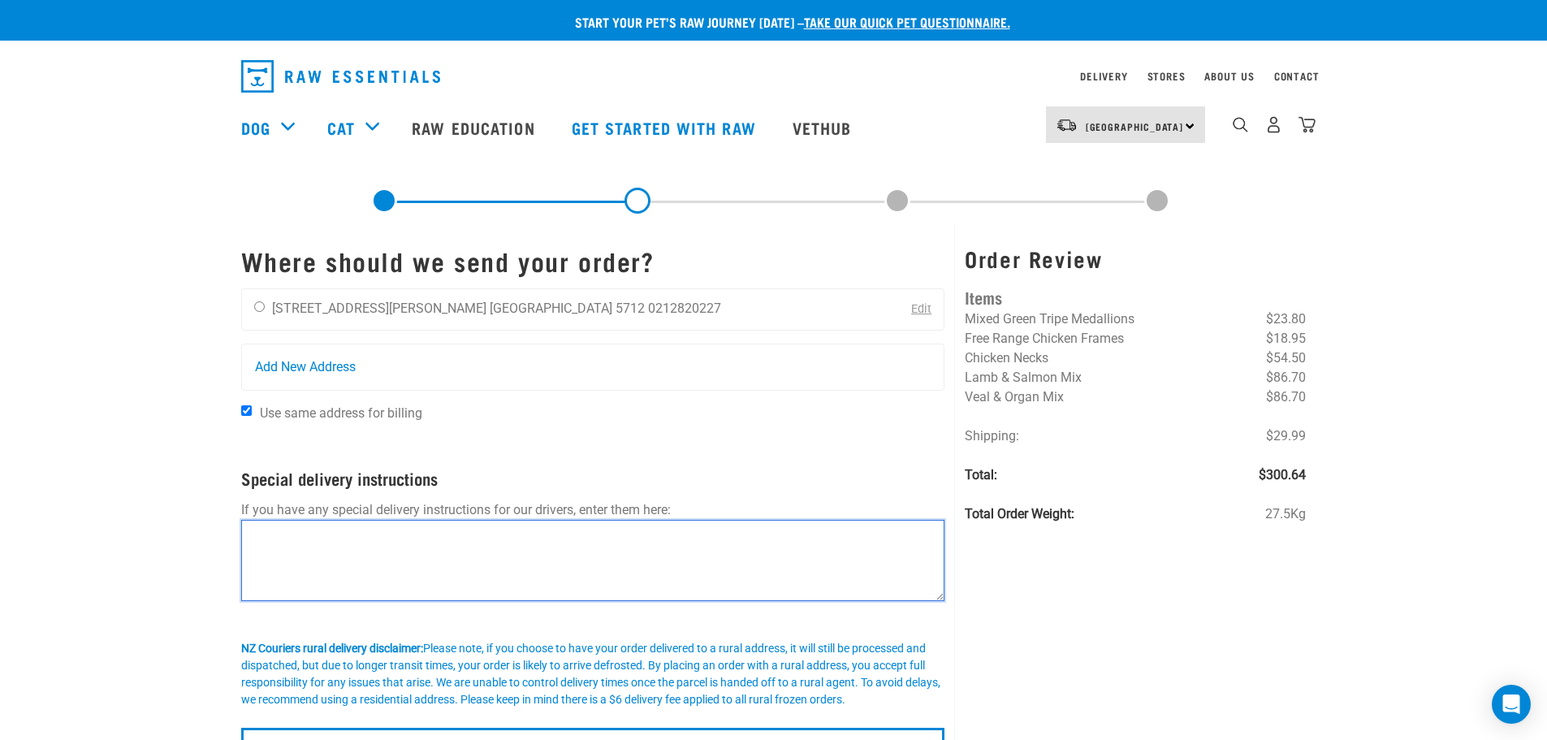
drag, startPoint x: 266, startPoint y: 547, endPoint x: 278, endPoint y: 540, distance: 13.5
click at [266, 545] on textarea at bounding box center [593, 560] width 704 height 81
type textarea "Please leave in shade on porch if no one home"
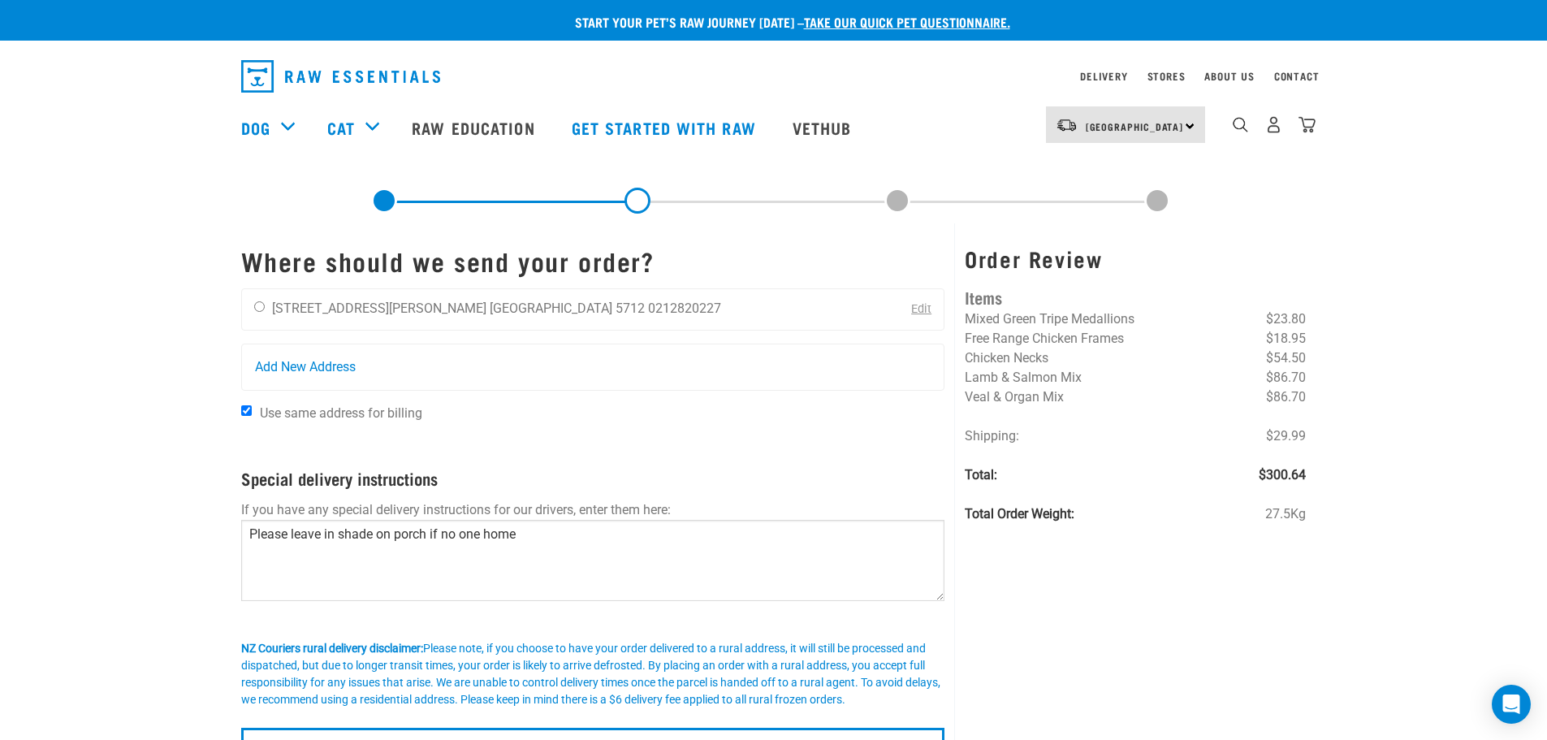
click at [162, 402] on div "Start your pet’s raw journey [DATE] – take our quick pet questionnaire. Deliver…" at bounding box center [773, 383] width 1547 height 767
click at [267, 305] on div "[PERSON_NAME] [STREET_ADDRESS][PERSON_NAME] [GEOGRAPHIC_DATA] 5712 0212820227" at bounding box center [487, 309] width 491 height 41
click at [259, 307] on input "radio" at bounding box center [259, 306] width 11 height 11
radio input "true"
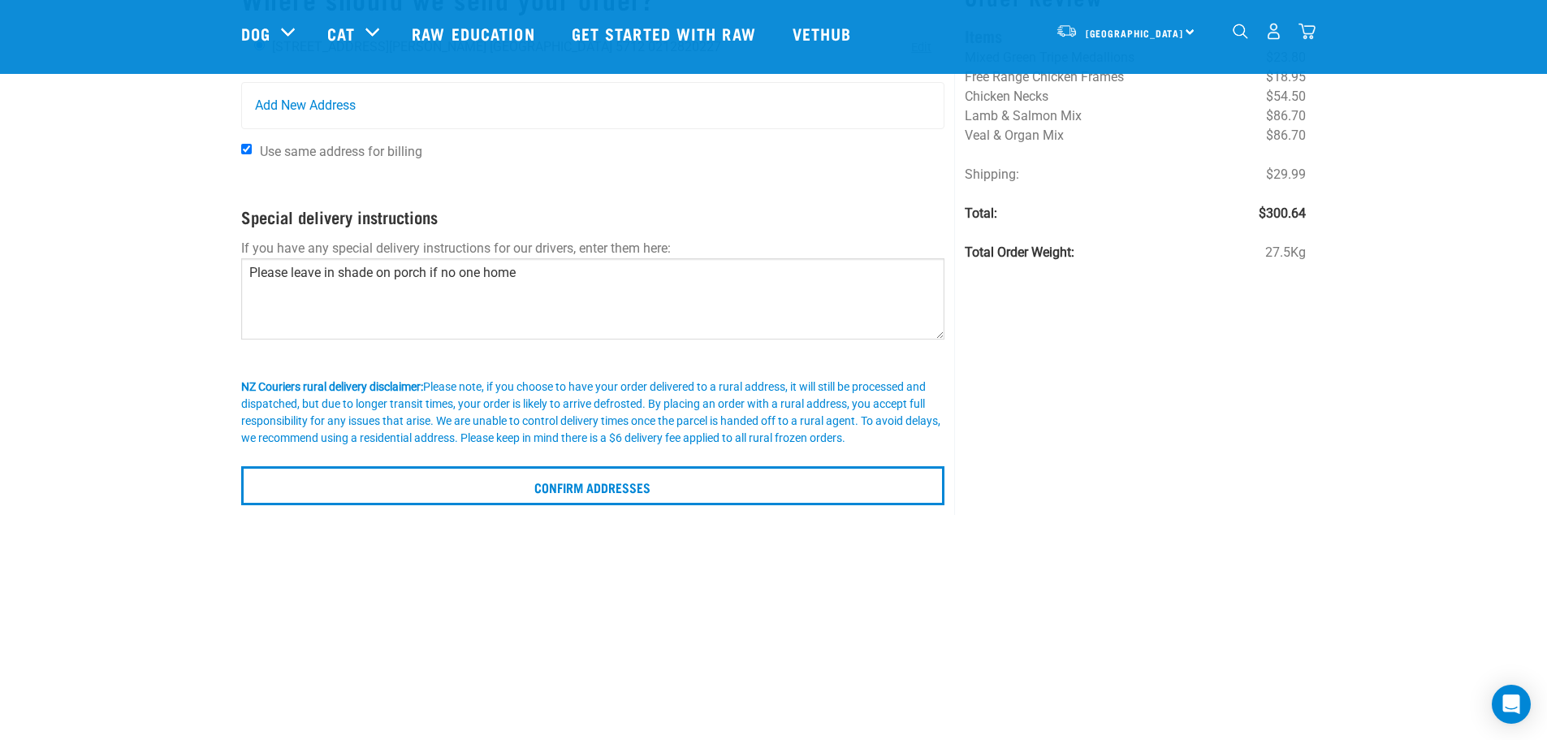
scroll to position [162, 0]
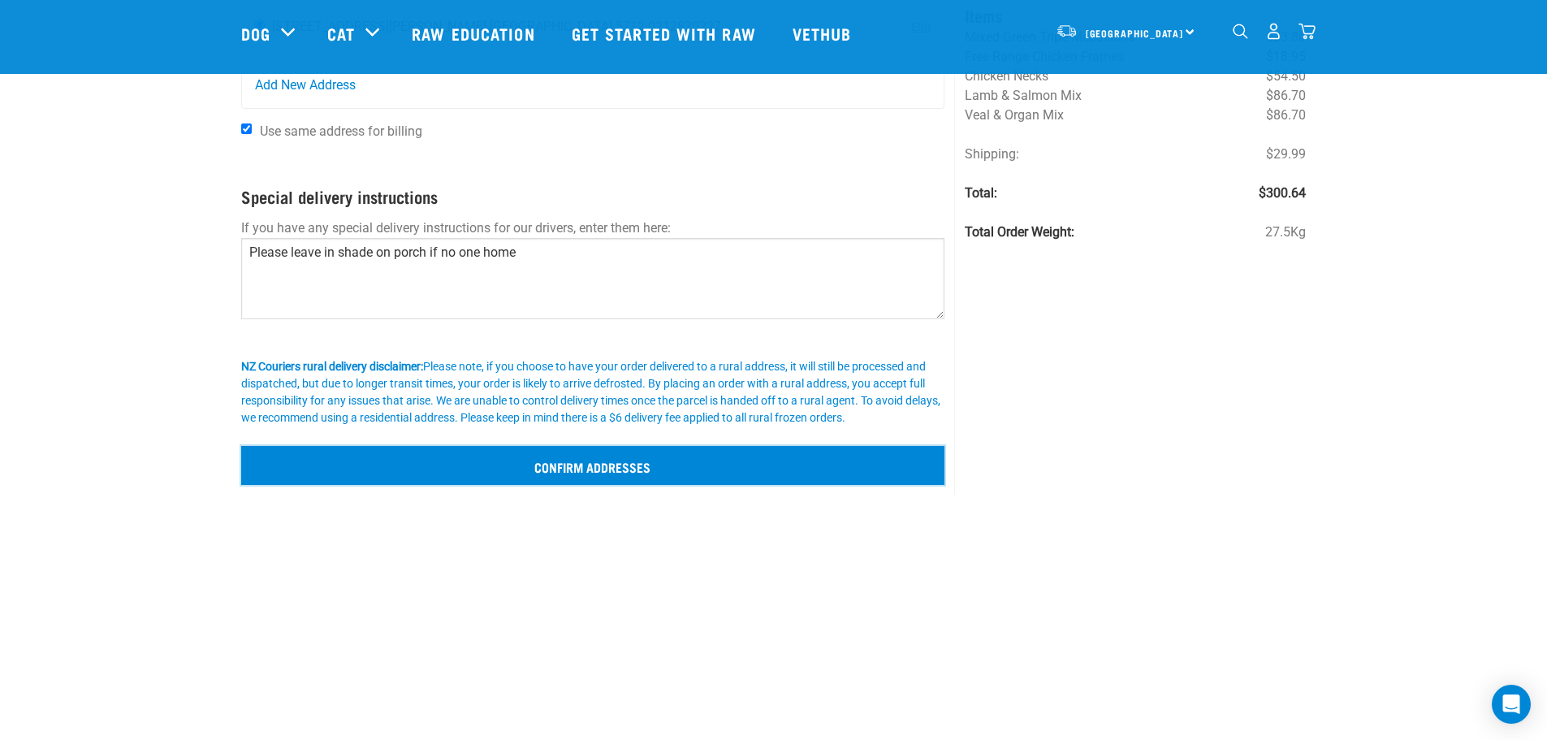
click at [591, 467] on input "Confirm addresses" at bounding box center [593, 465] width 704 height 39
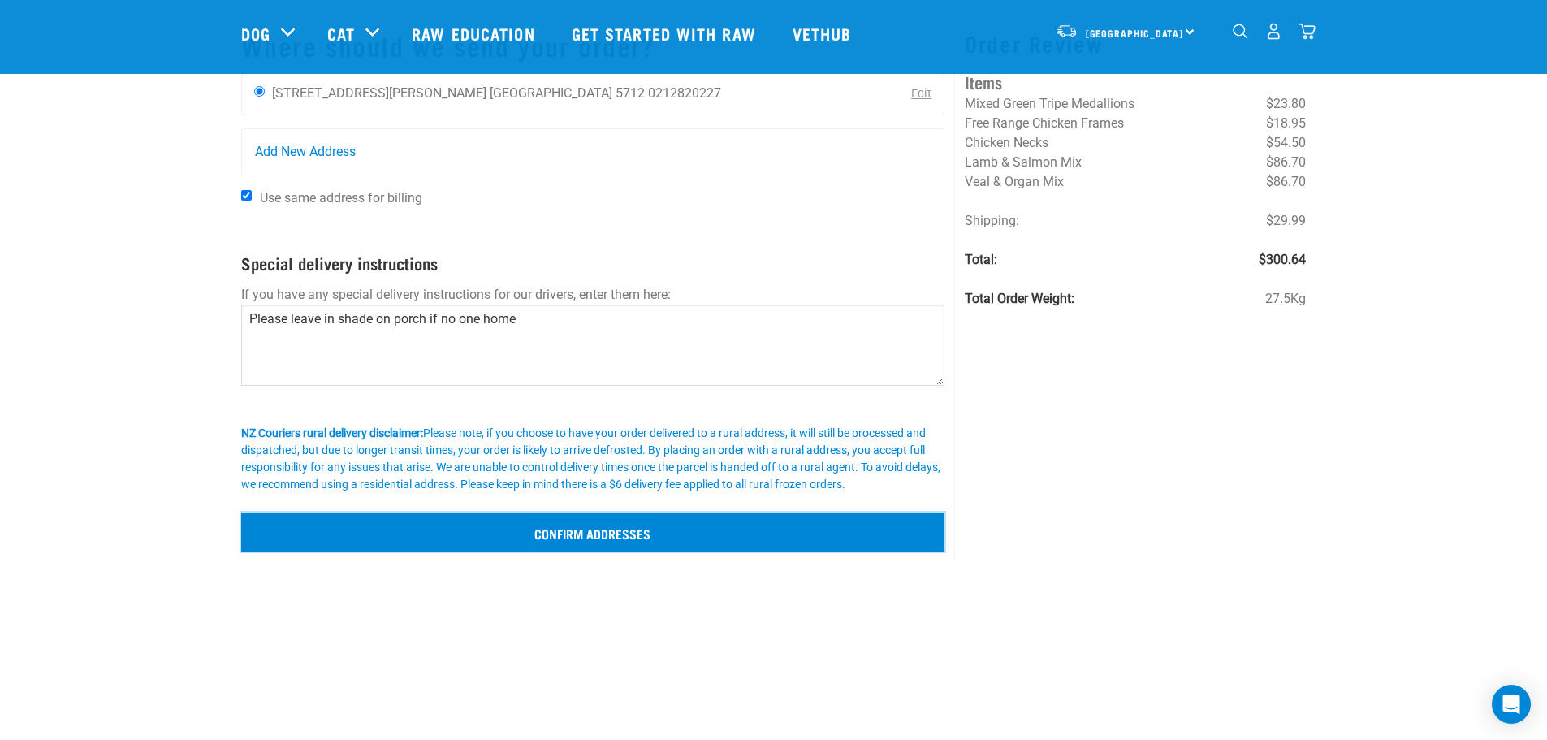
scroll to position [0, 0]
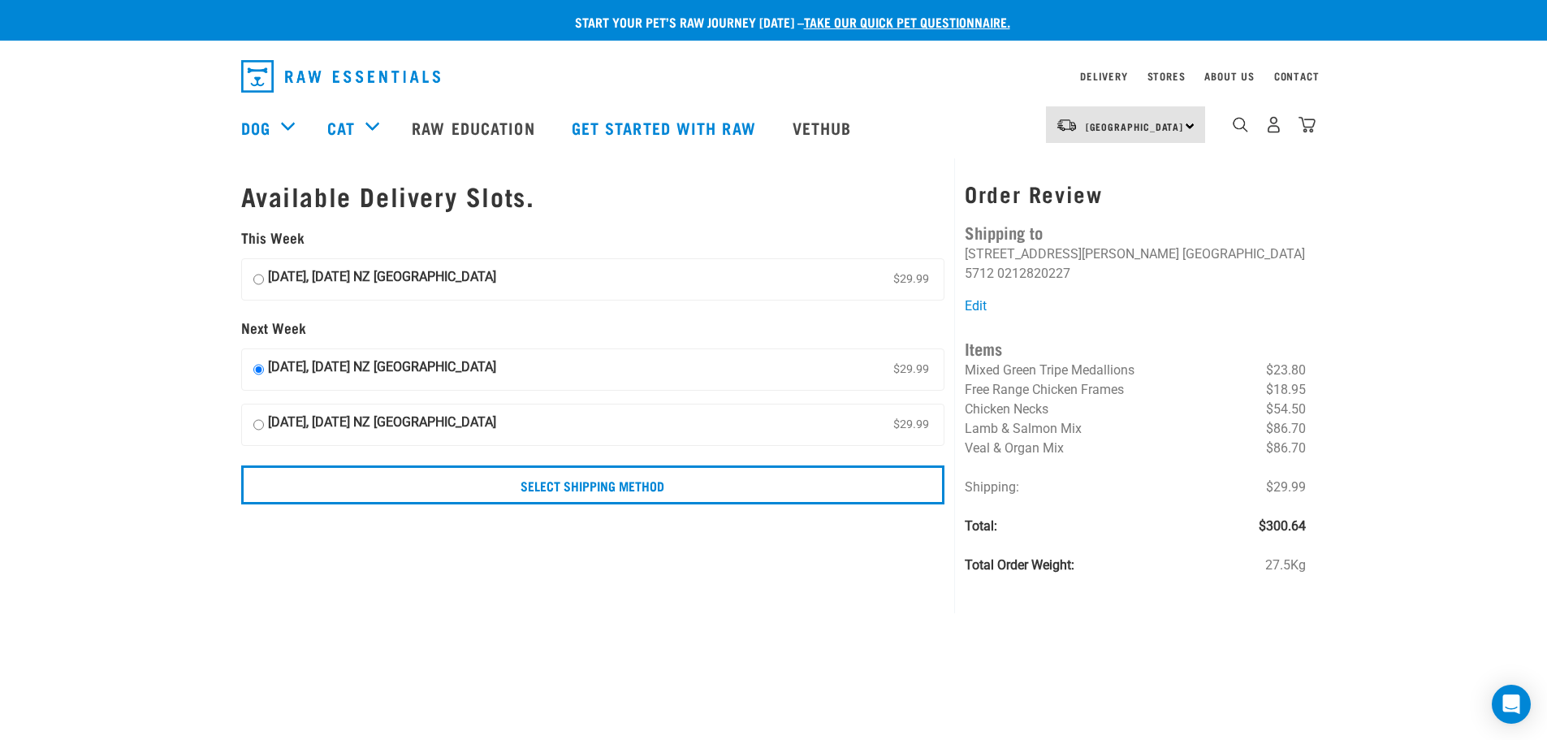
click at [261, 280] on input "05 September, Friday NZ Couriers North Island $29.99" at bounding box center [258, 279] width 11 height 24
radio input "true"
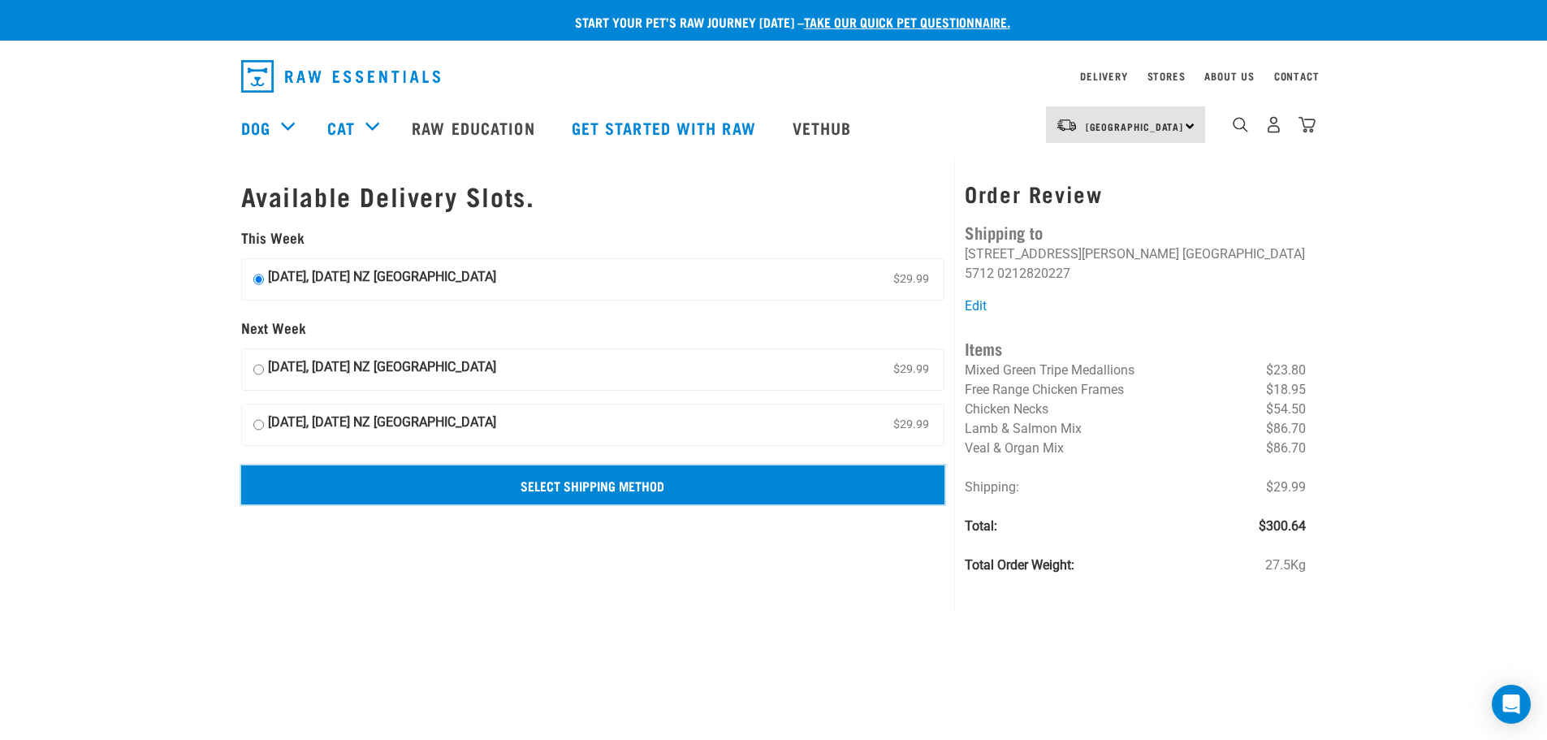
click at [593, 486] on input "Select Shipping Method" at bounding box center [593, 484] width 704 height 39
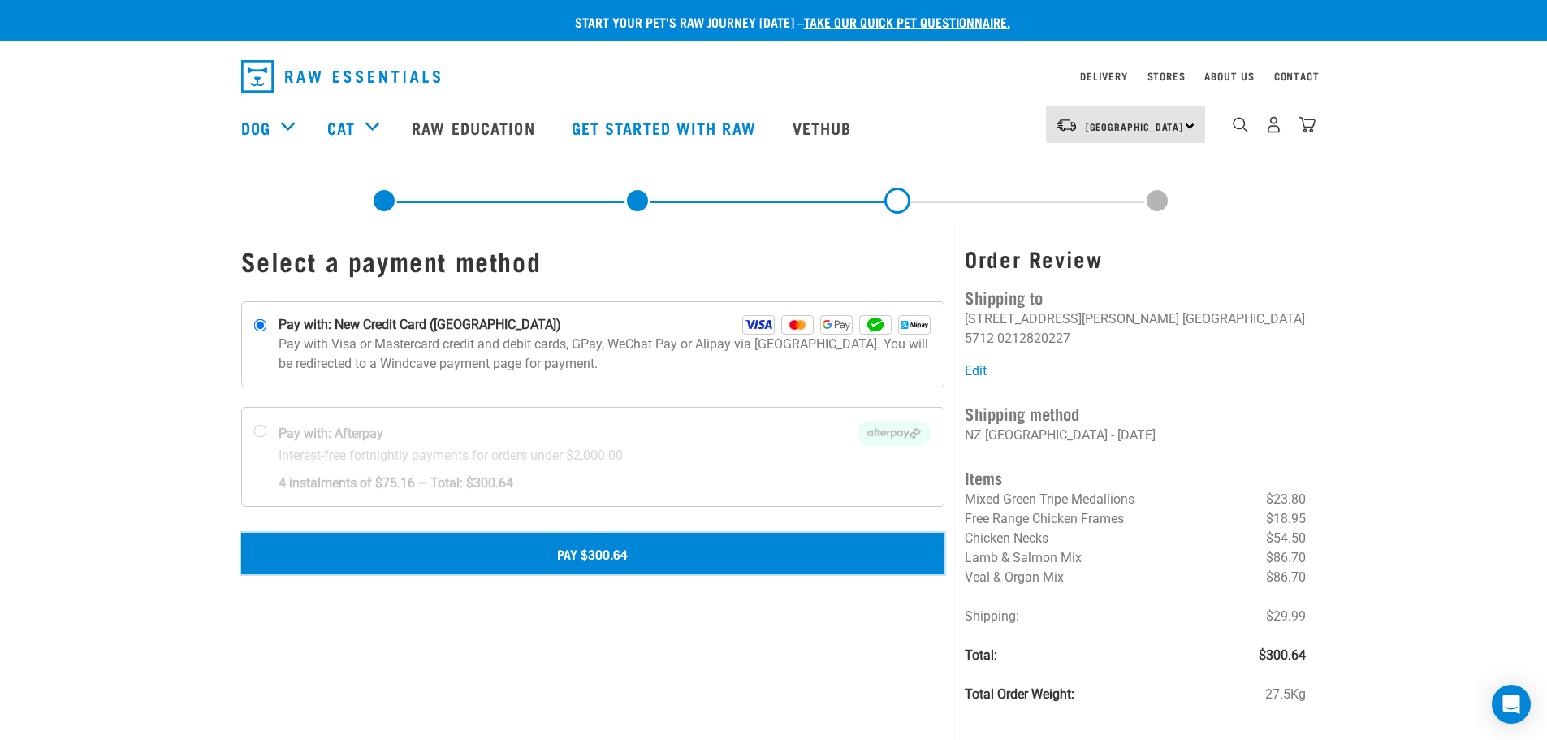
click at [580, 549] on button "Pay $300.64" at bounding box center [593, 553] width 704 height 41
